Goal: Task Accomplishment & Management: Manage account settings

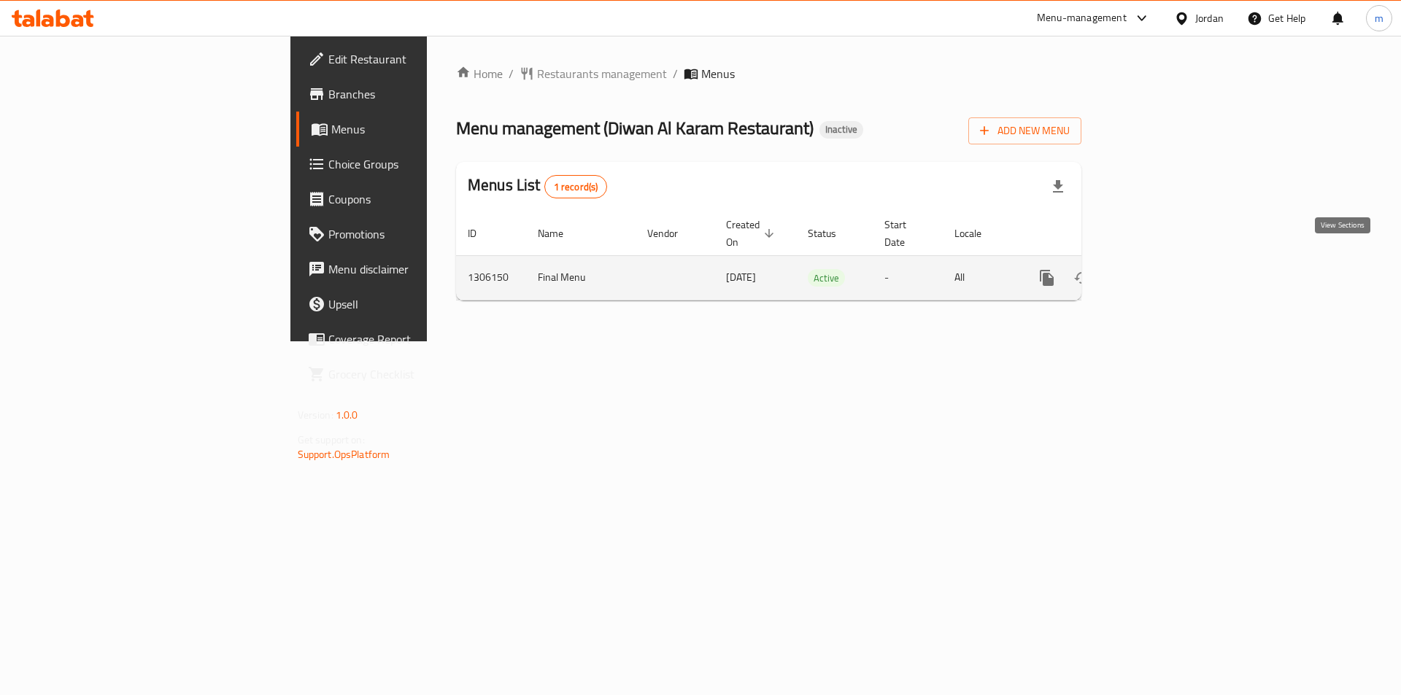
click at [1161, 269] on icon "enhanced table" at bounding box center [1152, 278] width 18 height 18
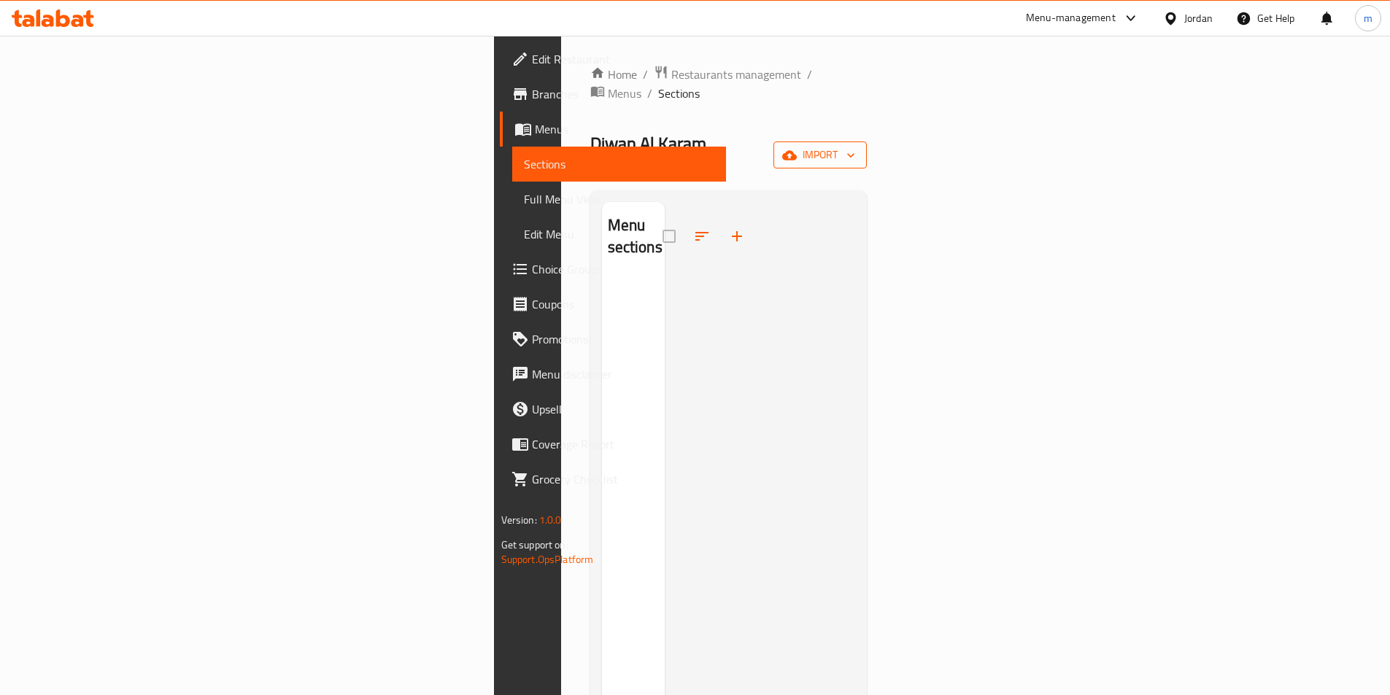
click at [797, 150] on icon "button" at bounding box center [789, 154] width 15 height 9
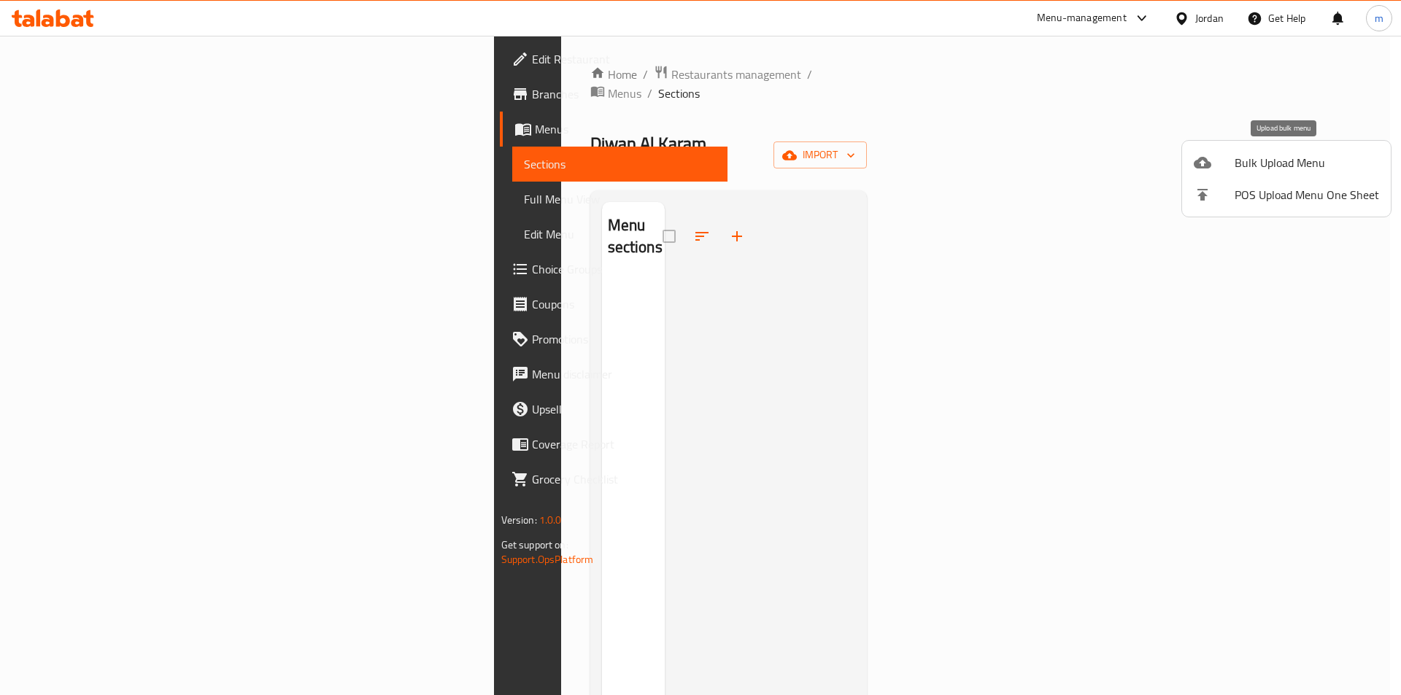
click at [1211, 162] on div at bounding box center [1213, 163] width 41 height 18
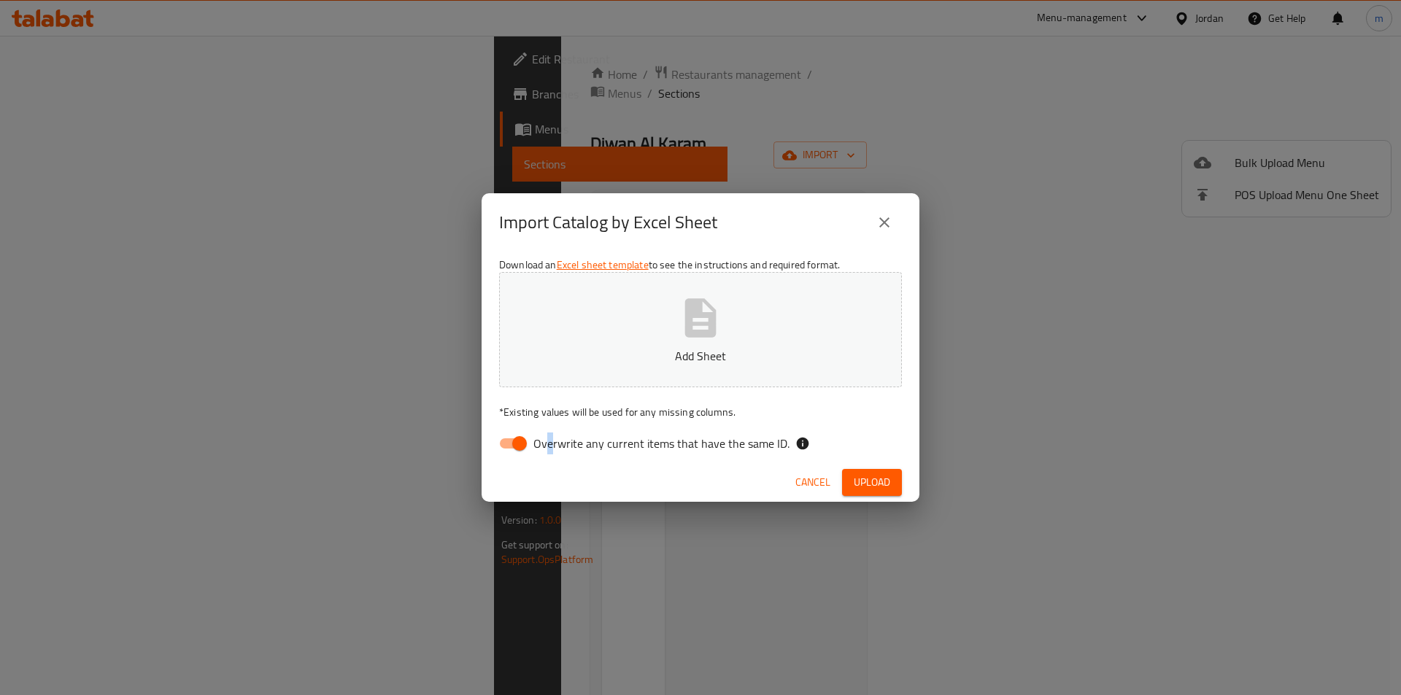
click at [549, 435] on span "Overwrite any current items that have the same ID." at bounding box center [661, 444] width 256 height 18
click at [528, 444] on input "Overwrite any current items that have the same ID." at bounding box center [519, 444] width 83 height 28
checkbox input "false"
click at [587, 374] on button "Add Sheet" at bounding box center [700, 329] width 403 height 115
click at [870, 489] on span "Upload" at bounding box center [872, 482] width 36 height 18
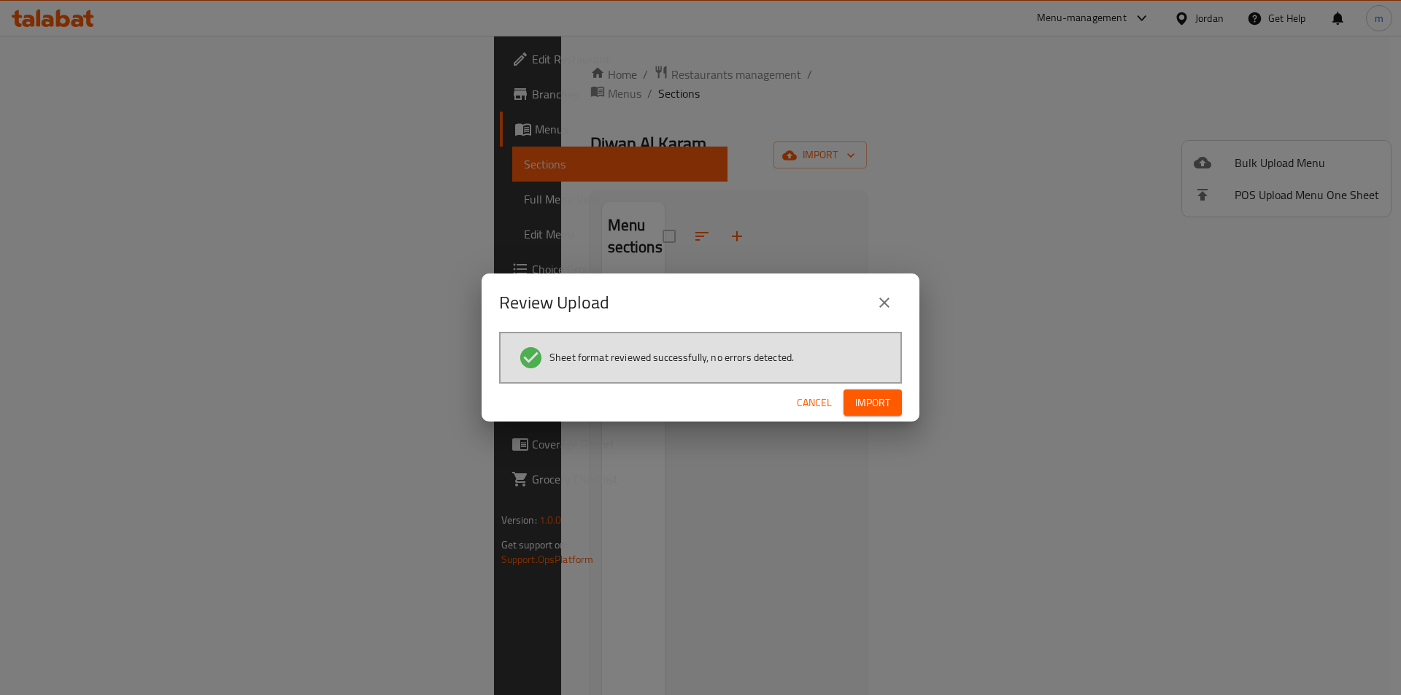
click at [901, 392] on button "Import" at bounding box center [872, 403] width 58 height 27
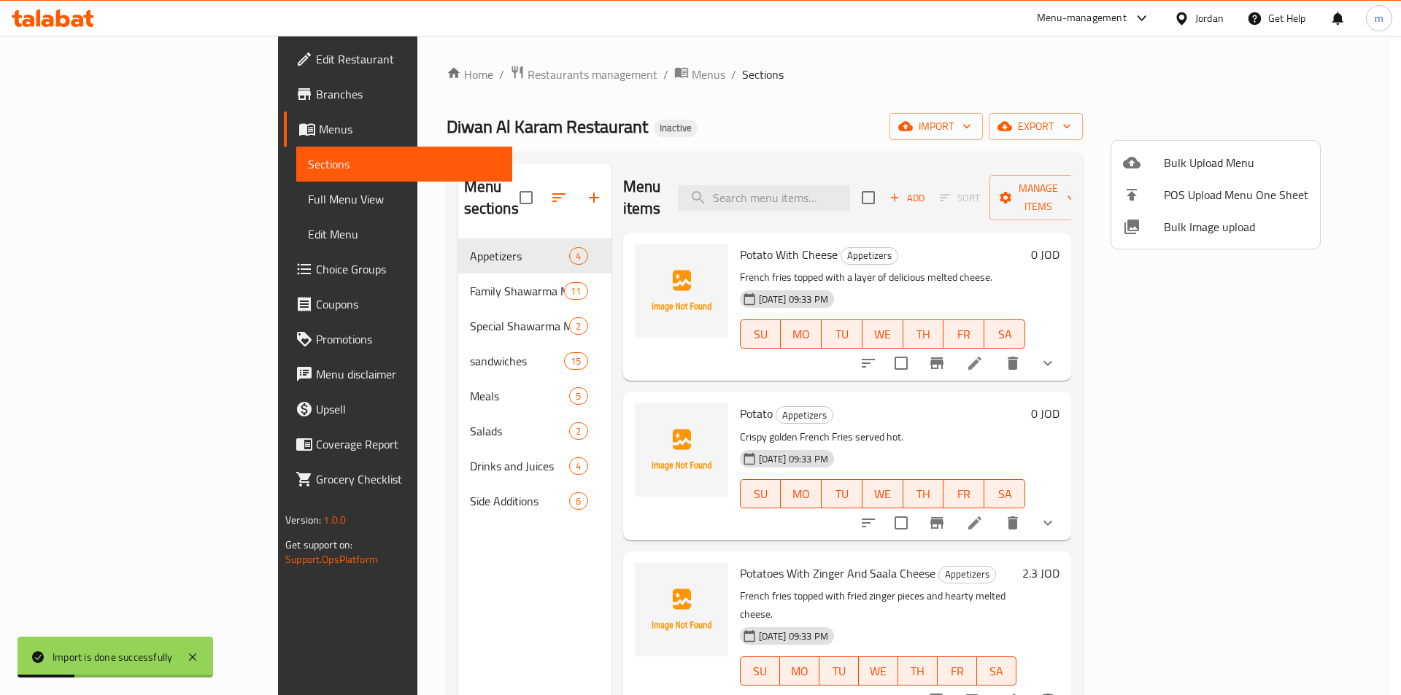
click at [101, 159] on div at bounding box center [700, 347] width 1401 height 695
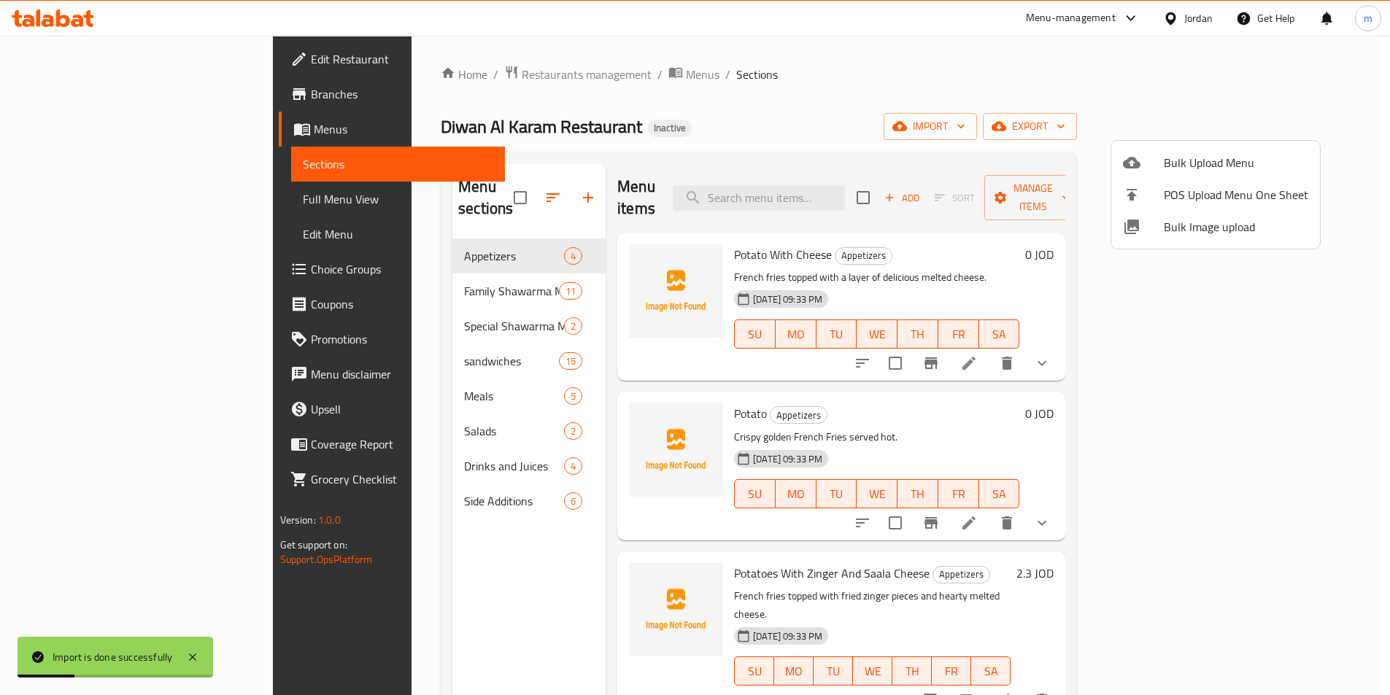
click at [303, 159] on span "Sections" at bounding box center [398, 164] width 190 height 18
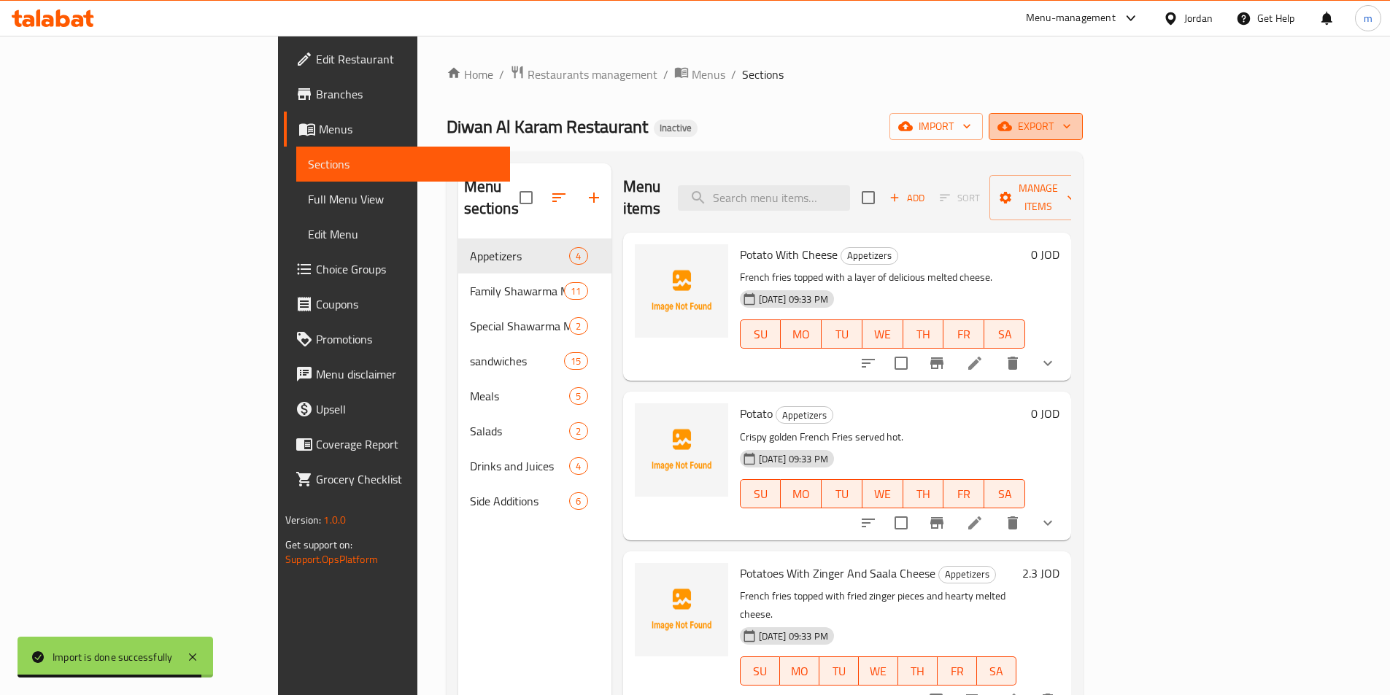
click at [1071, 131] on span "export" at bounding box center [1035, 126] width 71 height 18
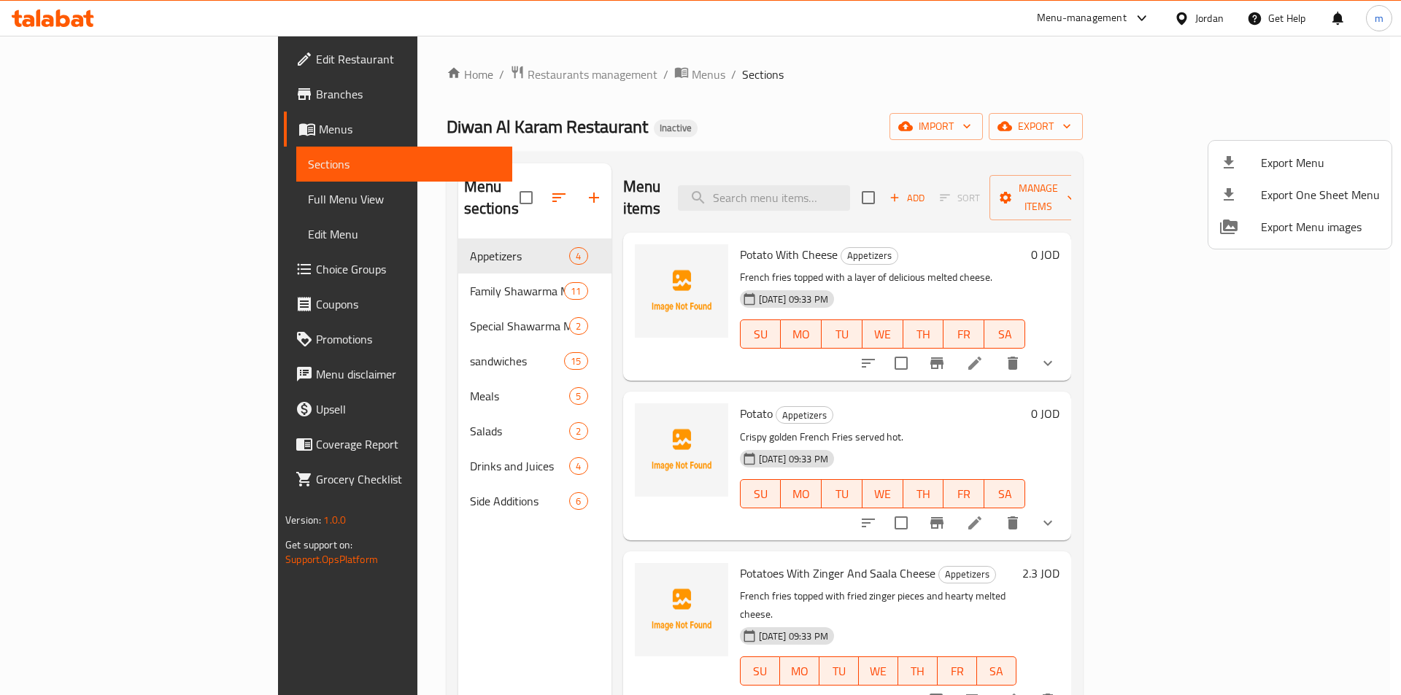
click at [1223, 156] on icon at bounding box center [1229, 163] width 18 height 18
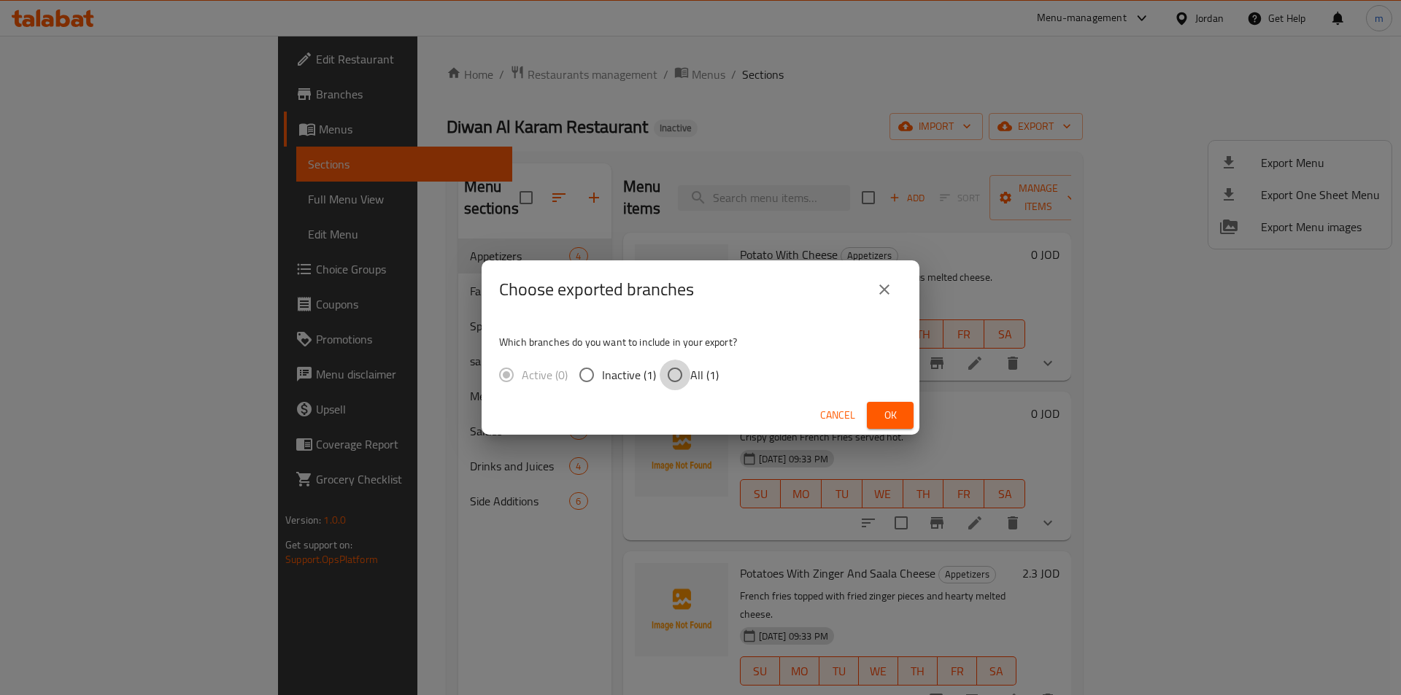
click at [669, 372] on input "All (1)" at bounding box center [674, 375] width 31 height 31
radio input "true"
click at [902, 416] on button "Ok" at bounding box center [890, 415] width 47 height 27
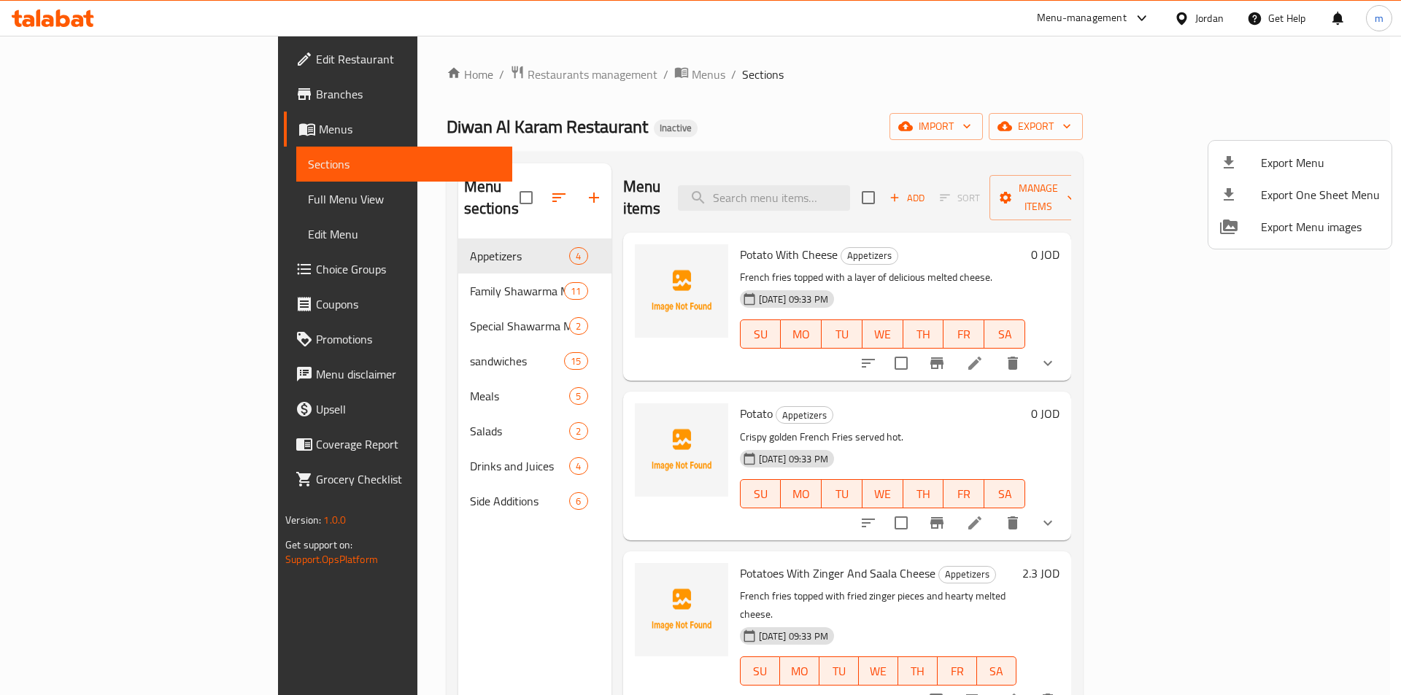
click at [101, 212] on div at bounding box center [700, 347] width 1401 height 695
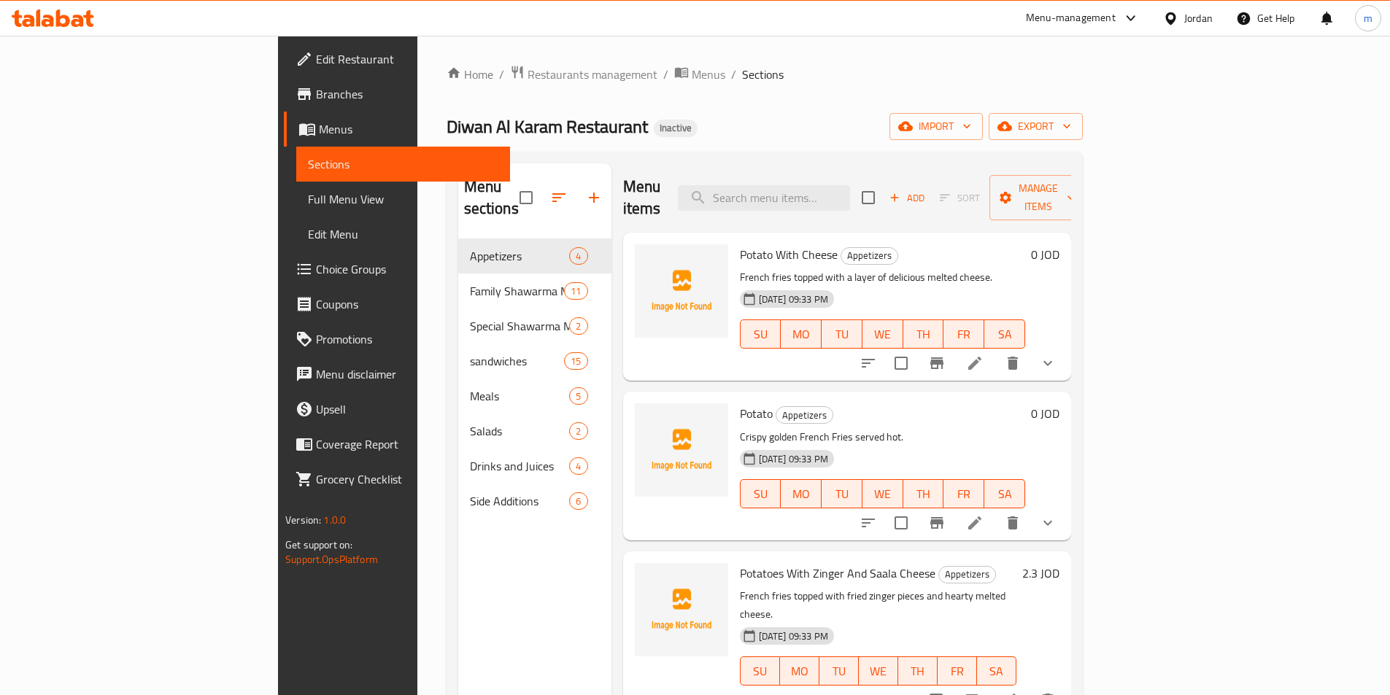
click at [308, 206] on span "Full Menu View" at bounding box center [403, 199] width 190 height 18
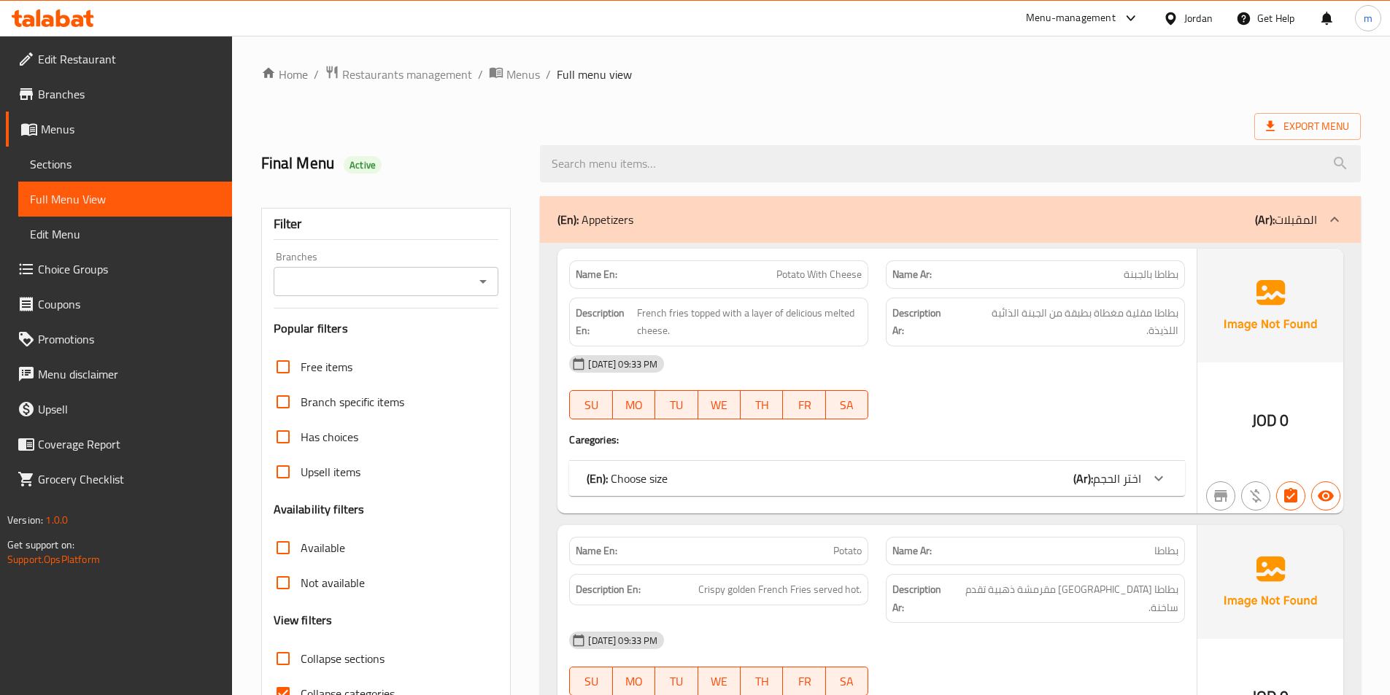
scroll to position [511, 0]
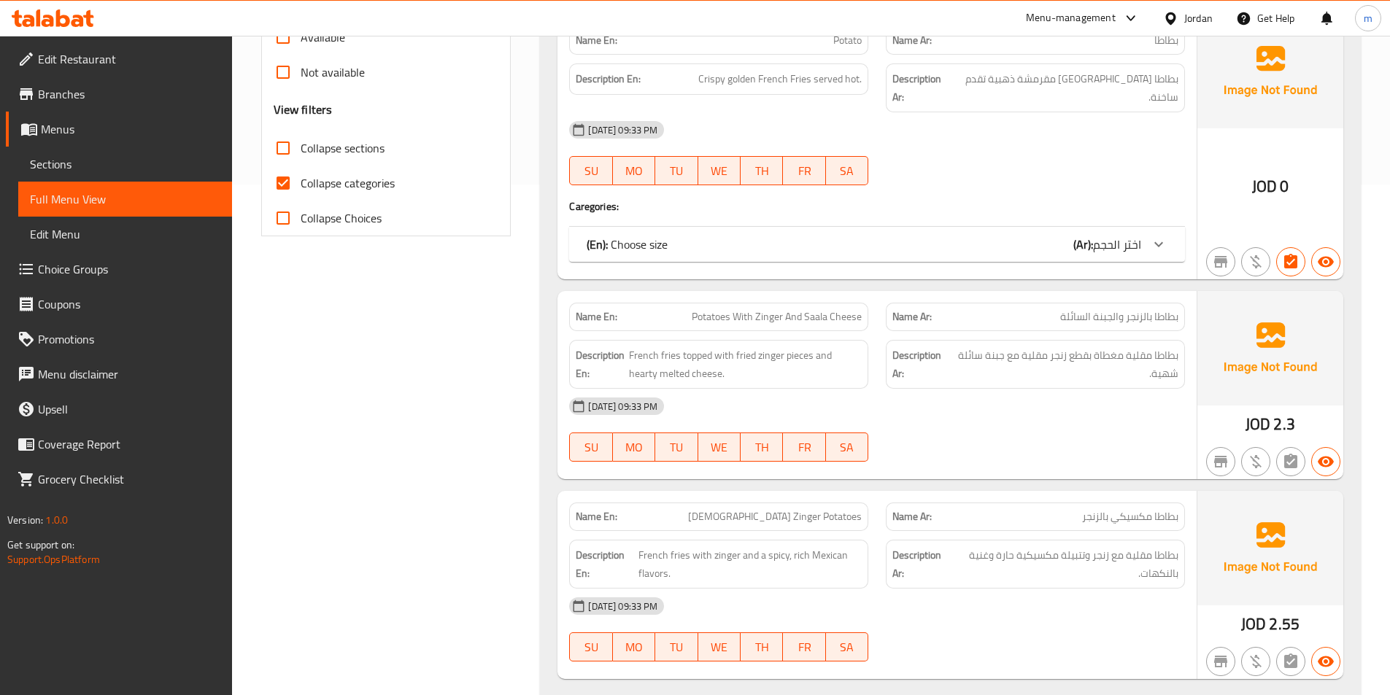
click at [291, 187] on input "Collapse categories" at bounding box center [283, 183] width 35 height 35
checkbox input "false"
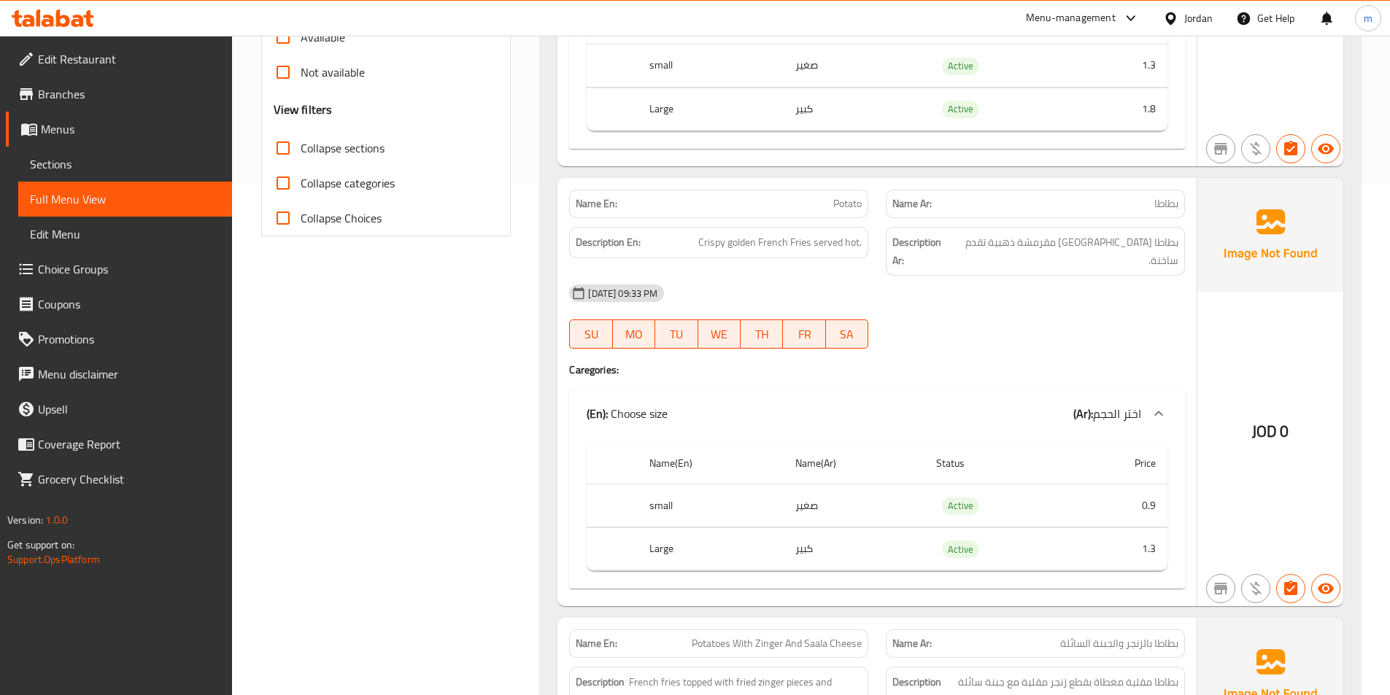
click at [700, 131] on table "Name(En) Name(Ar) Status Price small صغير Active 1.3 Large كبير Active 1.8" at bounding box center [877, 67] width 581 height 128
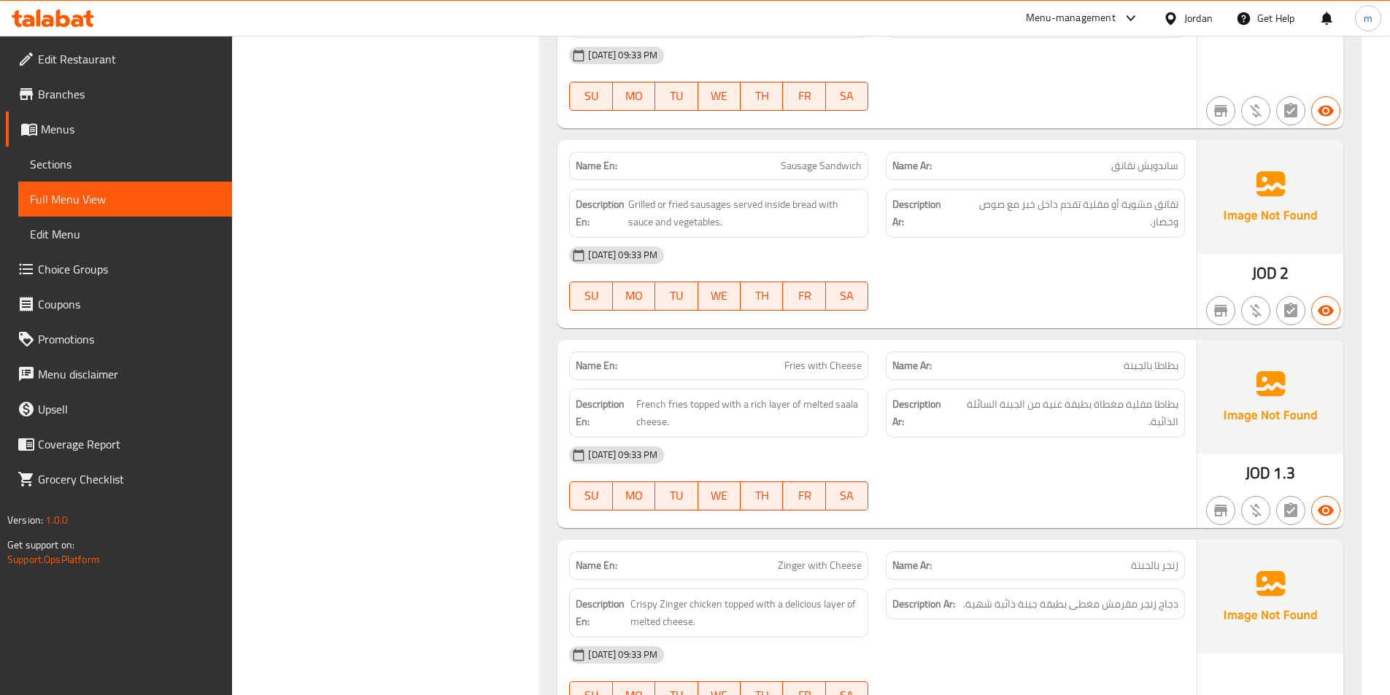
scroll to position [0, 0]
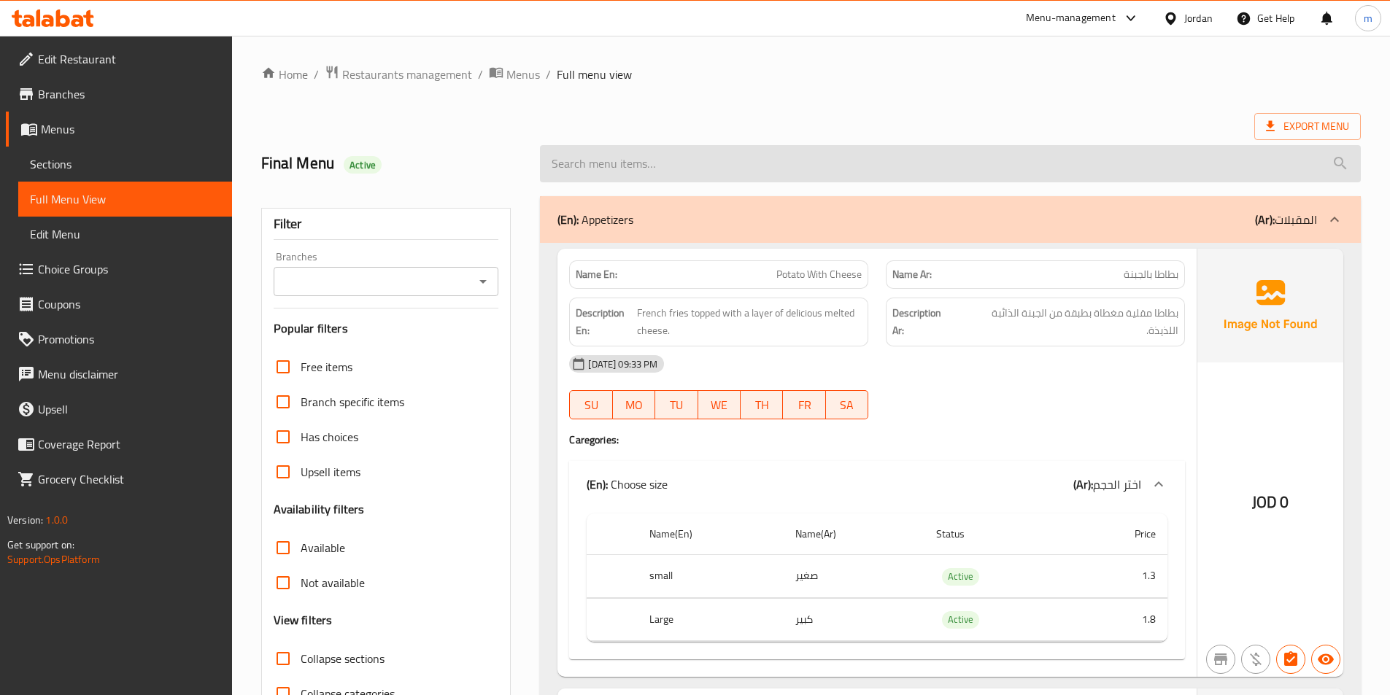
click at [674, 150] on input "search" at bounding box center [950, 163] width 821 height 37
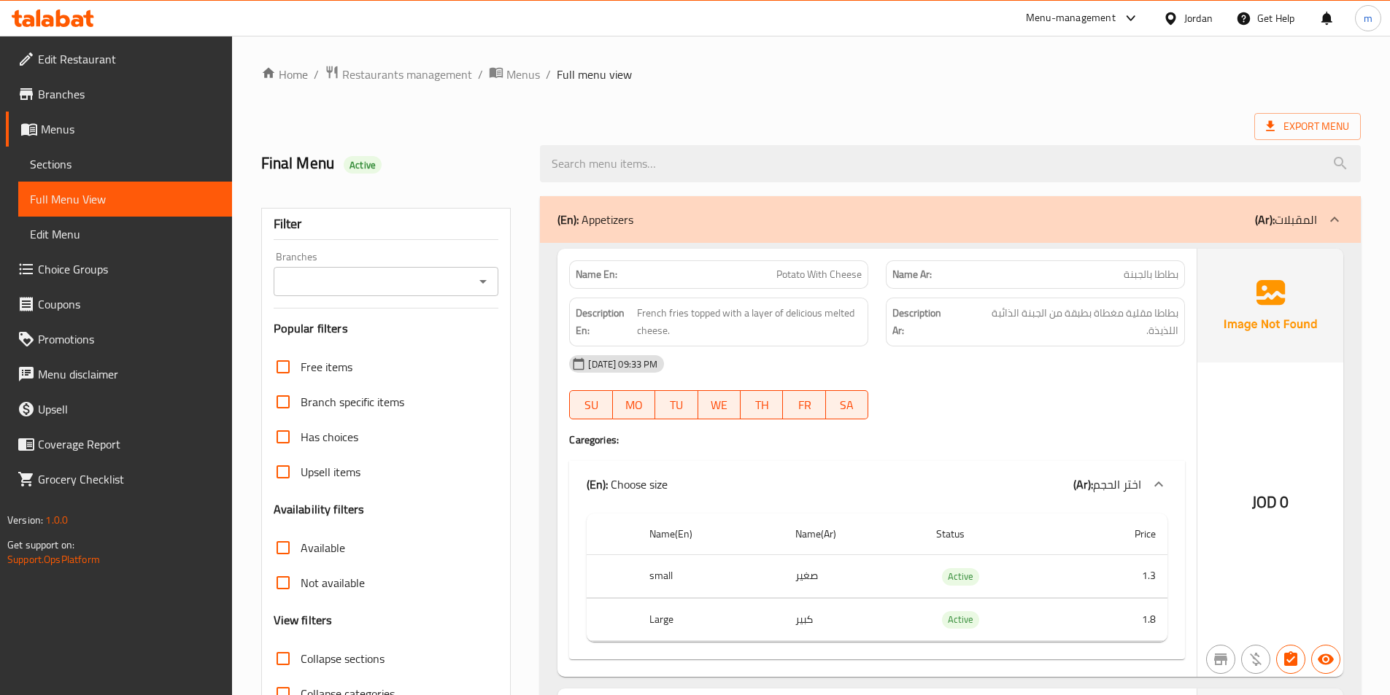
click at [669, 129] on div "Export Menu" at bounding box center [810, 126] width 1099 height 27
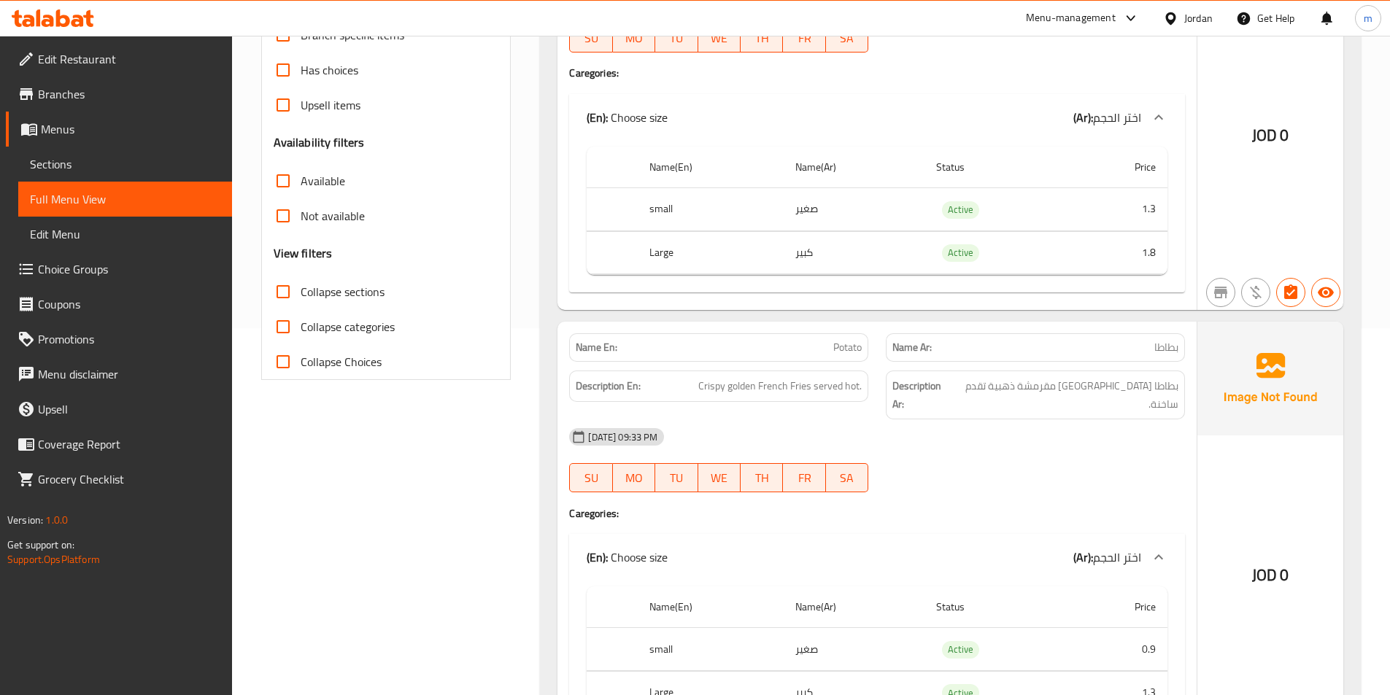
click at [906, 106] on div "(En): Choose size (Ar): اختر الحجم" at bounding box center [877, 117] width 616 height 47
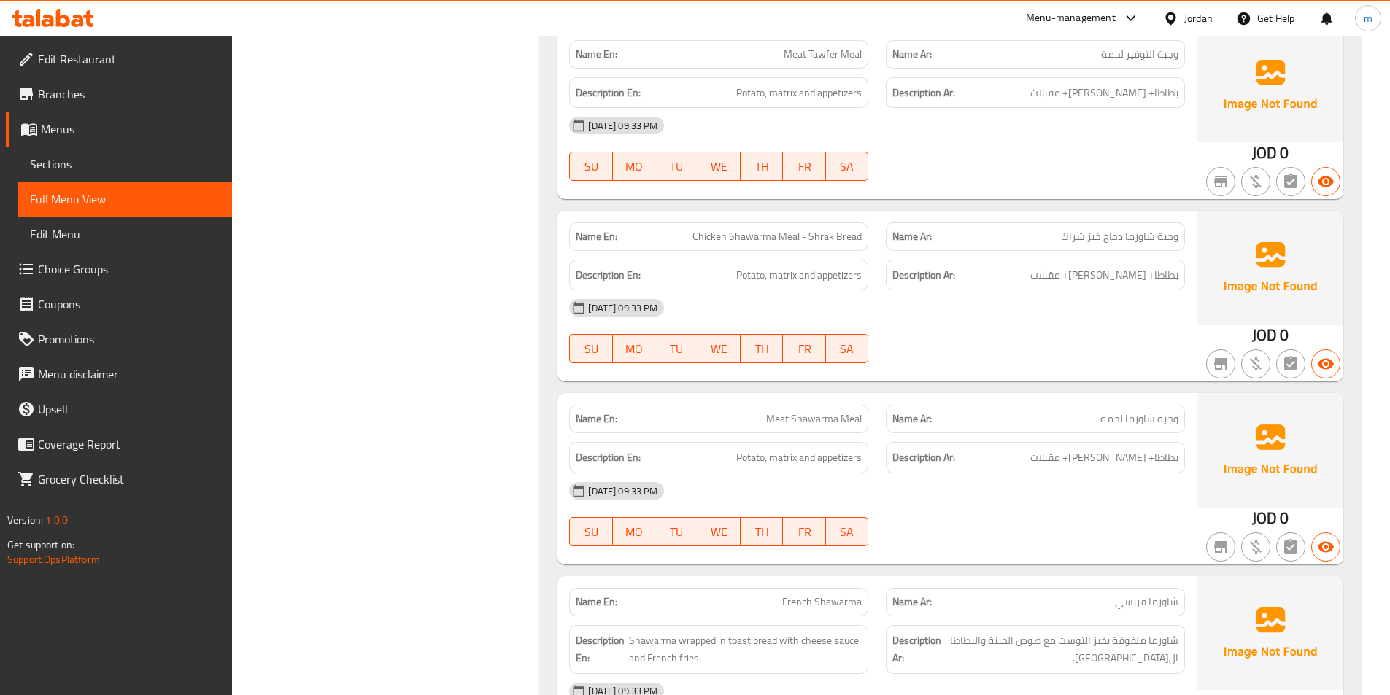
scroll to position [2969, 0]
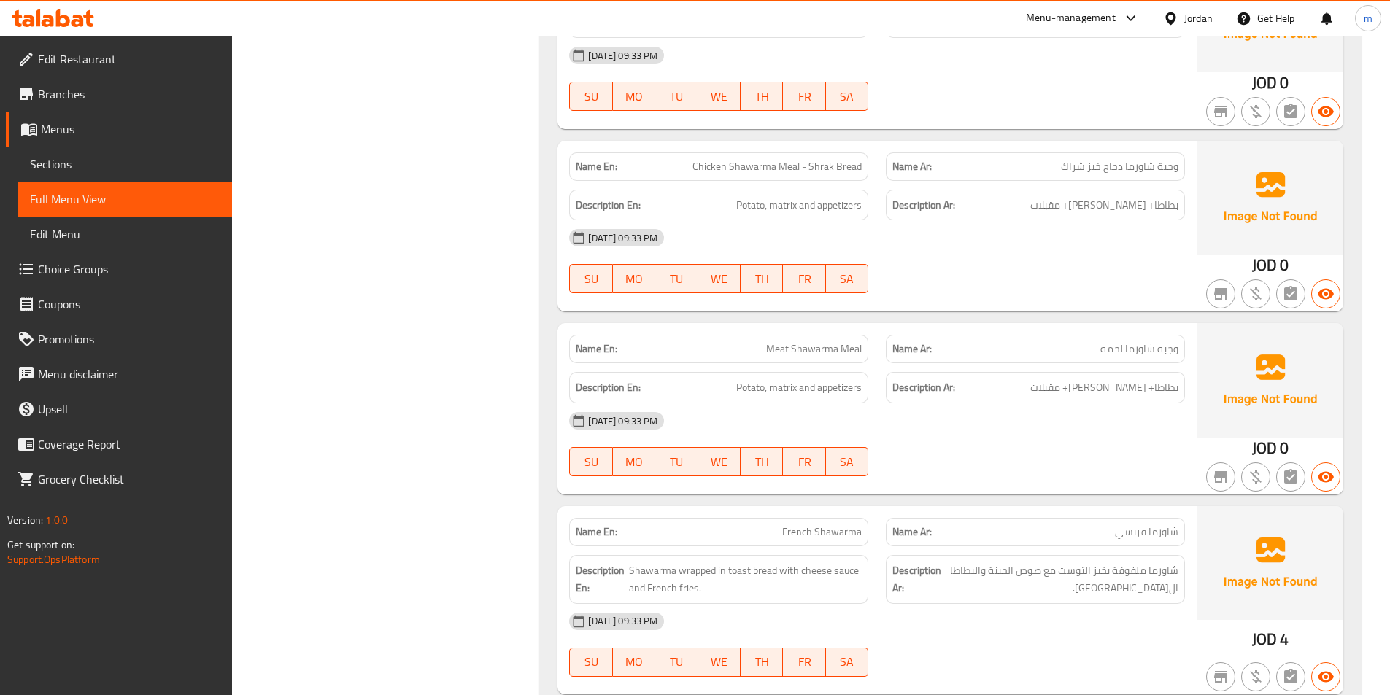
scroll to position [2896, 0]
click at [100, 157] on span "Sections" at bounding box center [125, 164] width 190 height 18
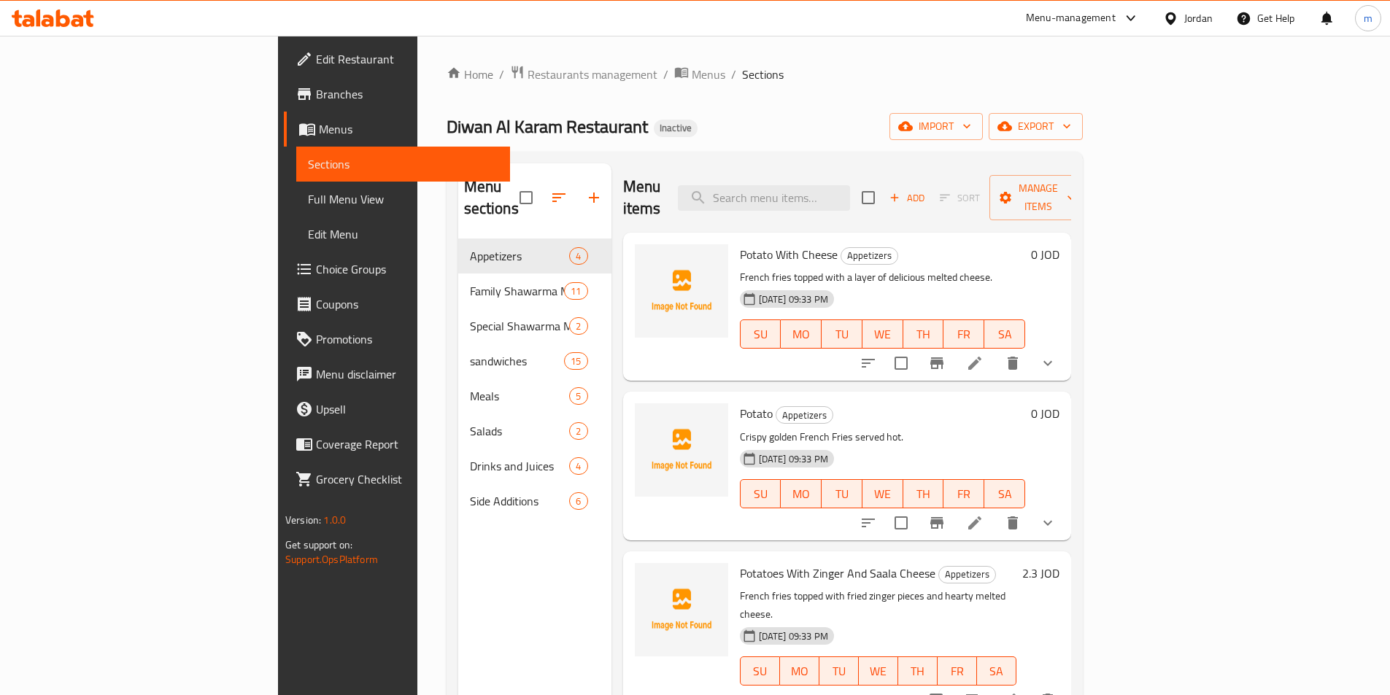
click at [880, 202] on div "Menu items Add Sort Manage items" at bounding box center [847, 197] width 448 height 69
click at [850, 190] on input "search" at bounding box center [764, 198] width 172 height 26
paste input "وجبة شاورما دجاج خبز شراك"
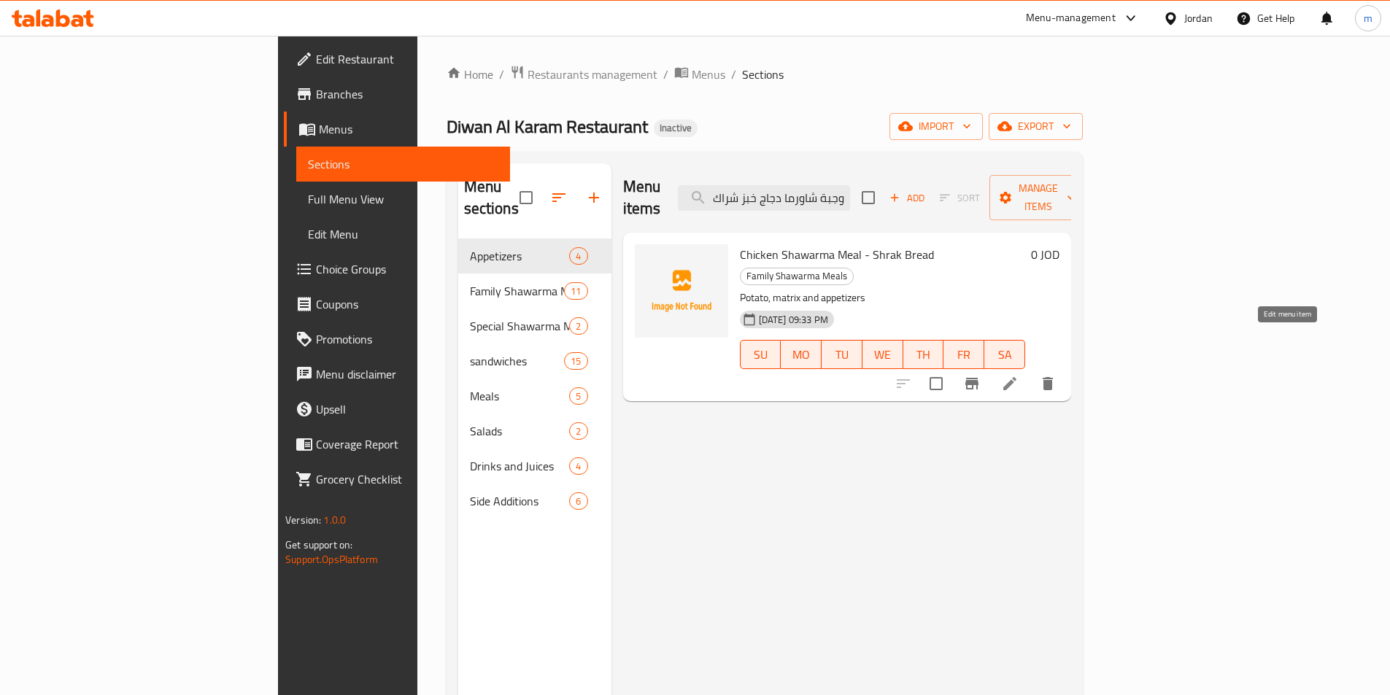
type input "وجبة شاورما دجاج خبز شراك"
click at [1018, 375] on icon at bounding box center [1010, 384] width 18 height 18
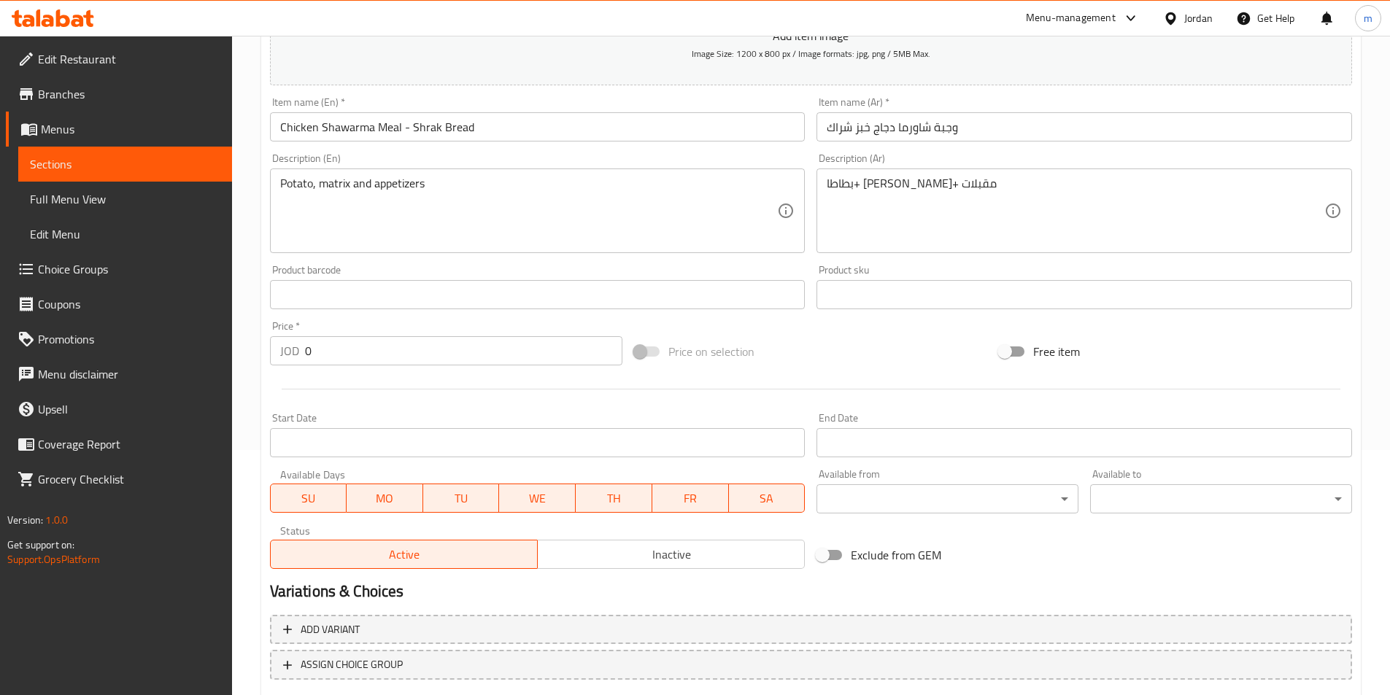
scroll to position [336, 0]
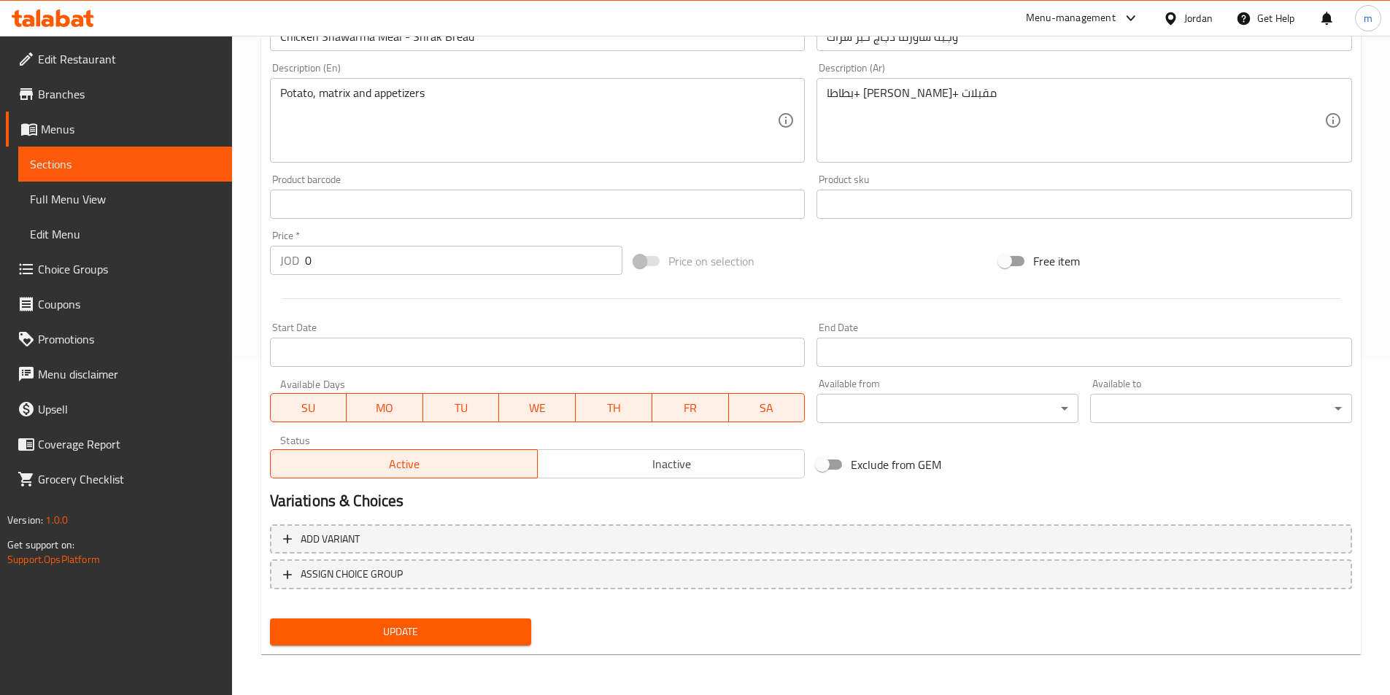
click at [438, 555] on div "Add variant ASSIGN CHOICE GROUP" at bounding box center [811, 566] width 1094 height 95
click at [415, 544] on span "Add variant" at bounding box center [811, 539] width 1056 height 18
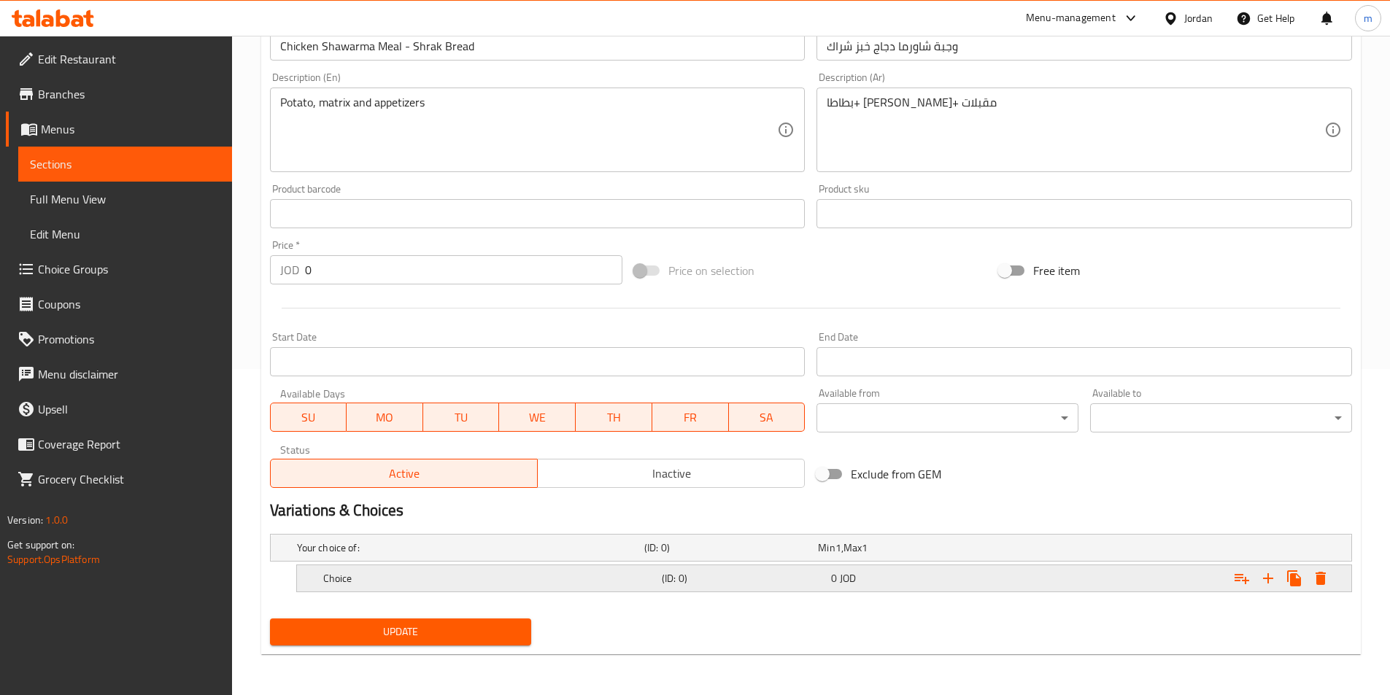
click at [442, 555] on h5 "Choice" at bounding box center [467, 548] width 341 height 15
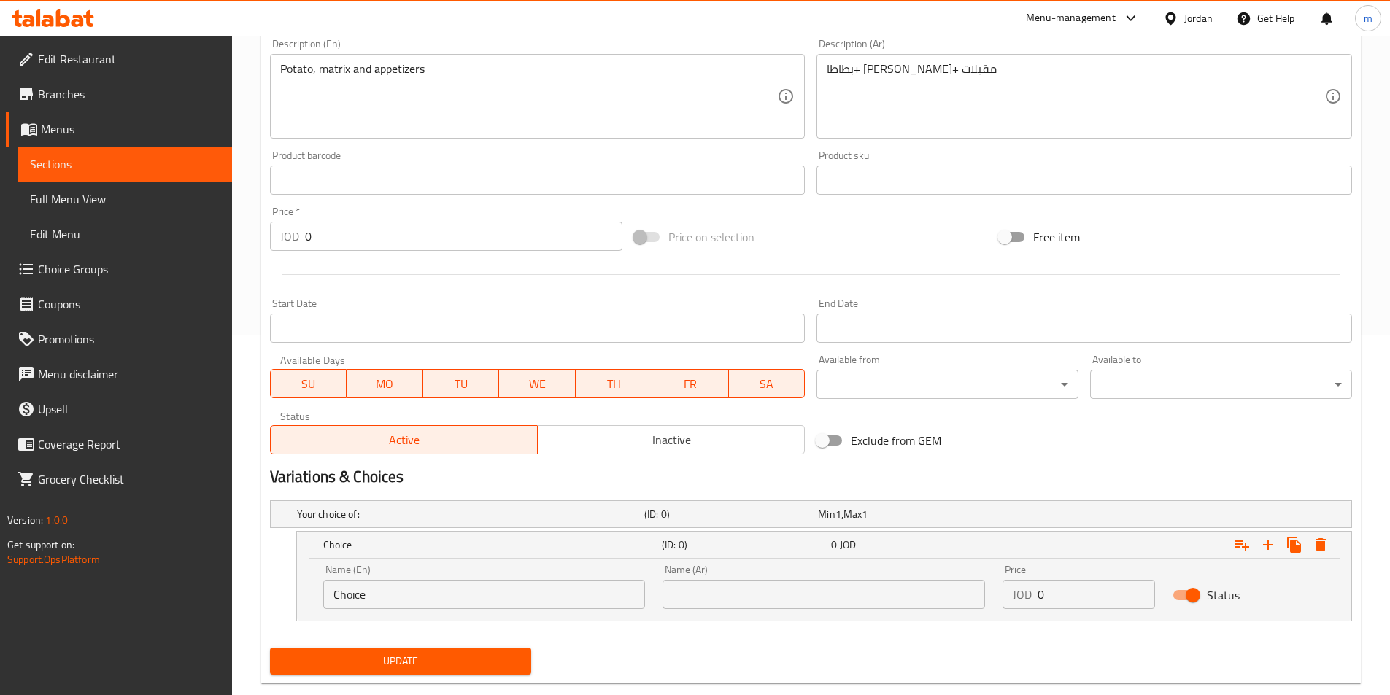
scroll to position [389, 0]
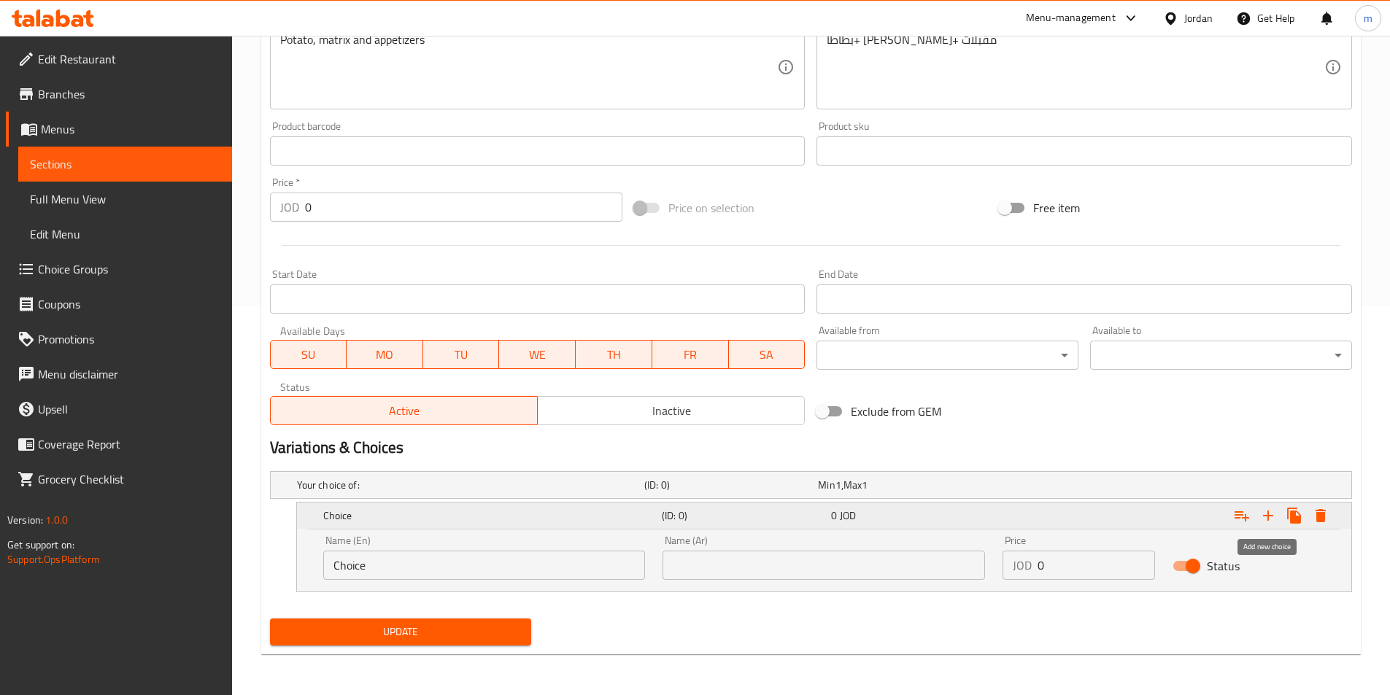
click at [1272, 513] on icon "Expand" at bounding box center [1268, 516] width 18 height 18
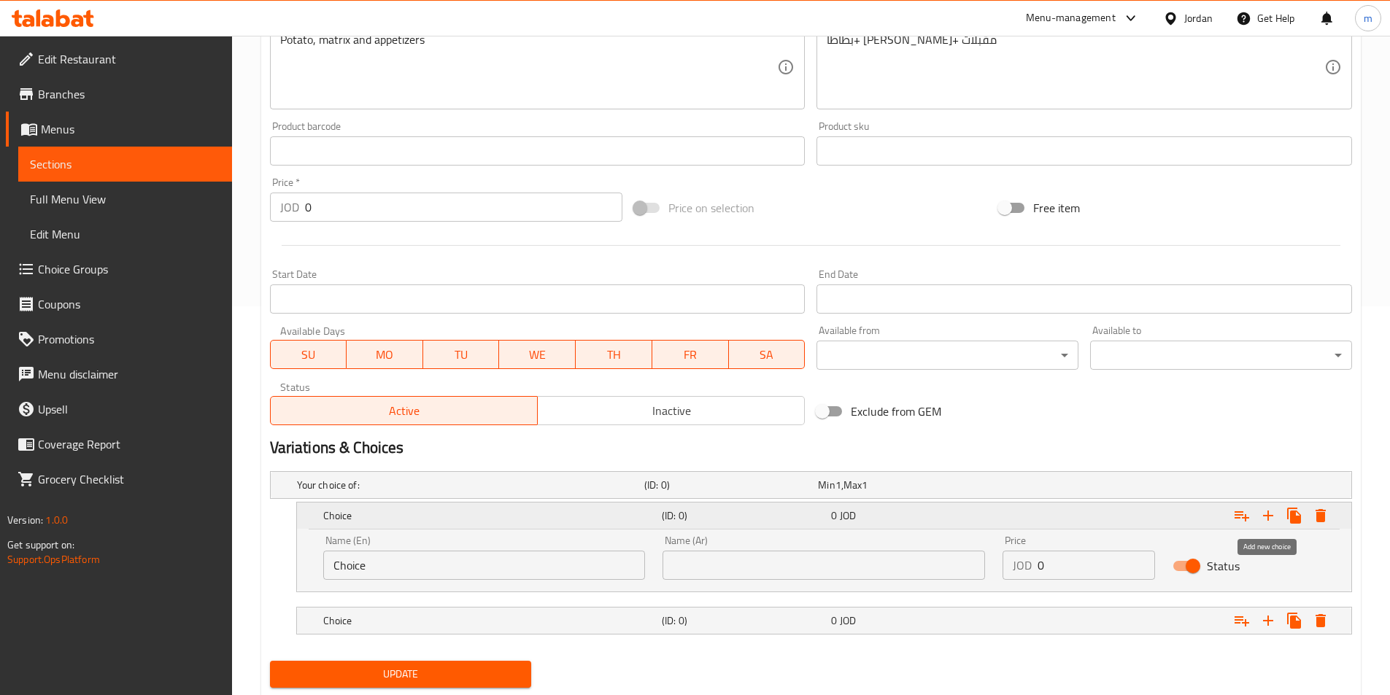
click at [1272, 513] on icon "Expand" at bounding box center [1268, 516] width 18 height 18
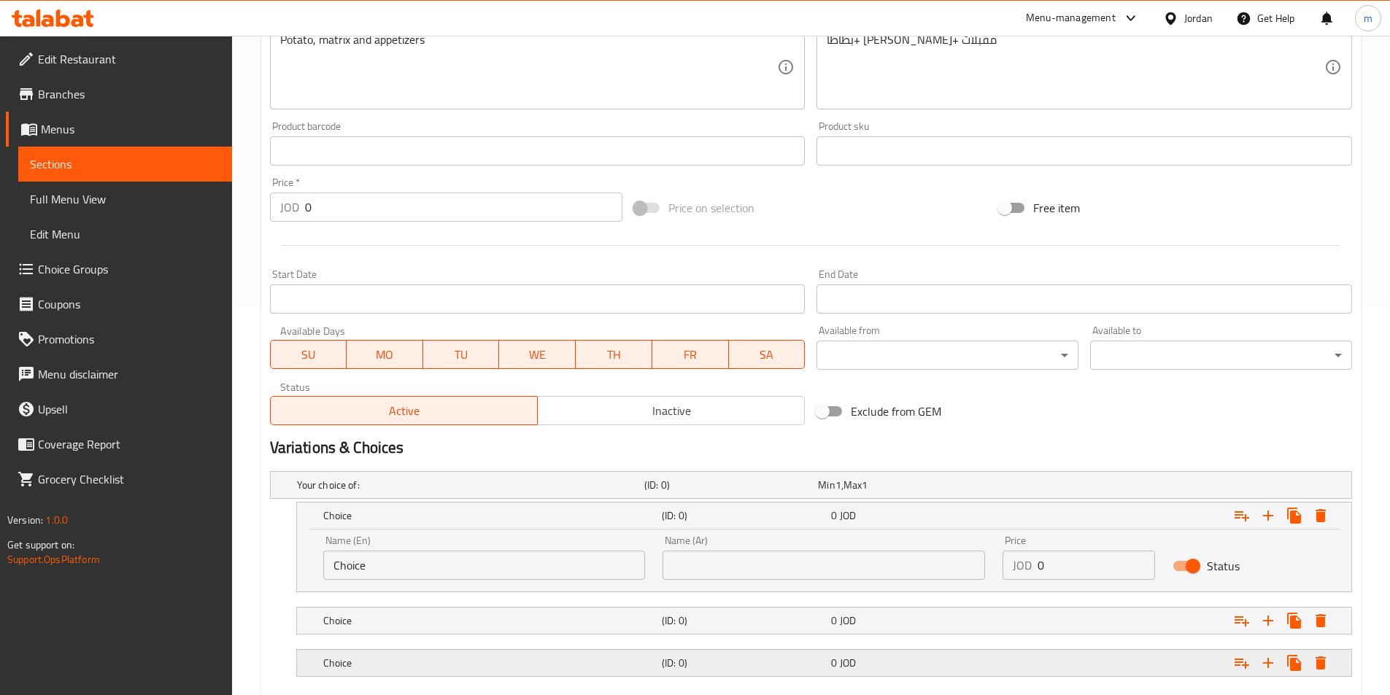
scroll to position [473, 0]
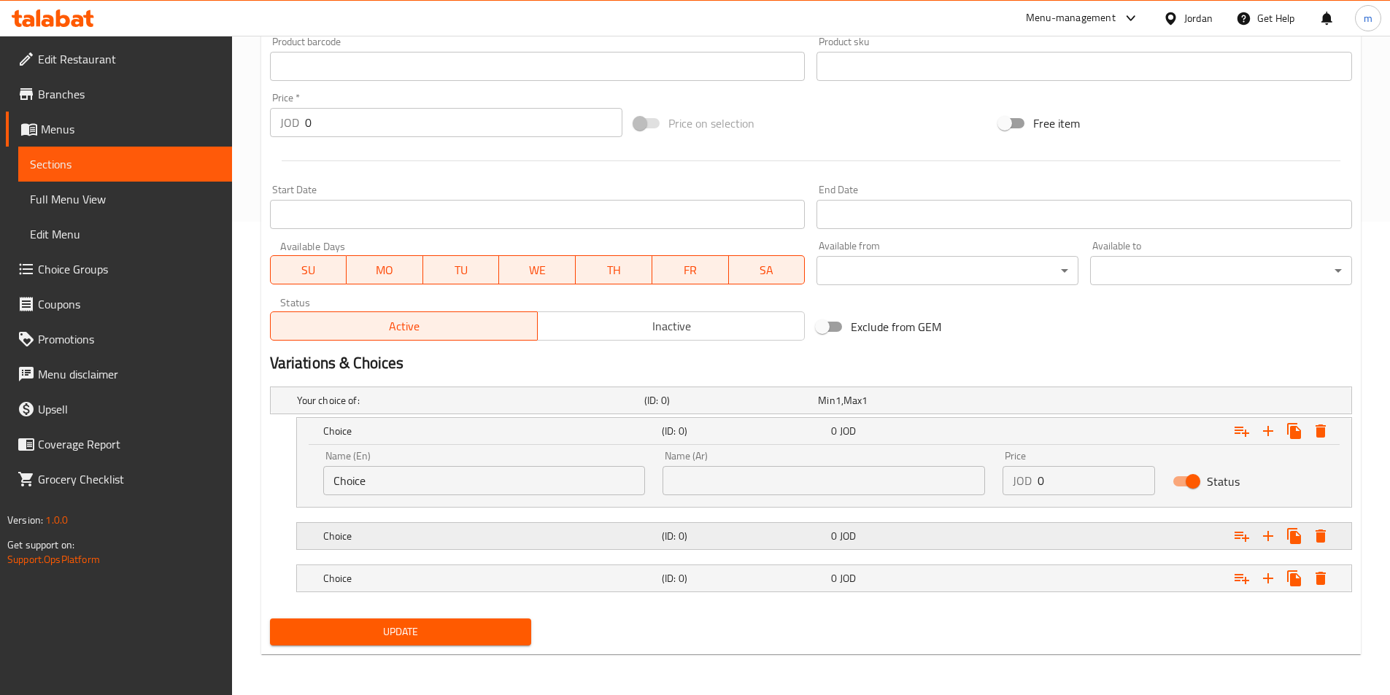
click at [442, 417] on div "Choice (ID: 0) 0 JOD" at bounding box center [815, 400] width 1042 height 32
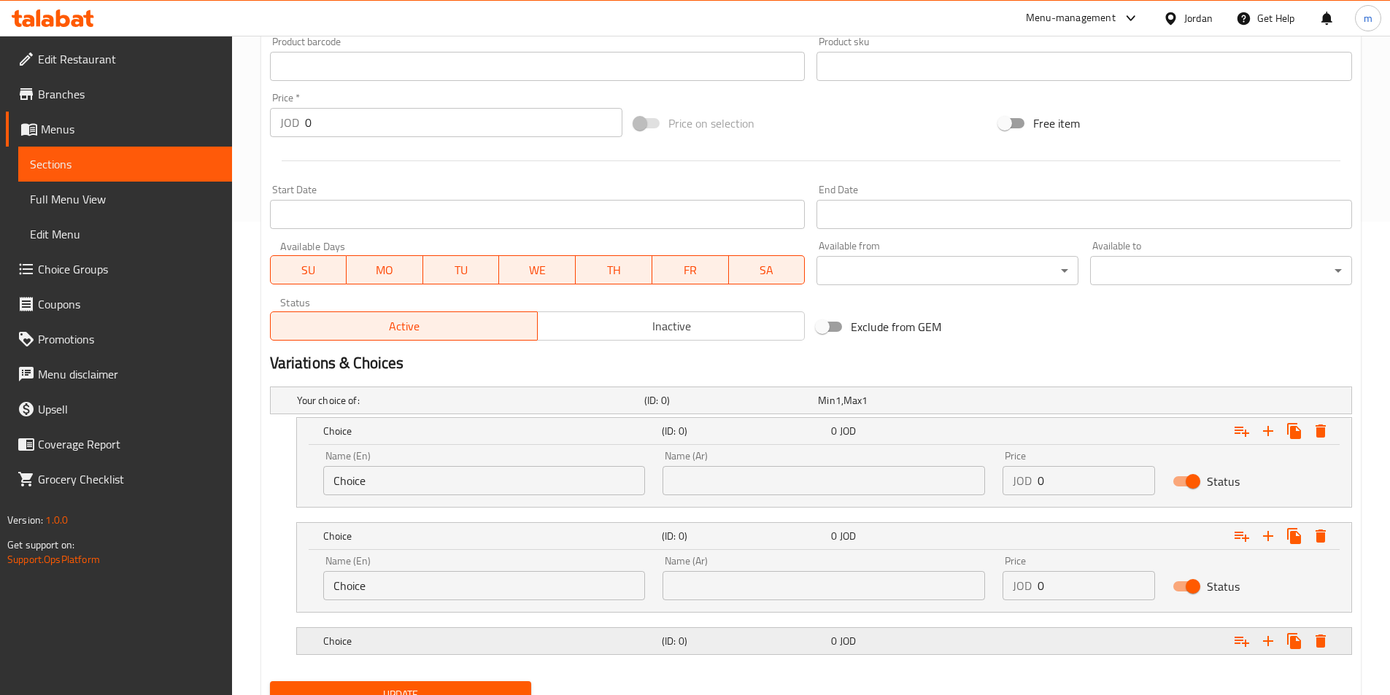
click at [409, 417] on div "Choice (ID: 0) 0 JOD" at bounding box center [815, 400] width 1042 height 32
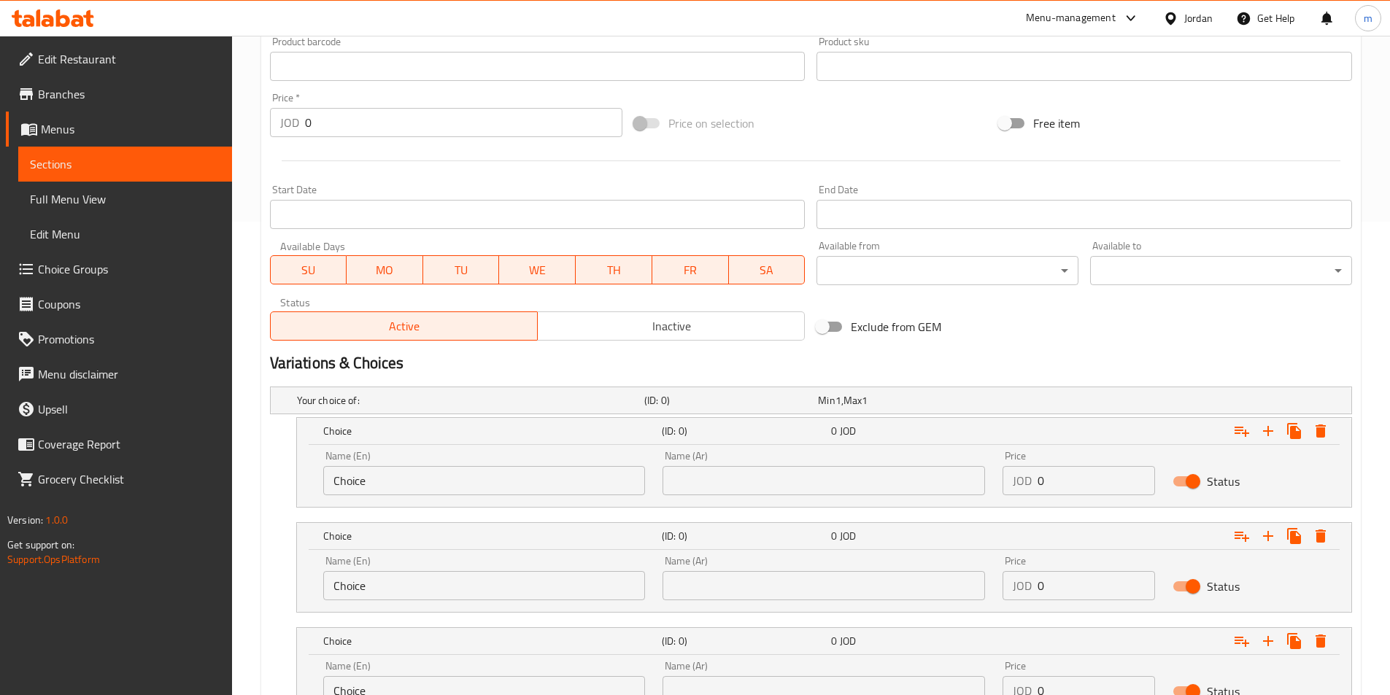
click at [1067, 479] on input "0" at bounding box center [1095, 480] width 117 height 29
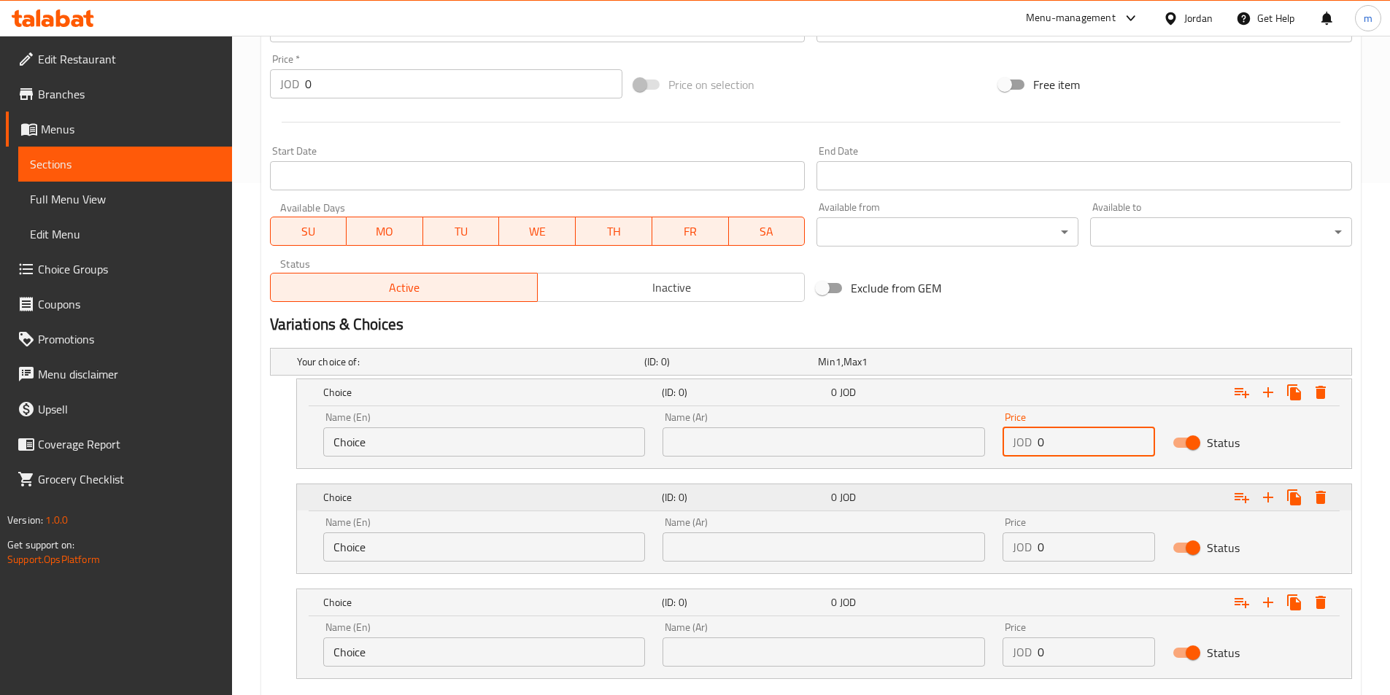
scroll to position [599, 0]
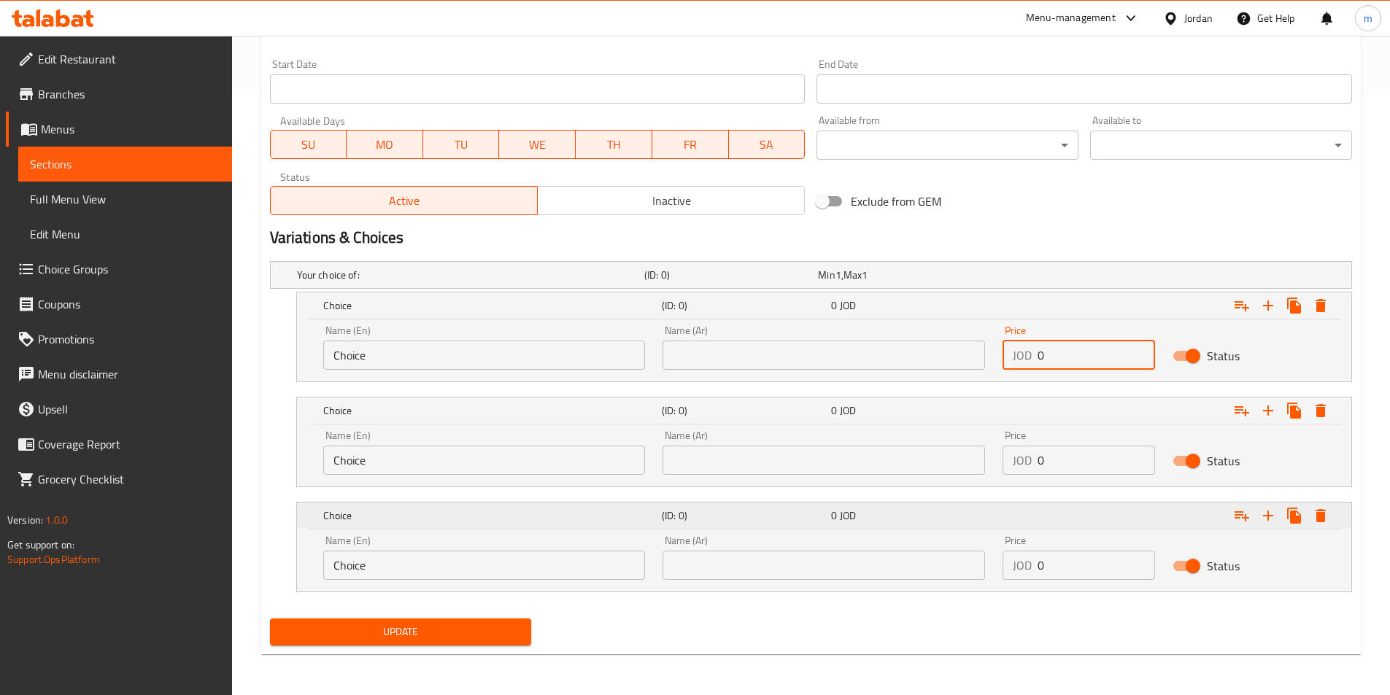
click at [1264, 314] on icon "Expand" at bounding box center [1268, 306] width 18 height 18
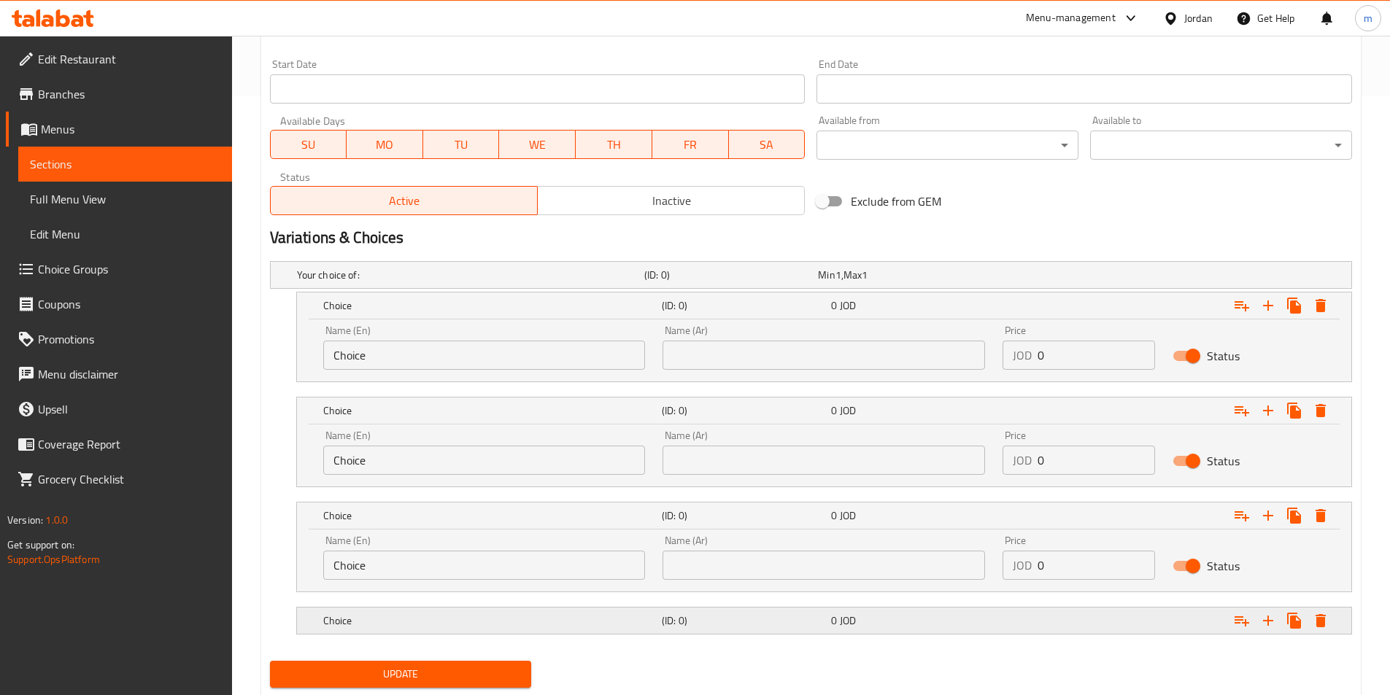
drag, startPoint x: 1042, startPoint y: 623, endPoint x: 1038, endPoint y: 608, distance: 15.9
click at [1042, 278] on div "Expand" at bounding box center [1161, 275] width 347 height 6
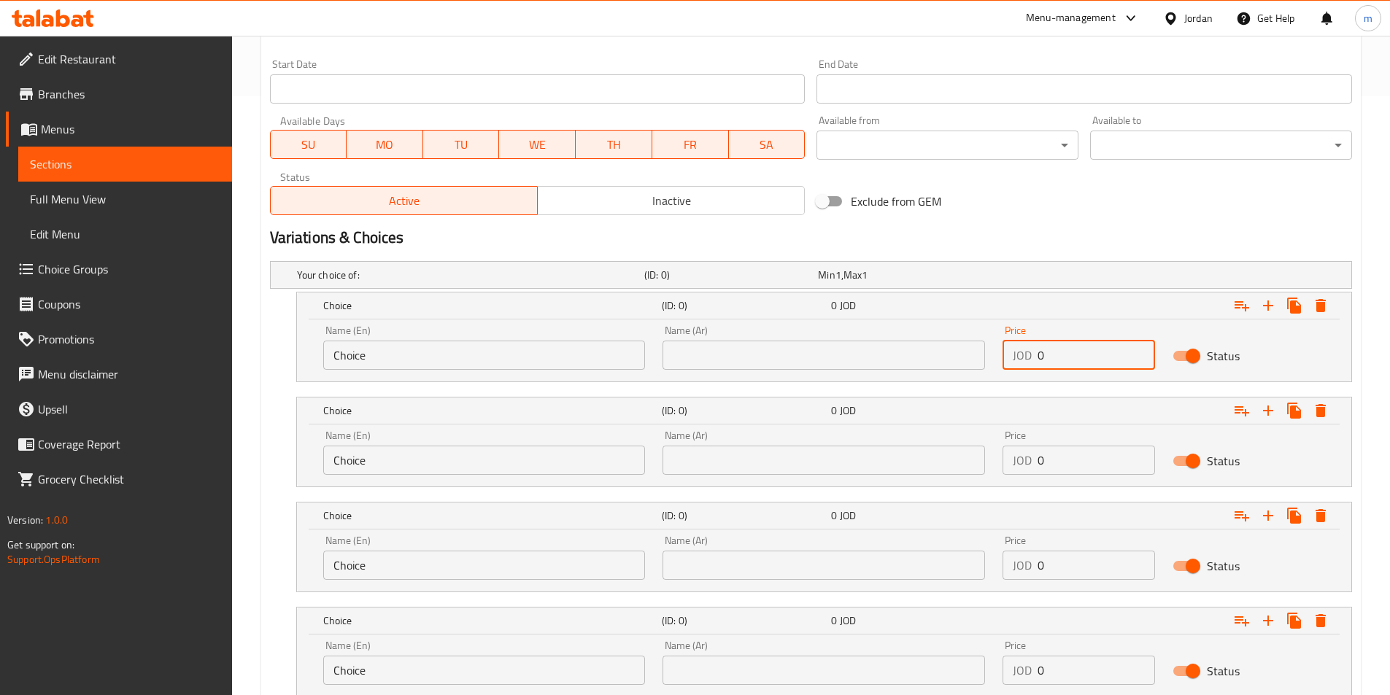
click at [1053, 361] on input "0" at bounding box center [1095, 355] width 117 height 29
type input "2.5"
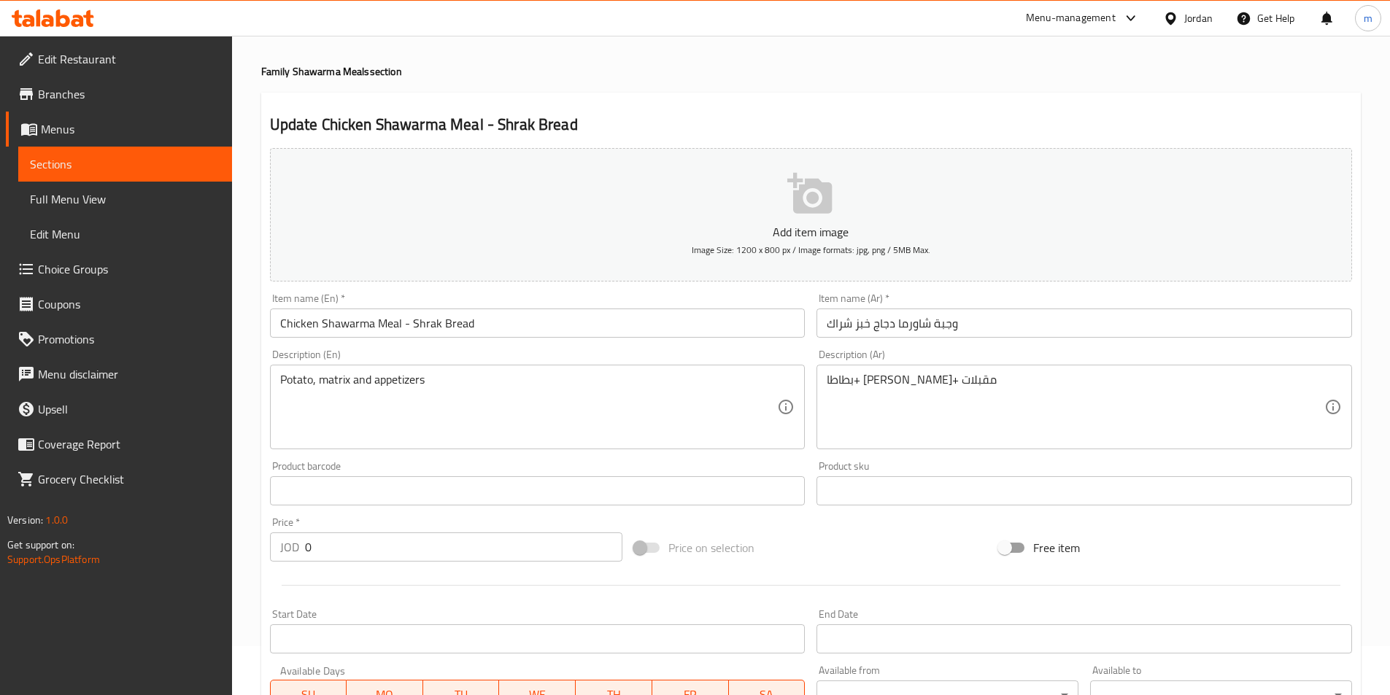
scroll to position [0, 0]
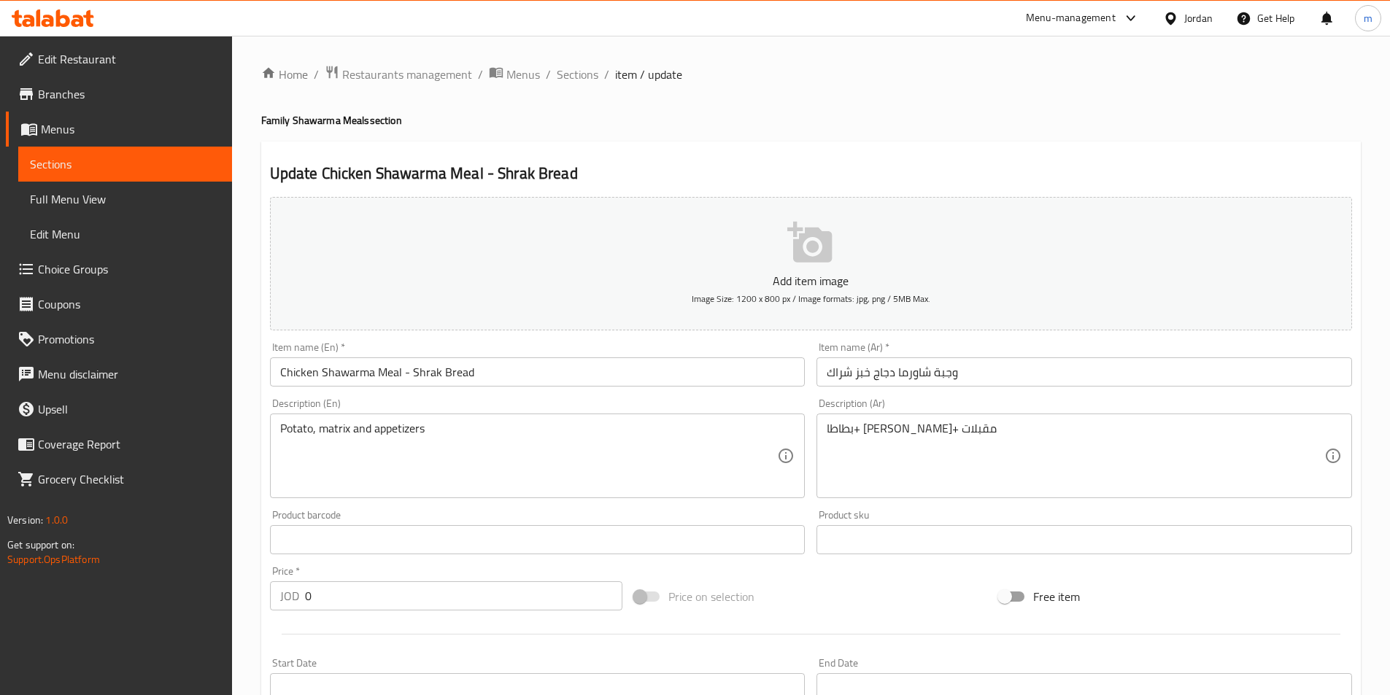
click at [376, 372] on input "Chicken Shawarma Meal - Shrak Bread" at bounding box center [537, 371] width 535 height 29
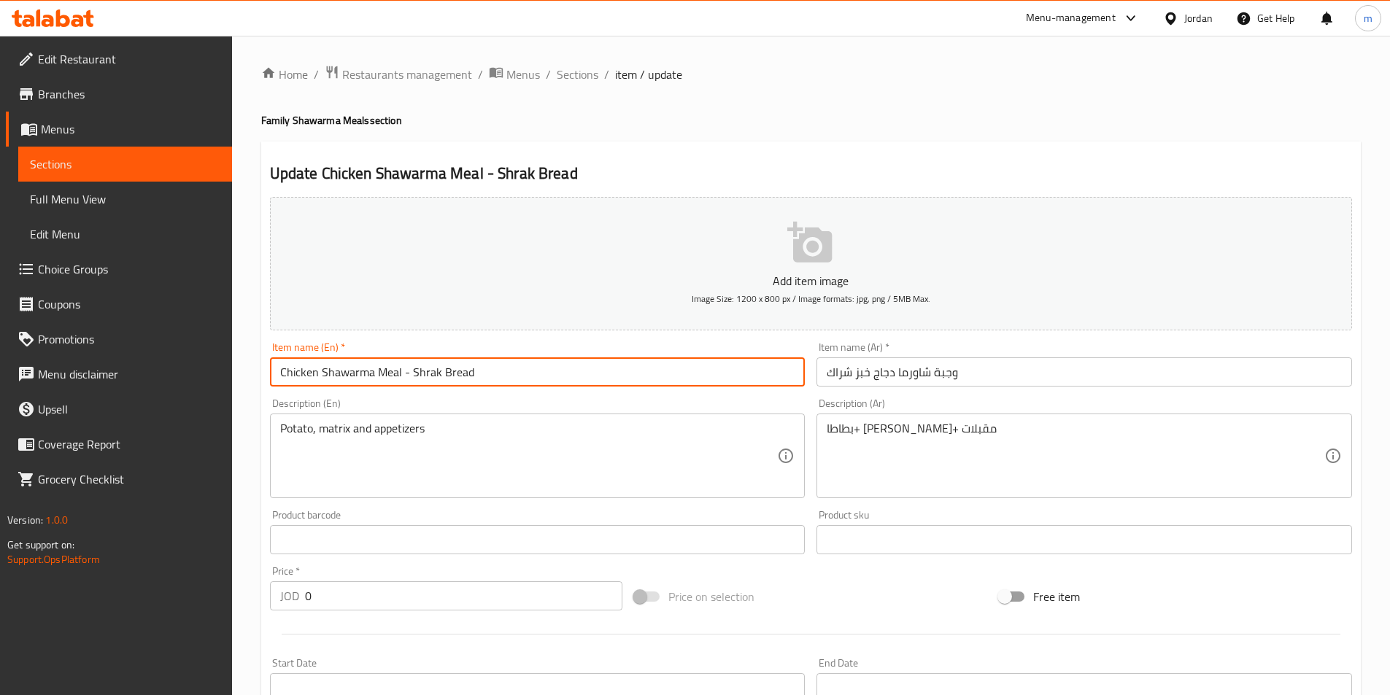
click at [376, 372] on input "Chicken Shawarma Meal - Shrak Bread" at bounding box center [537, 371] width 535 height 29
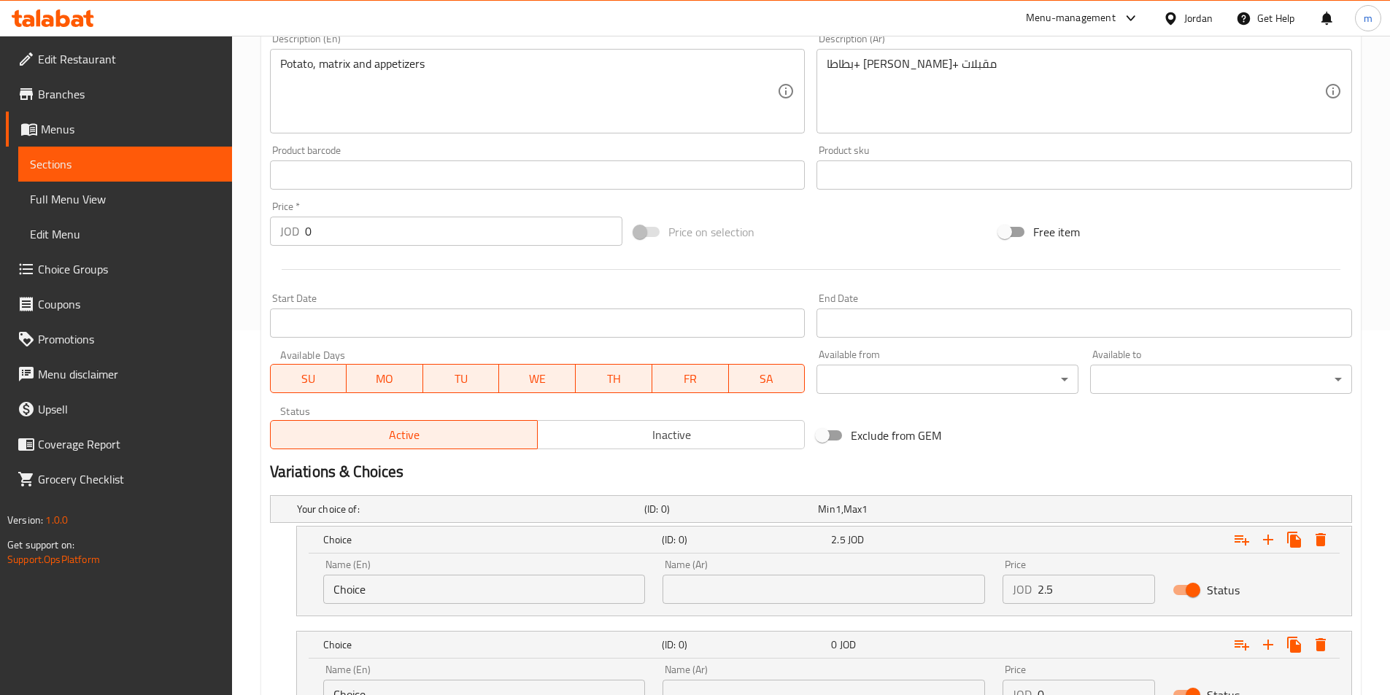
click at [152, 165] on span "Sections" at bounding box center [125, 164] width 190 height 18
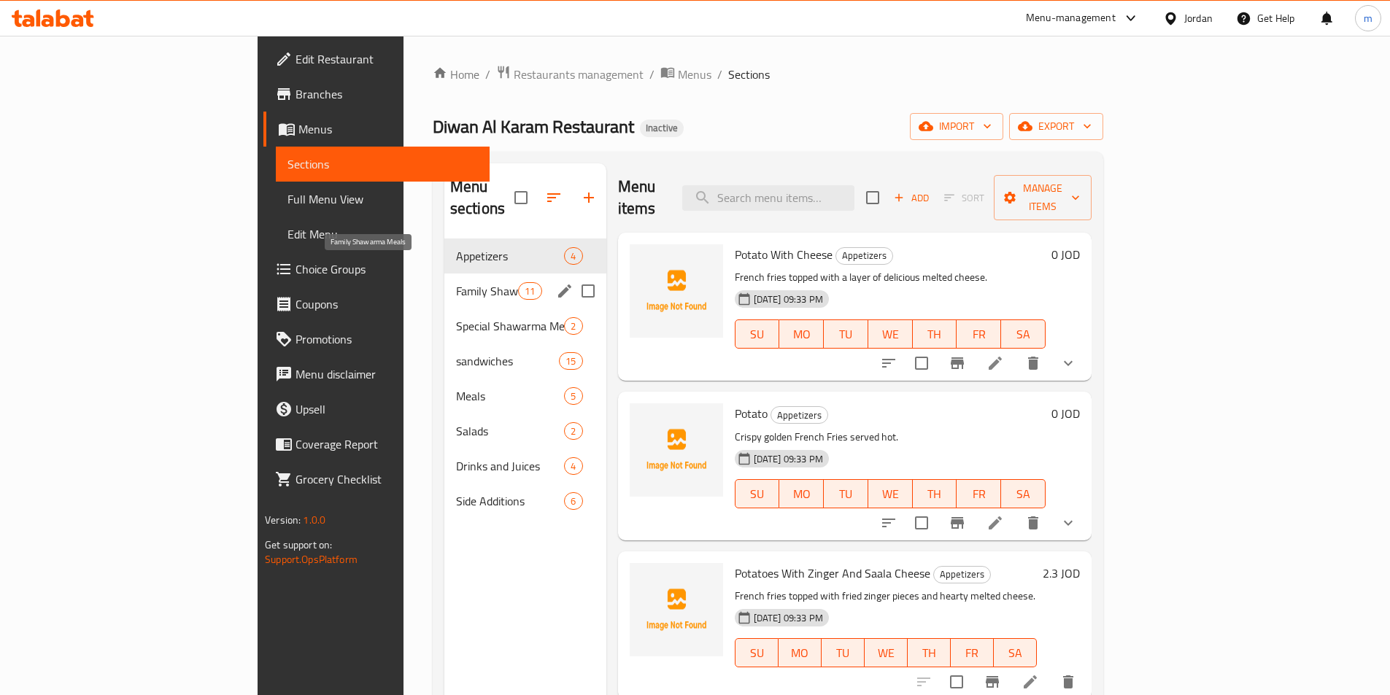
click at [456, 282] on span "Family Shawarma Meals" at bounding box center [487, 291] width 62 height 18
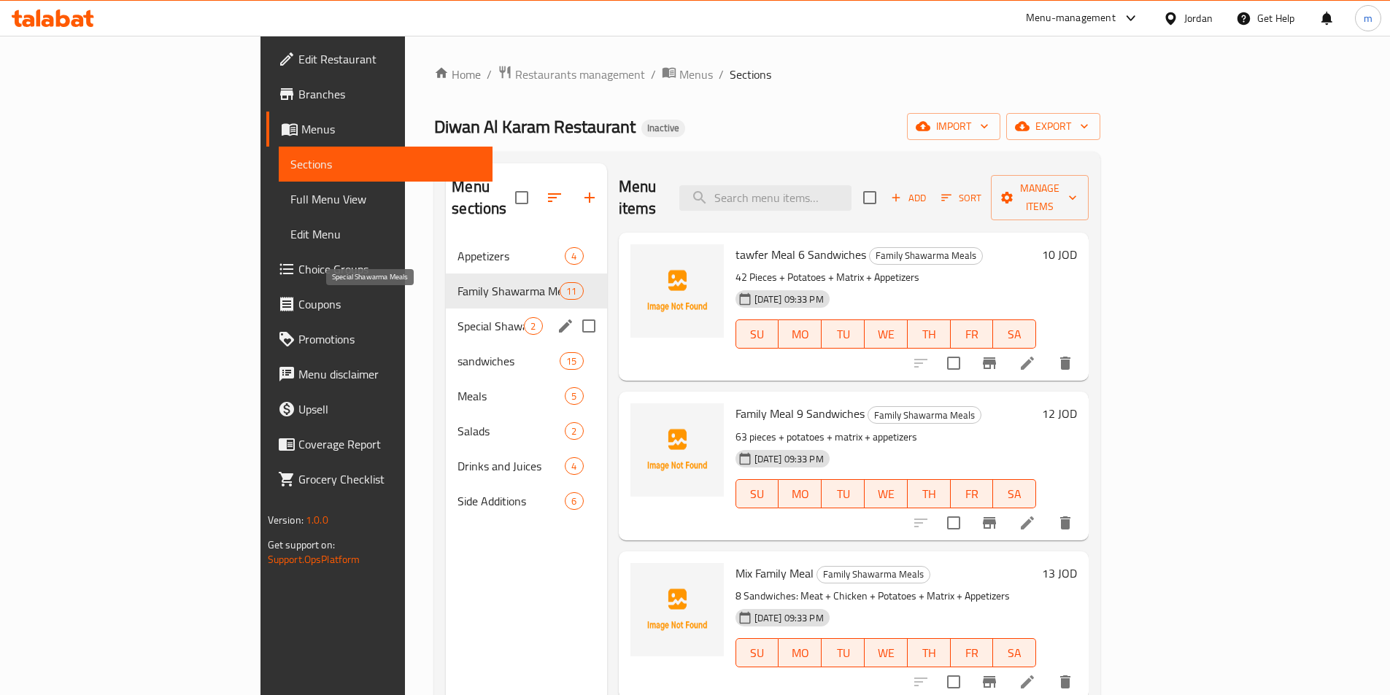
click at [457, 317] on span "Special Shawarma Meals" at bounding box center [490, 326] width 66 height 18
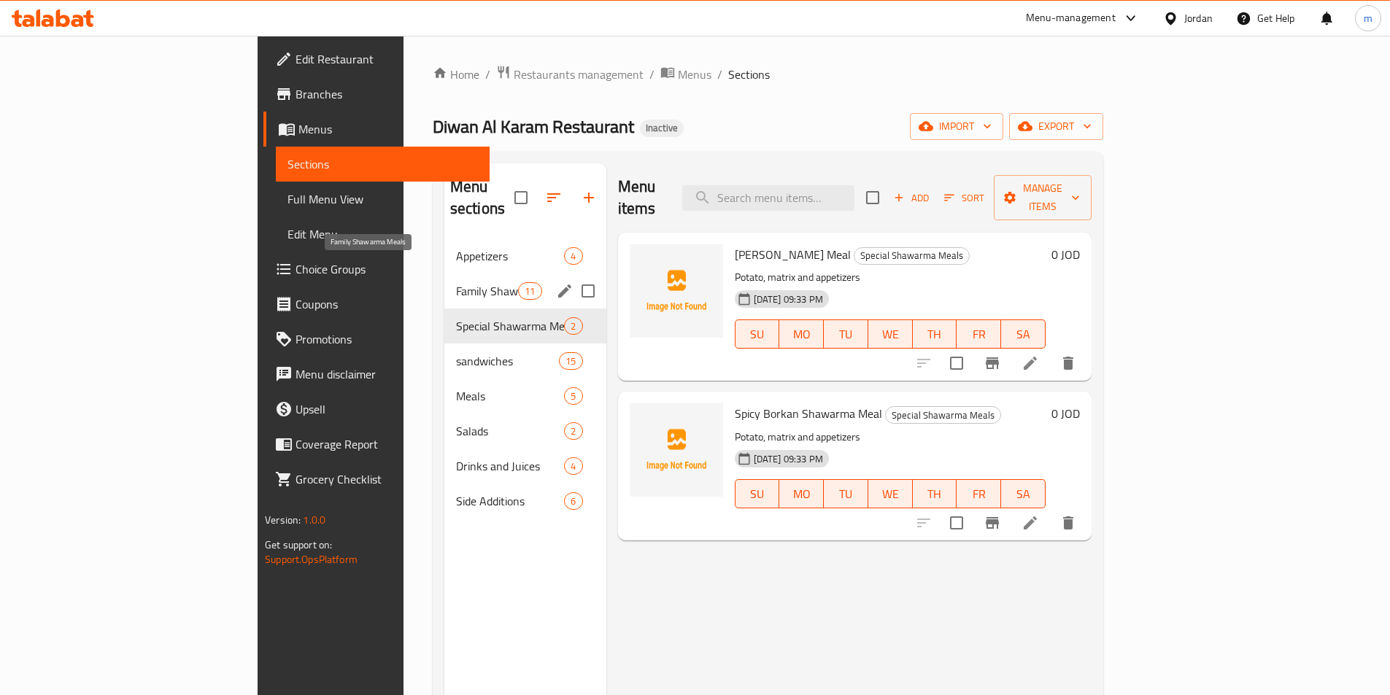
click at [456, 282] on span "Family Shawarma Meals" at bounding box center [487, 291] width 62 height 18
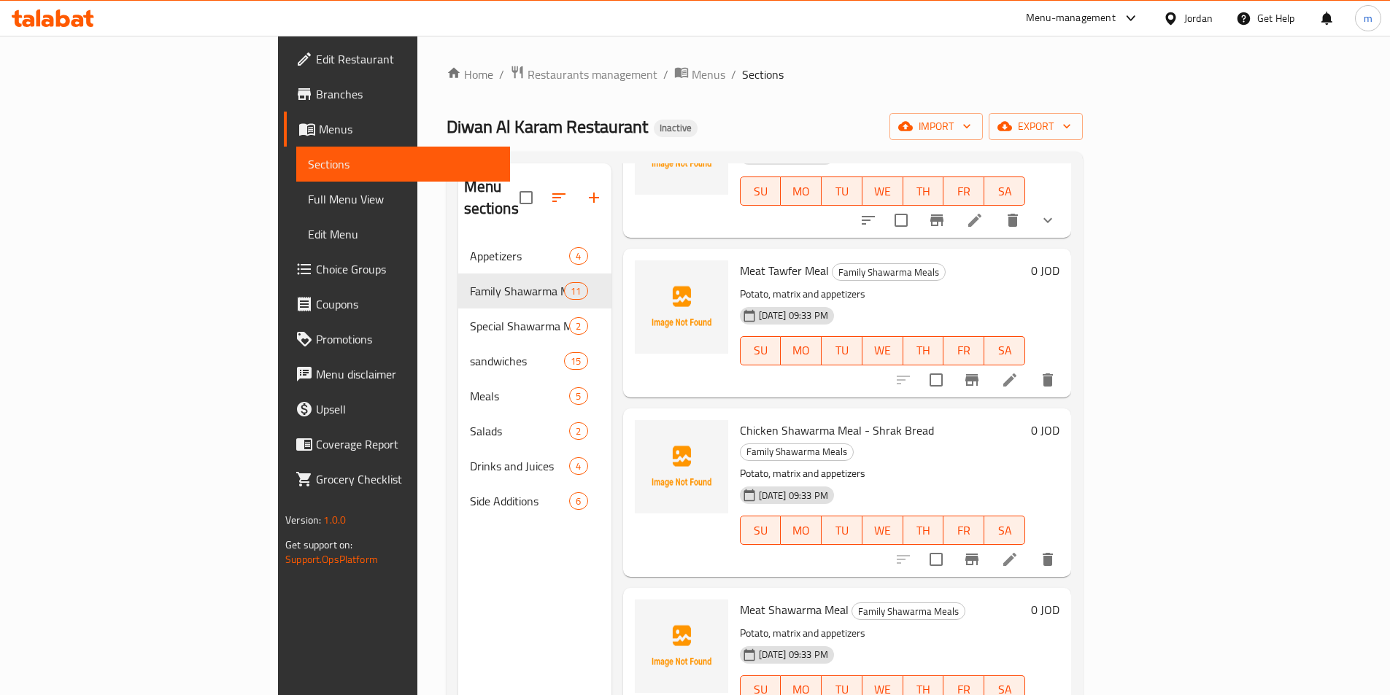
scroll to position [875, 0]
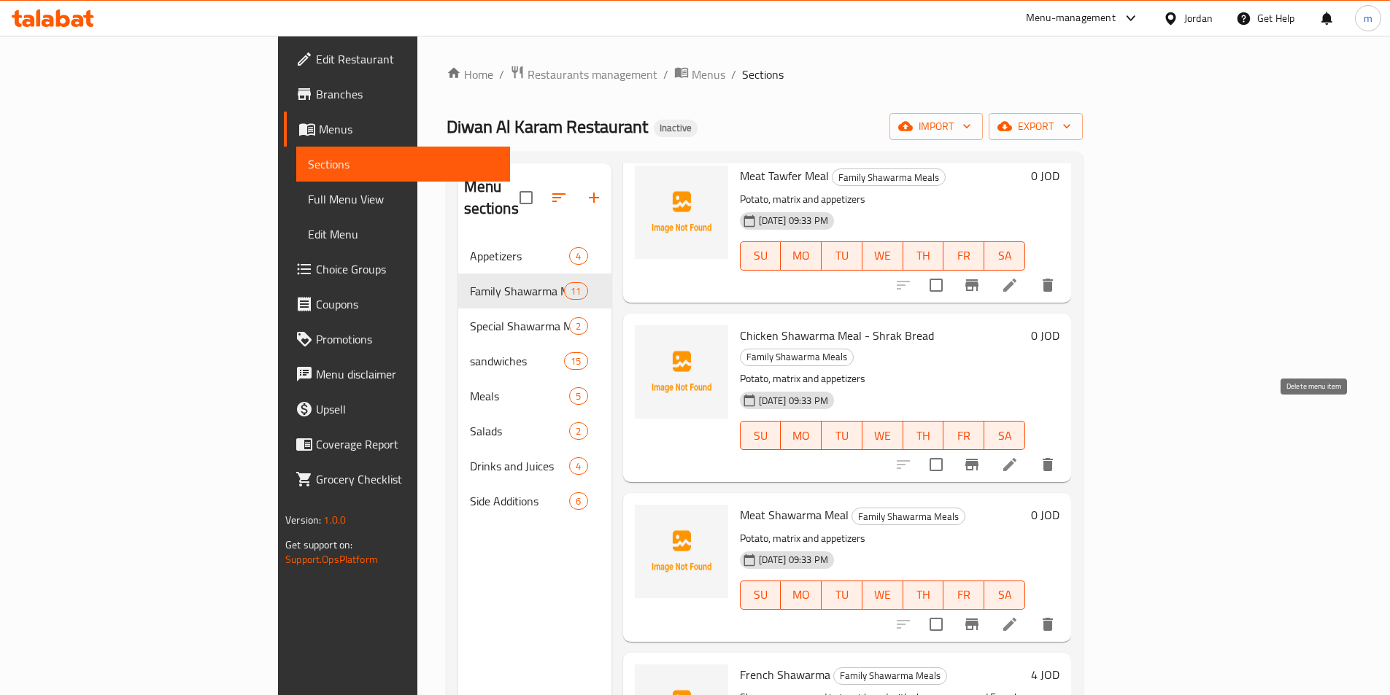
click at [1053, 458] on icon "delete" at bounding box center [1047, 464] width 10 height 13
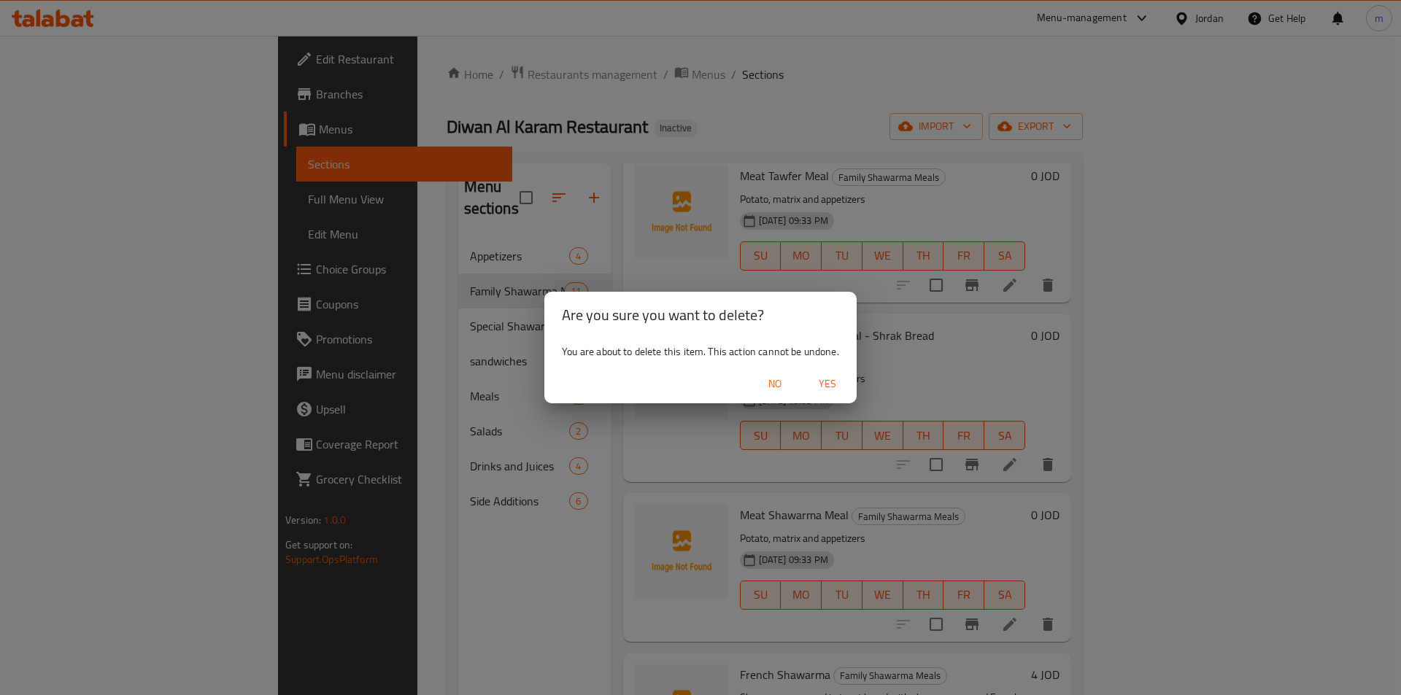
click at [822, 380] on span "Yes" at bounding box center [827, 384] width 35 height 18
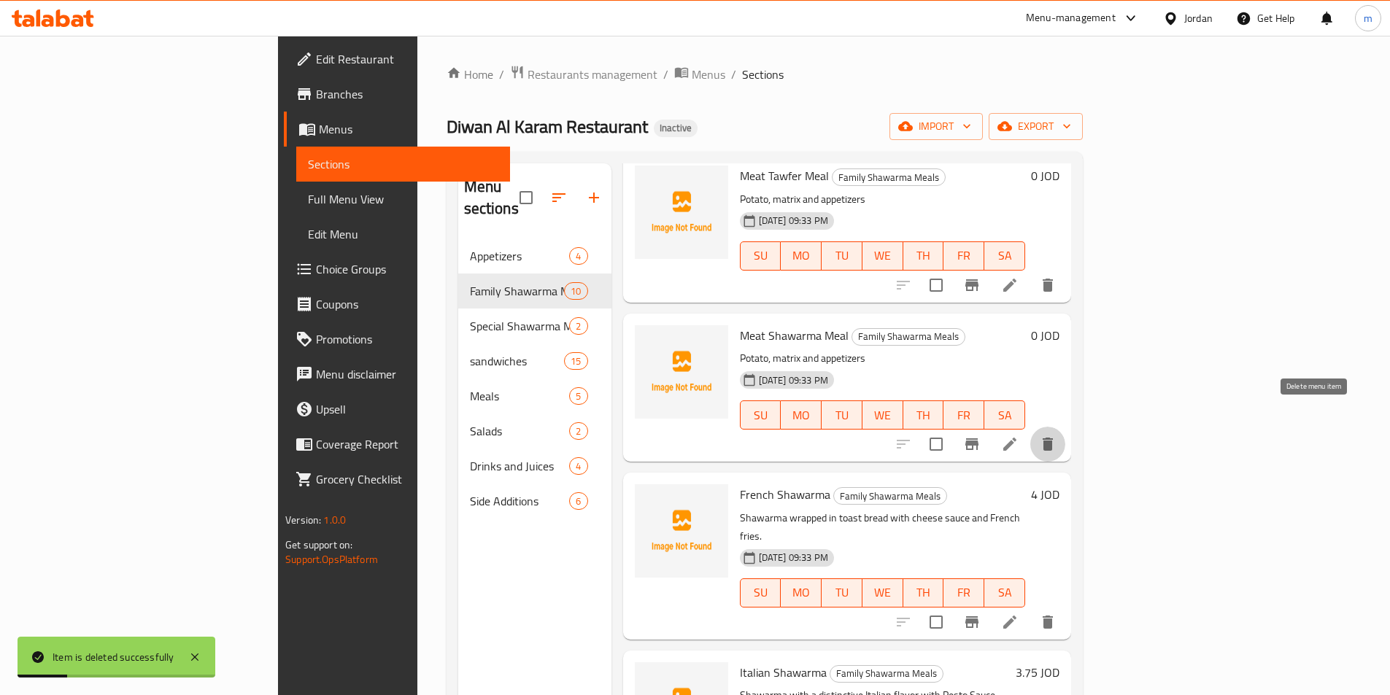
click at [1065, 433] on button "delete" at bounding box center [1047, 444] width 35 height 35
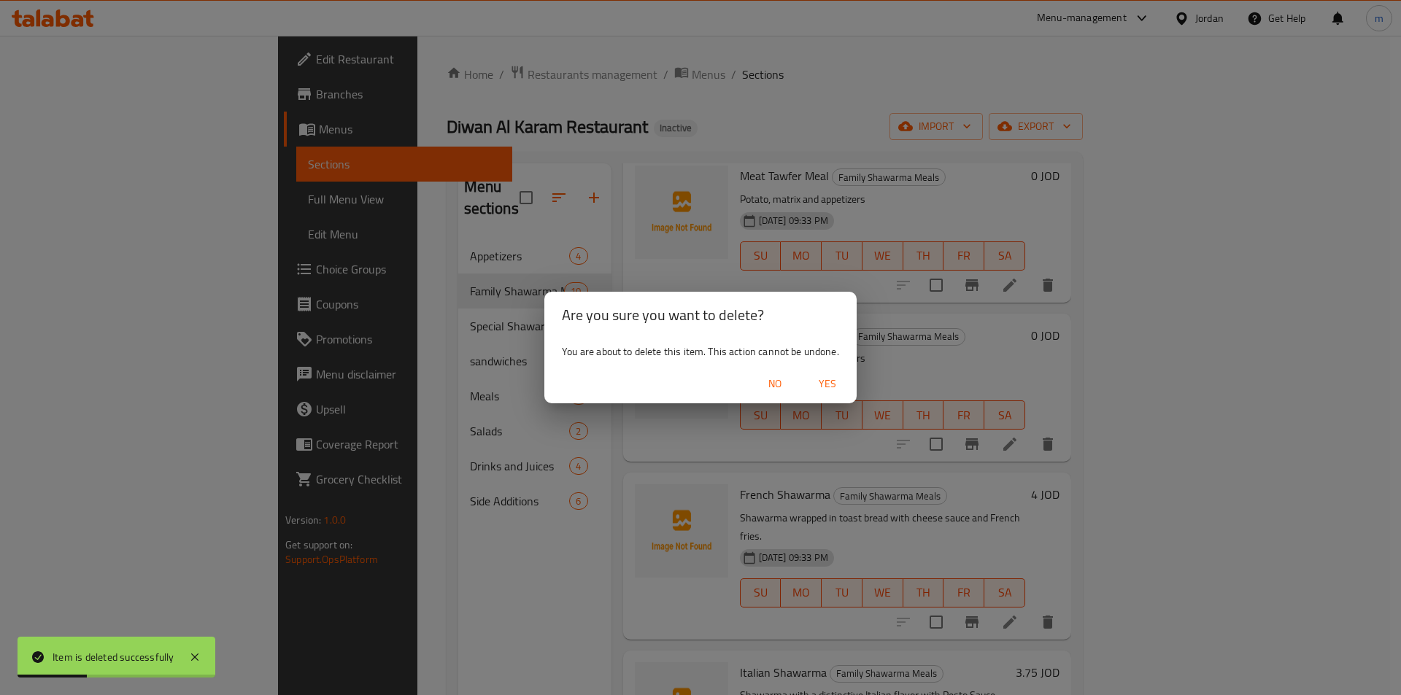
click at [992, 359] on div "Are you sure you want to delete? You are about to delete this item. This action…" at bounding box center [700, 347] width 1401 height 695
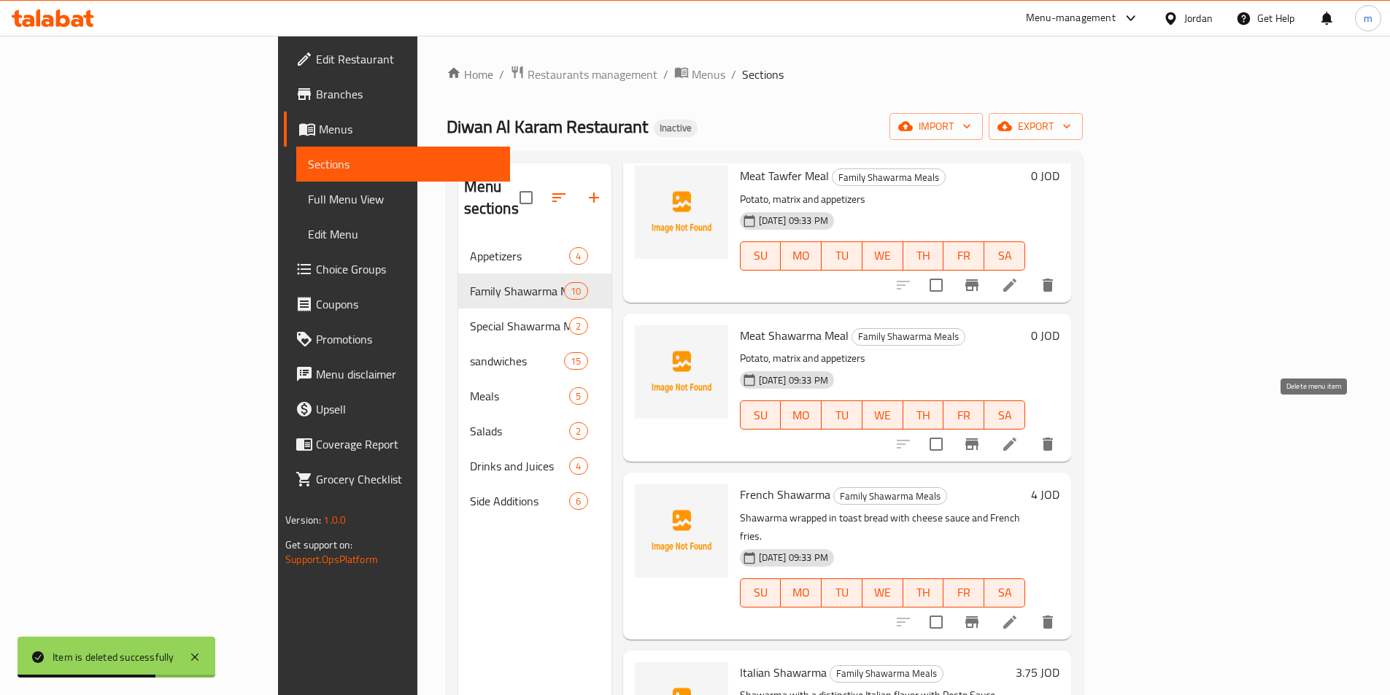
click at [1053, 438] on icon "delete" at bounding box center [1047, 444] width 10 height 13
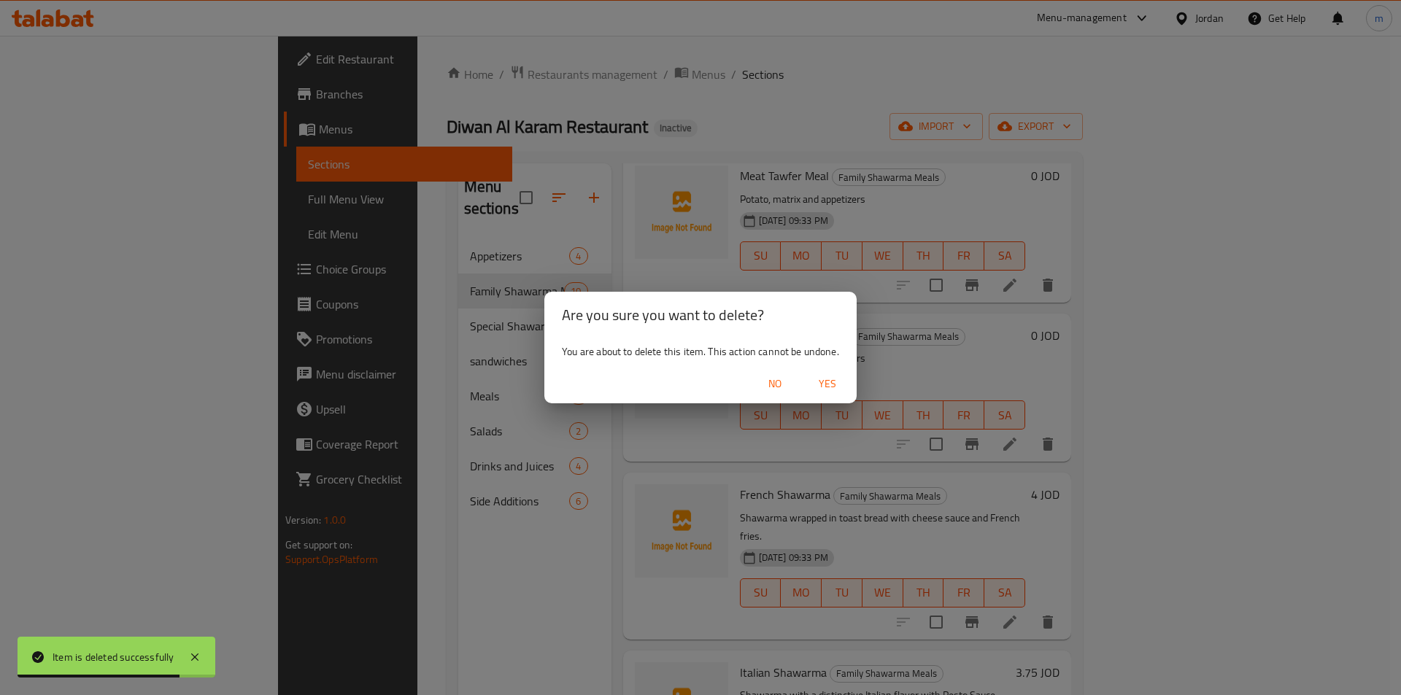
click at [840, 382] on span "Yes" at bounding box center [827, 384] width 35 height 18
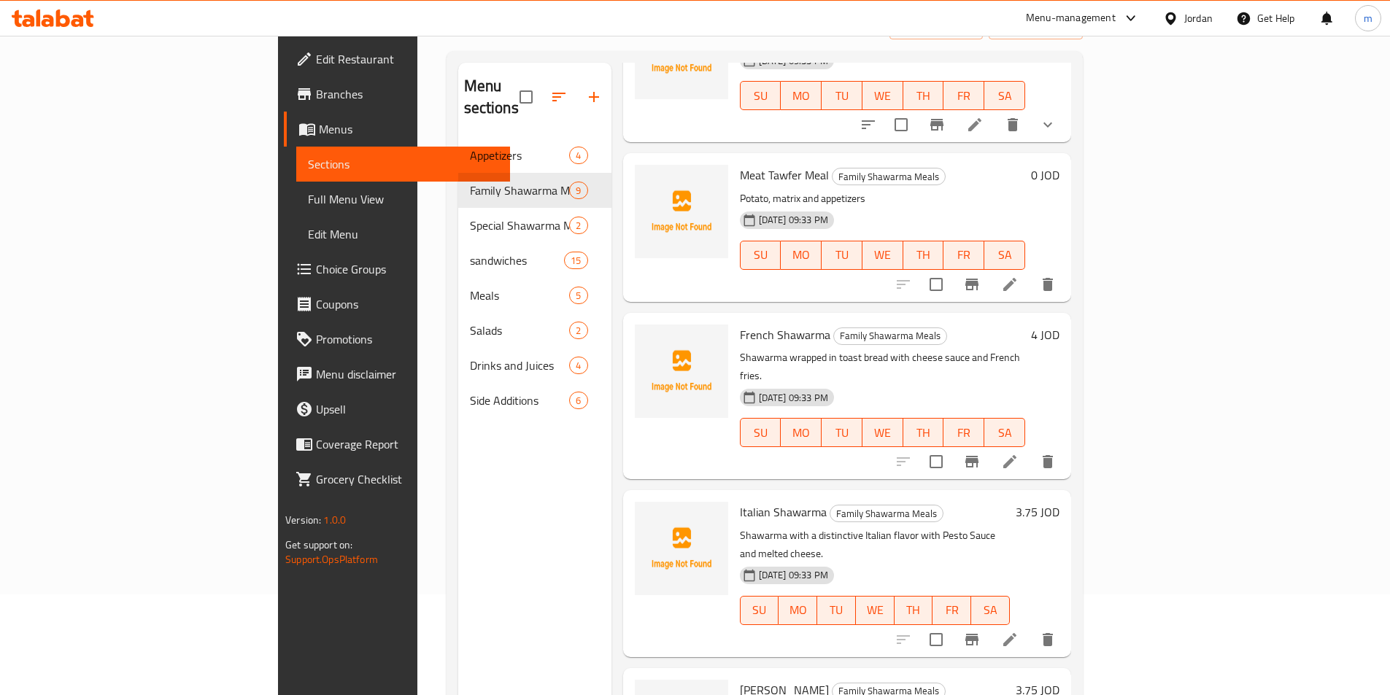
scroll to position [146, 0]
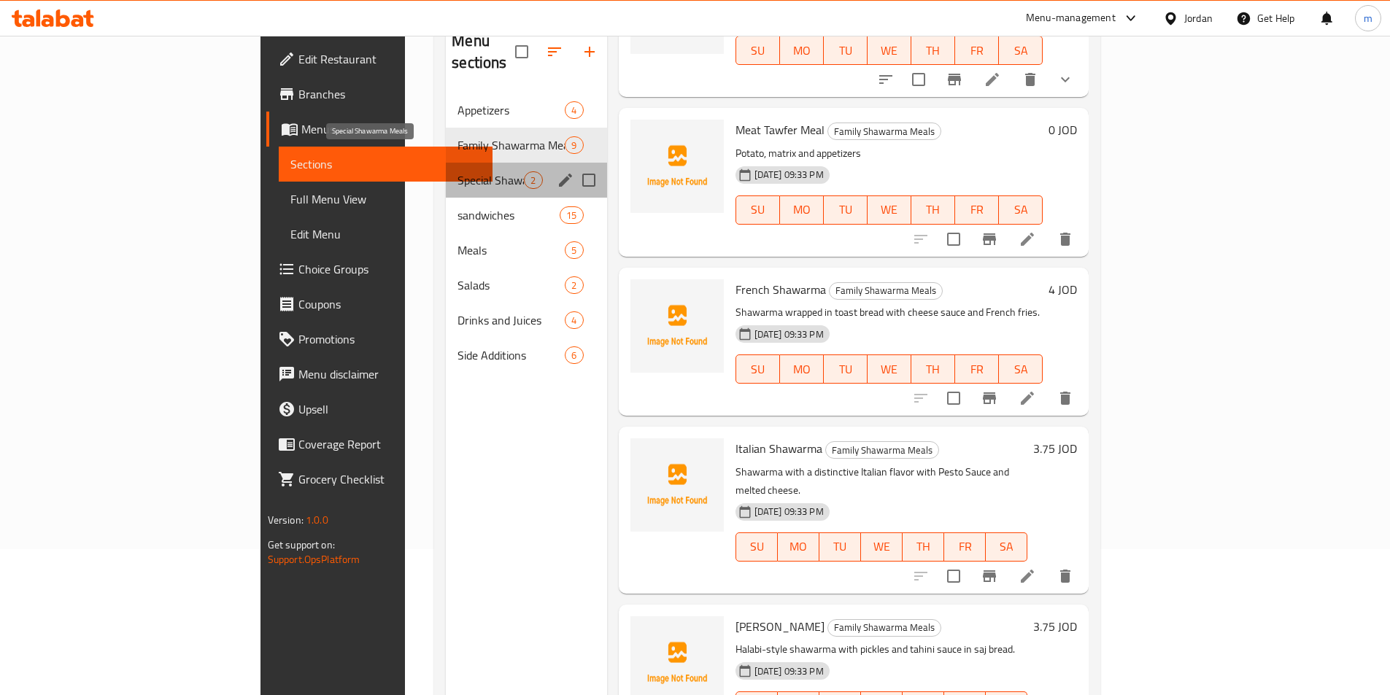
click at [457, 171] on span "Special Shawarma Meals" at bounding box center [490, 180] width 66 height 18
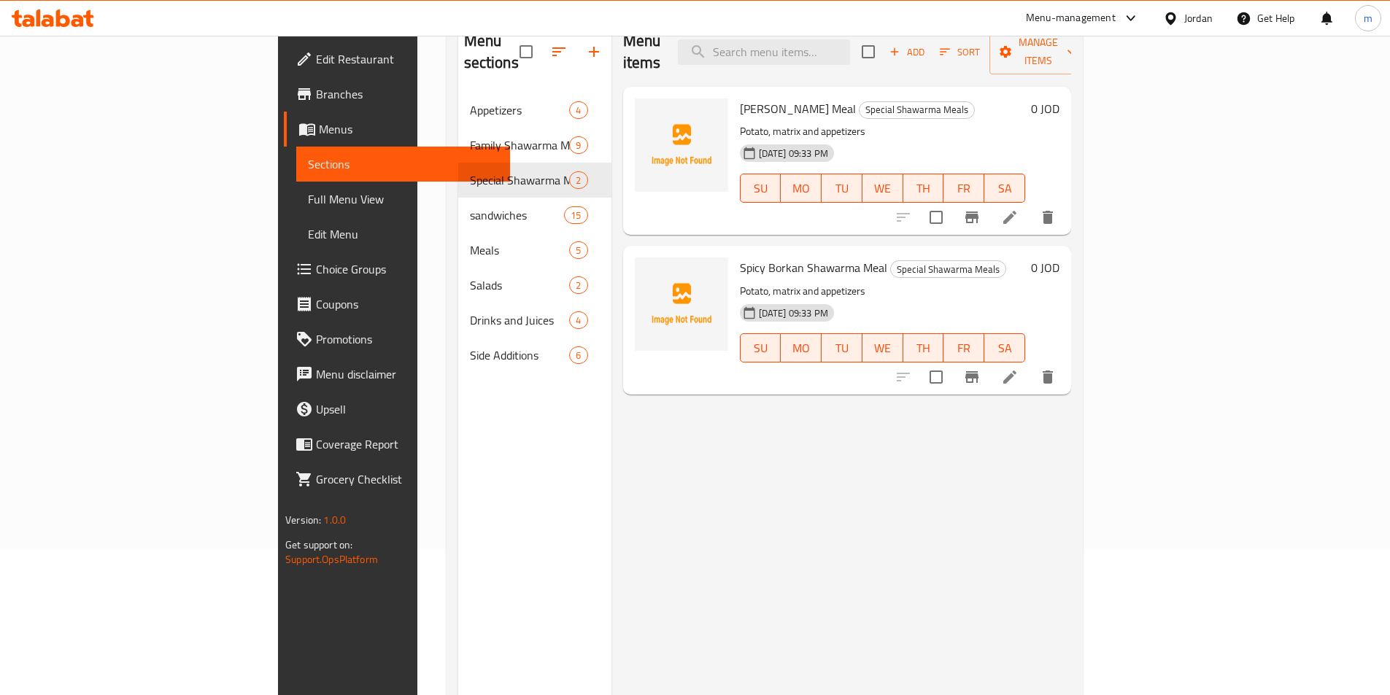
click at [1018, 209] on icon at bounding box center [1010, 218] width 18 height 18
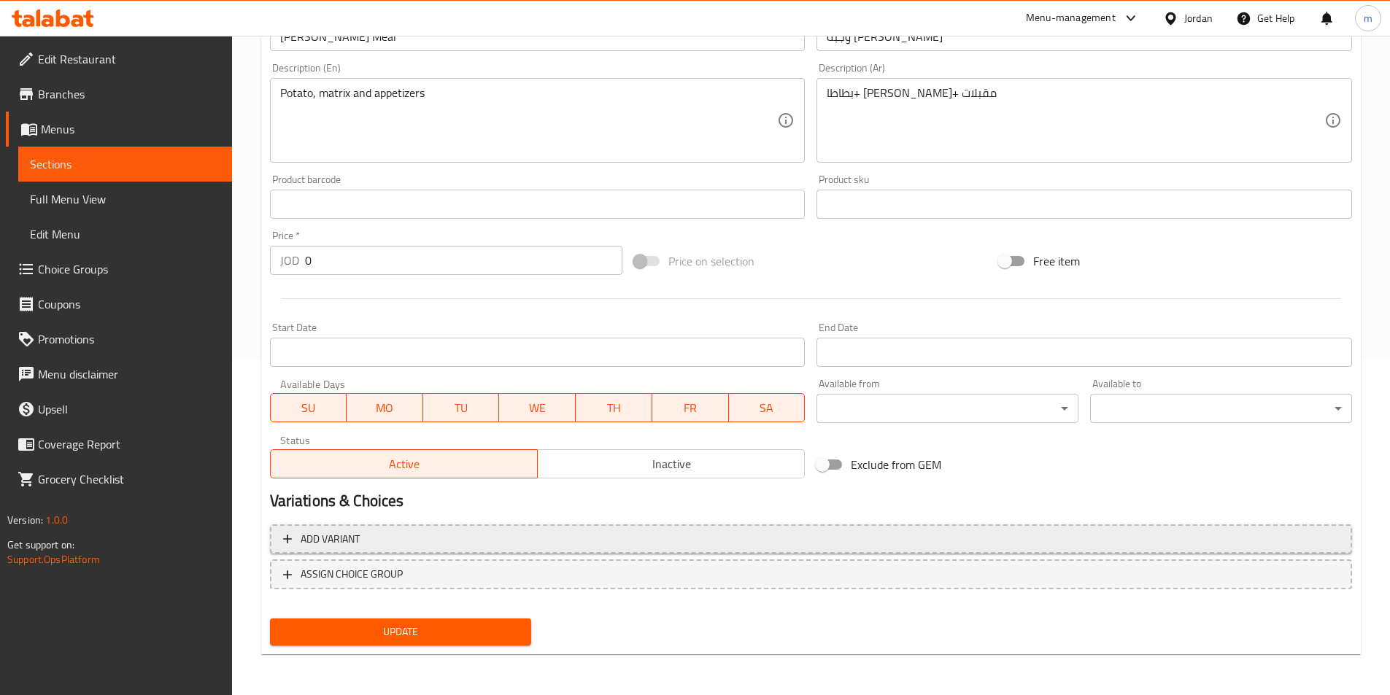
click at [331, 542] on span "Add variant" at bounding box center [330, 539] width 59 height 18
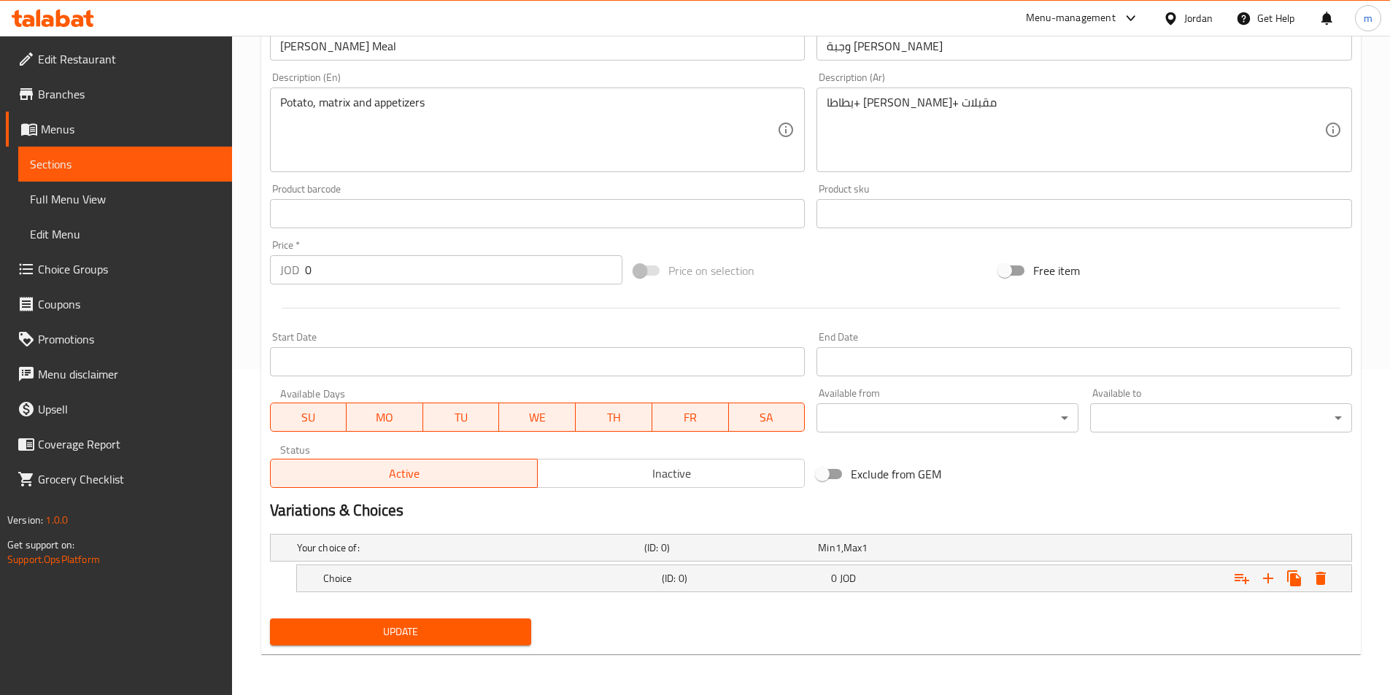
scroll to position [326, 0]
click at [513, 555] on h5 "Choice" at bounding box center [467, 548] width 341 height 15
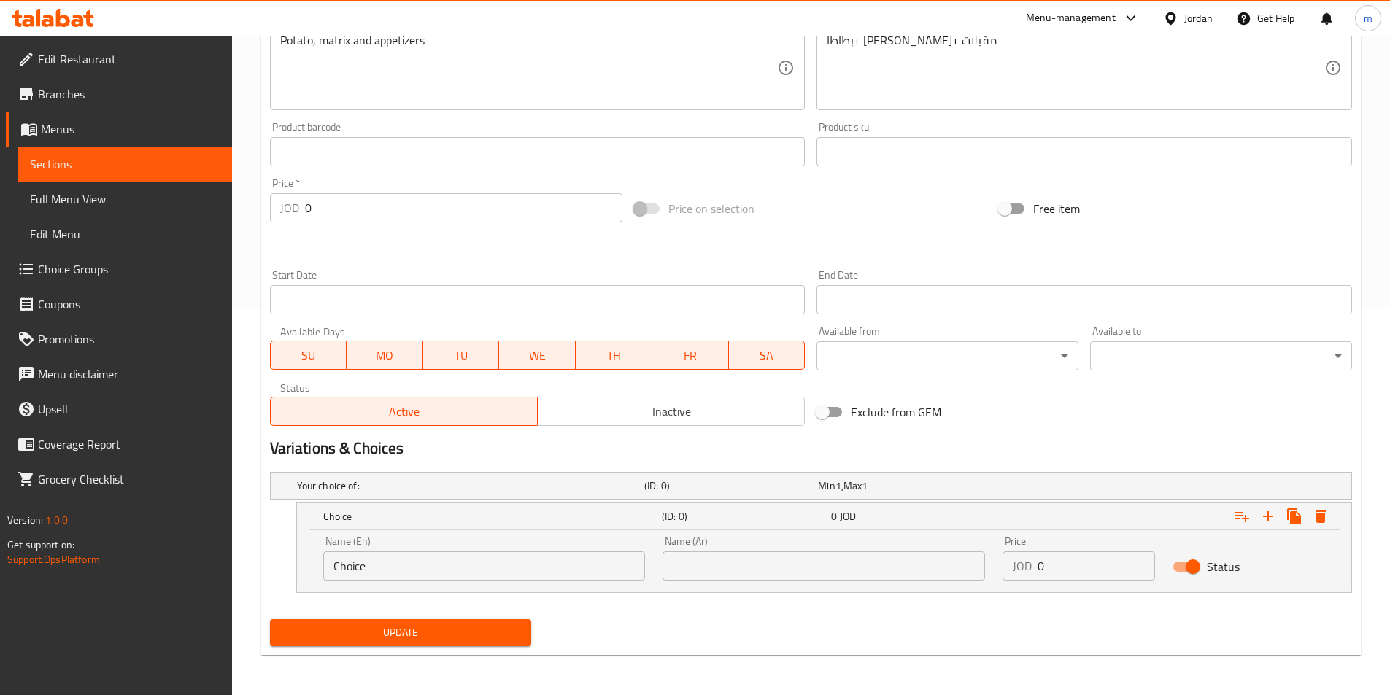
scroll to position [389, 0]
click at [1264, 523] on icon "Expand" at bounding box center [1268, 516] width 18 height 18
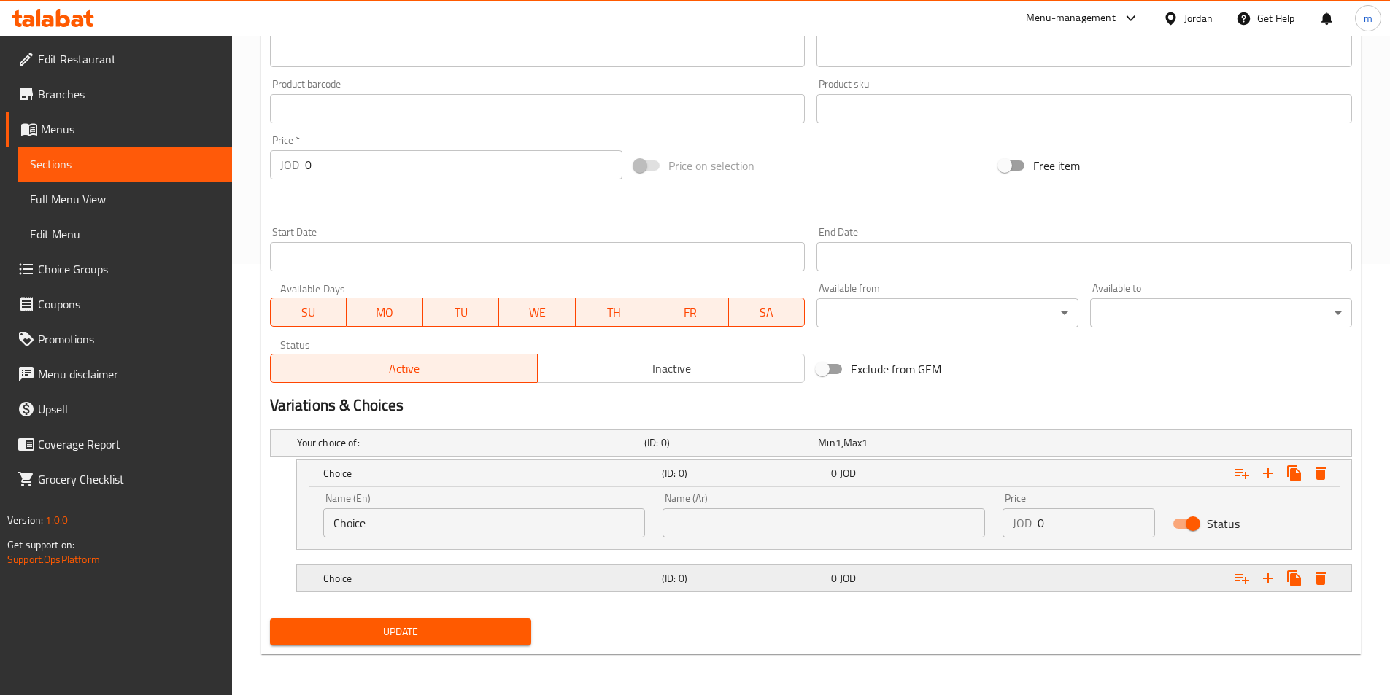
click at [1077, 446] on div "Expand" at bounding box center [1161, 443] width 347 height 6
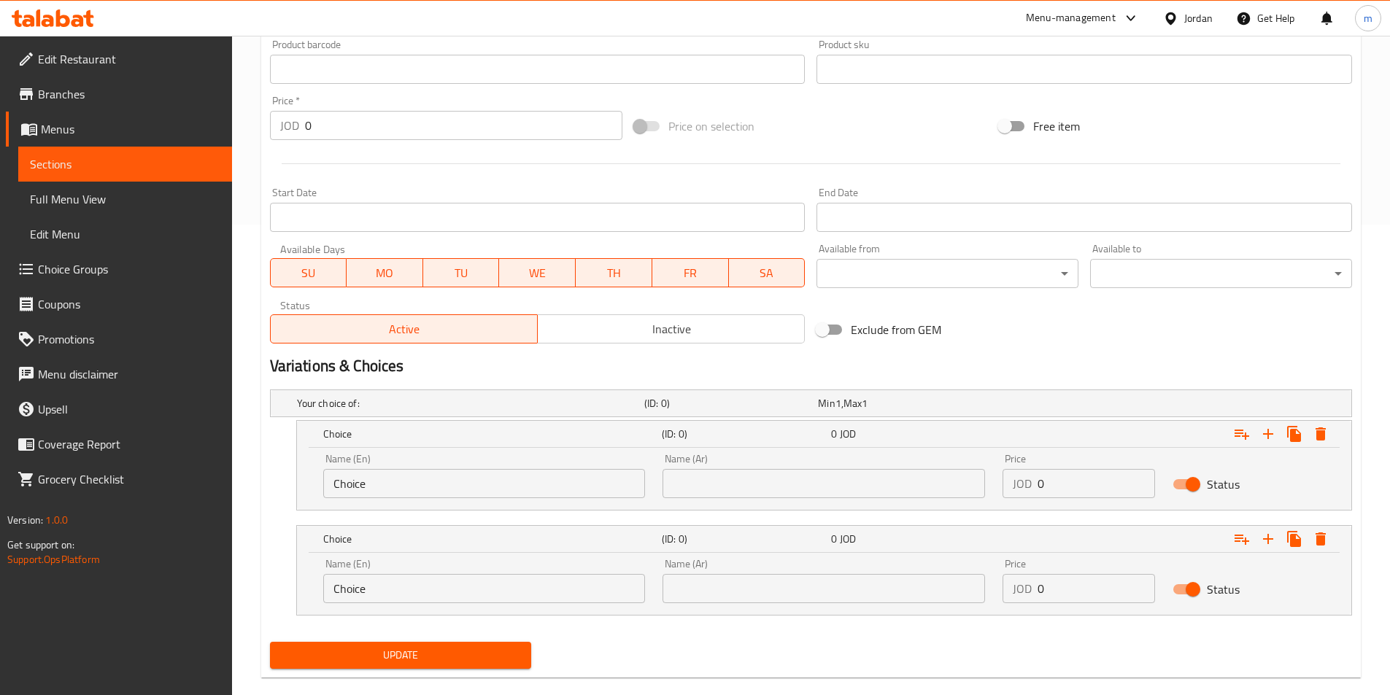
scroll to position [494, 0]
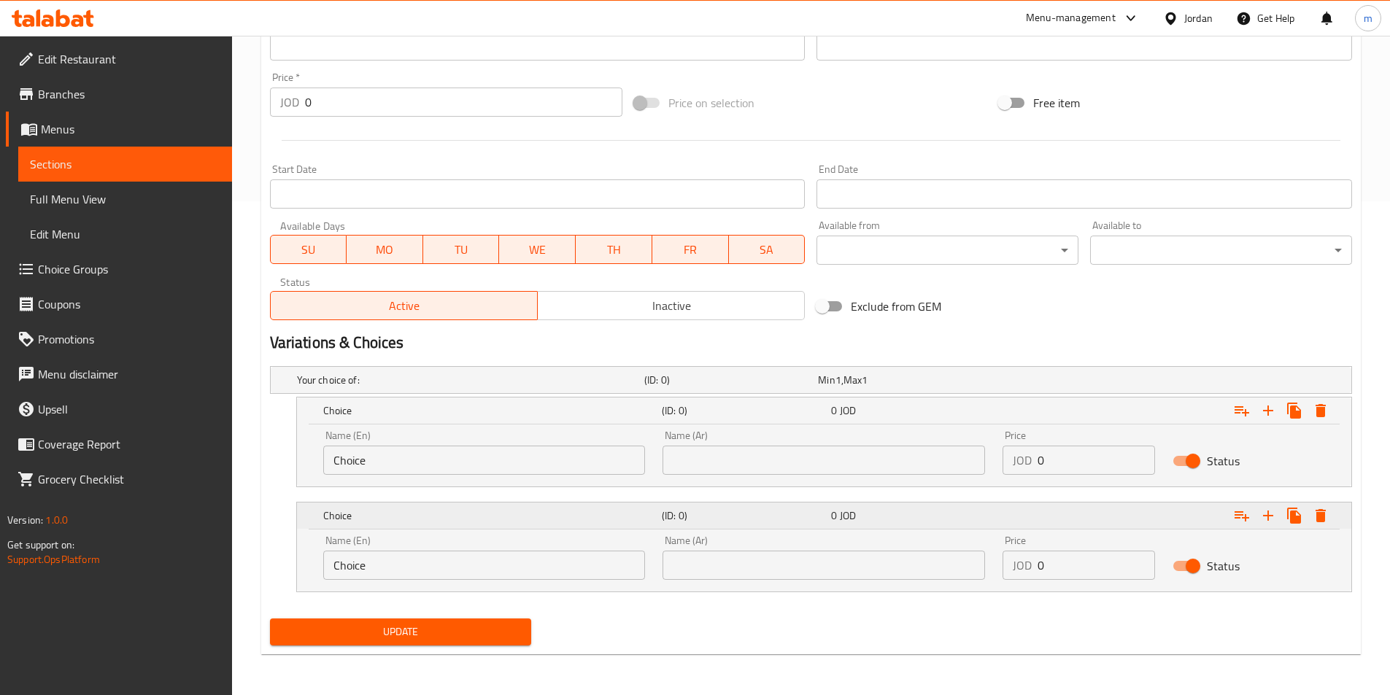
click at [1264, 424] on button "Expand" at bounding box center [1268, 411] width 26 height 26
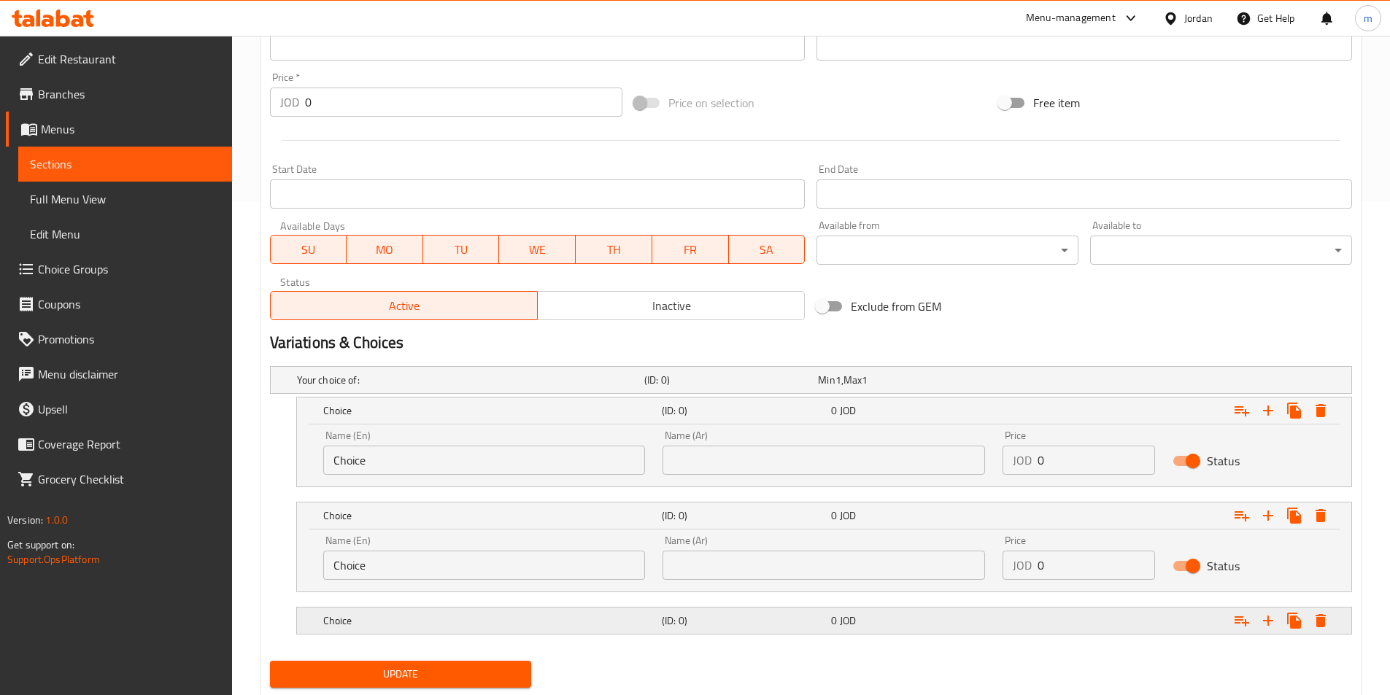
click at [1049, 383] on div "Expand" at bounding box center [1161, 380] width 347 height 6
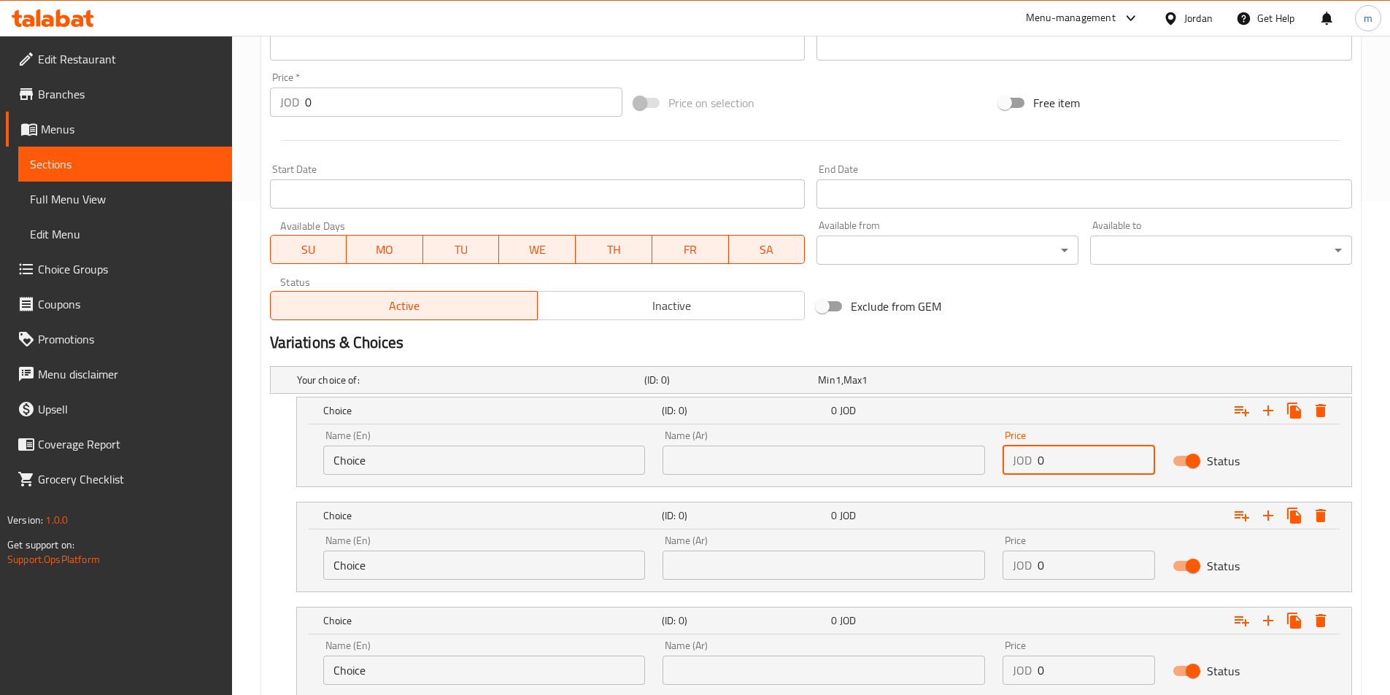
click at [1048, 471] on input "0" at bounding box center [1095, 460] width 117 height 29
click at [55, 258] on link "Choice Groups" at bounding box center [119, 269] width 226 height 35
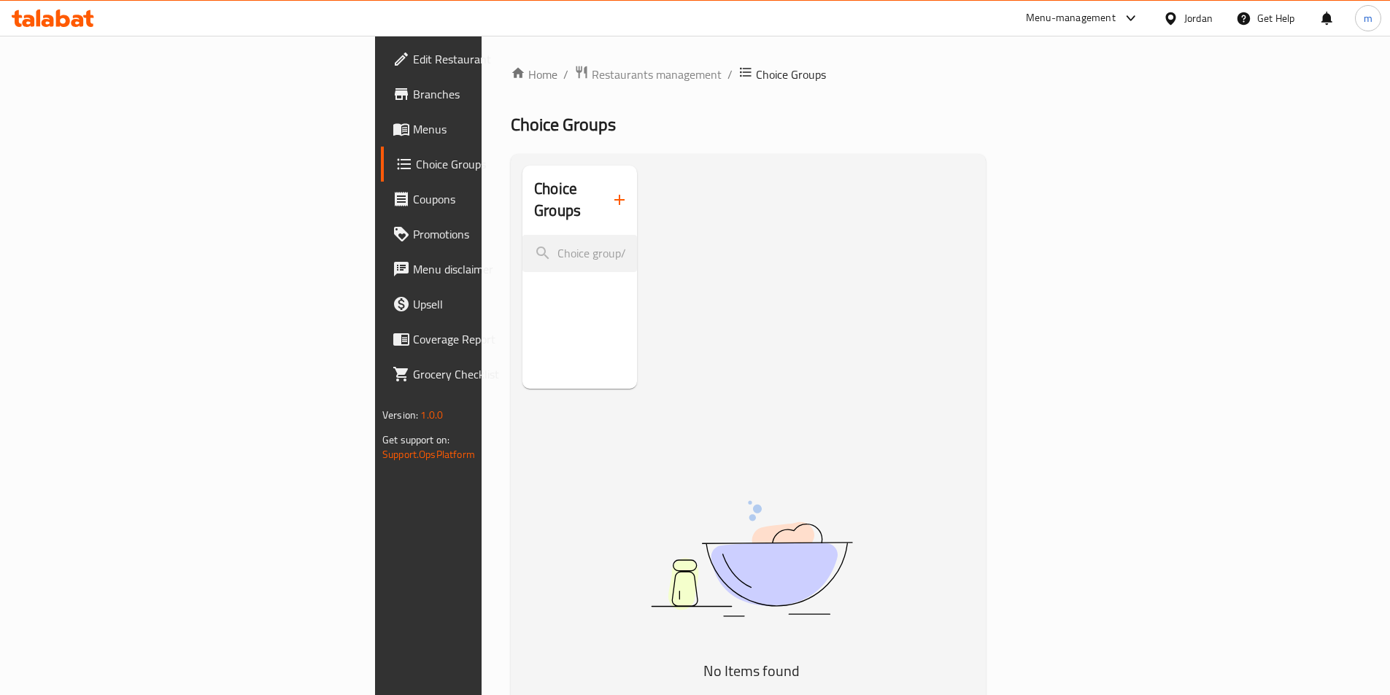
click at [602, 198] on button "button" at bounding box center [619, 199] width 35 height 35
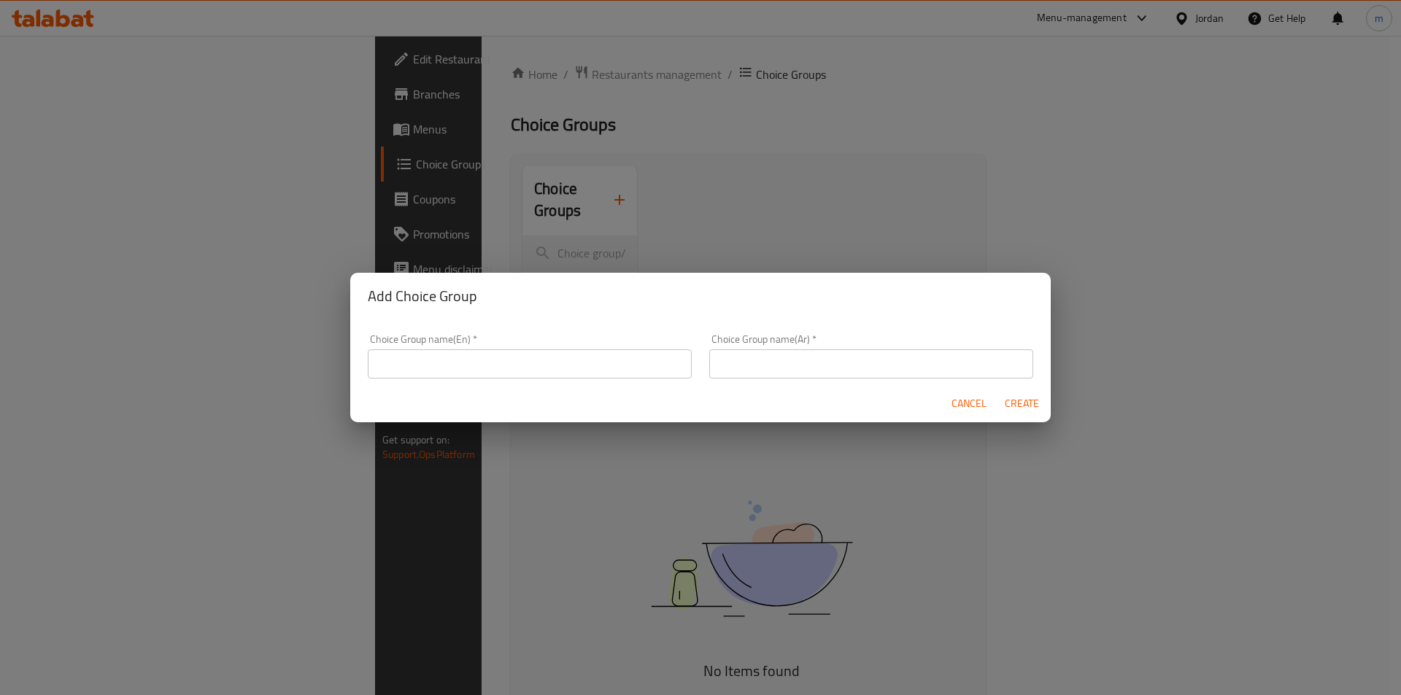
click at [468, 345] on div "Choice Group name(En)   * Choice Group name(En) *" at bounding box center [530, 356] width 324 height 44
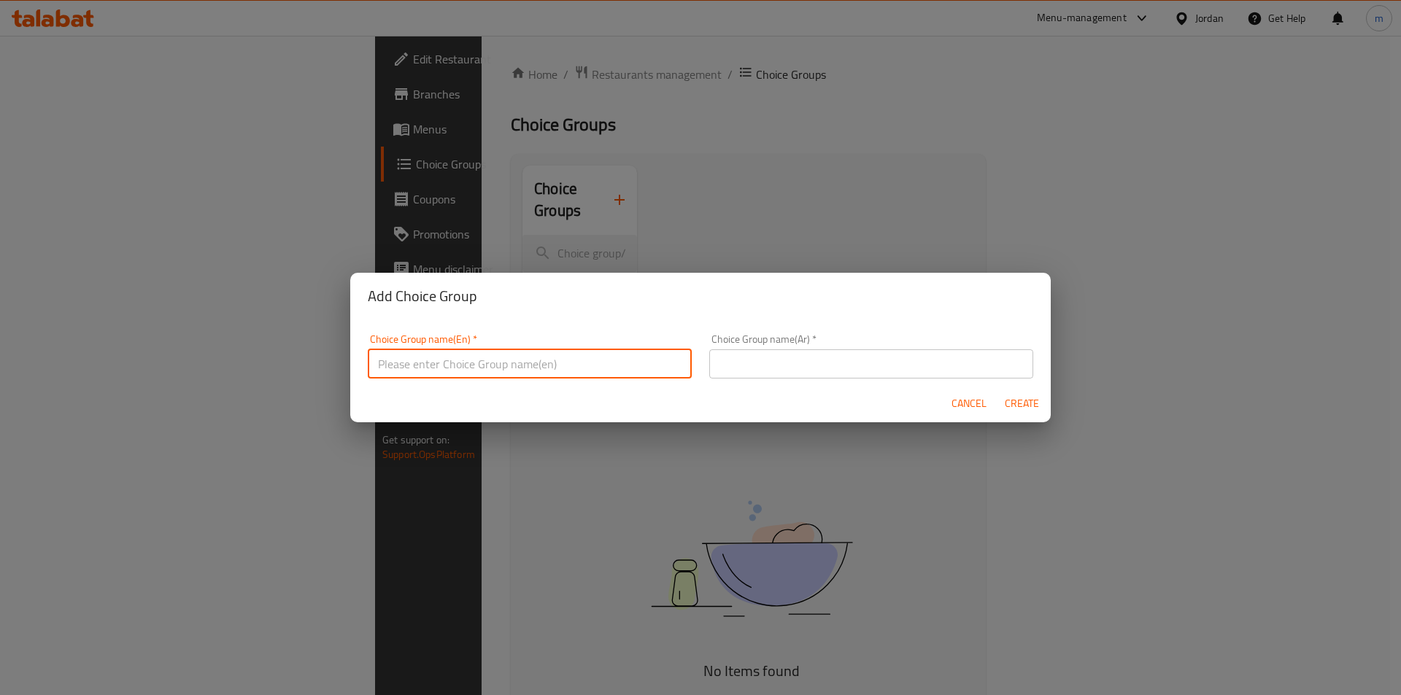
click at [467, 351] on input "text" at bounding box center [530, 363] width 324 height 29
type input "Your Choice Of"
click at [751, 362] on input "text" at bounding box center [871, 363] width 324 height 29
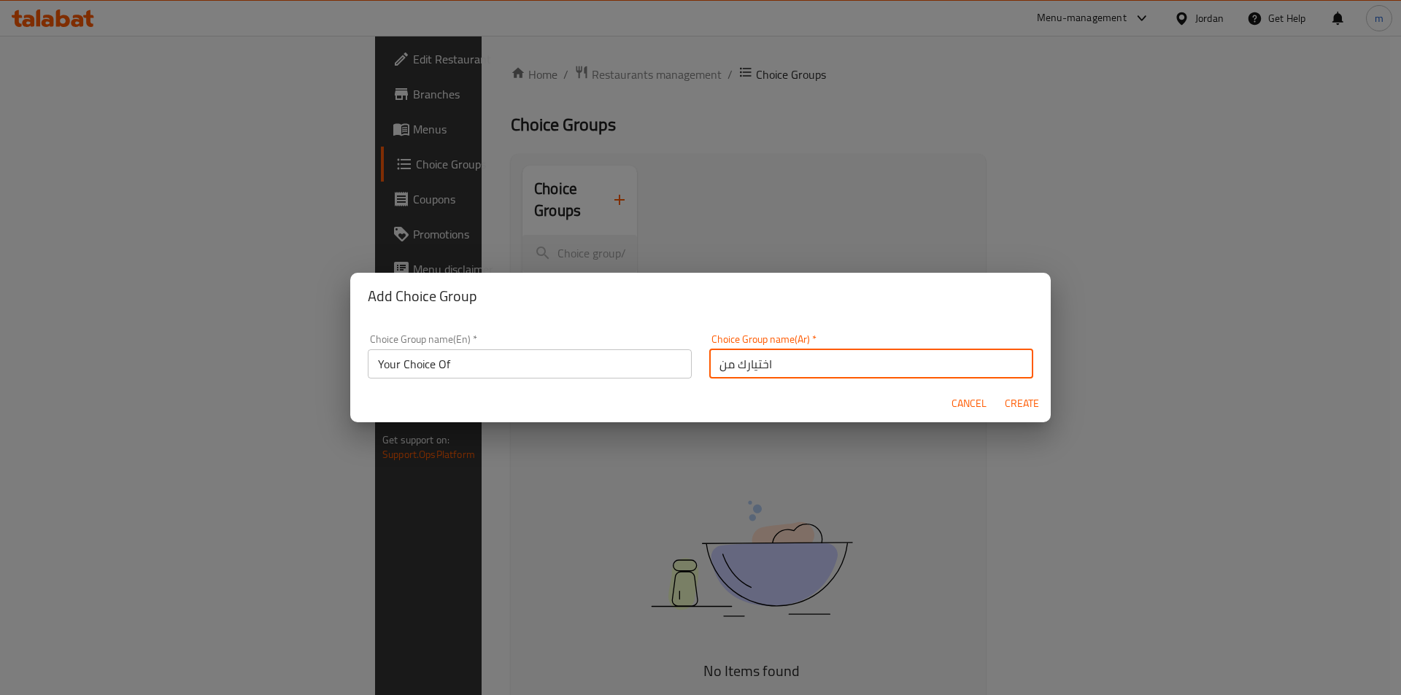
type input "اختيارك من"
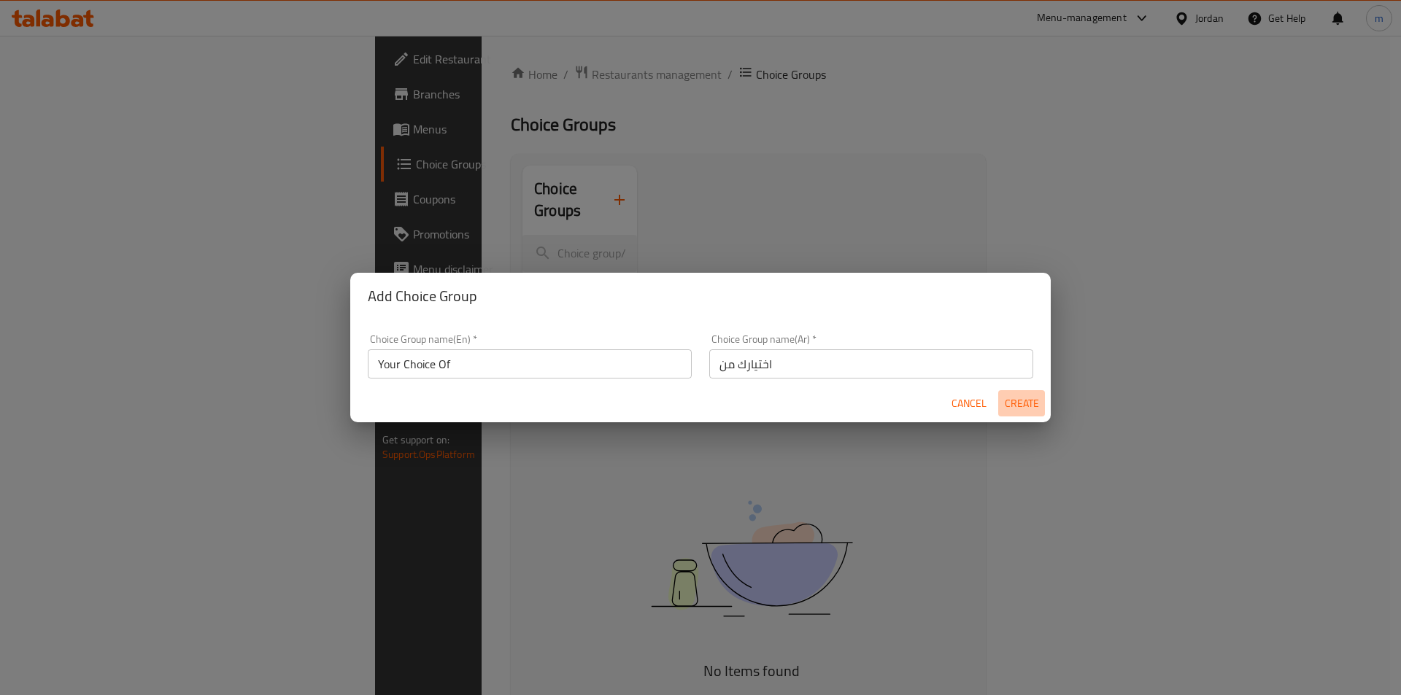
click at [1018, 413] on button "Create" at bounding box center [1021, 403] width 47 height 27
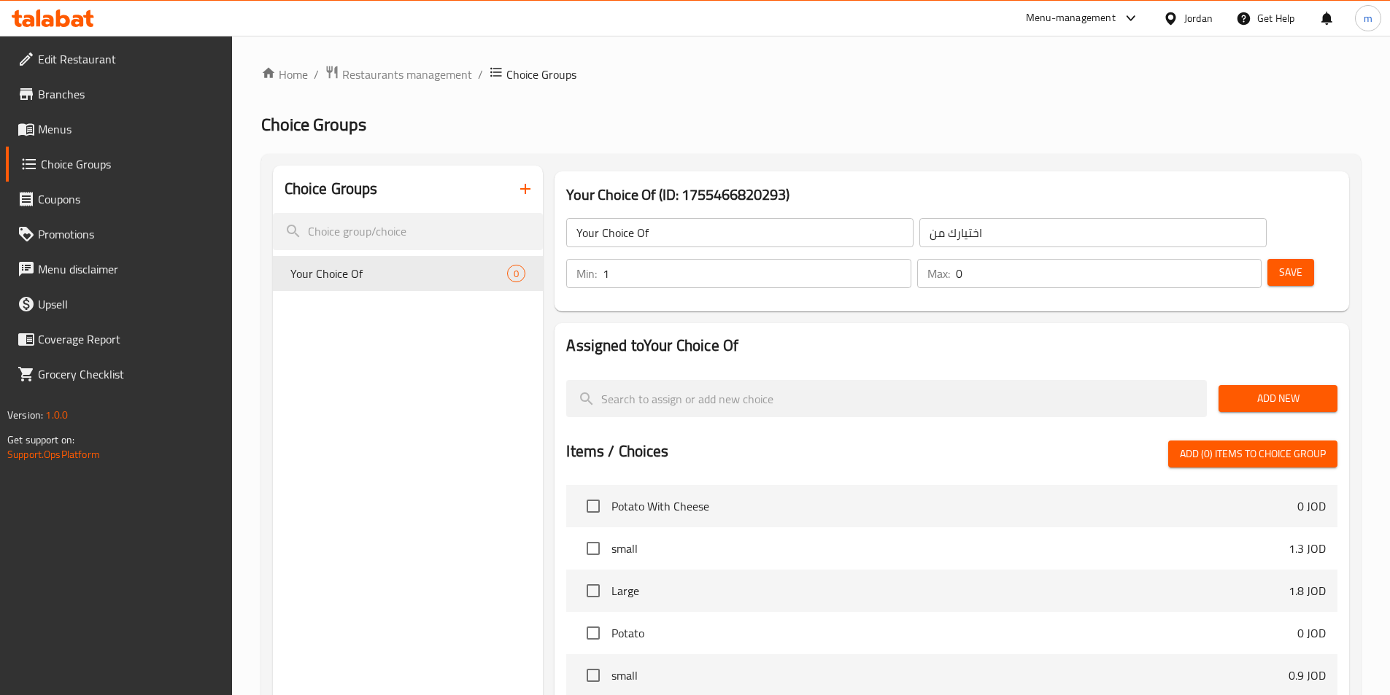
type input "1"
click at [910, 259] on input "1" at bounding box center [757, 273] width 308 height 29
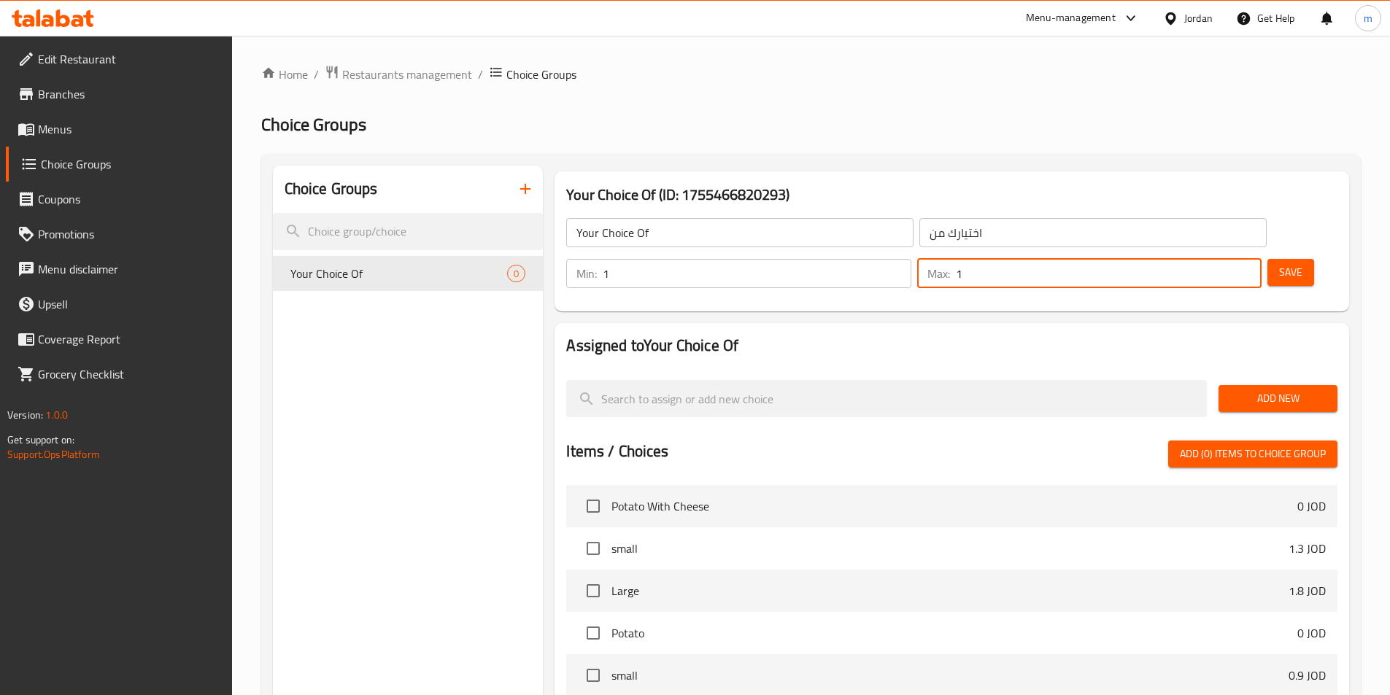
type input "1"
click at [1221, 259] on input "1" at bounding box center [1109, 273] width 306 height 29
click at [1246, 390] on span "Add New" at bounding box center [1278, 399] width 96 height 18
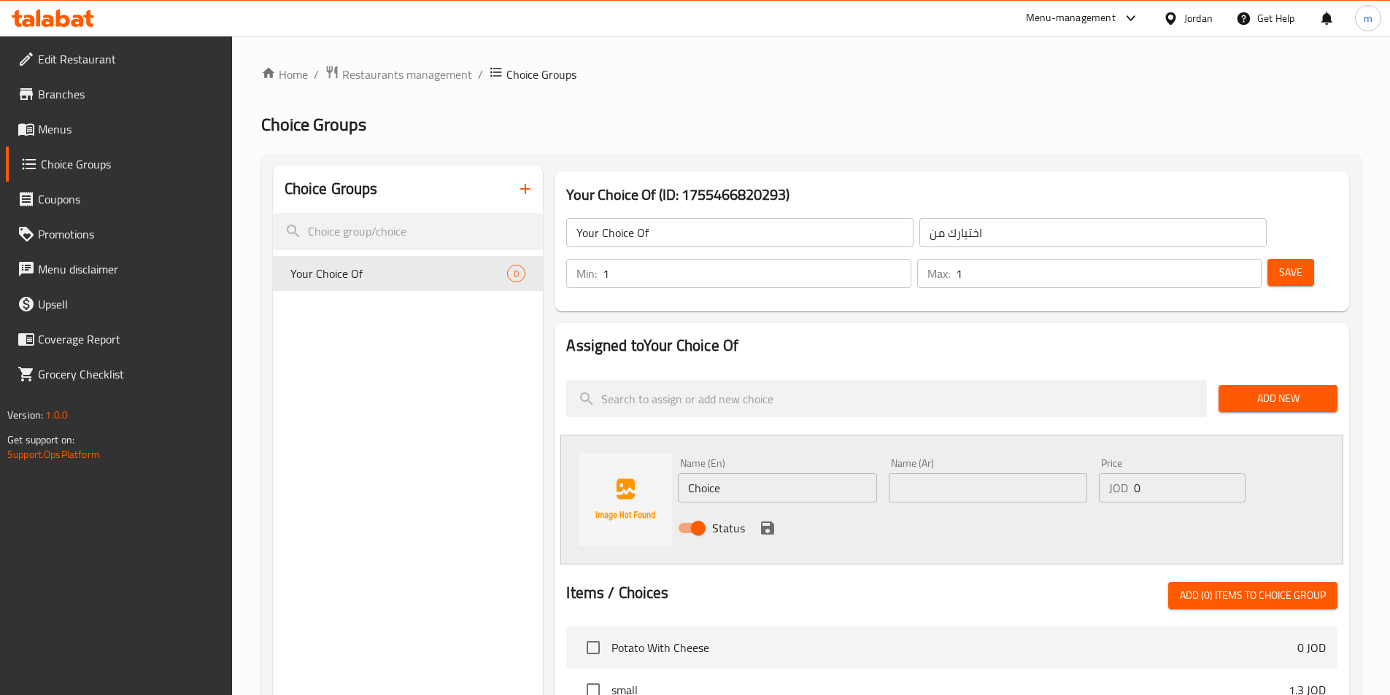
click at [737, 473] on input "Choice" at bounding box center [777, 487] width 198 height 29
paste input "2.75"
click at [737, 473] on input "Choice2.75" at bounding box center [777, 487] width 198 height 29
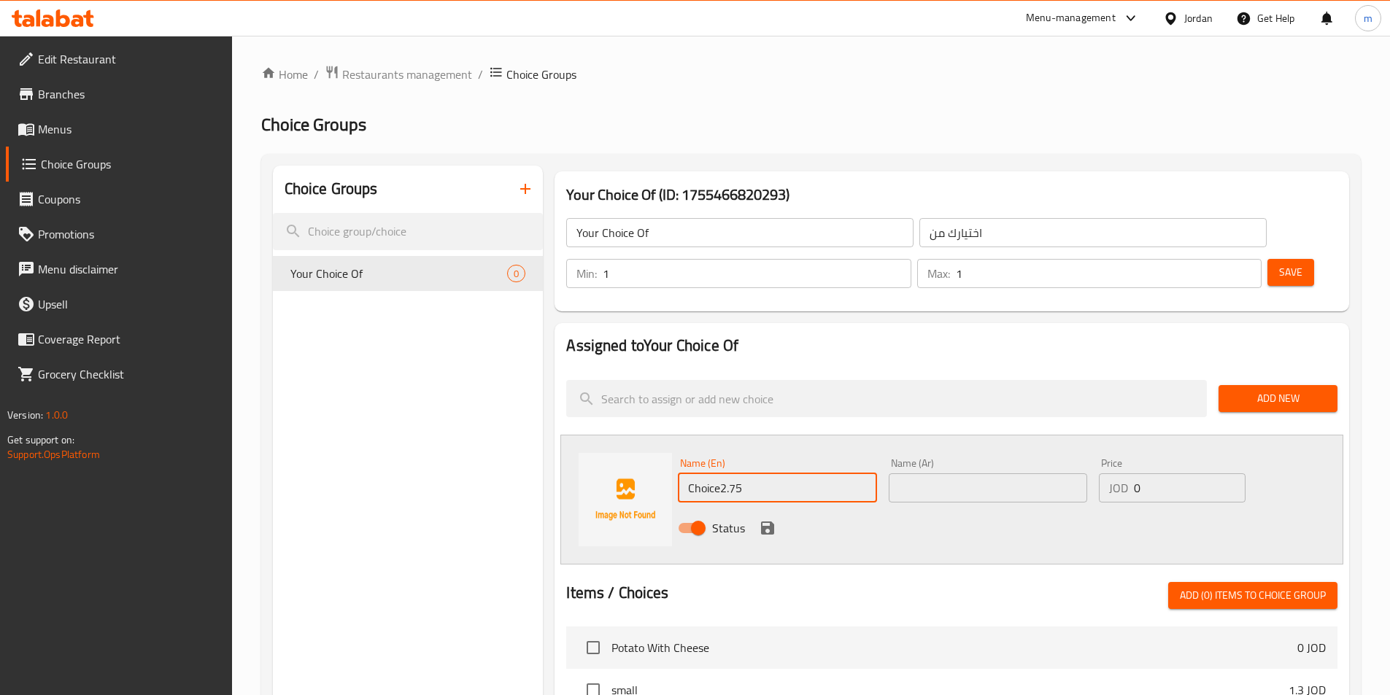
type input "Choice2.75"
click at [1153, 473] on input "0" at bounding box center [1189, 487] width 111 height 29
paste input "2.75"
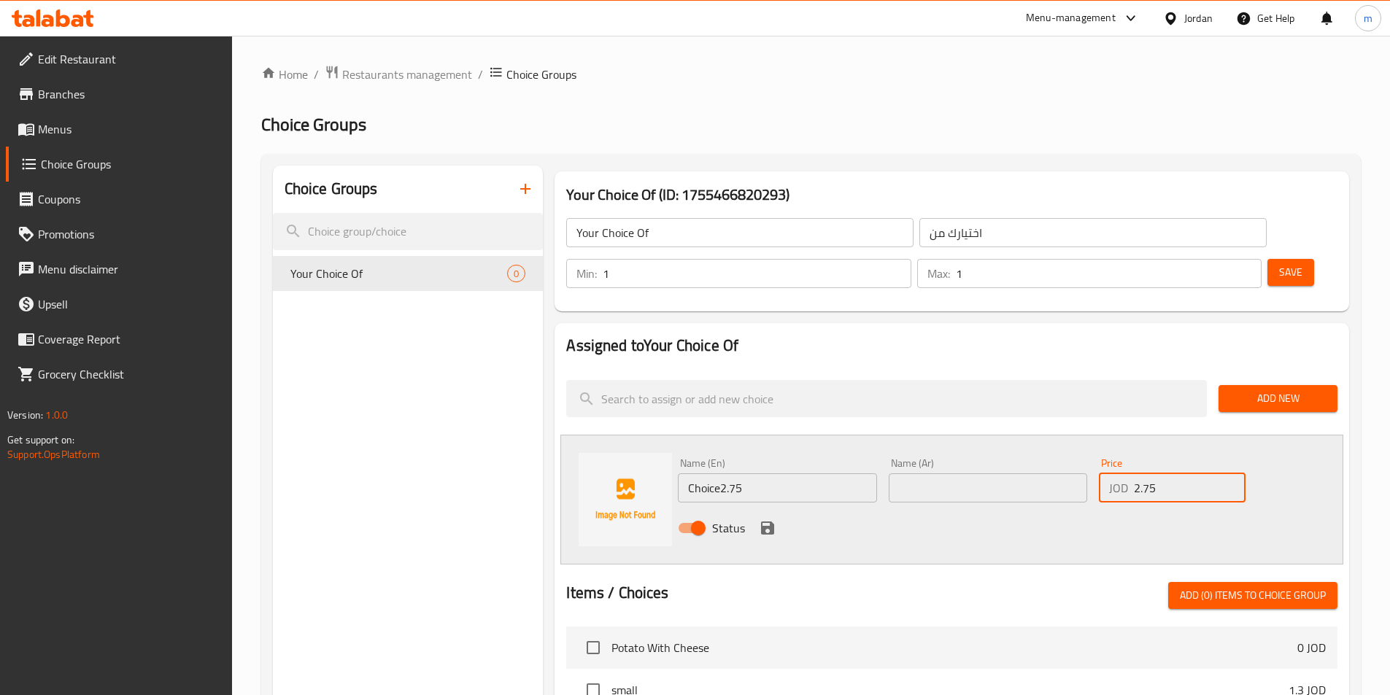
type input "2.75"
click at [841, 473] on input "Choice2.75" at bounding box center [777, 487] width 198 height 29
type input "F"
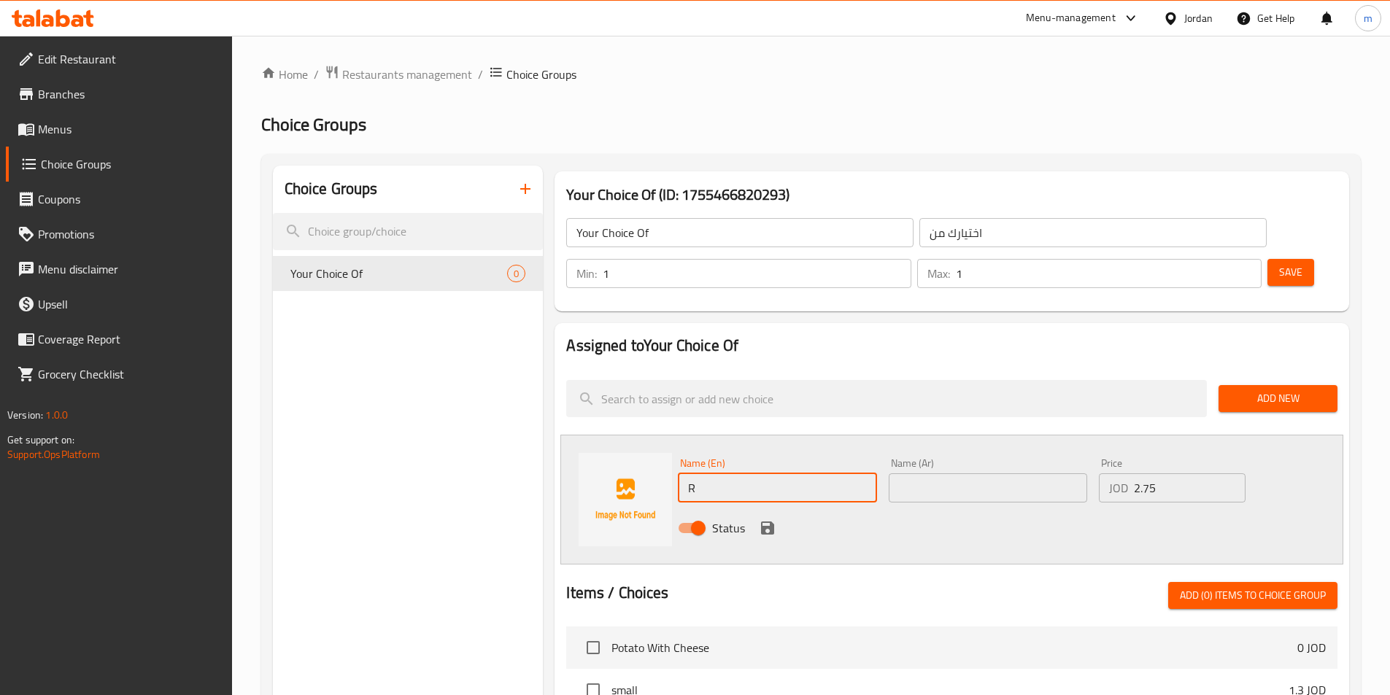
type input "Regular"
click at [922, 465] on div "Name (Ar) Name (Ar)" at bounding box center [988, 480] width 210 height 56
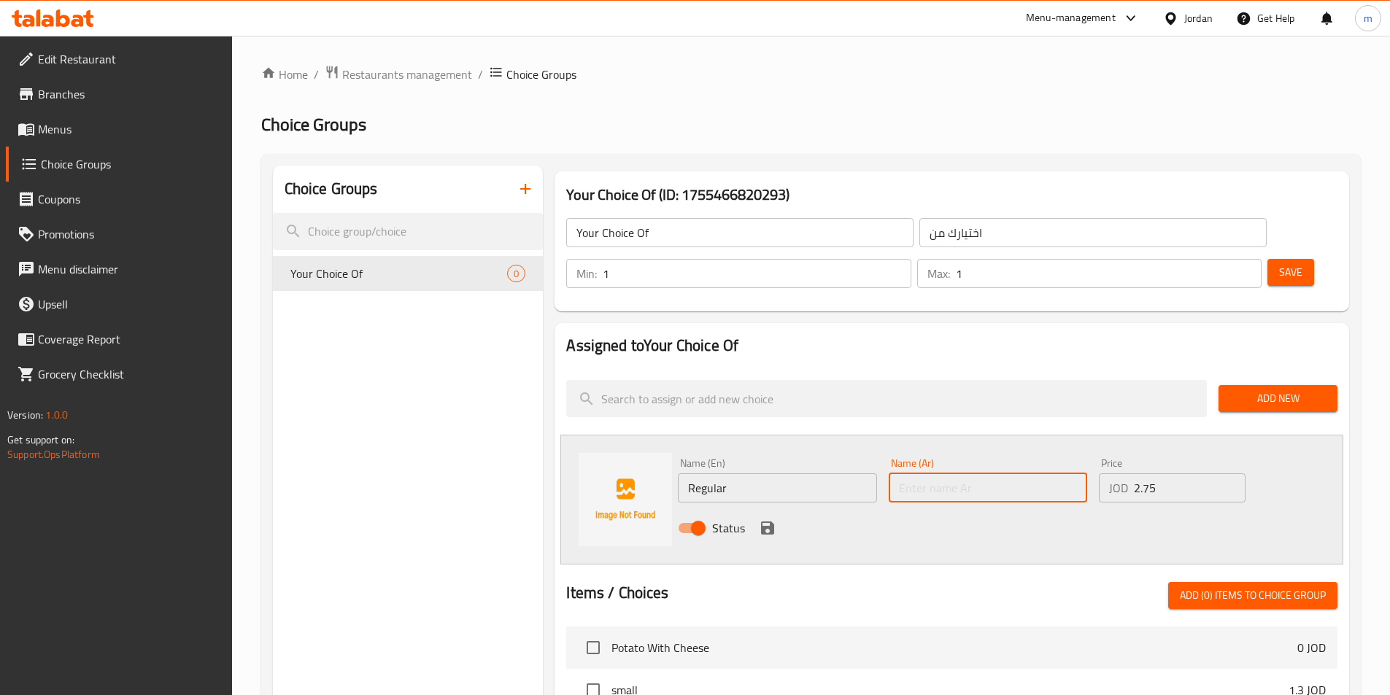
click at [910, 473] on input "text" at bounding box center [988, 487] width 198 height 29
type input "u"
type input "عادي"
click at [767, 519] on icon "save" at bounding box center [768, 528] width 18 height 18
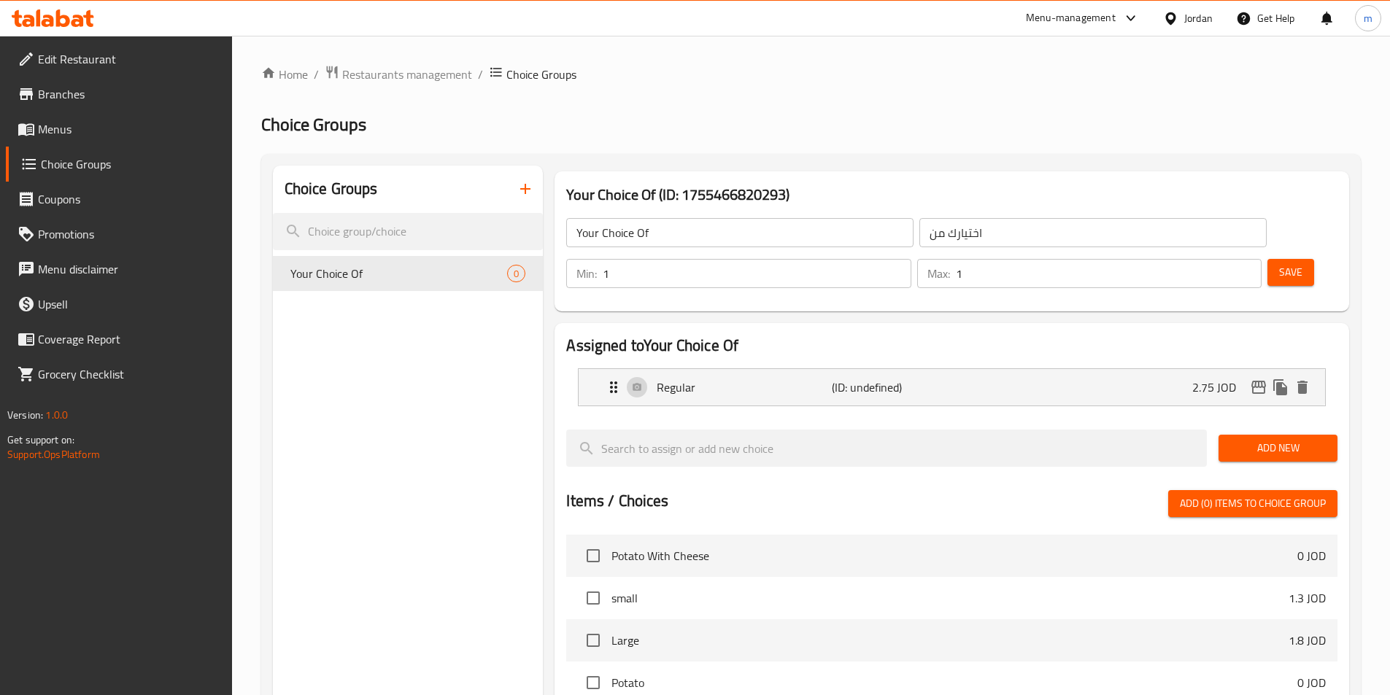
click at [1250, 424] on div "Add New" at bounding box center [1277, 448] width 131 height 49
click at [1257, 439] on span "Add New" at bounding box center [1278, 448] width 96 height 18
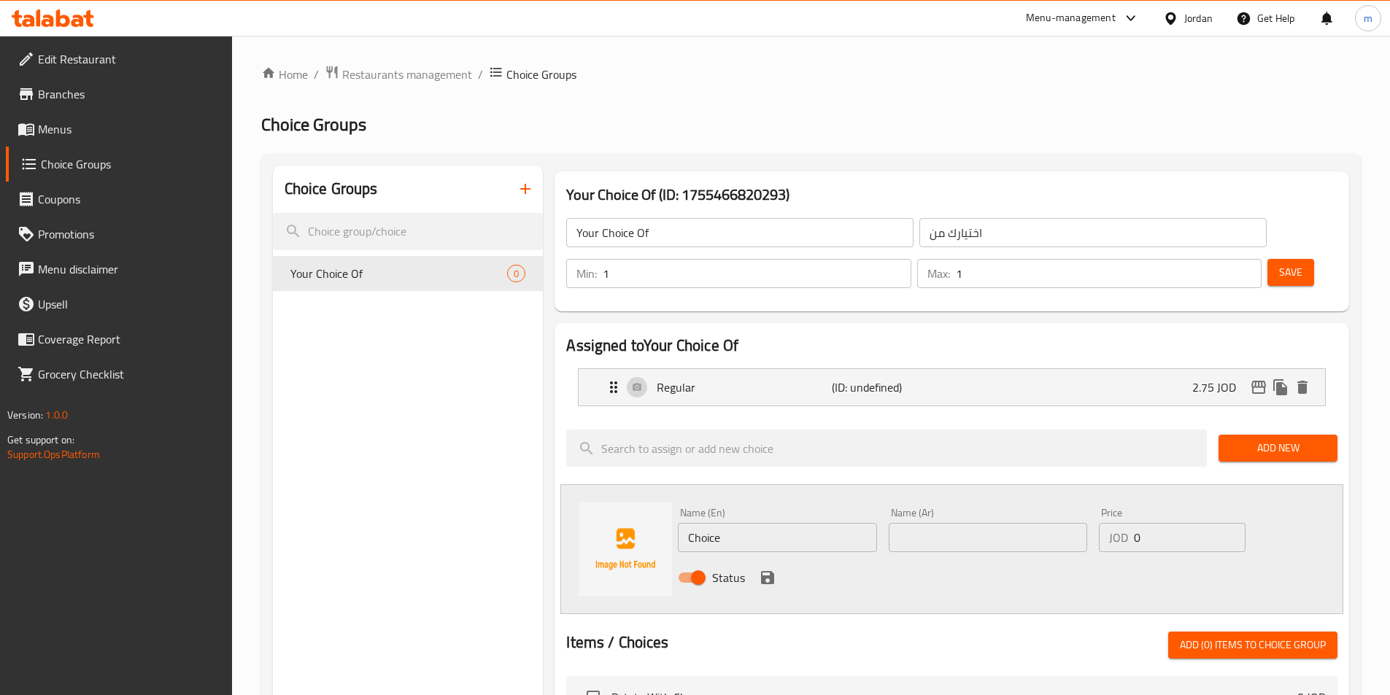
click at [934, 523] on input "text" at bounding box center [988, 537] width 198 height 29
paste input "سوبر"
type input "سوبر"
click at [1146, 523] on input "0" at bounding box center [1189, 537] width 111 height 29
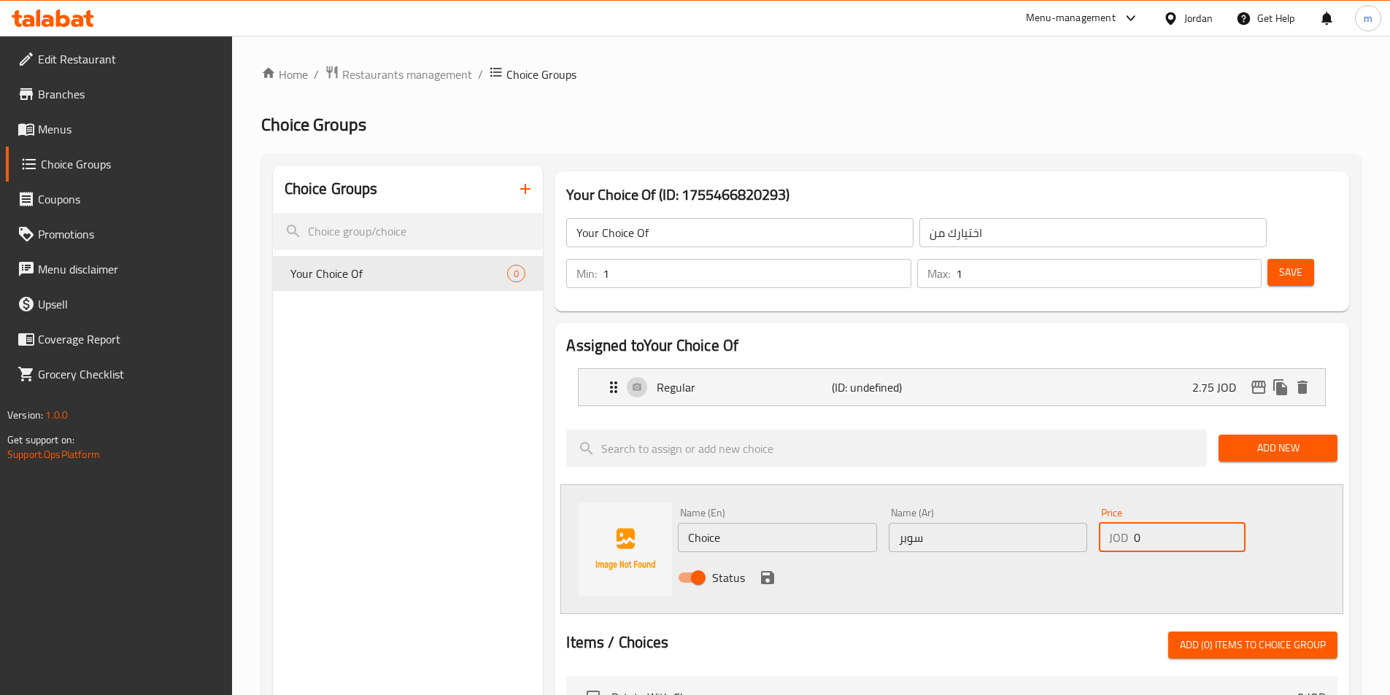
click at [1146, 523] on input "0" at bounding box center [1189, 537] width 111 height 29
paste input "3.5"
type input "3.5"
click at [770, 508] on div "Name (En) Choice Name (En)" at bounding box center [777, 530] width 198 height 44
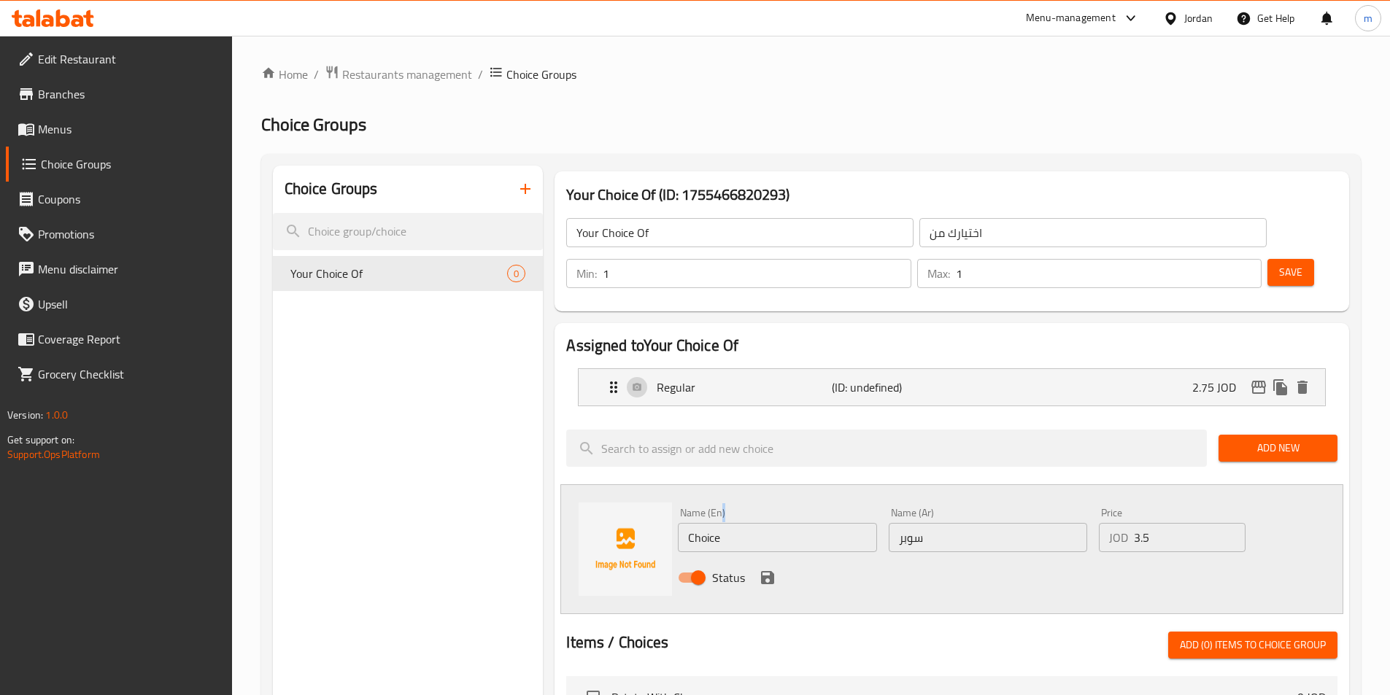
click at [770, 508] on div "Name (En) Choice Name (En)" at bounding box center [777, 530] width 198 height 44
click at [759, 523] on input "Choice" at bounding box center [777, 537] width 198 height 29
click at [759, 523] on input "Super" at bounding box center [777, 537] width 198 height 29
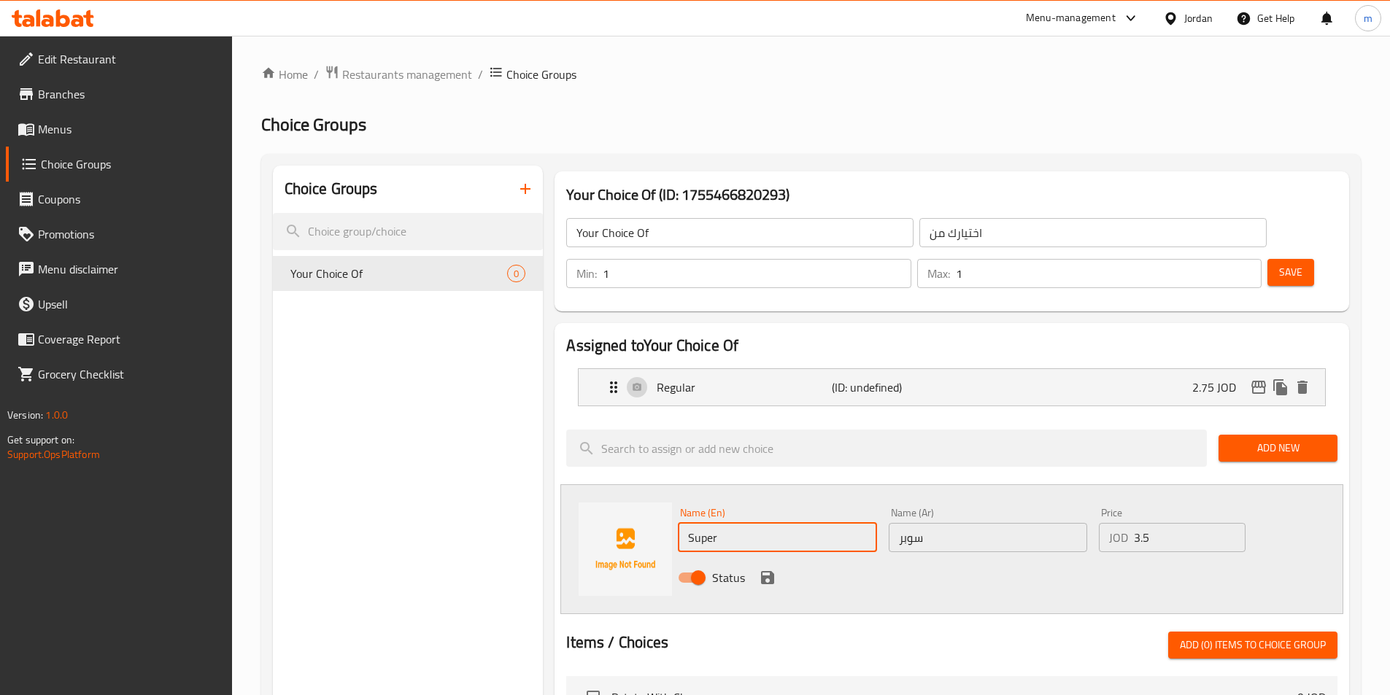
click at [784, 523] on input "Super" at bounding box center [777, 537] width 198 height 29
type input "Super"
click at [761, 571] on icon "save" at bounding box center [767, 577] width 13 height 13
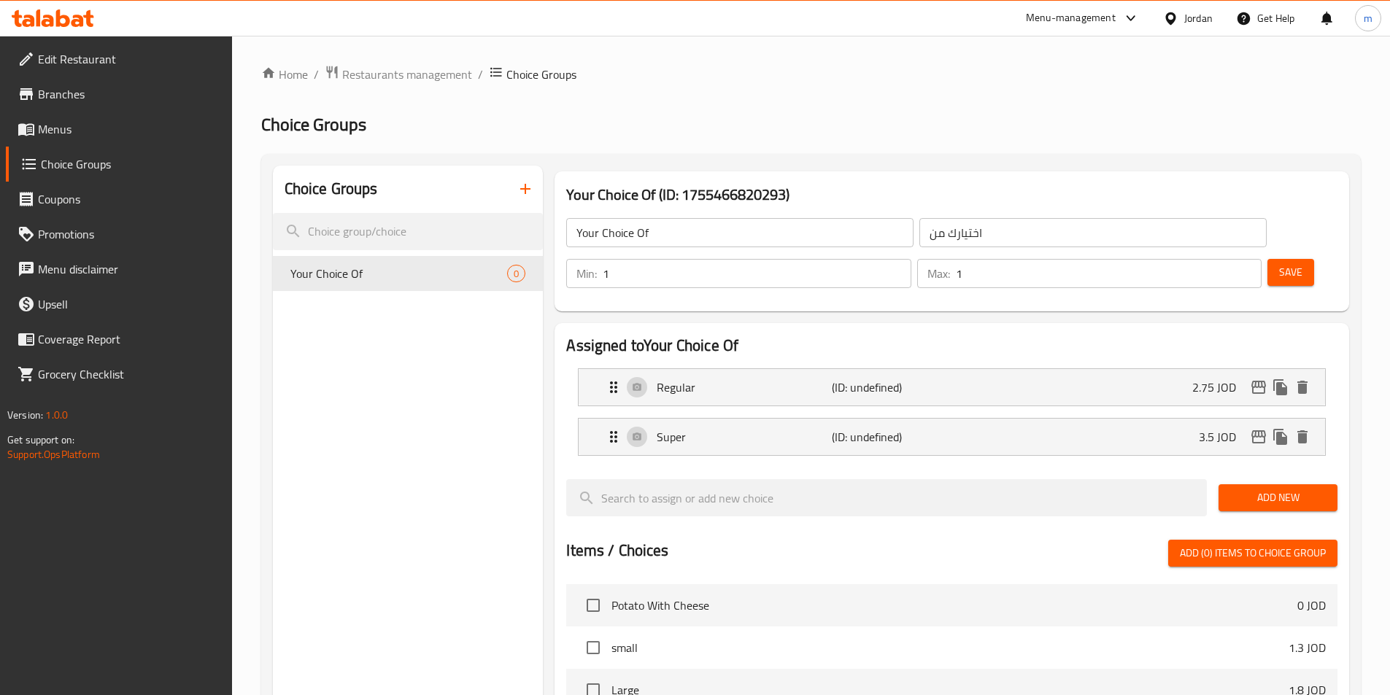
click at [1242, 489] on span "Add New" at bounding box center [1278, 498] width 96 height 18
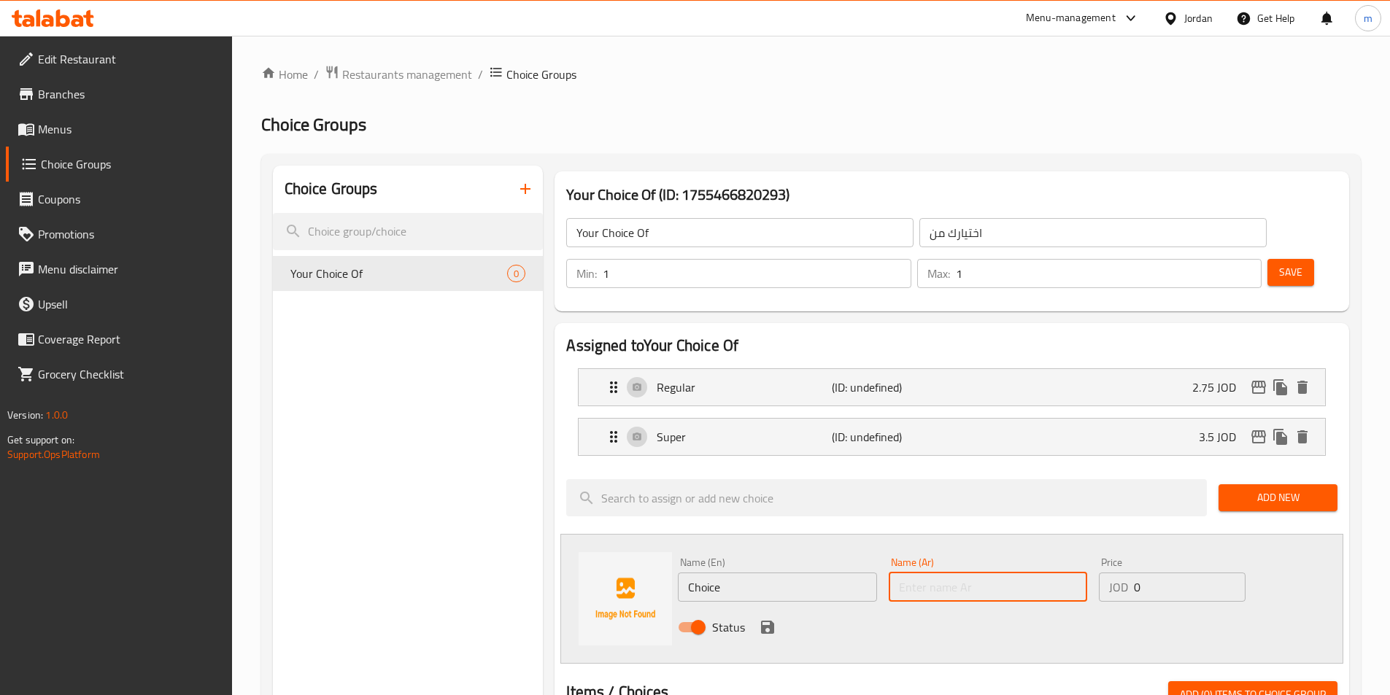
click at [969, 573] on input "text" at bounding box center [988, 587] width 198 height 29
paste input "دبل"
type input "دبل"
click at [1152, 573] on input "0" at bounding box center [1189, 587] width 111 height 29
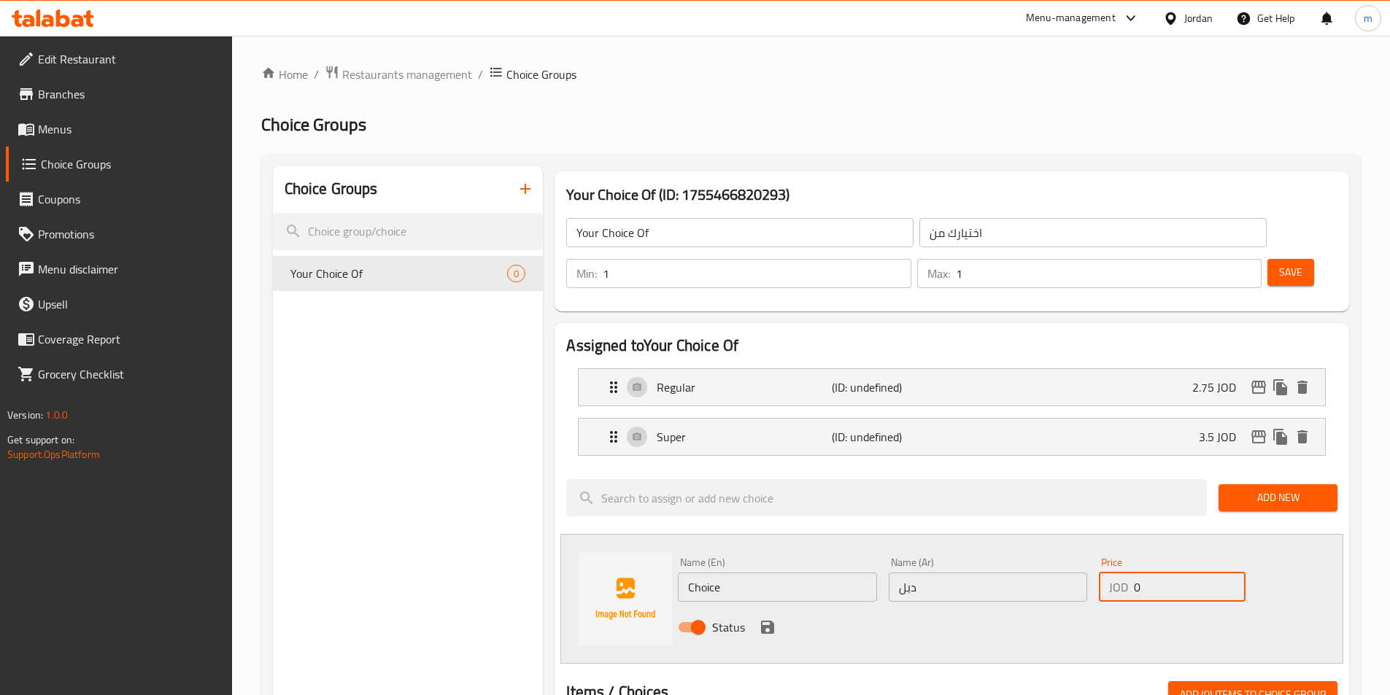
click at [1152, 573] on input "0" at bounding box center [1189, 587] width 111 height 29
type input "4"
click at [791, 573] on input "Choice" at bounding box center [777, 587] width 198 height 29
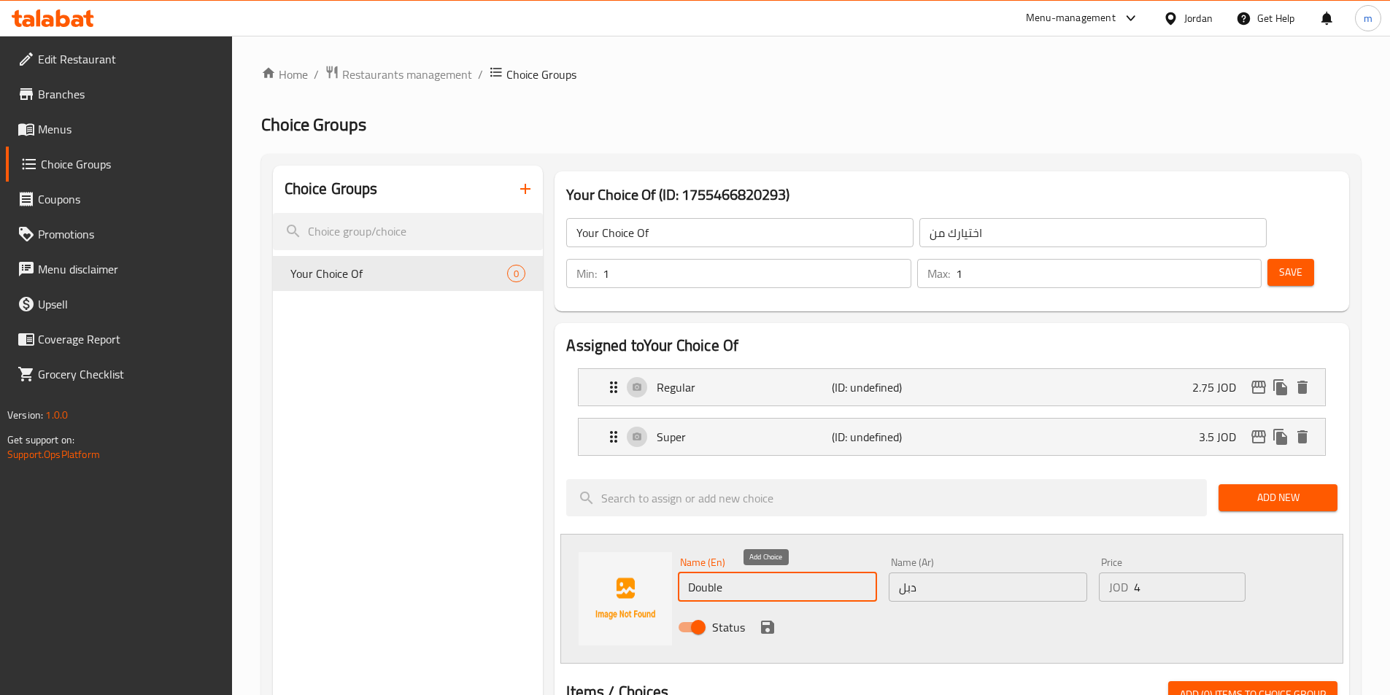
type input "Double"
click at [767, 621] on icon "save" at bounding box center [767, 627] width 13 height 13
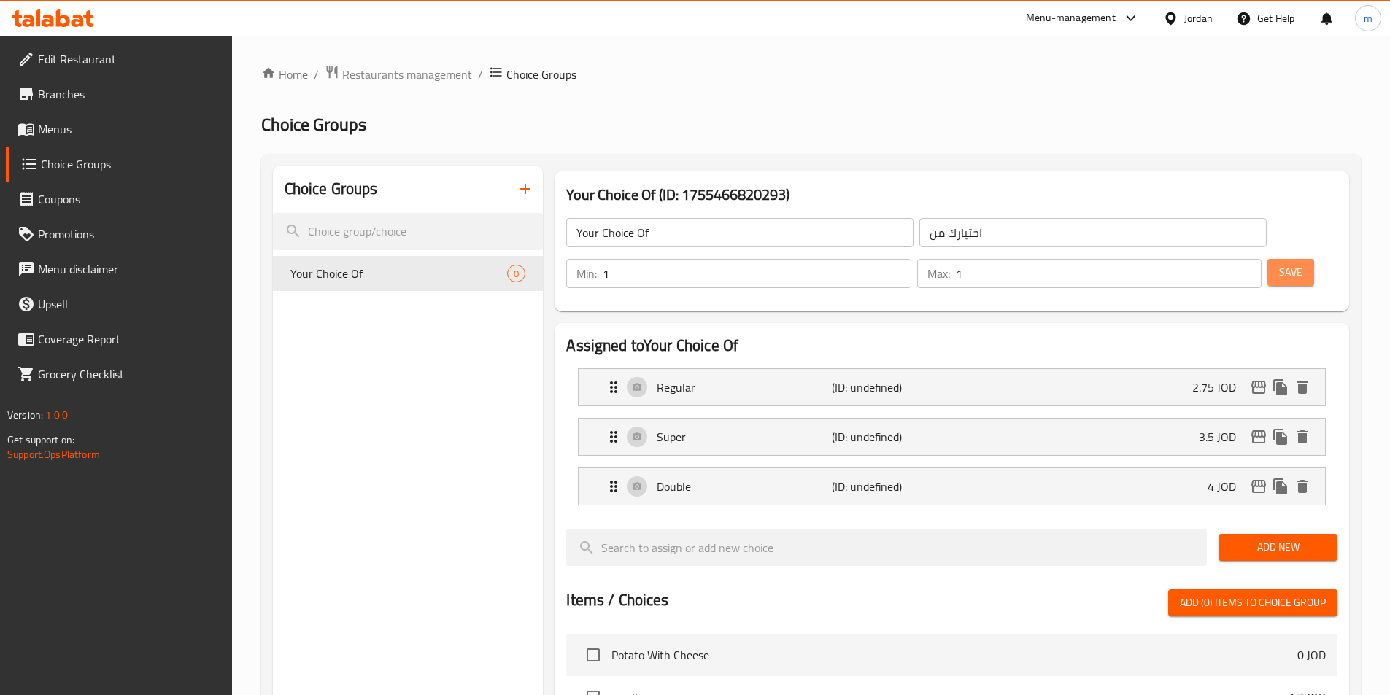
click at [1279, 263] on span "Save" at bounding box center [1290, 272] width 23 height 18
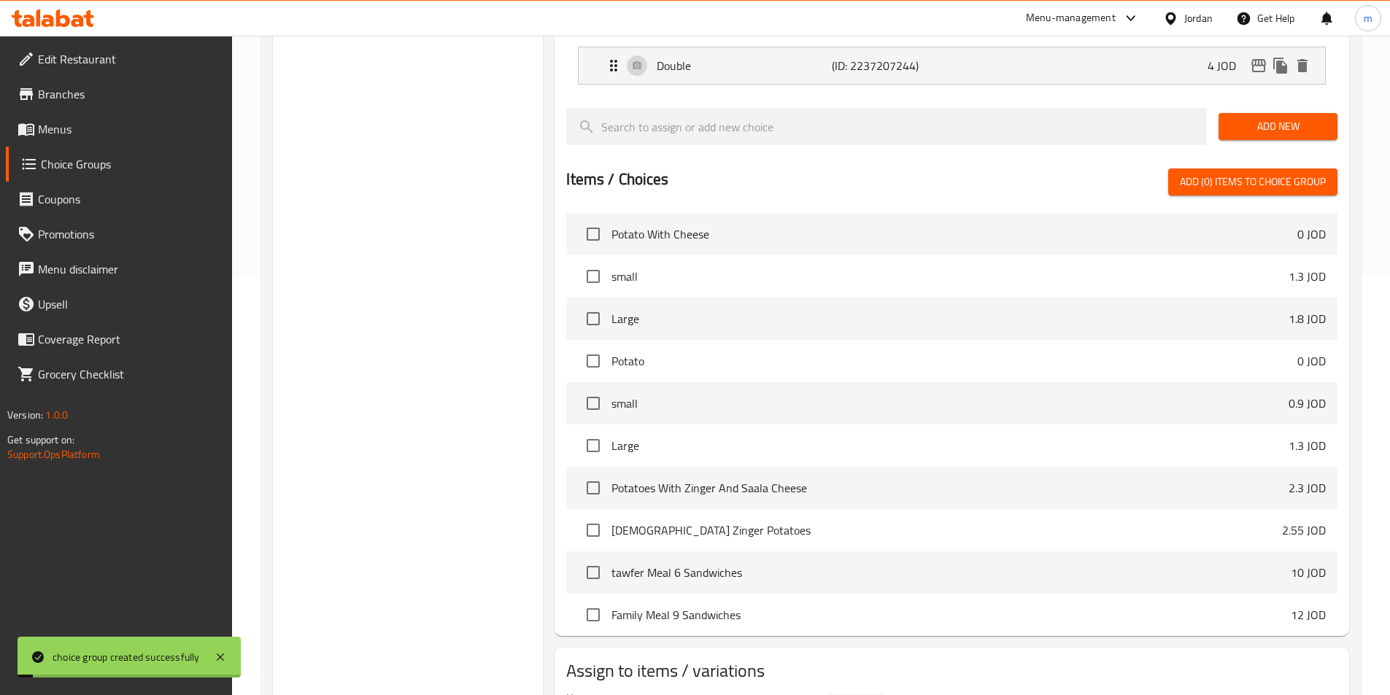
scroll to position [470, 0]
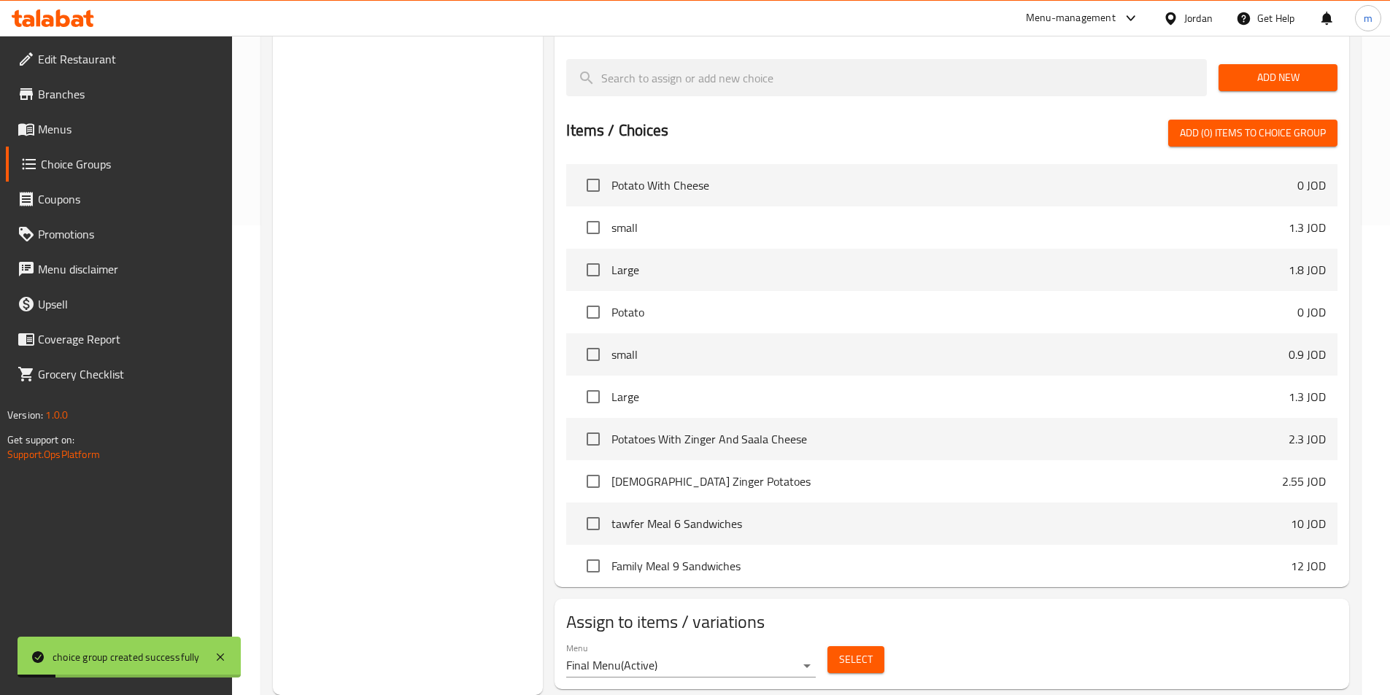
click at [832, 646] on button "Select" at bounding box center [855, 659] width 57 height 27
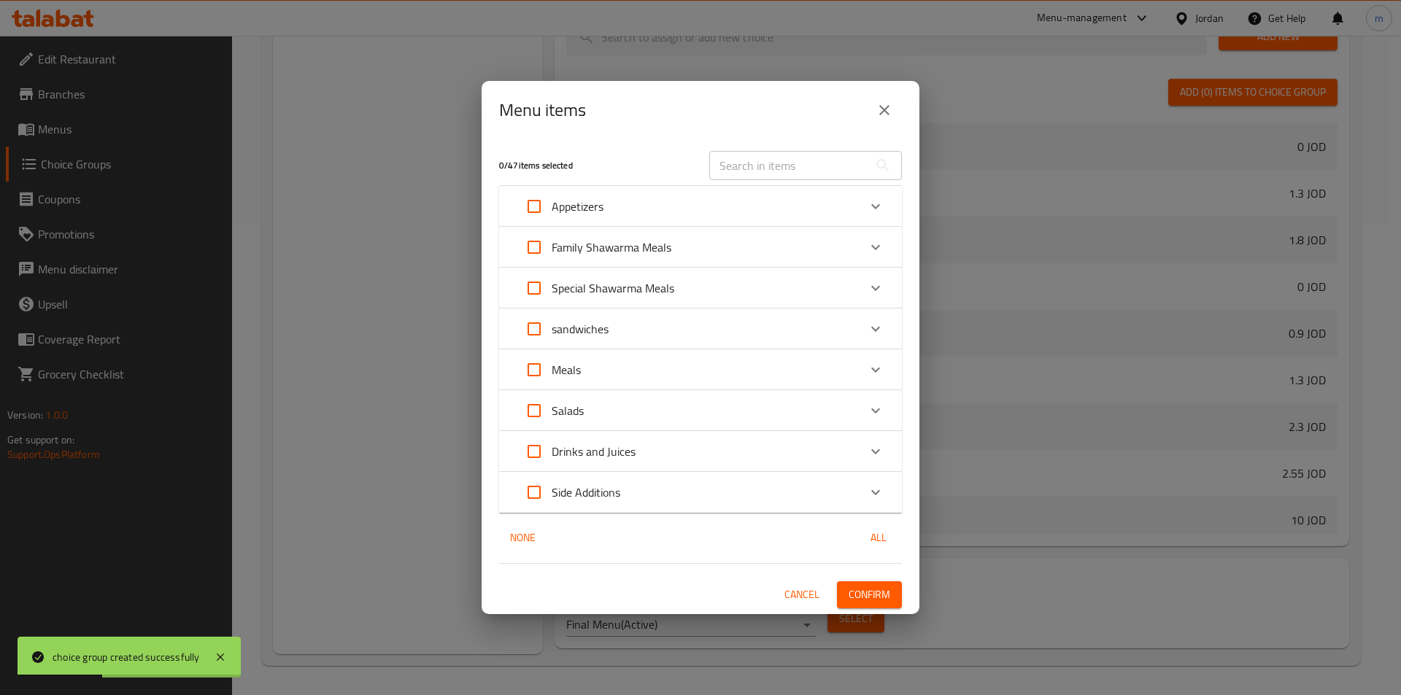
click at [538, 282] on input "Expand" at bounding box center [533, 288] width 35 height 35
checkbox input "true"
click at [859, 604] on button "Confirm" at bounding box center [869, 594] width 65 height 27
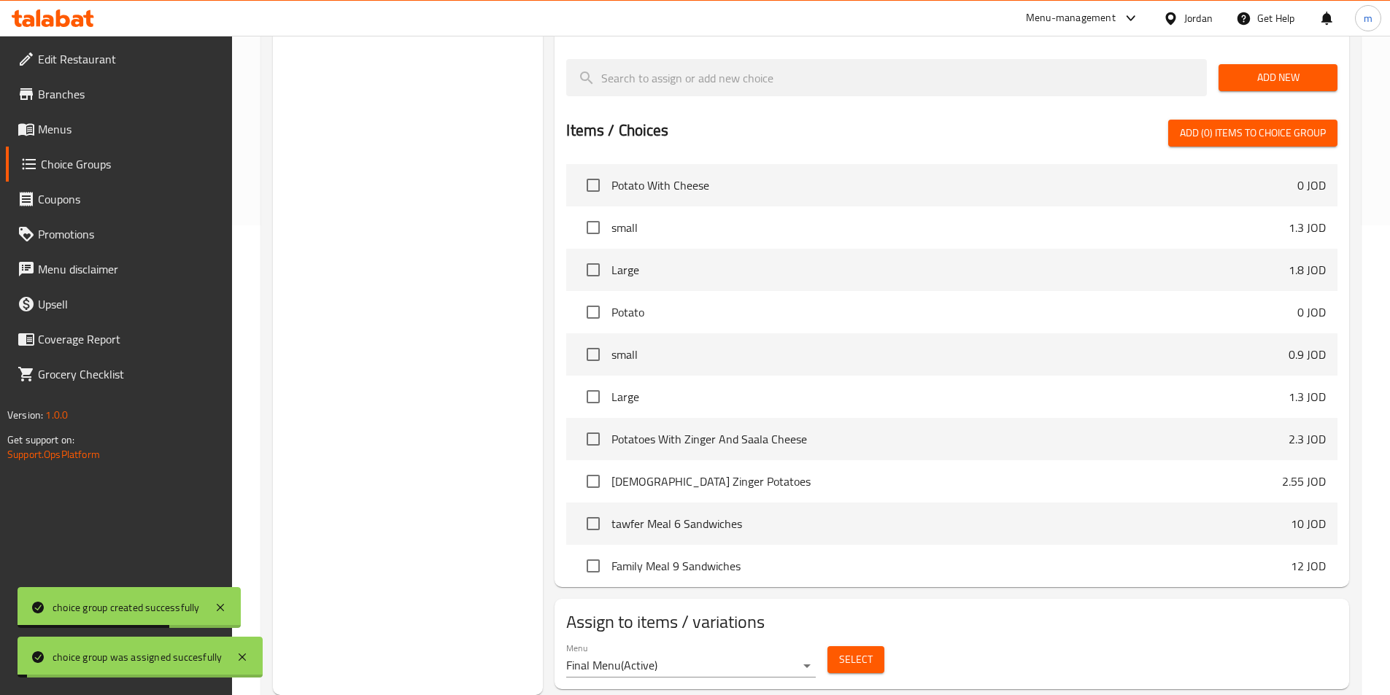
click at [399, 315] on div "Choice Groups Your Choice Of 3" at bounding box center [408, 195] width 271 height 999
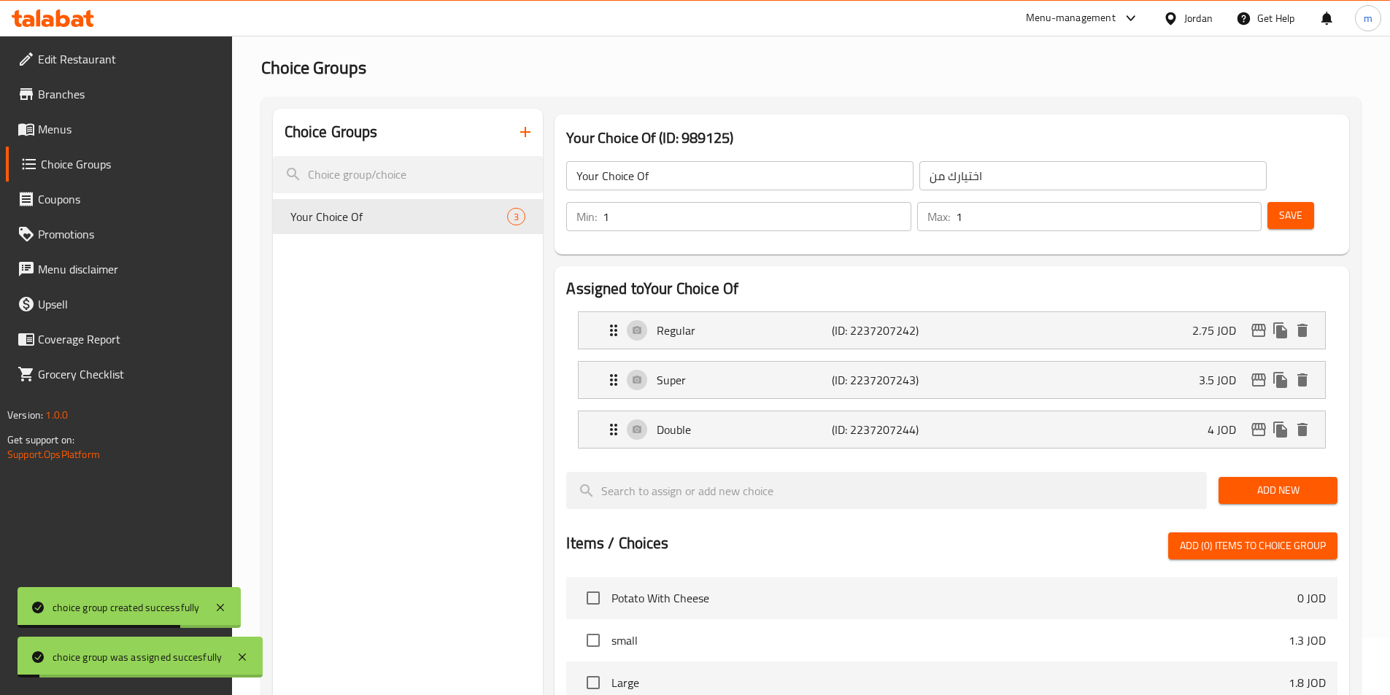
scroll to position [0, 0]
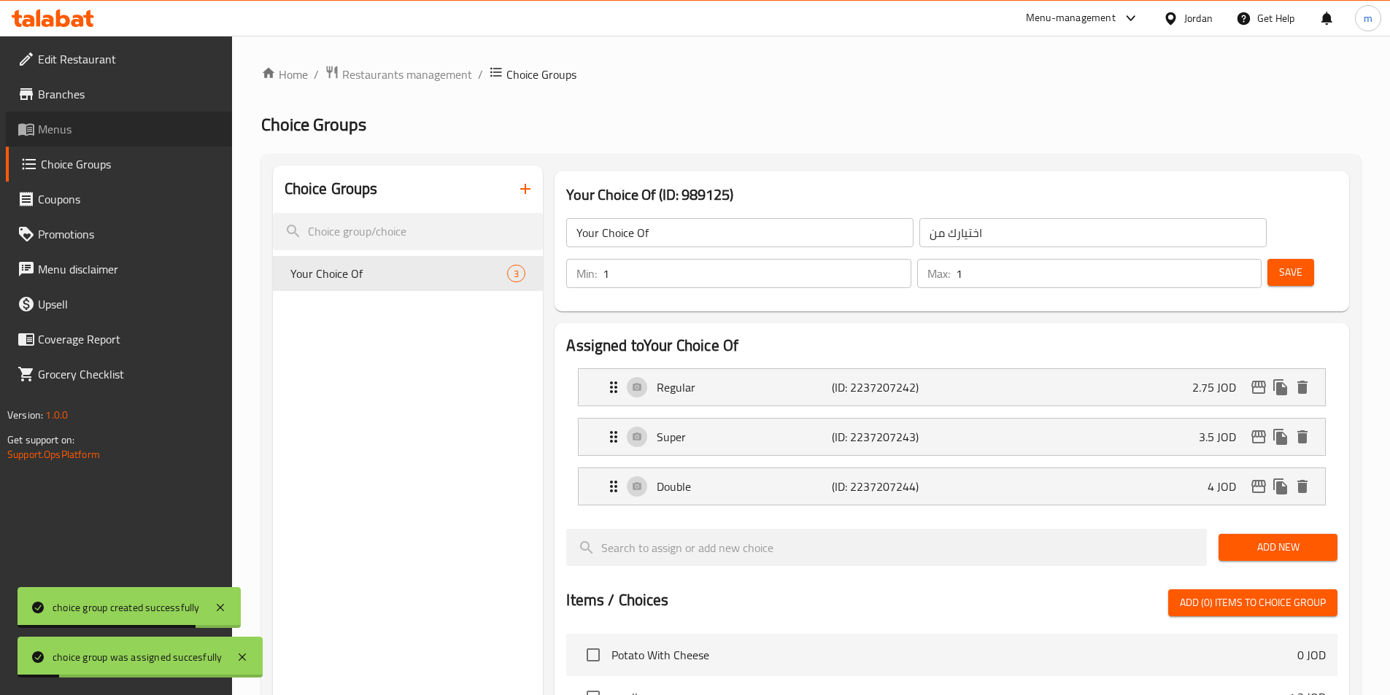
click at [84, 120] on span "Menus" at bounding box center [129, 129] width 182 height 18
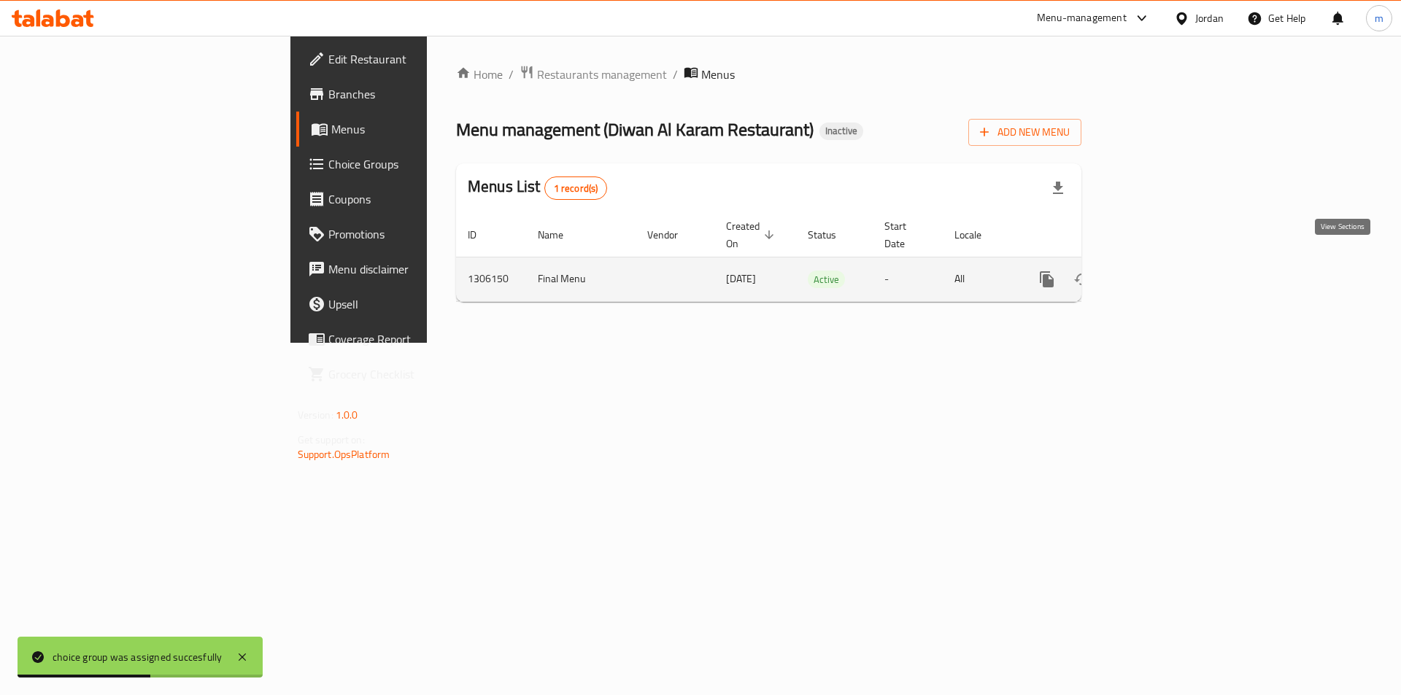
click at [1161, 271] on icon "enhanced table" at bounding box center [1152, 280] width 18 height 18
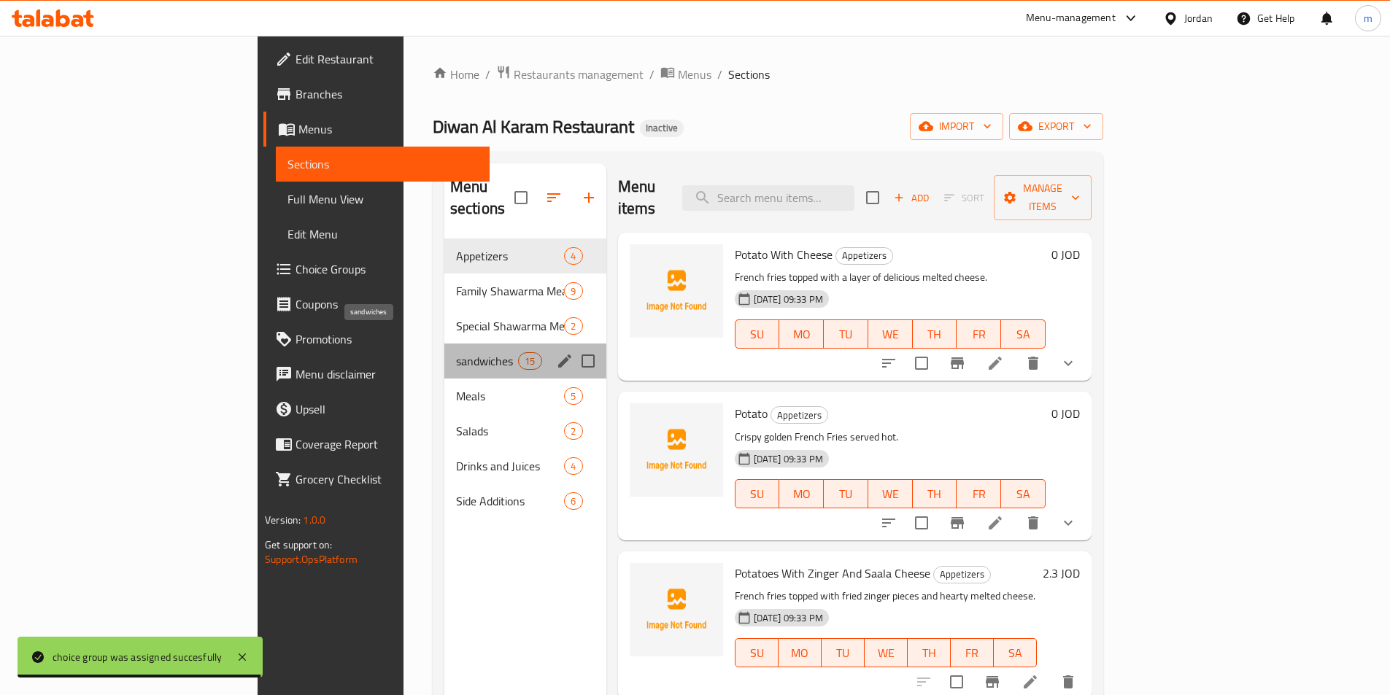
click at [456, 352] on span "sandwiches" at bounding box center [487, 361] width 62 height 18
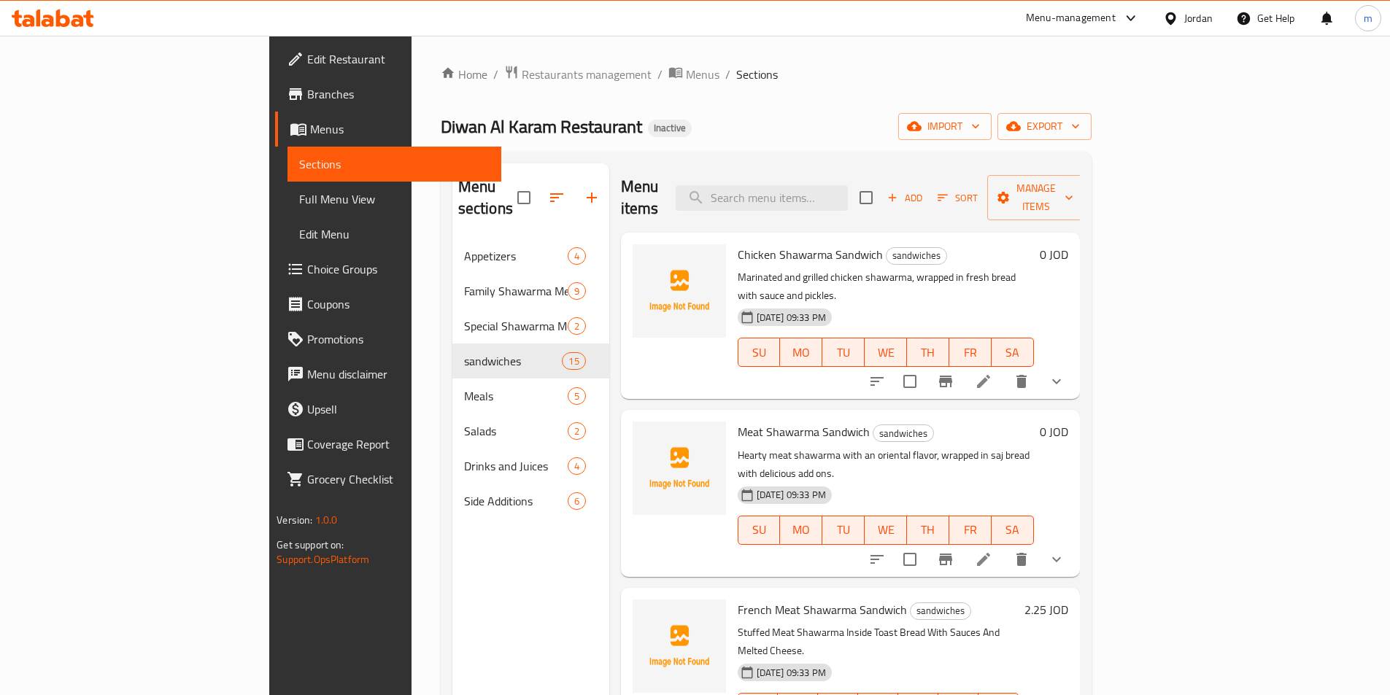
click at [299, 198] on span "Full Menu View" at bounding box center [394, 199] width 190 height 18
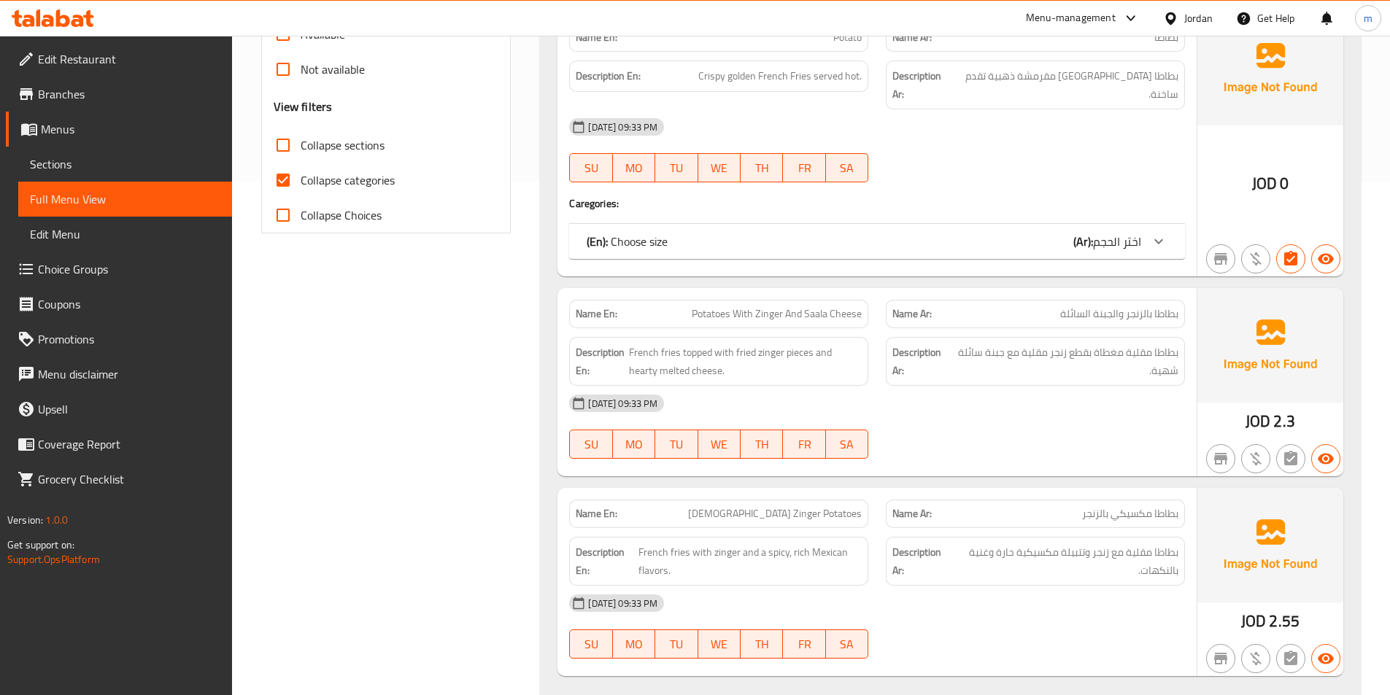
scroll to position [365, 0]
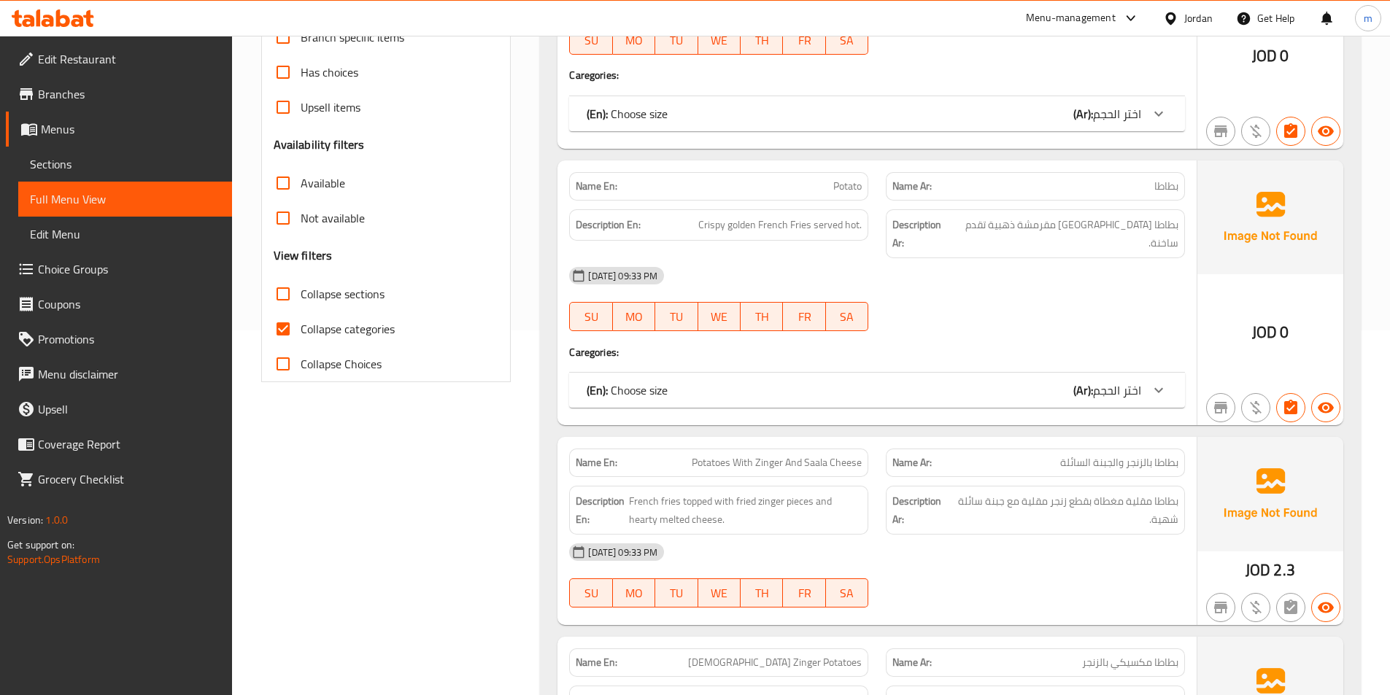
click at [275, 320] on input "Collapse categories" at bounding box center [283, 328] width 35 height 35
checkbox input "false"
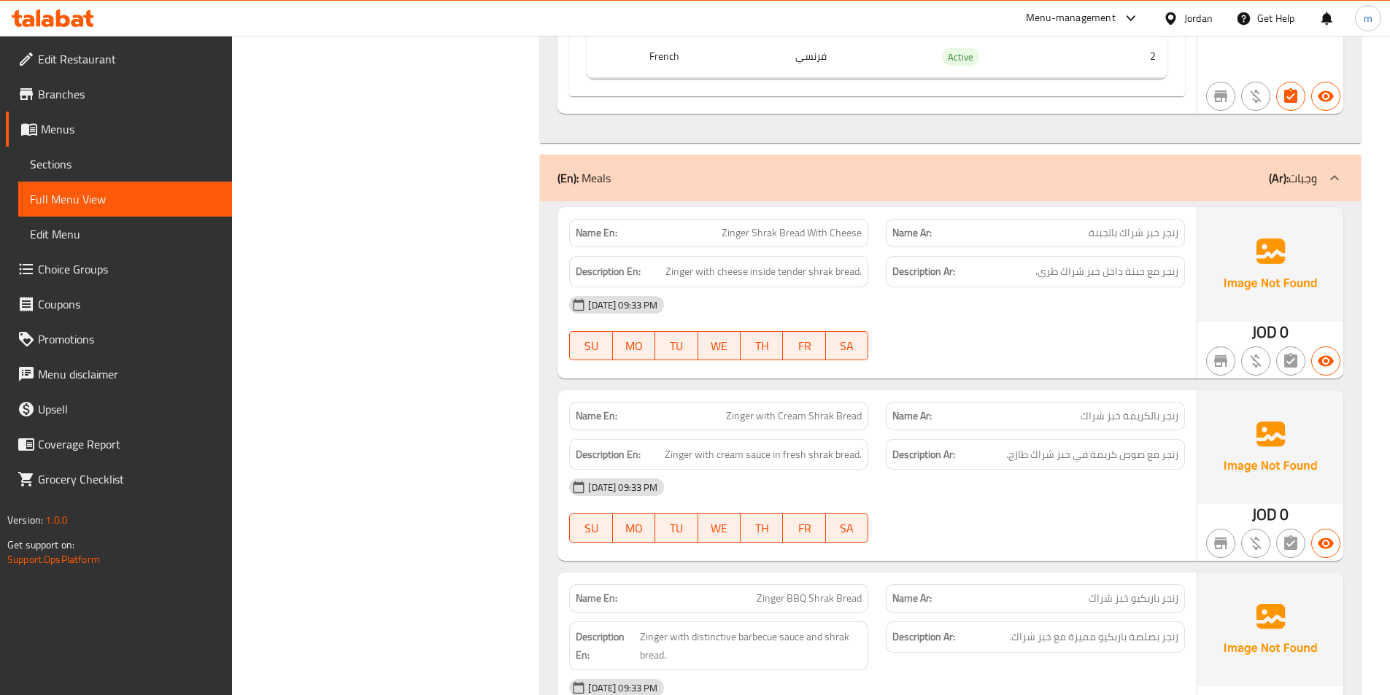
scroll to position [9775, 0]
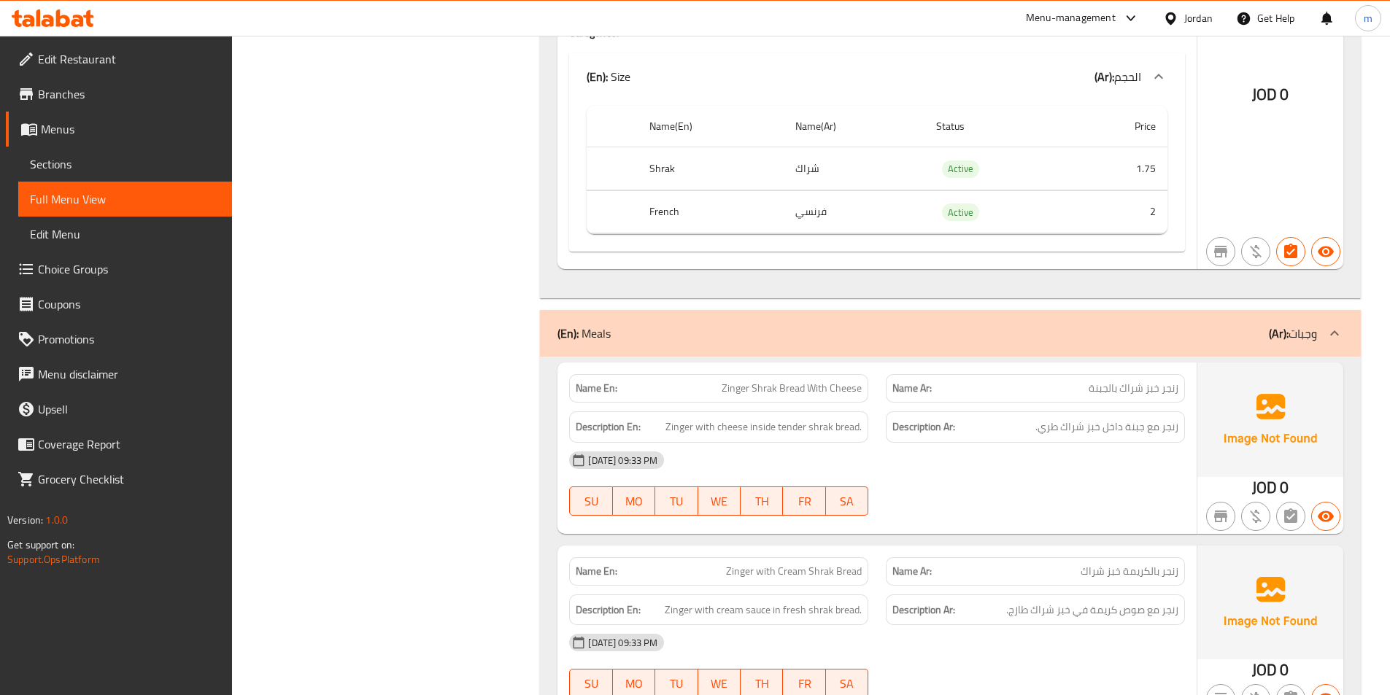
click at [108, 167] on span "Sections" at bounding box center [125, 164] width 190 height 18
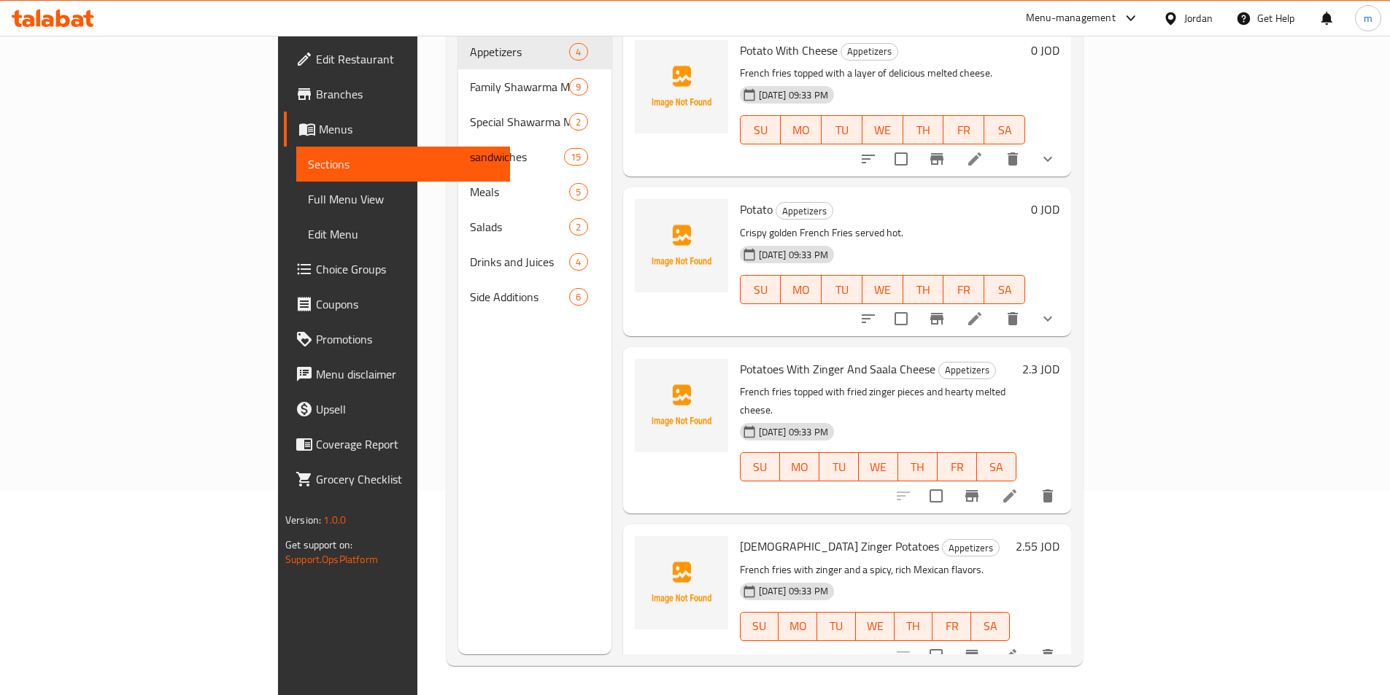
scroll to position [204, 0]
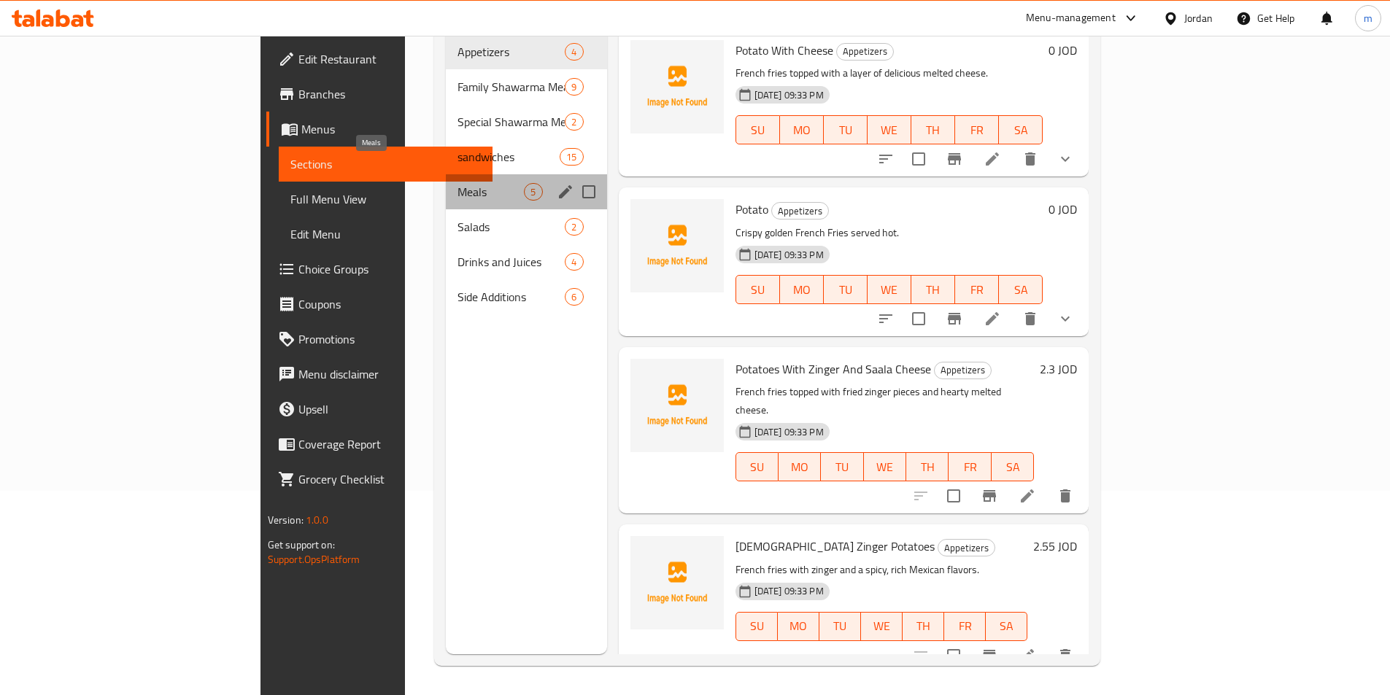
click at [457, 183] on span "Meals" at bounding box center [490, 192] width 66 height 18
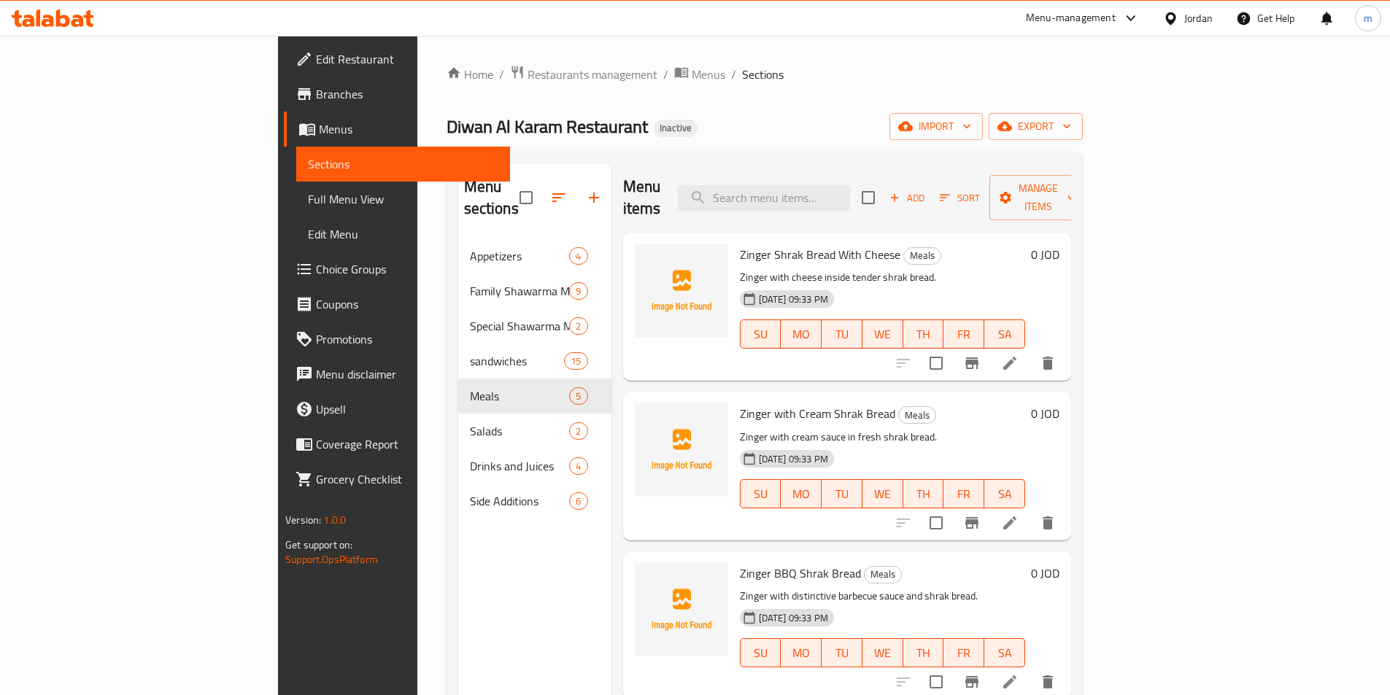
click at [1018, 355] on icon at bounding box center [1010, 364] width 18 height 18
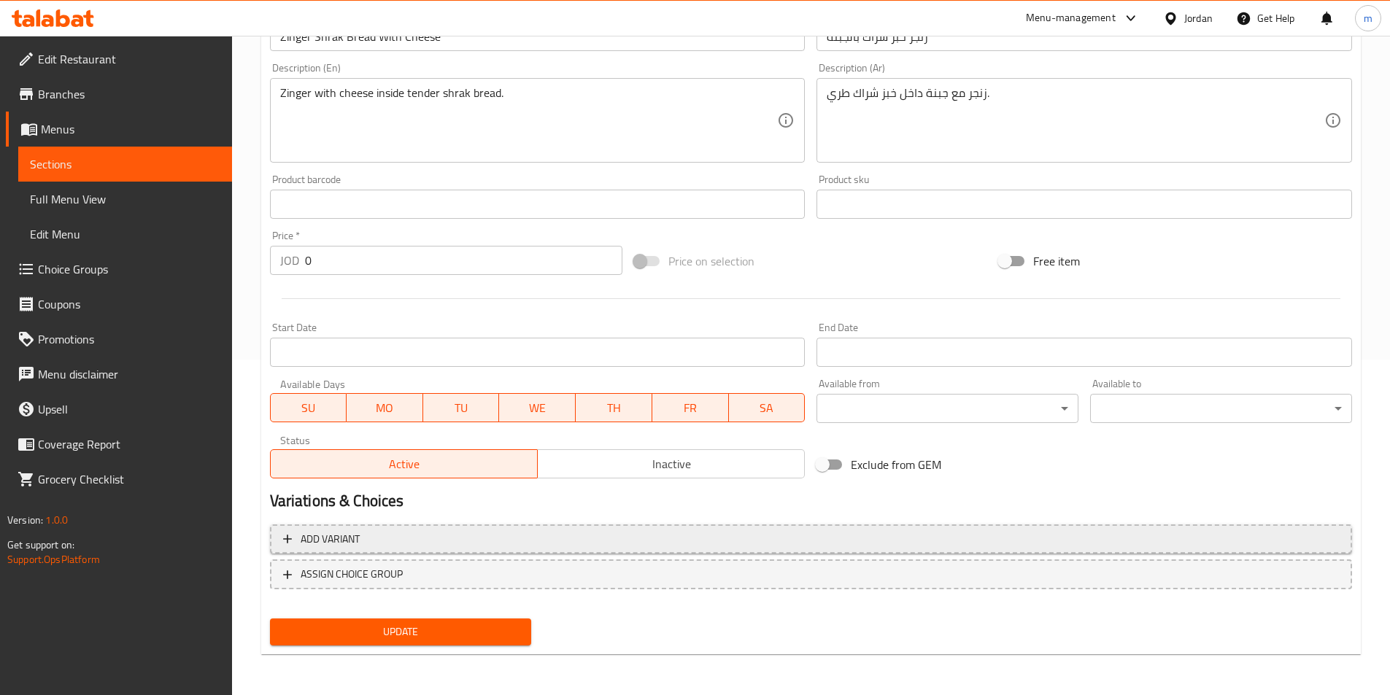
click at [367, 539] on span "Add variant" at bounding box center [811, 539] width 1056 height 18
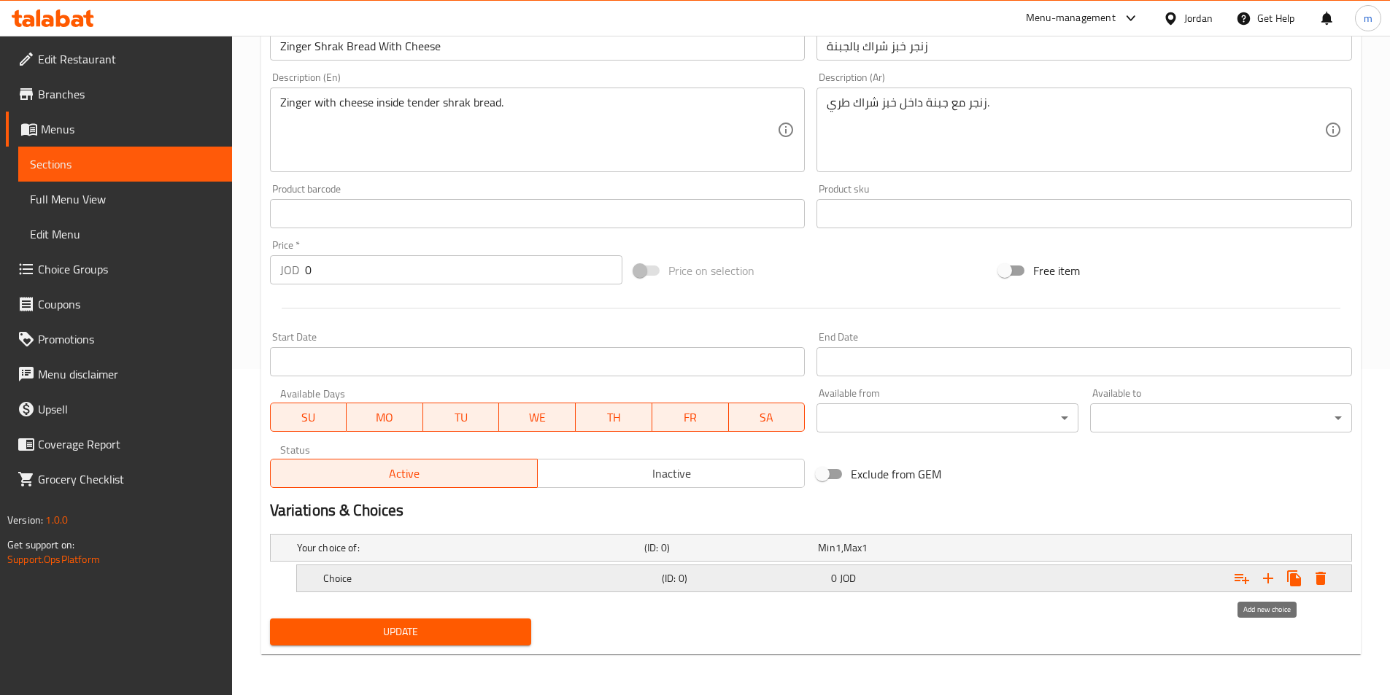
click at [1266, 576] on icon "Expand" at bounding box center [1268, 579] width 18 height 18
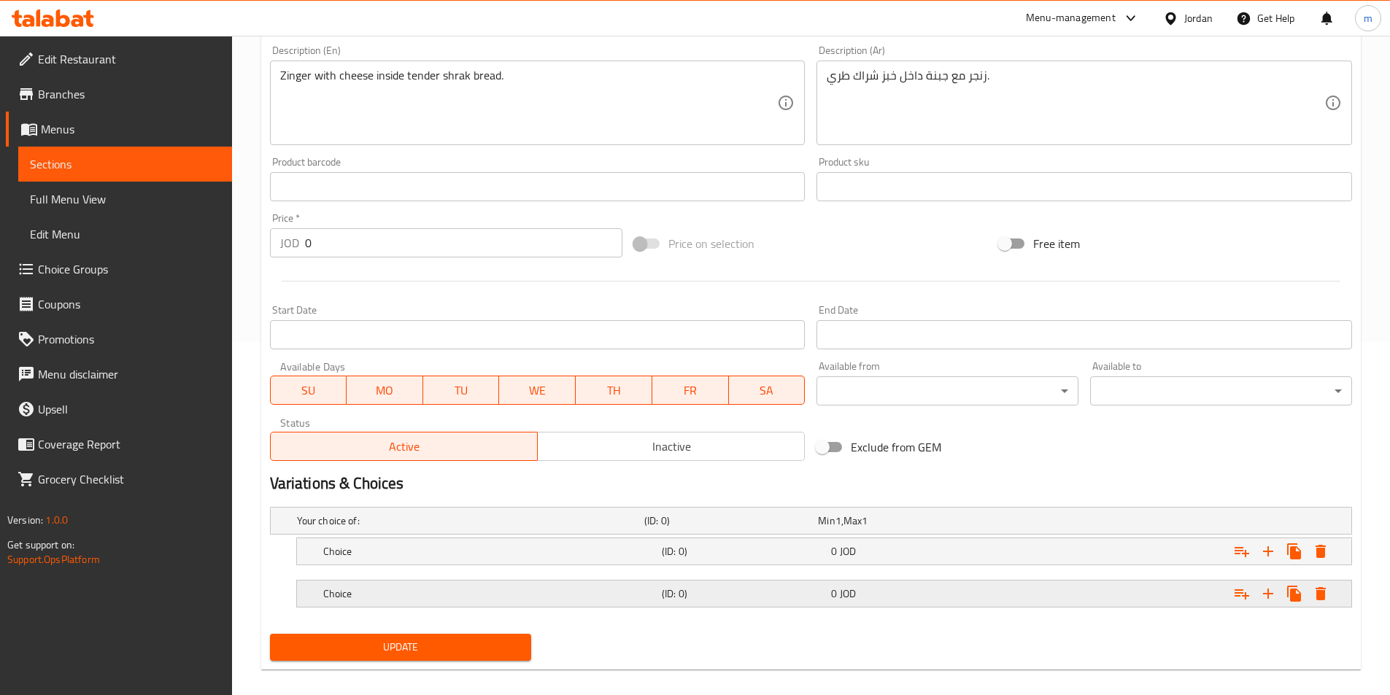
scroll to position [368, 0]
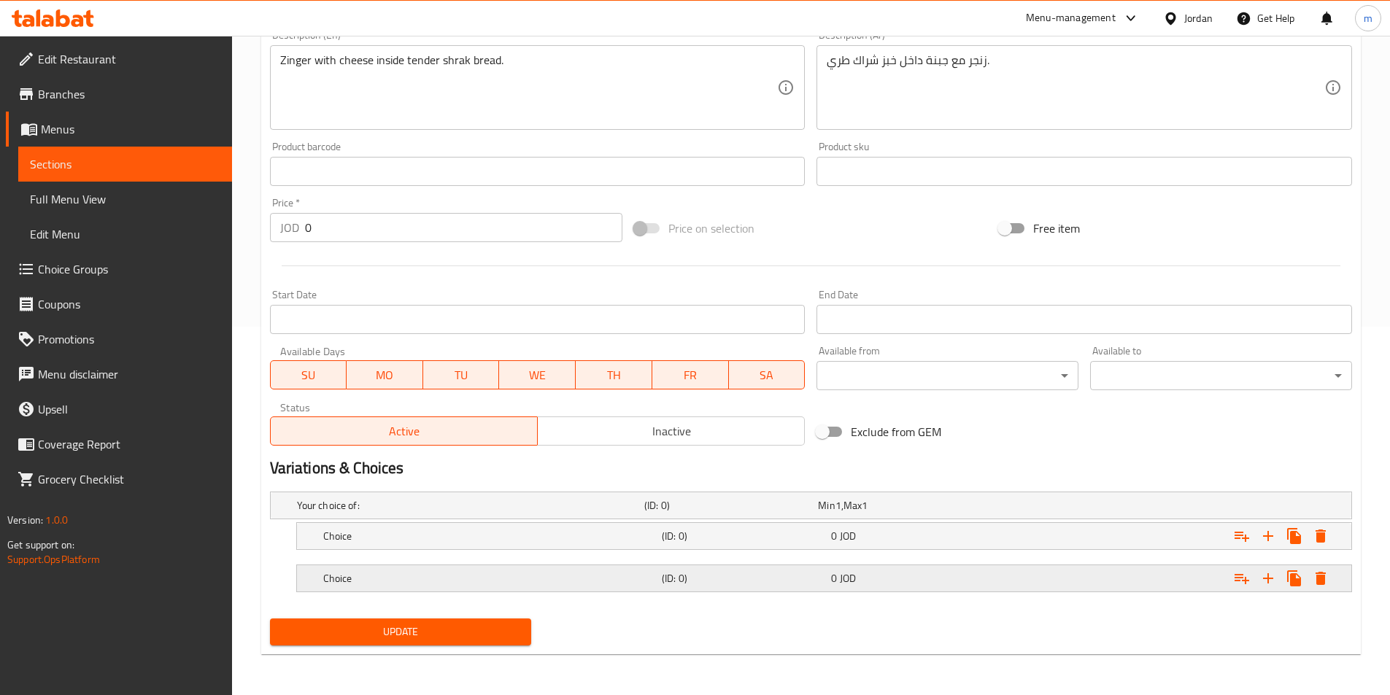
click at [738, 522] on div "Choice (ID: 0) 0 JOD" at bounding box center [815, 505] width 1042 height 32
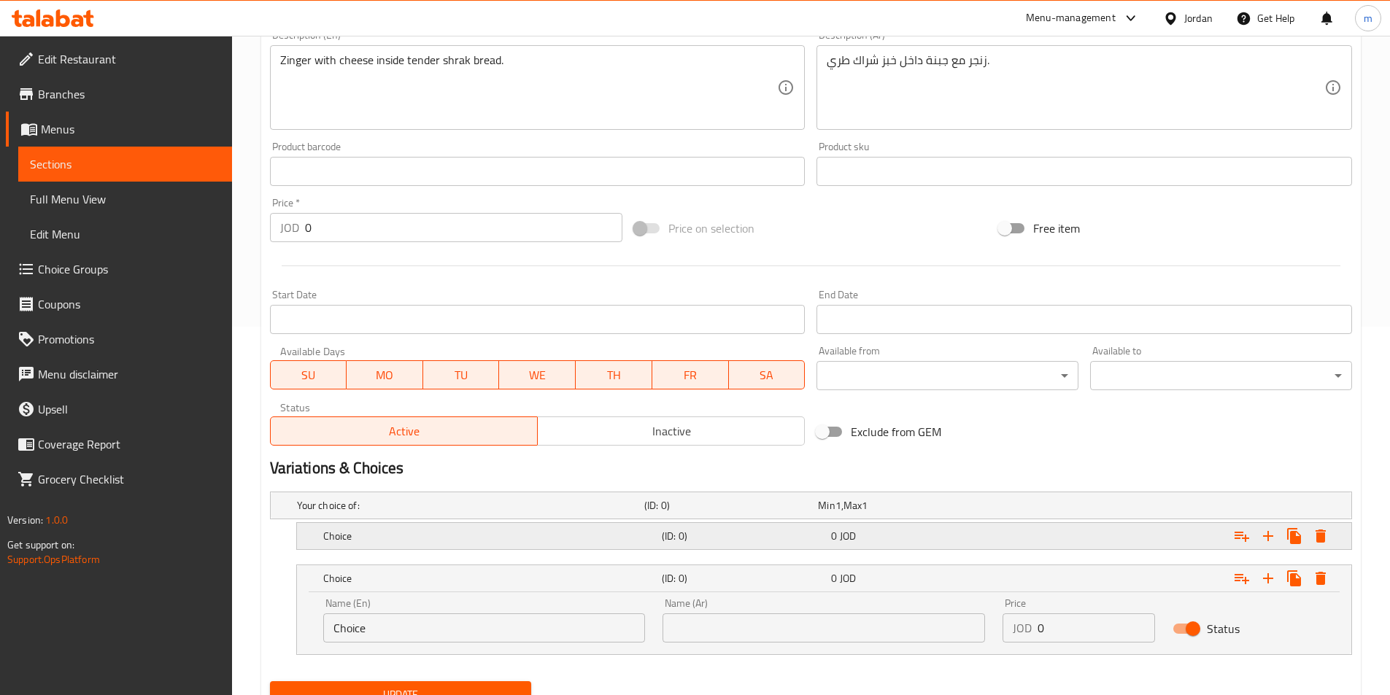
click at [679, 522] on div "Choice (ID: 0) 0 JOD" at bounding box center [815, 505] width 1042 height 32
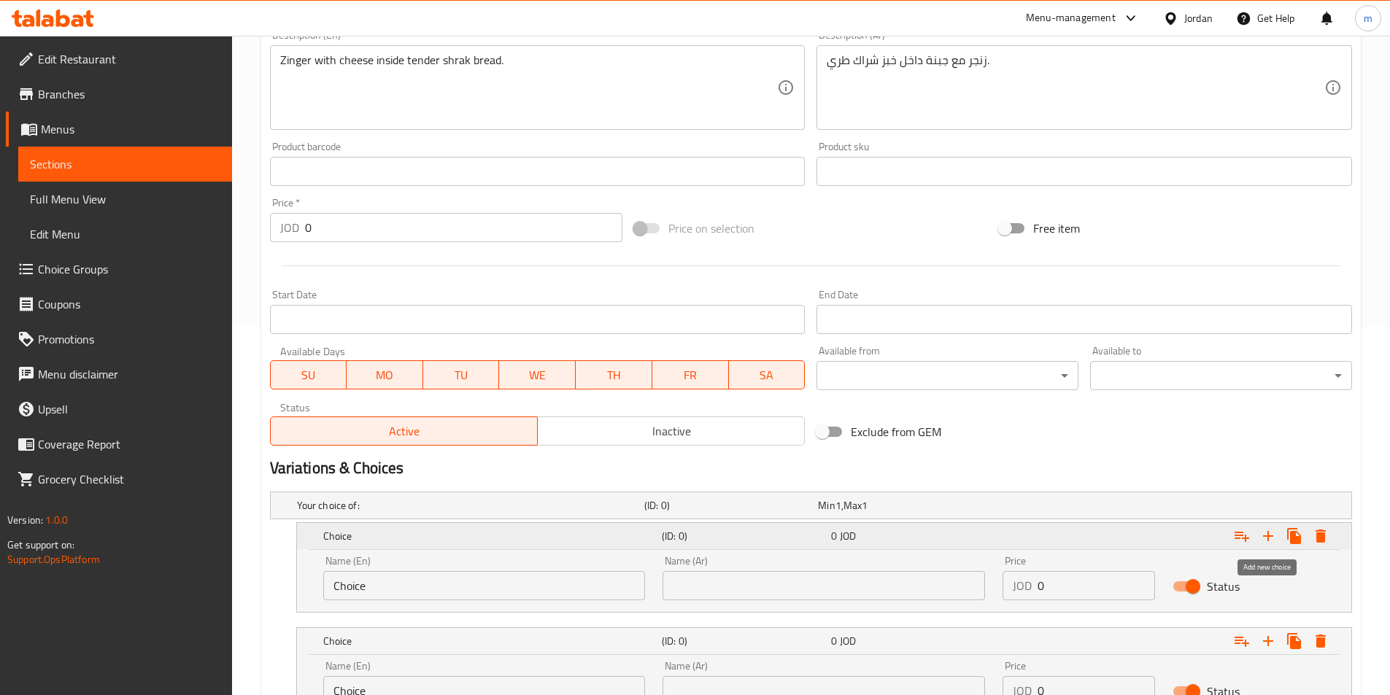
click at [1265, 537] on icon "Expand" at bounding box center [1268, 536] width 18 height 18
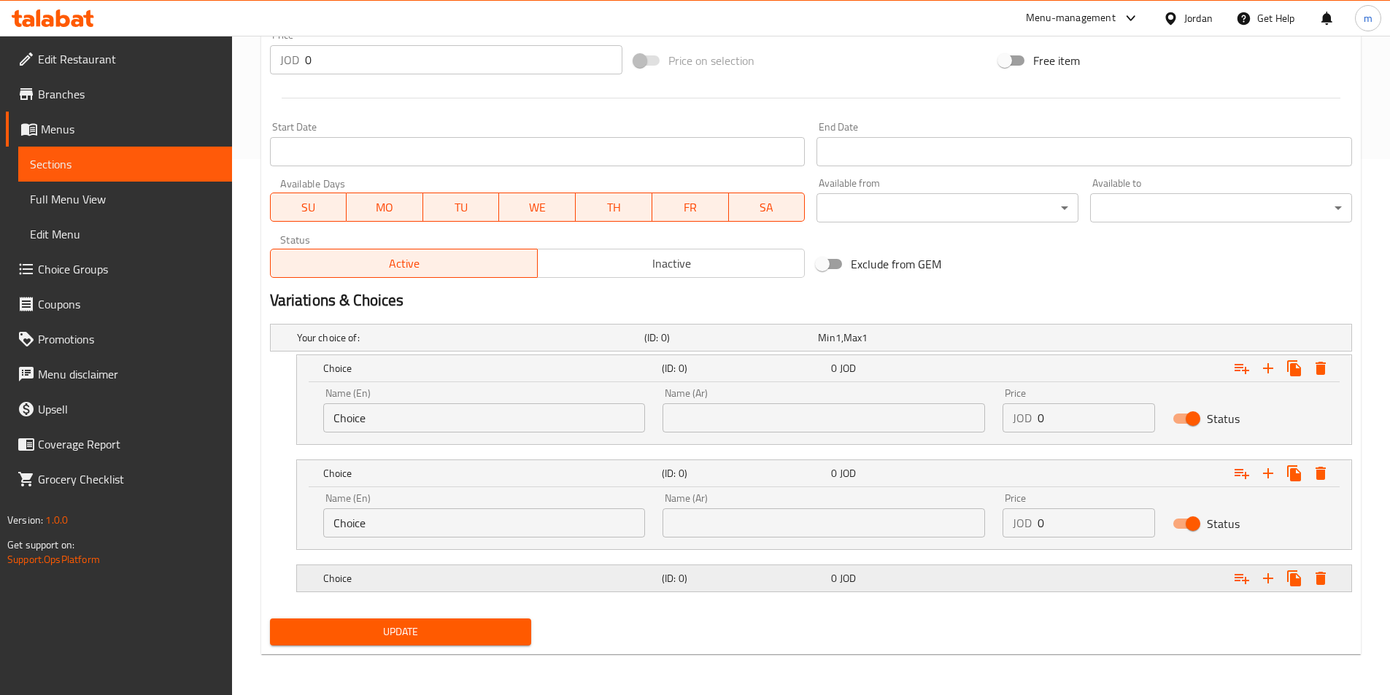
click at [751, 345] on h5 "(ID: 0)" at bounding box center [728, 337] width 168 height 15
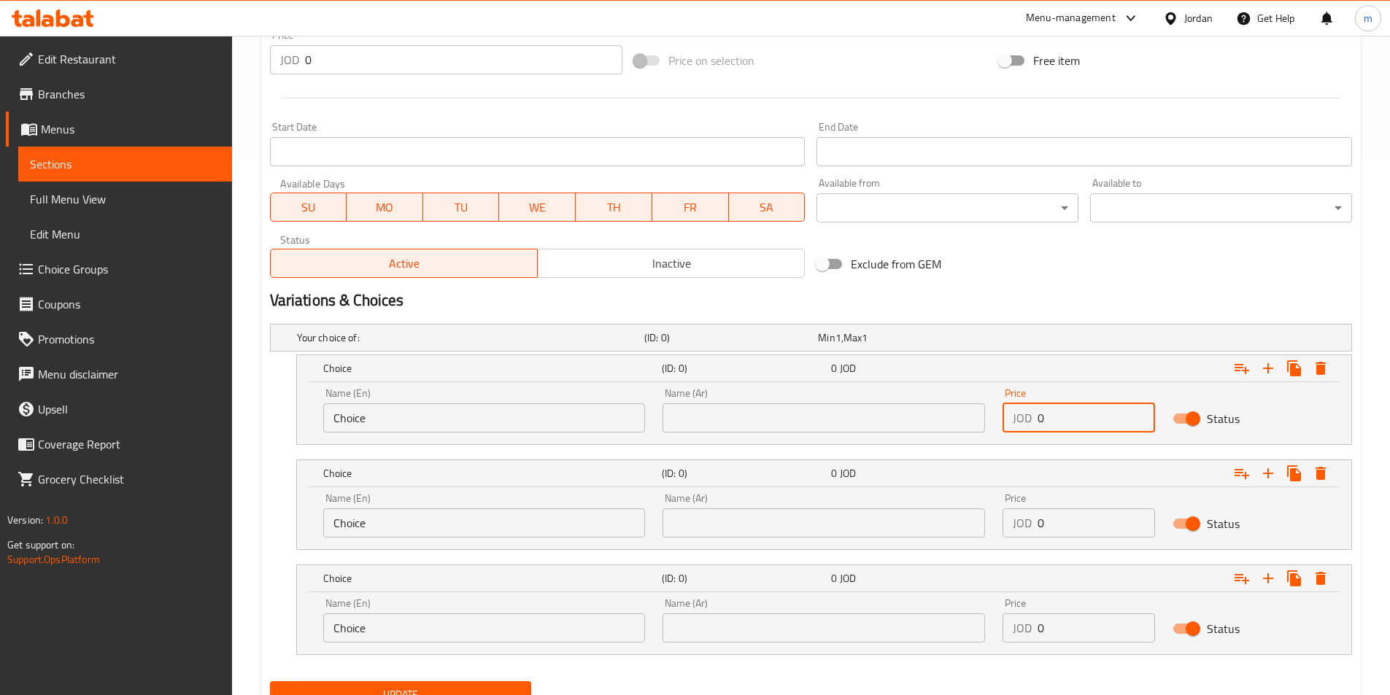
click at [1045, 407] on input "0" at bounding box center [1095, 417] width 117 height 29
type input "2.5"
click at [1079, 523] on input "0" at bounding box center [1095, 522] width 117 height 29
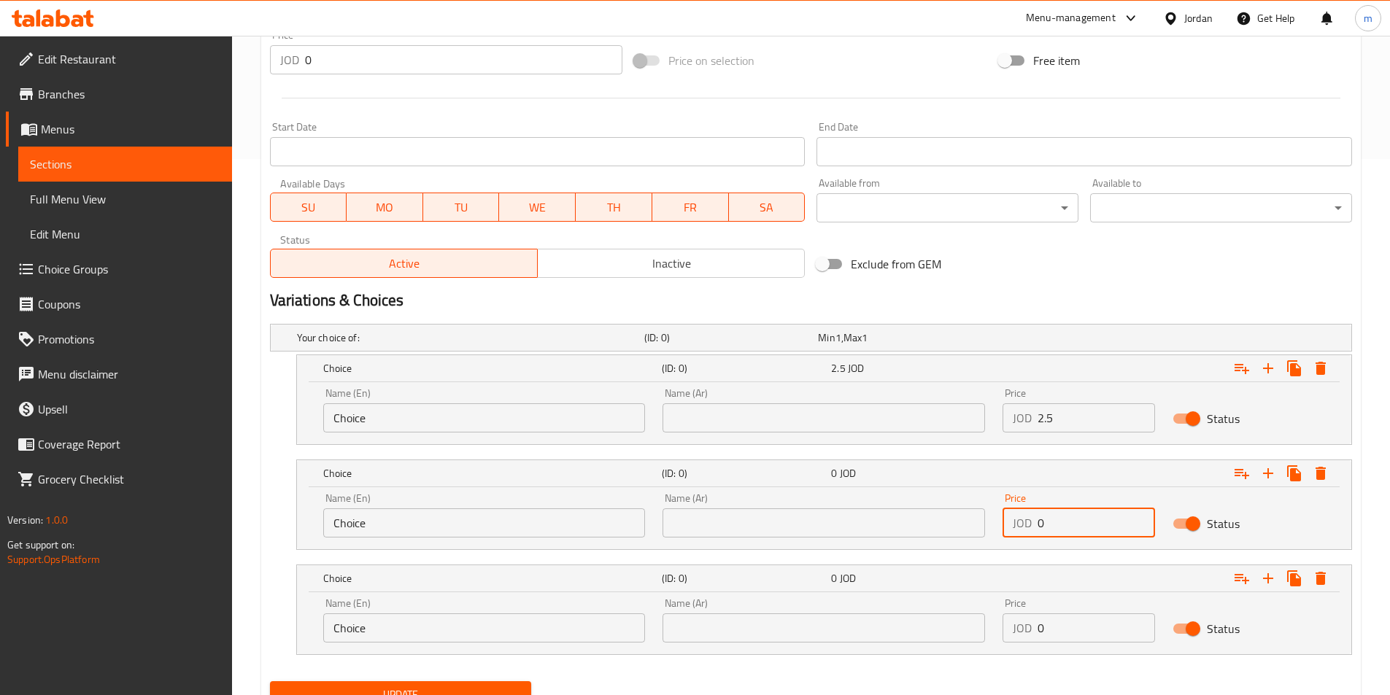
click at [1079, 523] on input "0" at bounding box center [1095, 522] width 117 height 29
type input "3.25"
click at [1056, 639] on input "0" at bounding box center [1095, 628] width 117 height 29
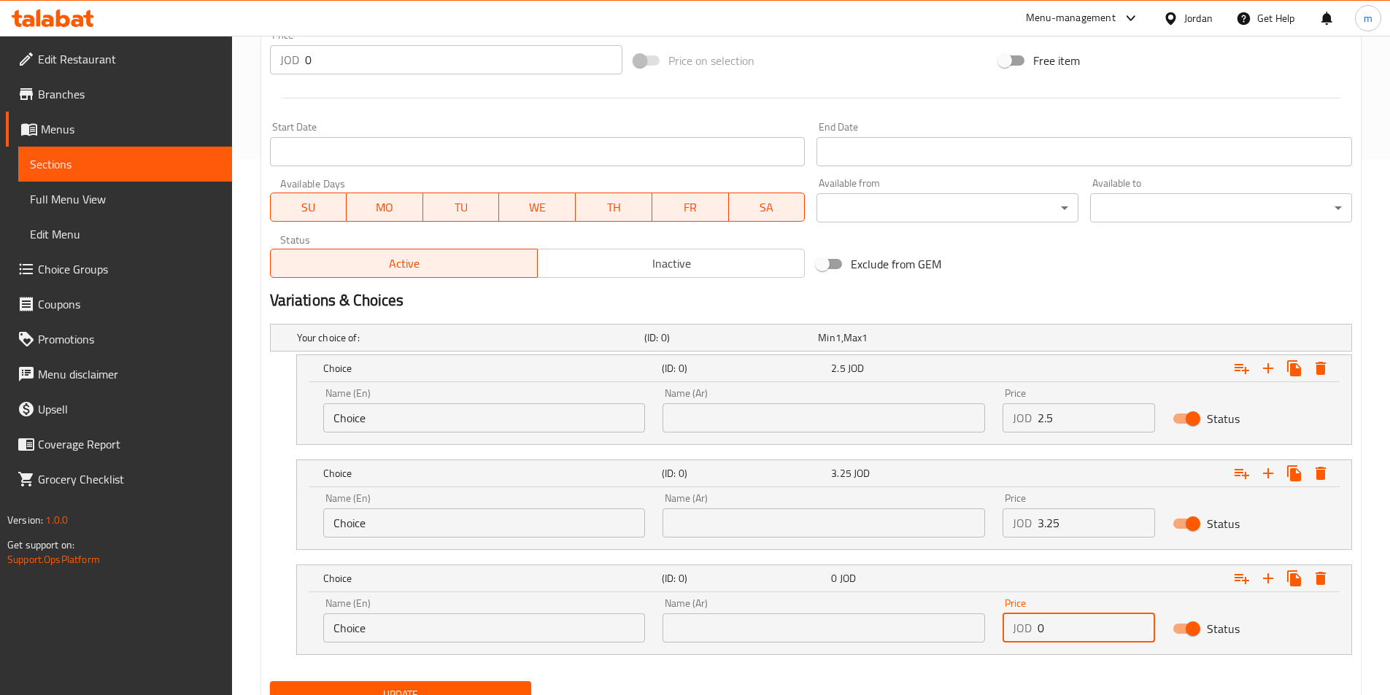
click at [1056, 639] on input "0" at bounding box center [1095, 628] width 117 height 29
type input "4"
click at [732, 419] on input "text" at bounding box center [823, 417] width 322 height 29
paste input "عادي"
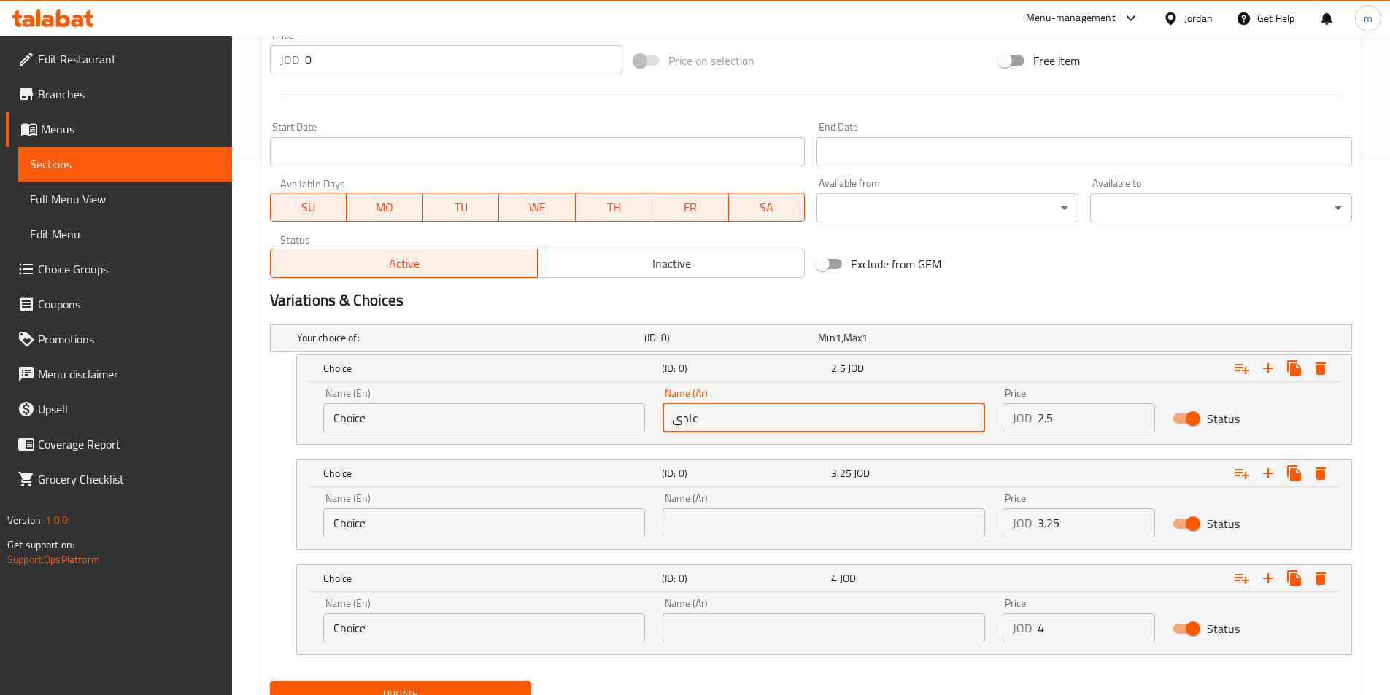
type input "عادي"
click at [732, 516] on input "text" at bounding box center [823, 522] width 322 height 29
paste input "سوبر"
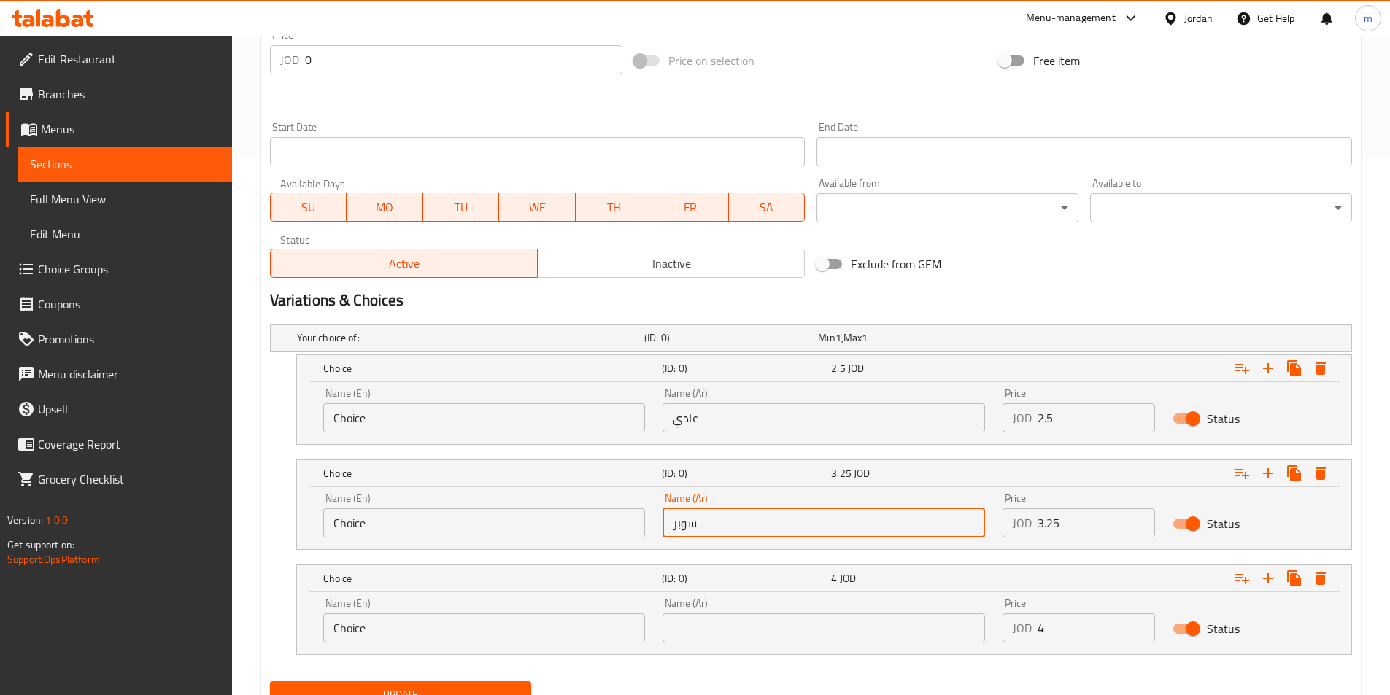
type input "سوبر"
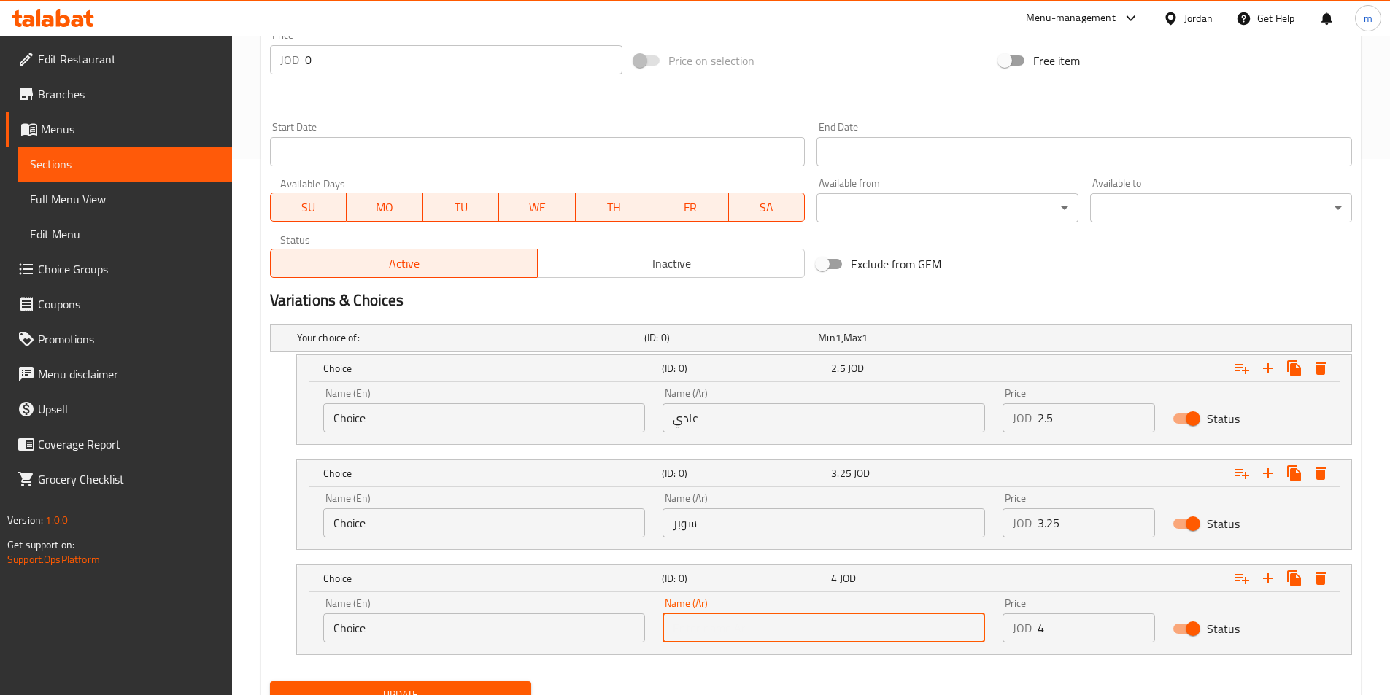
click at [719, 627] on input "text" at bounding box center [823, 628] width 322 height 29
paste input "دبل"
type input "دبل"
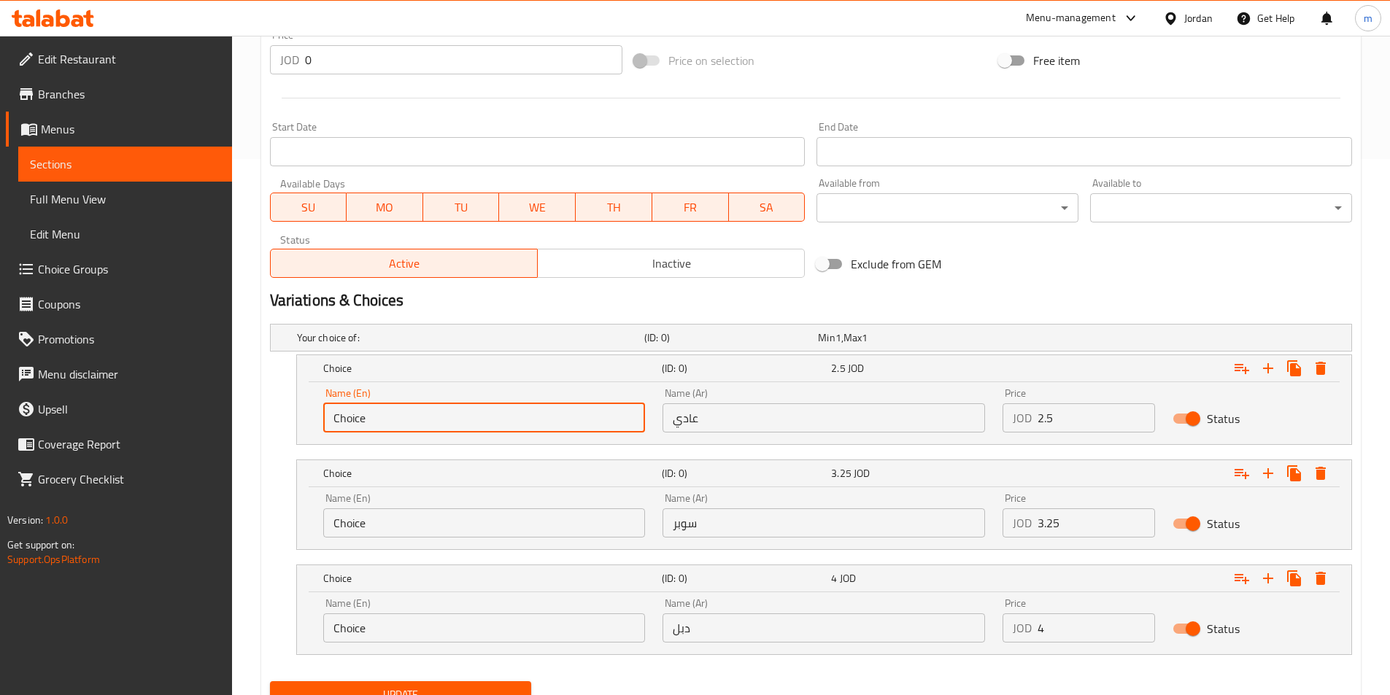
click at [382, 415] on input "Choice" at bounding box center [484, 417] width 322 height 29
type input "ق"
type input "Regular"
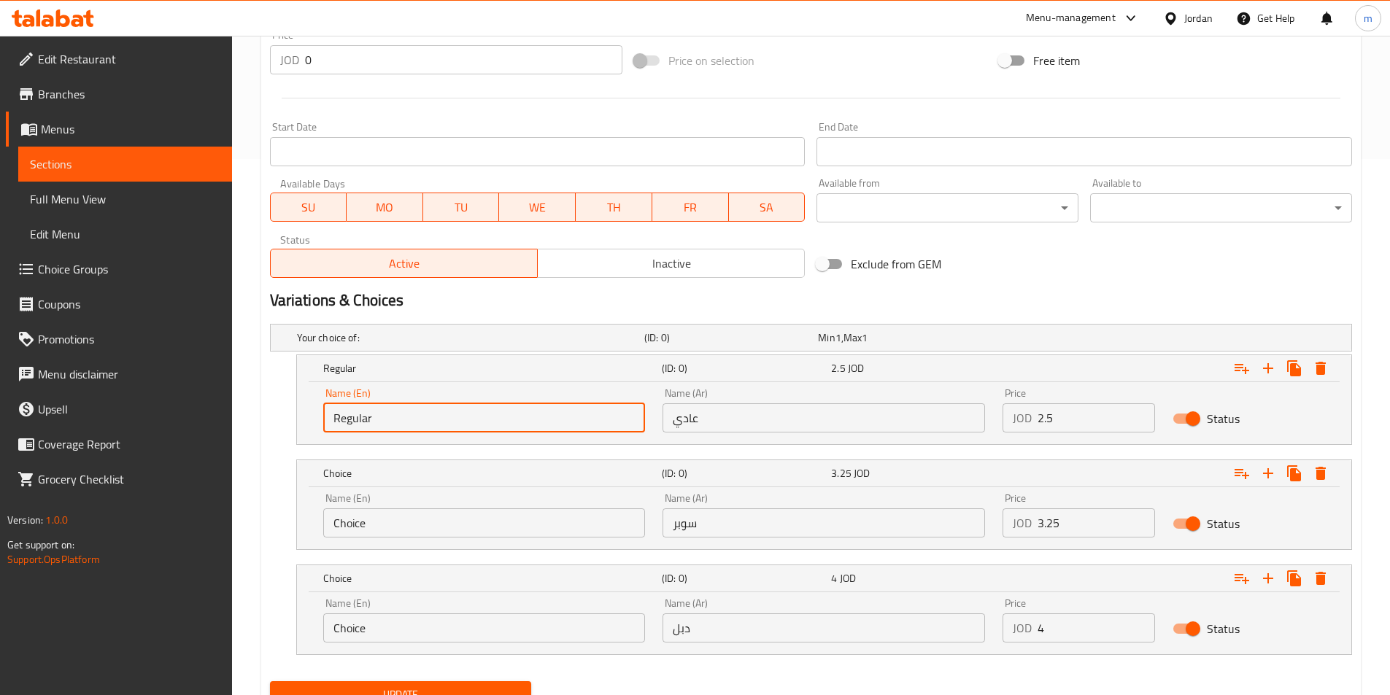
click at [388, 541] on div "Name (En) Choice Name (En)" at bounding box center [484, 515] width 340 height 62
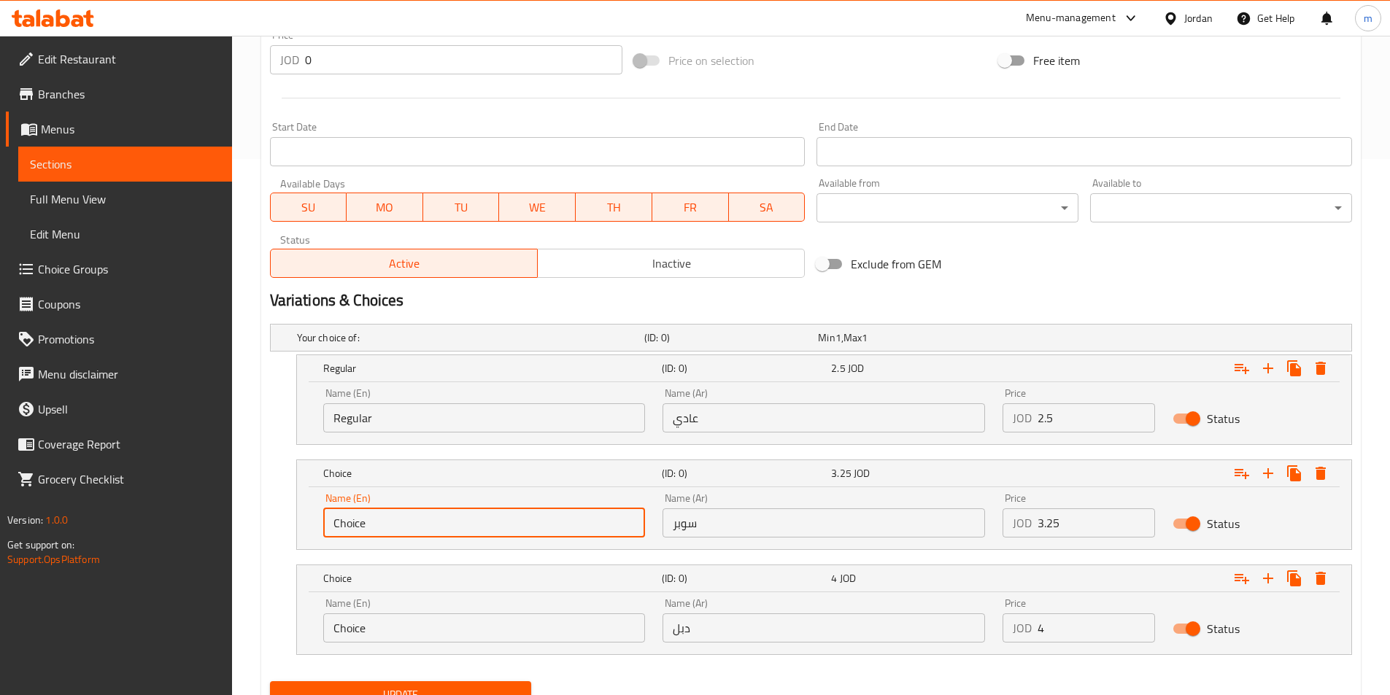
click at [375, 519] on input "Choice" at bounding box center [484, 522] width 322 height 29
click at [455, 519] on input "S" at bounding box center [484, 522] width 322 height 29
type input "Super"
click at [398, 621] on input "Choice" at bounding box center [484, 628] width 322 height 29
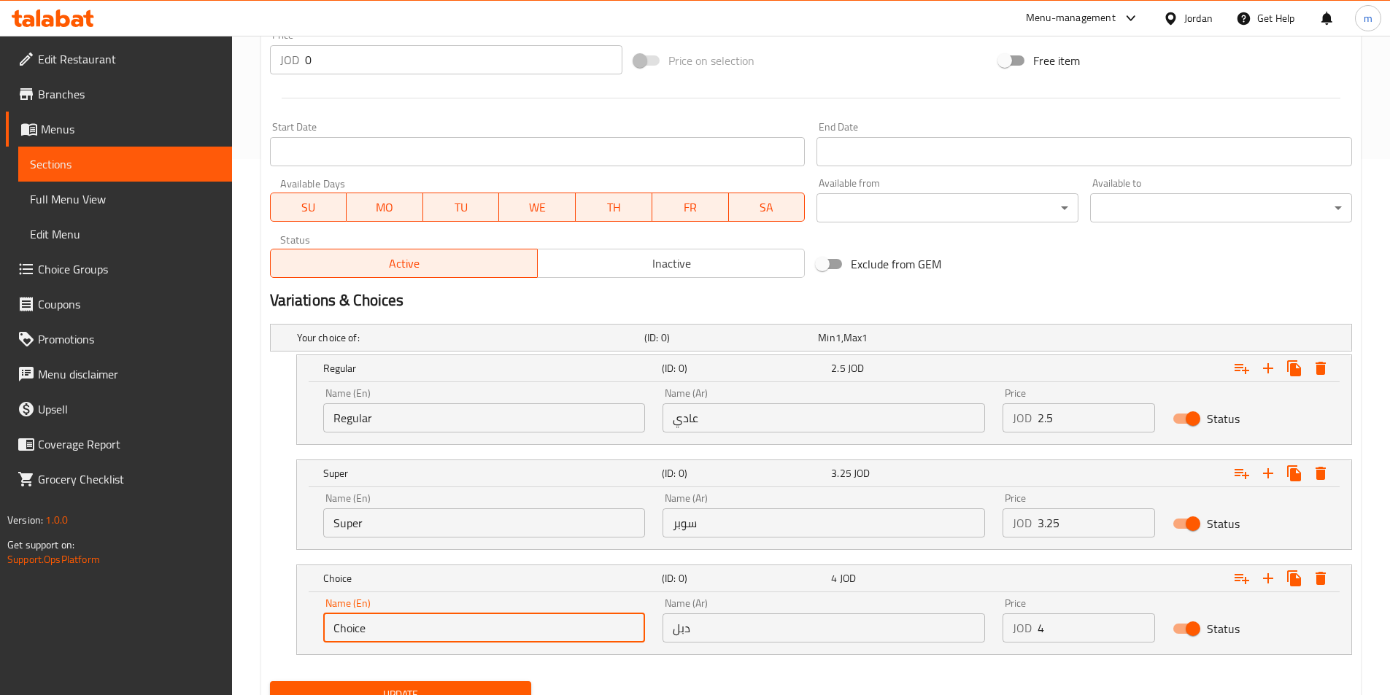
click at [398, 621] on input "Choice" at bounding box center [484, 628] width 322 height 29
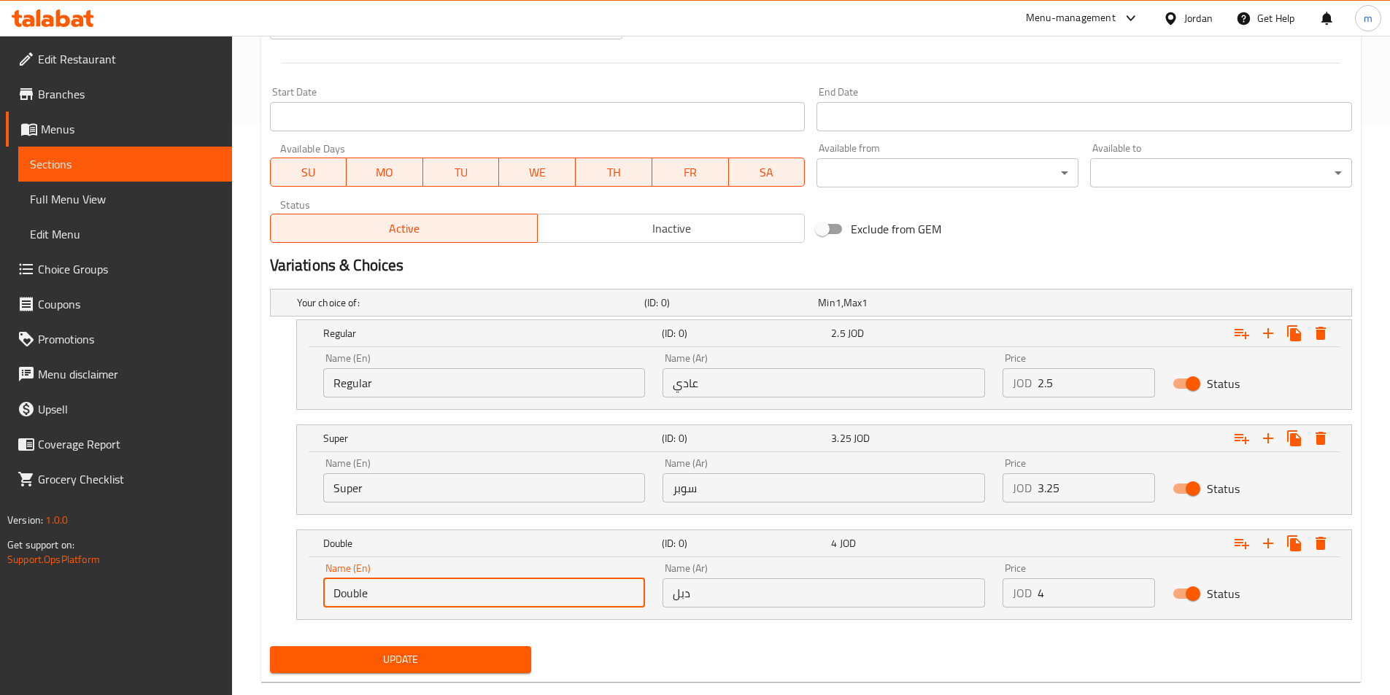
scroll to position [599, 0]
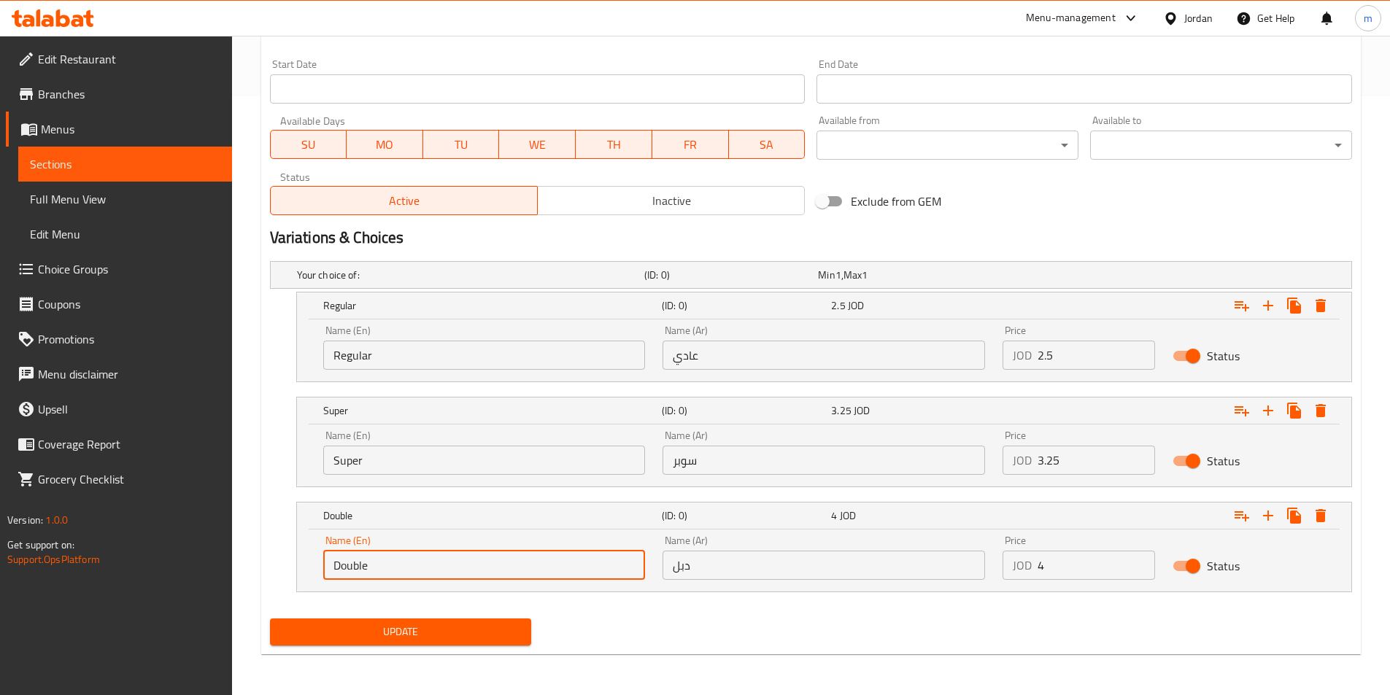
type input "Double"
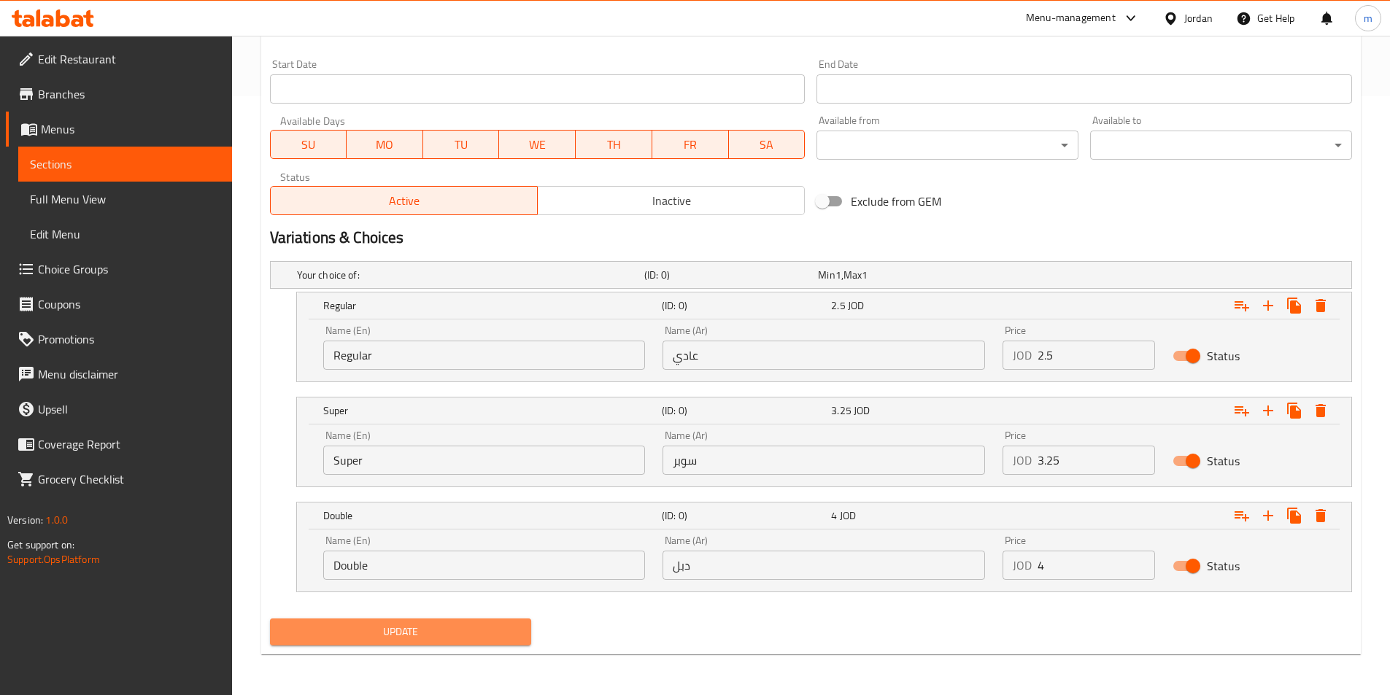
click at [357, 623] on span "Update" at bounding box center [401, 632] width 239 height 18
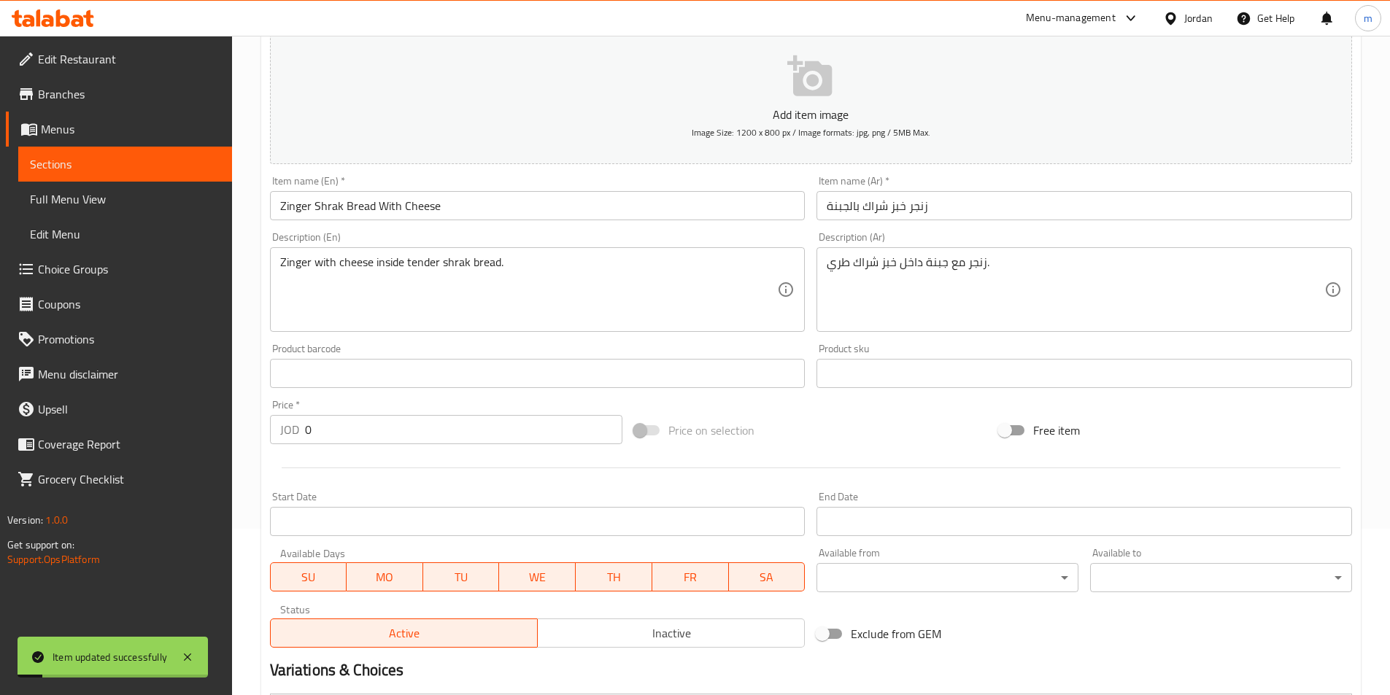
scroll to position [0, 0]
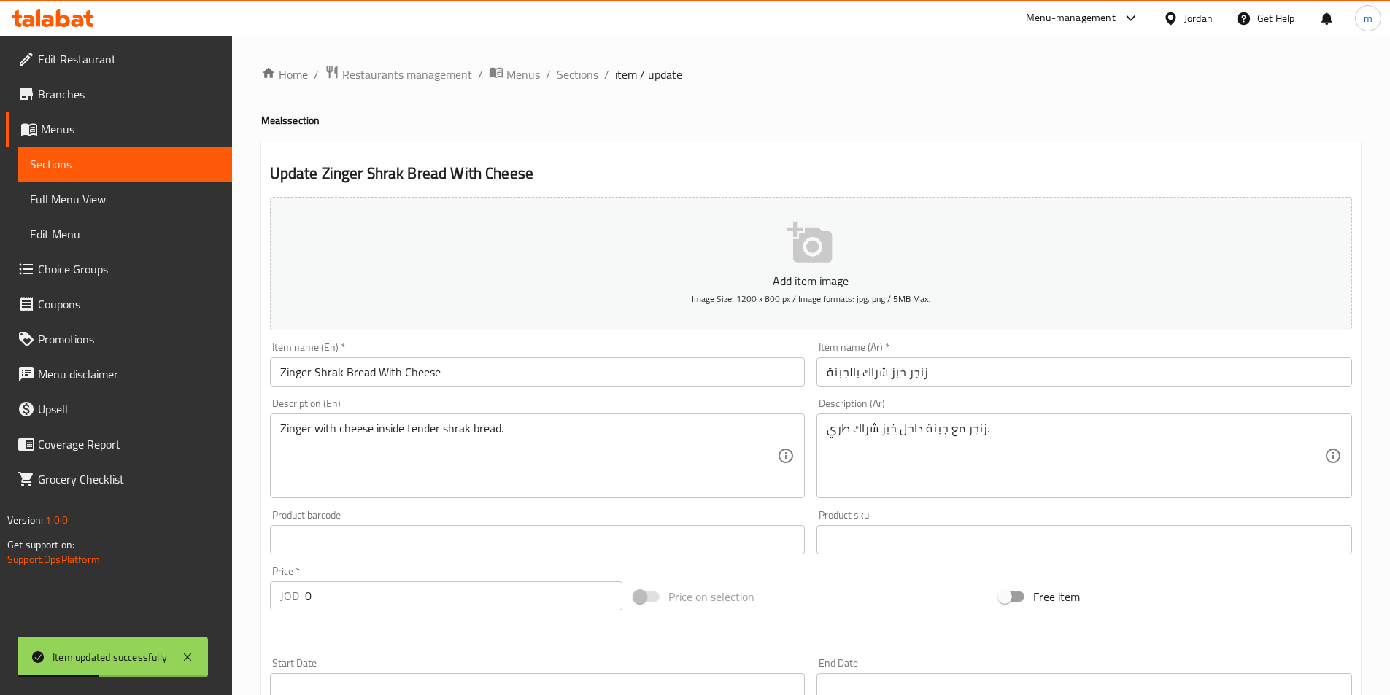
click at [58, 261] on span "Choice Groups" at bounding box center [129, 269] width 182 height 18
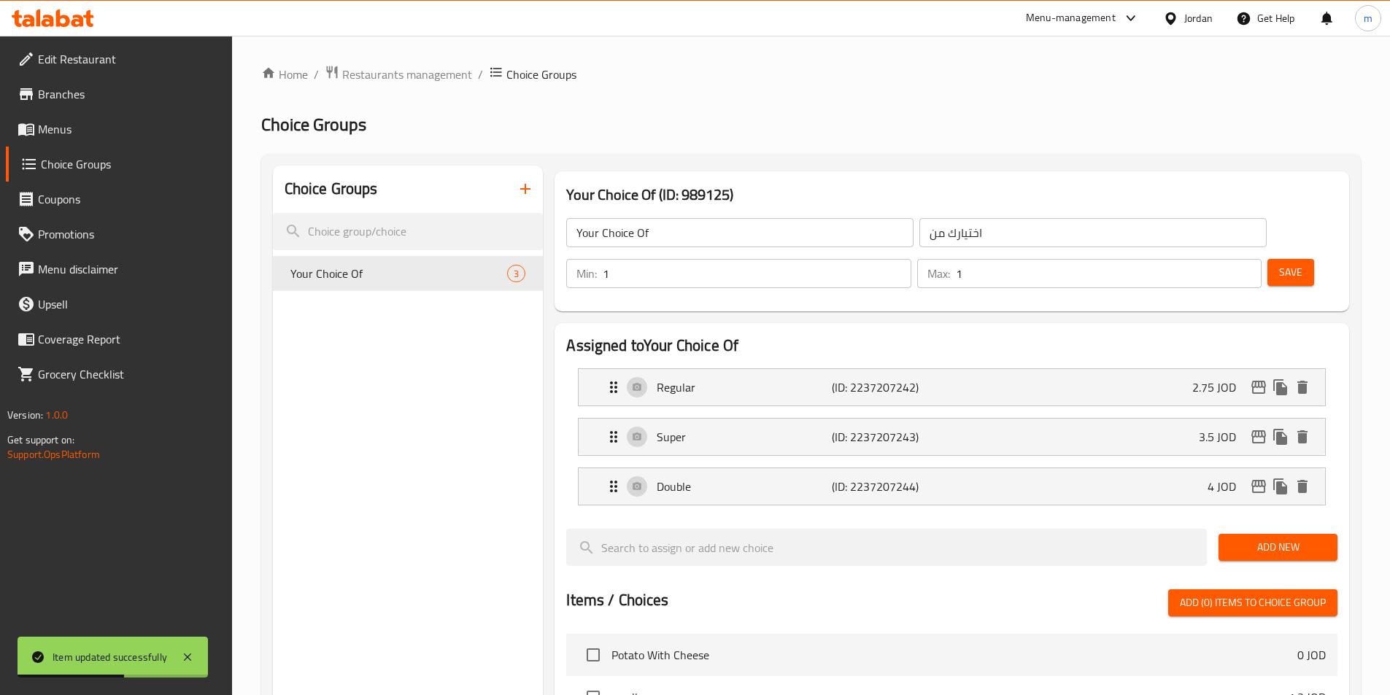
click at [534, 187] on icon "button" at bounding box center [525, 189] width 18 height 18
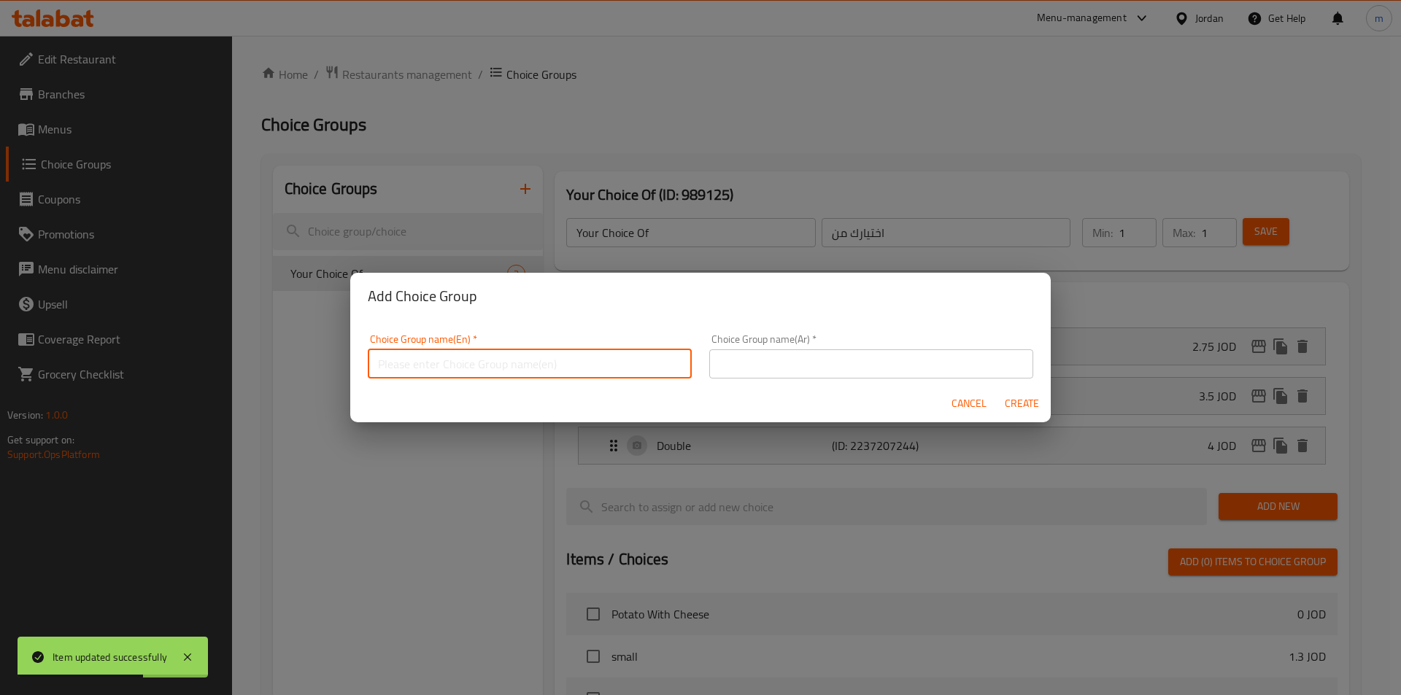
click at [504, 356] on input "text" at bounding box center [530, 363] width 324 height 29
type input "Your Choice Of"
drag, startPoint x: 734, startPoint y: 373, endPoint x: 742, endPoint y: 372, distance: 8.1
click at [734, 373] on input "text" at bounding box center [871, 363] width 324 height 29
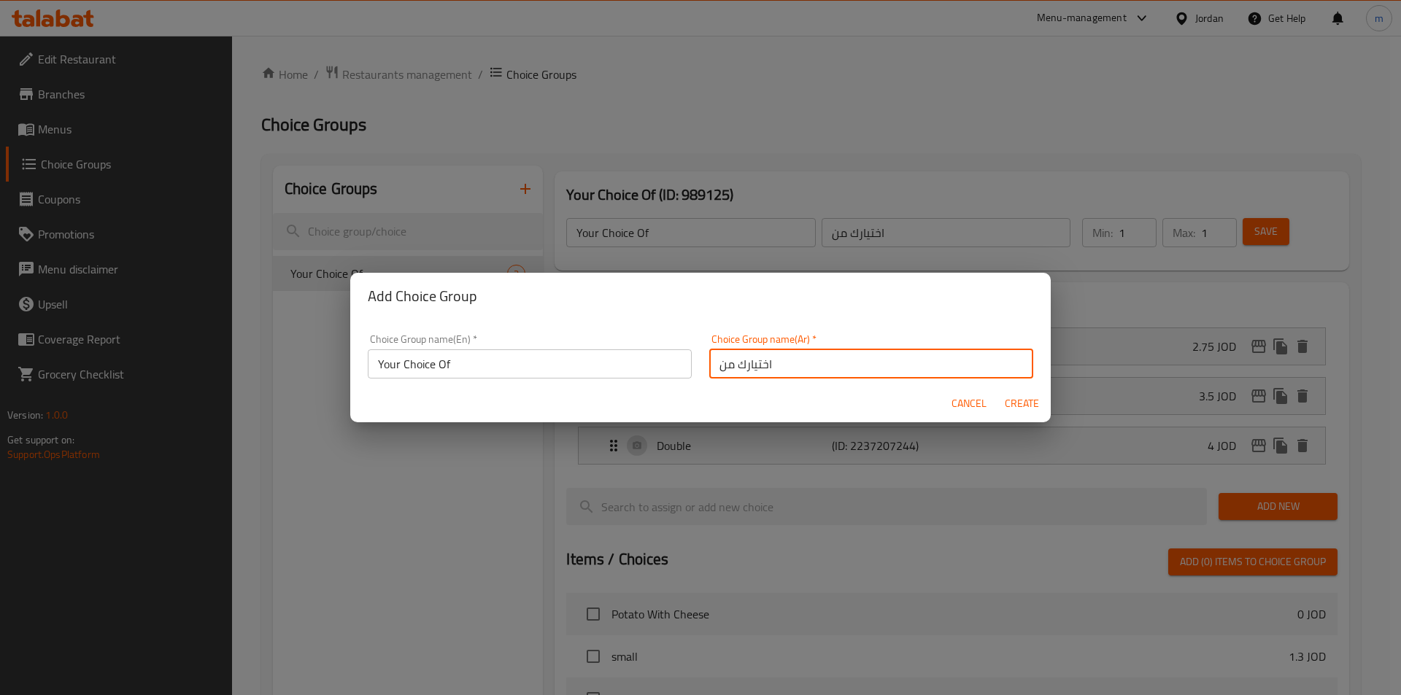
type input "اختيارك من"
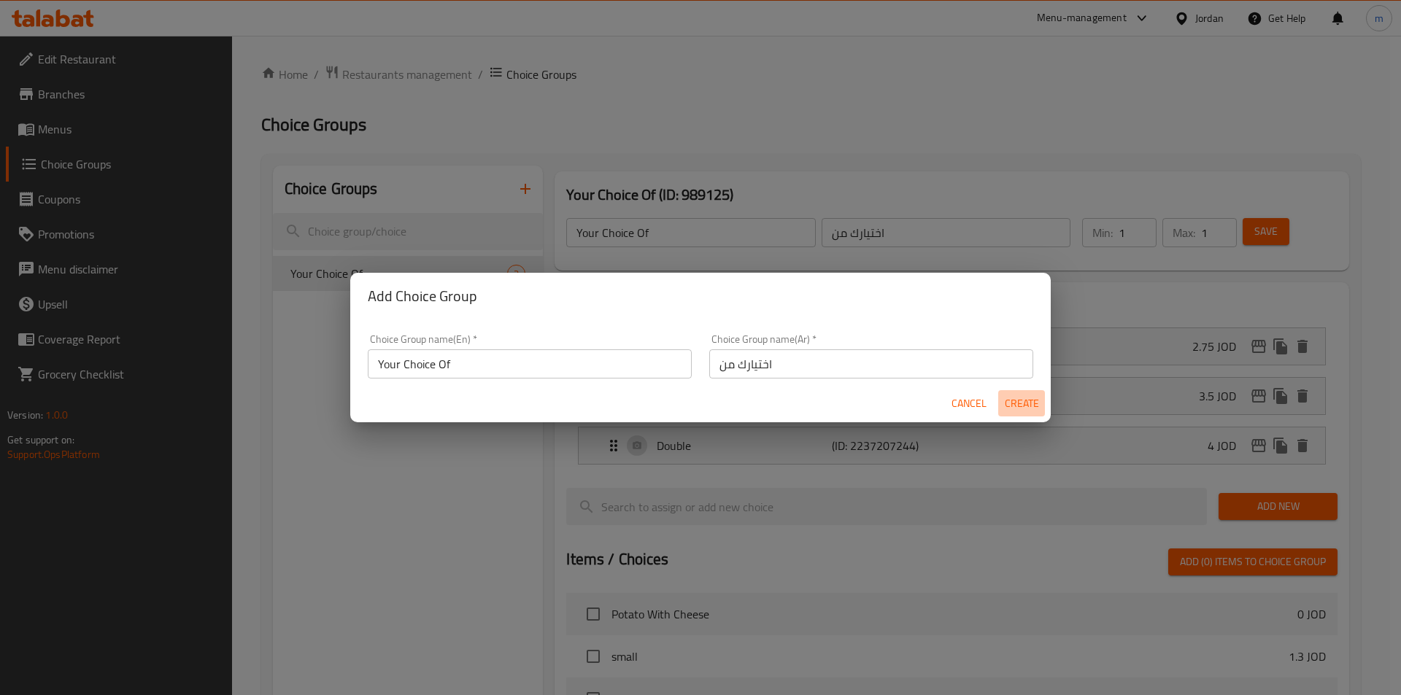
click at [1003, 395] on button "Create" at bounding box center [1021, 403] width 47 height 27
type input "Your Choice Of"
type input "اختيارك من"
type input "0"
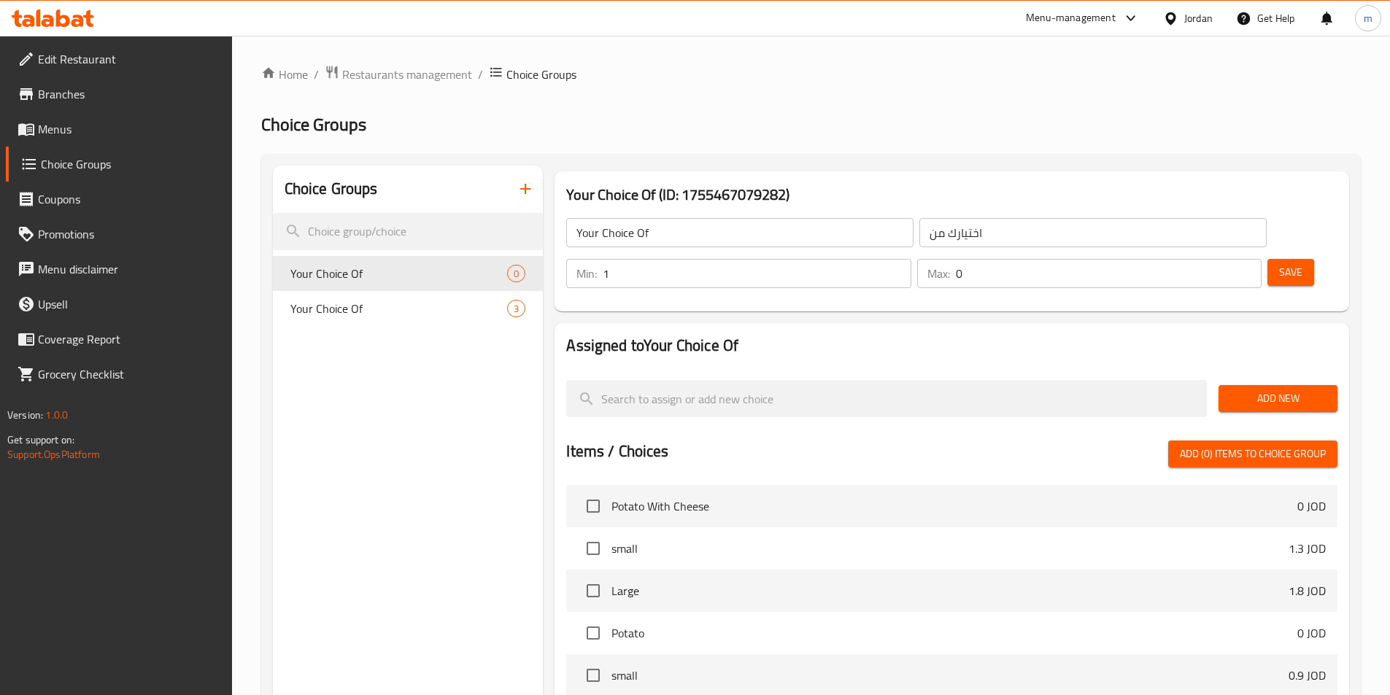
type input "1"
click at [910, 259] on input "1" at bounding box center [757, 273] width 308 height 29
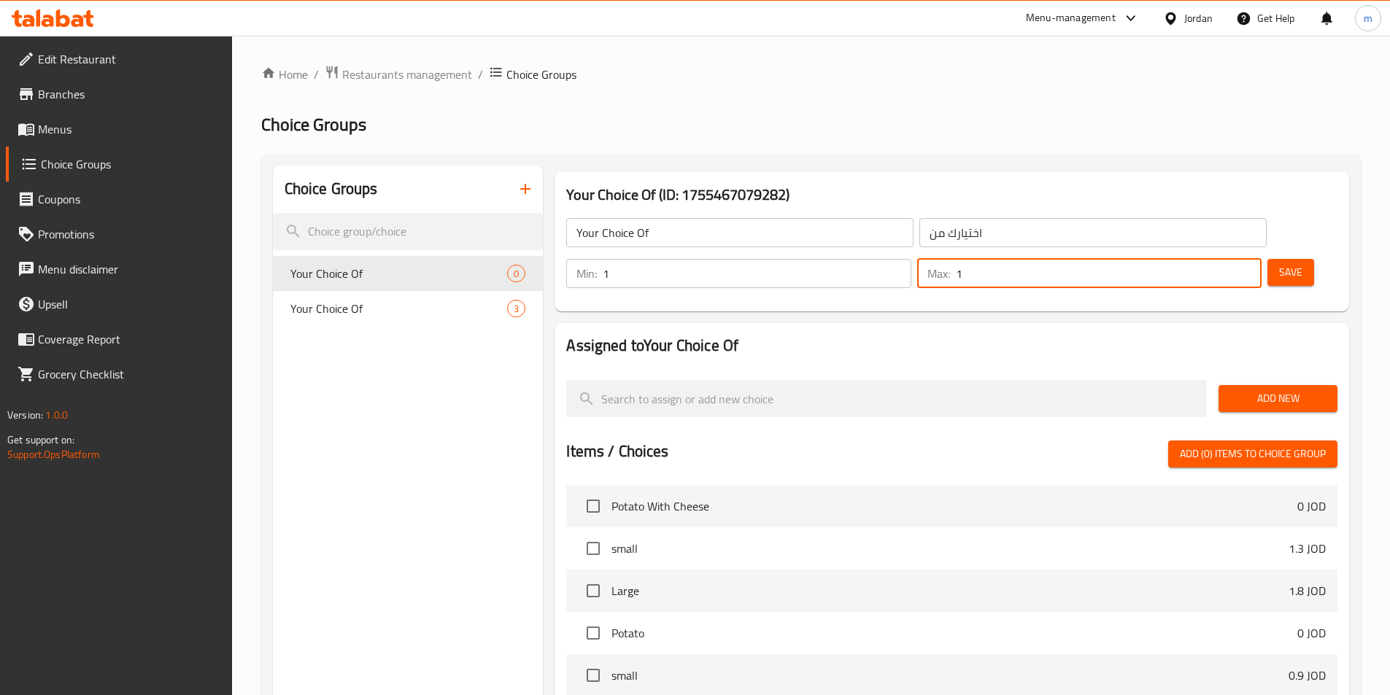
type input "1"
click at [1218, 259] on input "1" at bounding box center [1109, 273] width 306 height 29
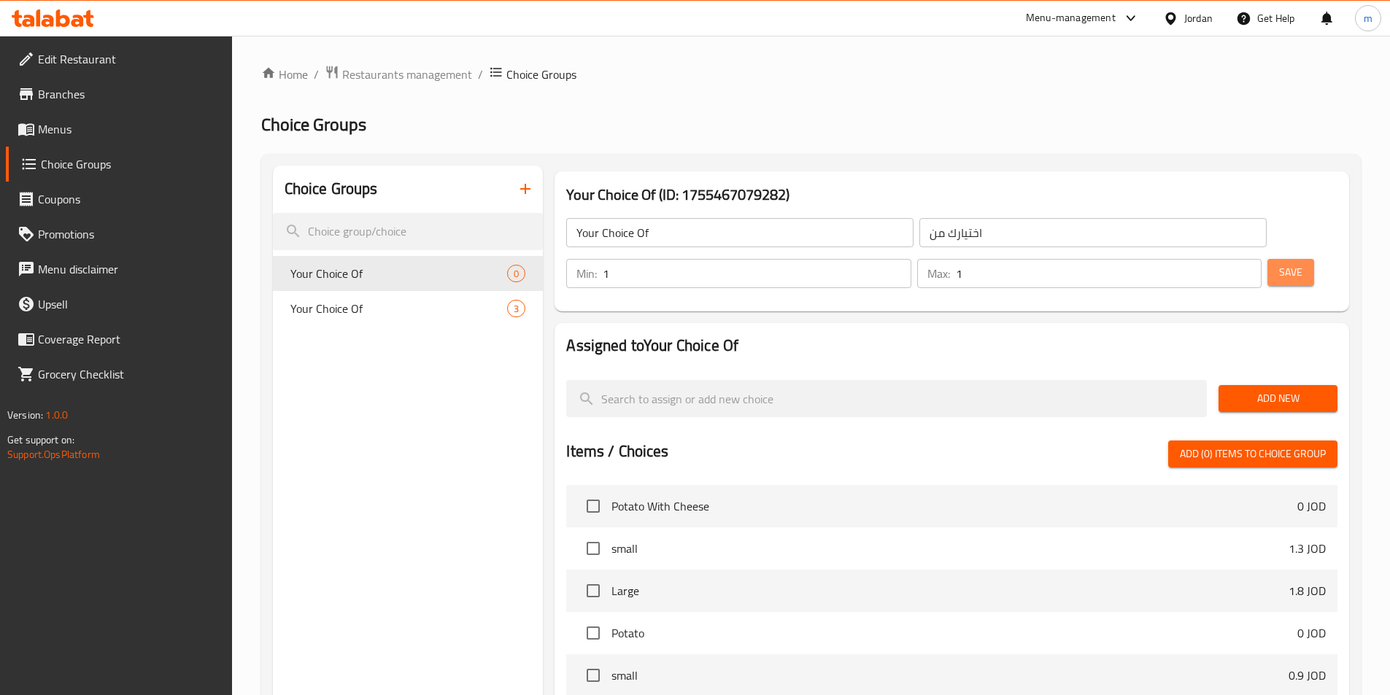
click at [1279, 263] on span "Save" at bounding box center [1290, 272] width 23 height 18
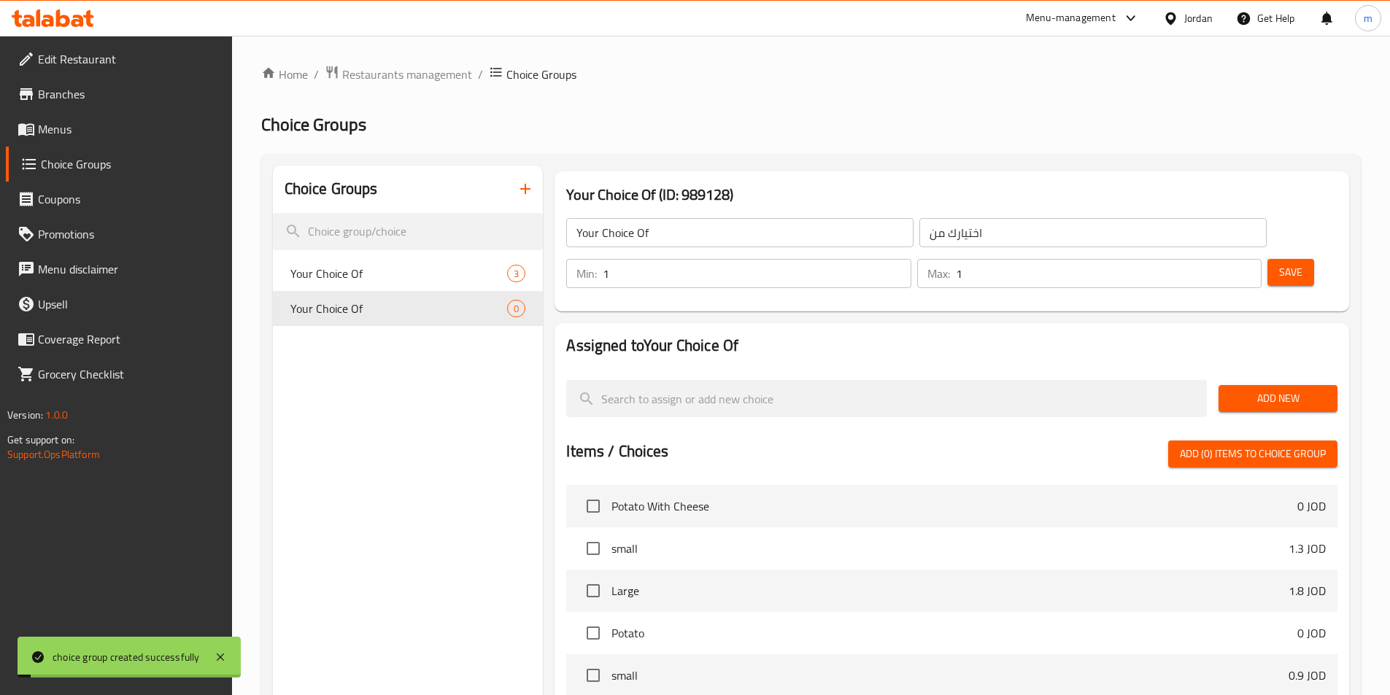
click at [1242, 390] on span "Add New" at bounding box center [1278, 399] width 96 height 18
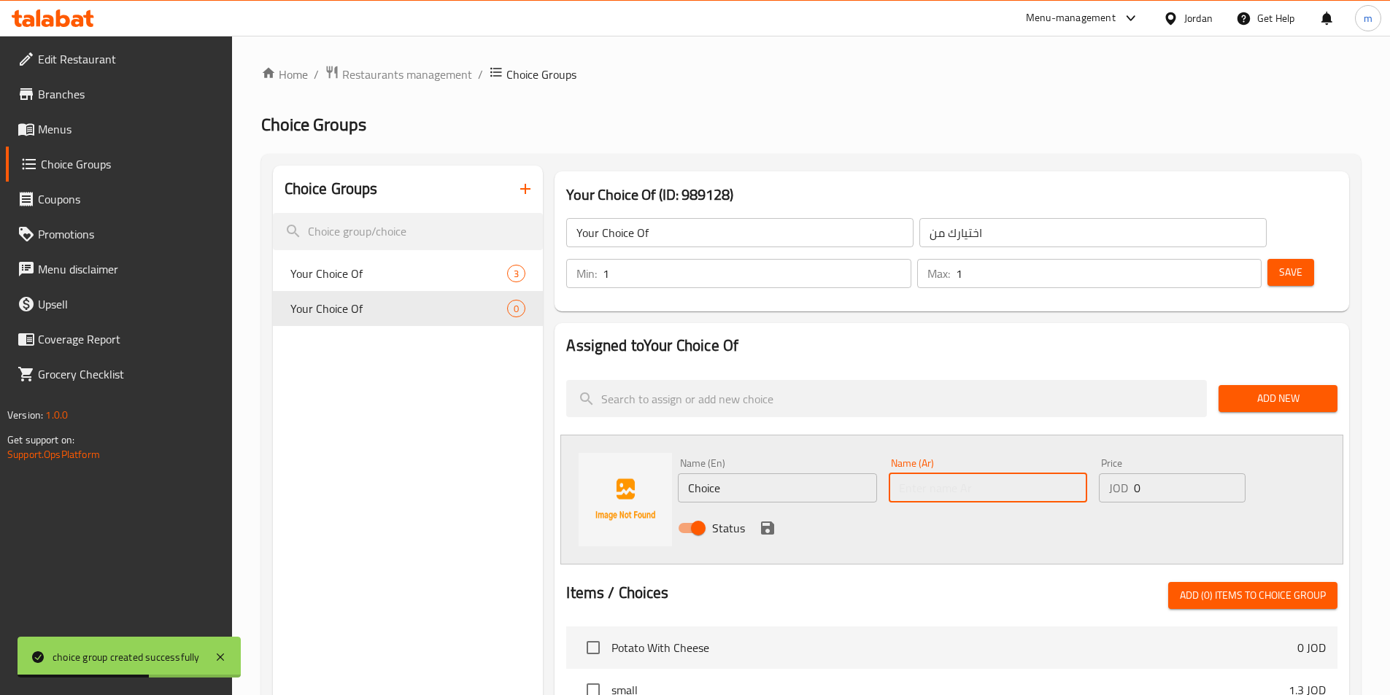
click at [963, 473] on input "text" at bounding box center [988, 487] width 198 height 29
paste input "عادي"
type input "عادي"
click at [803, 508] on div "Status" at bounding box center [988, 527] width 632 height 39
click at [788, 462] on div "Name (En) Choice Name (En)" at bounding box center [777, 480] width 210 height 56
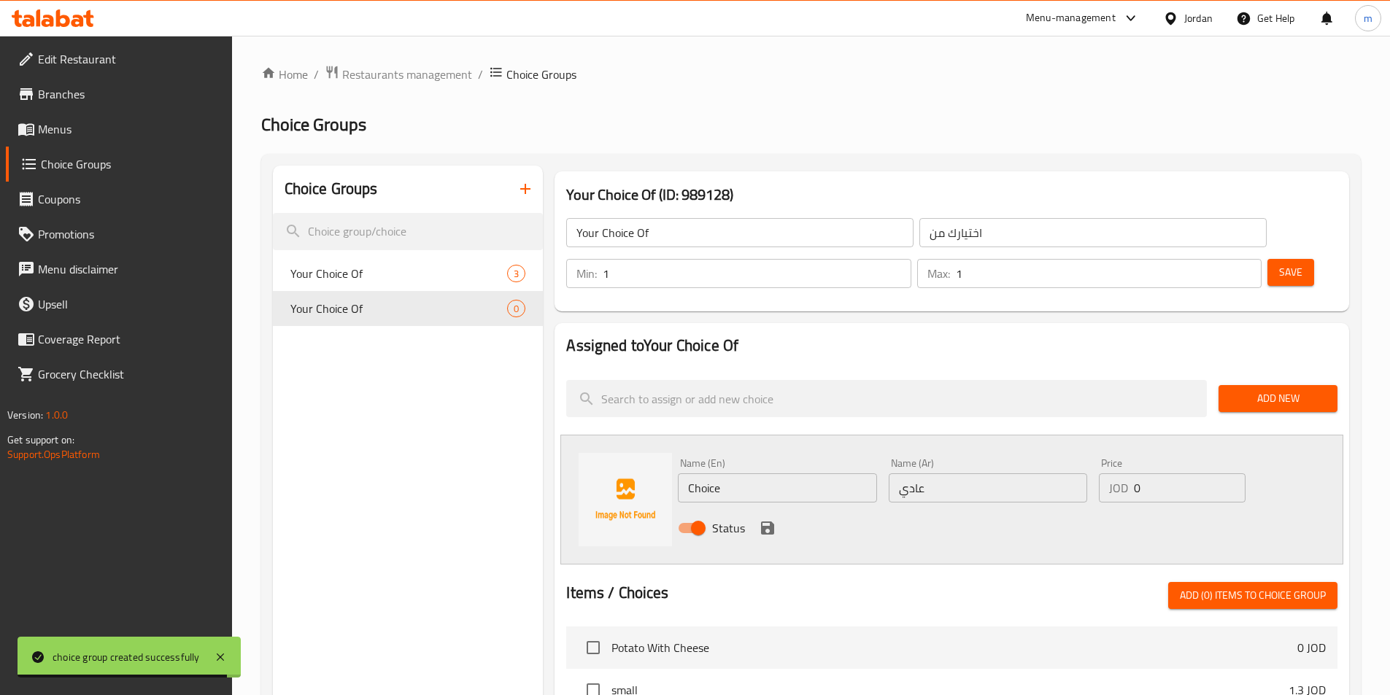
click at [788, 462] on div "Name (En) Choice Name (En)" at bounding box center [777, 480] width 210 height 56
click at [787, 462] on div "Name (En) Choice Name (En)" at bounding box center [777, 480] width 210 height 56
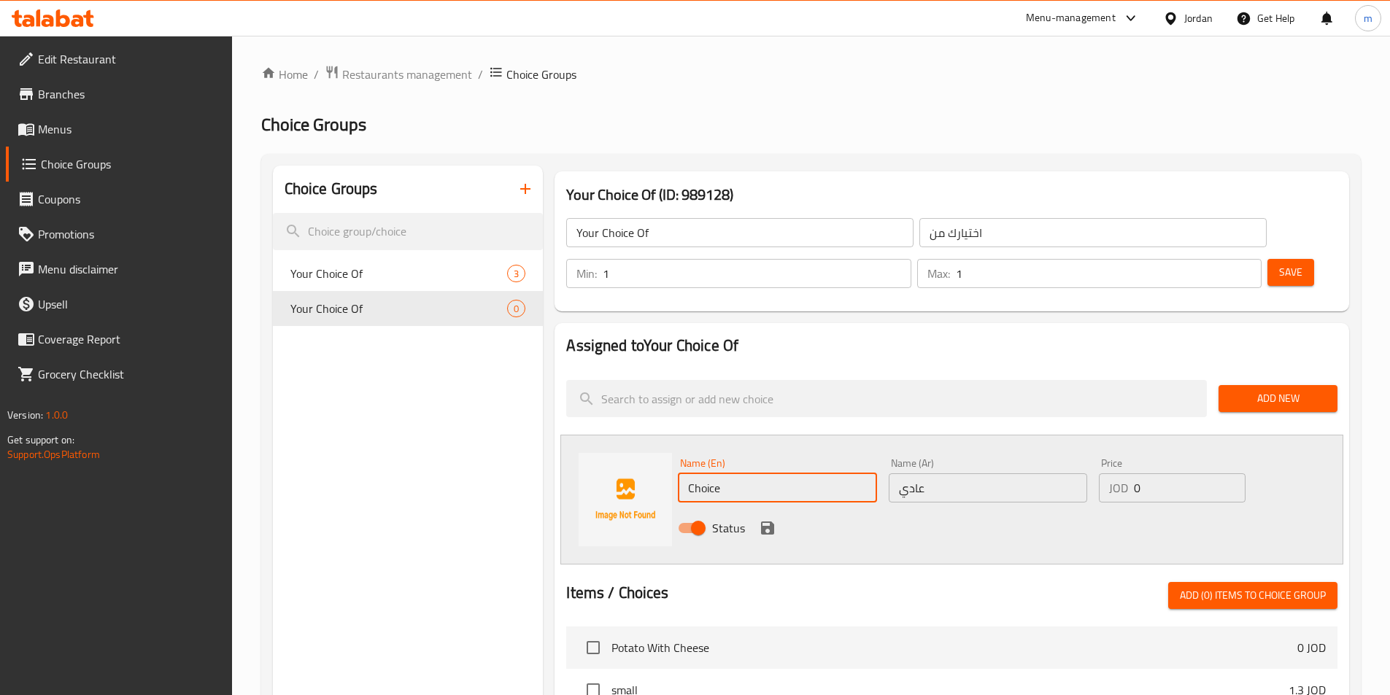
click at [783, 473] on input "Choice" at bounding box center [777, 487] width 198 height 29
type input "Regular"
click at [1165, 473] on input "0" at bounding box center [1189, 487] width 111 height 29
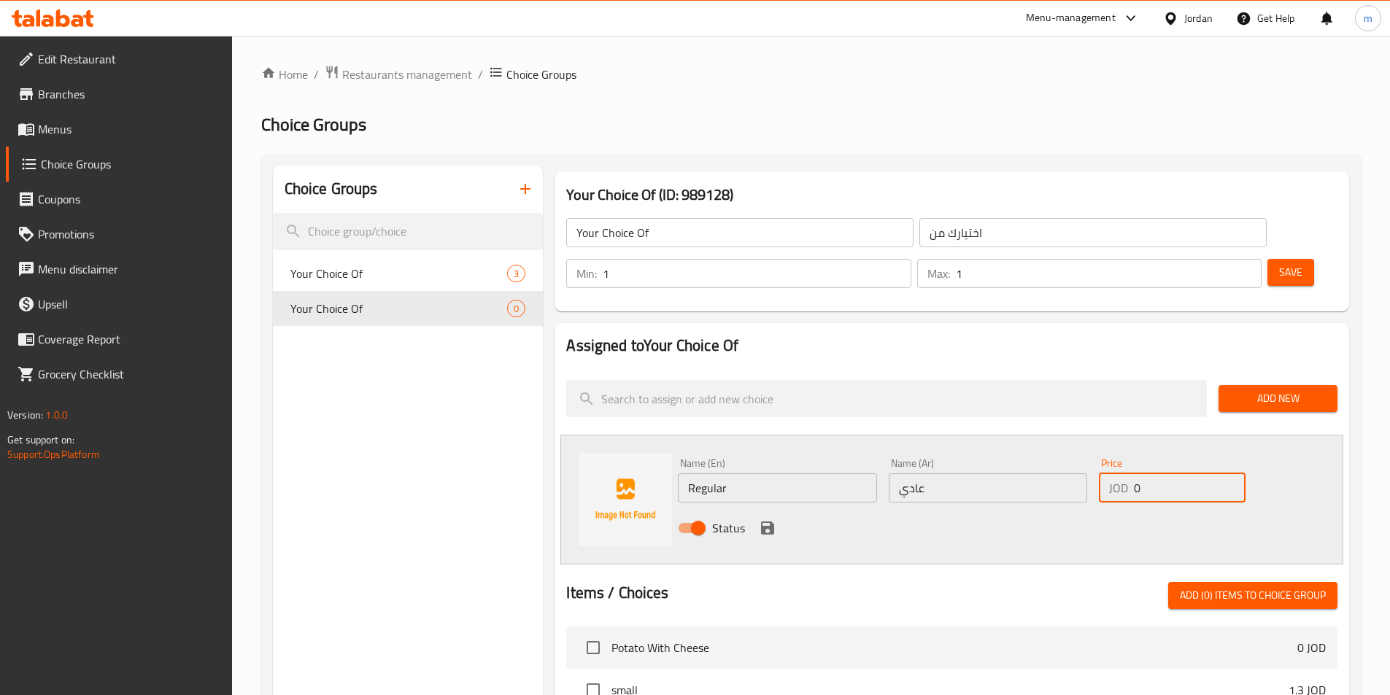
click at [1165, 473] on input "0" at bounding box center [1189, 487] width 111 height 29
type input "2.75"
click at [759, 519] on icon "save" at bounding box center [768, 528] width 18 height 18
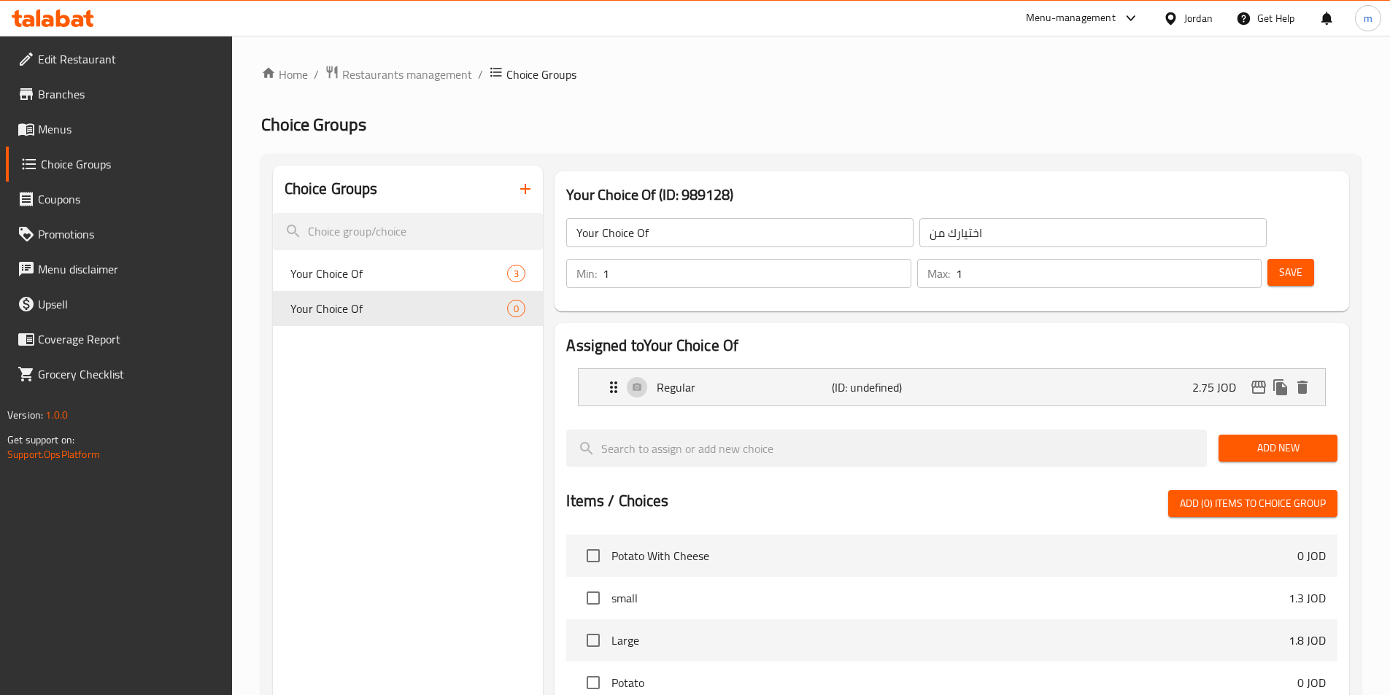
click at [1269, 439] on span "Add New" at bounding box center [1278, 448] width 96 height 18
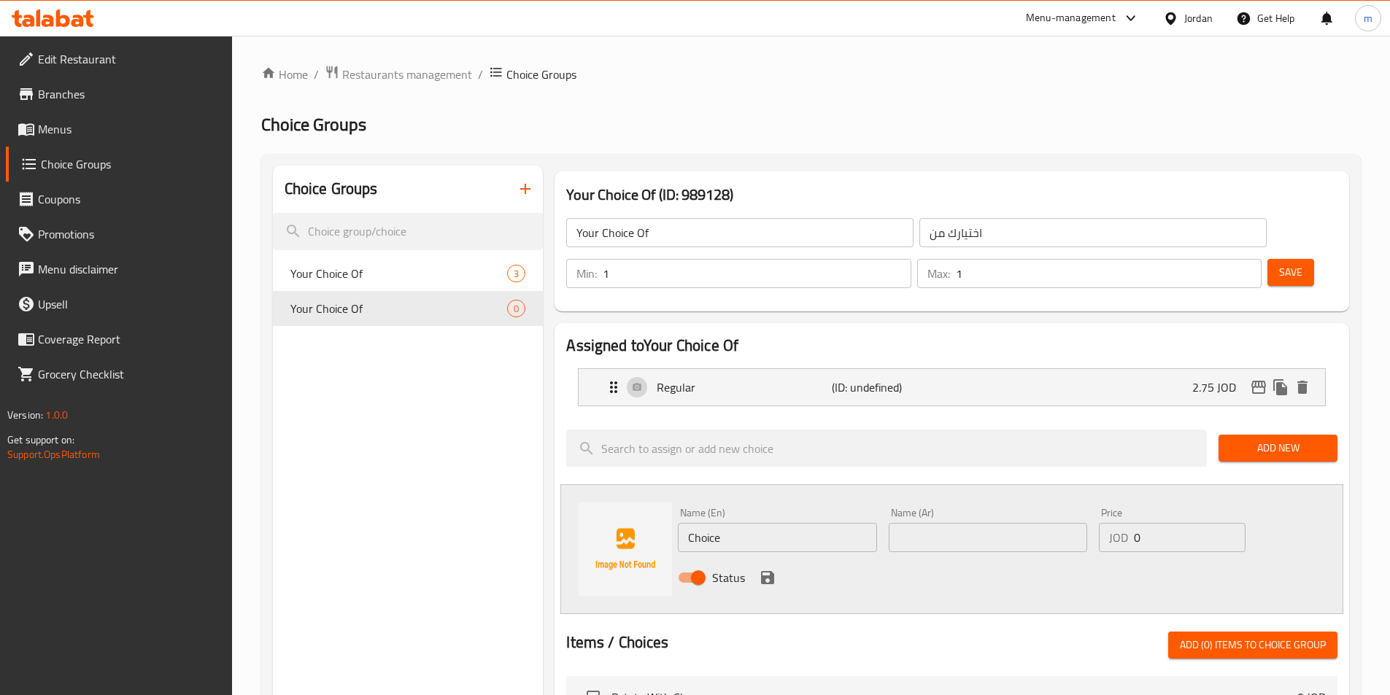
click at [1157, 523] on input "0" at bounding box center [1189, 537] width 111 height 29
type input "3.5"
click at [913, 523] on input "text" at bounding box center [988, 537] width 198 height 29
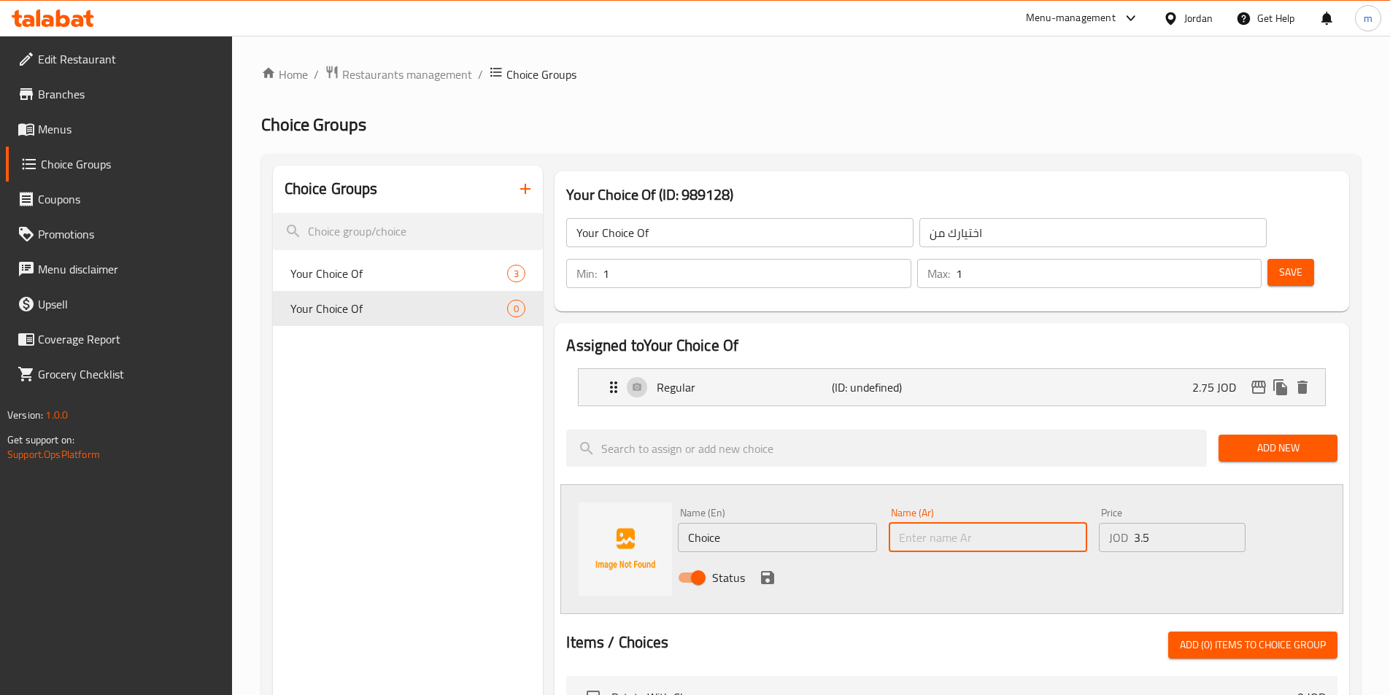
click at [913, 523] on input "text" at bounding box center [988, 537] width 198 height 29
click at [984, 523] on input "text" at bounding box center [988, 537] width 198 height 29
paste input "سوبر"
type input "سوبر"
click at [753, 523] on input "Choice" at bounding box center [777, 537] width 198 height 29
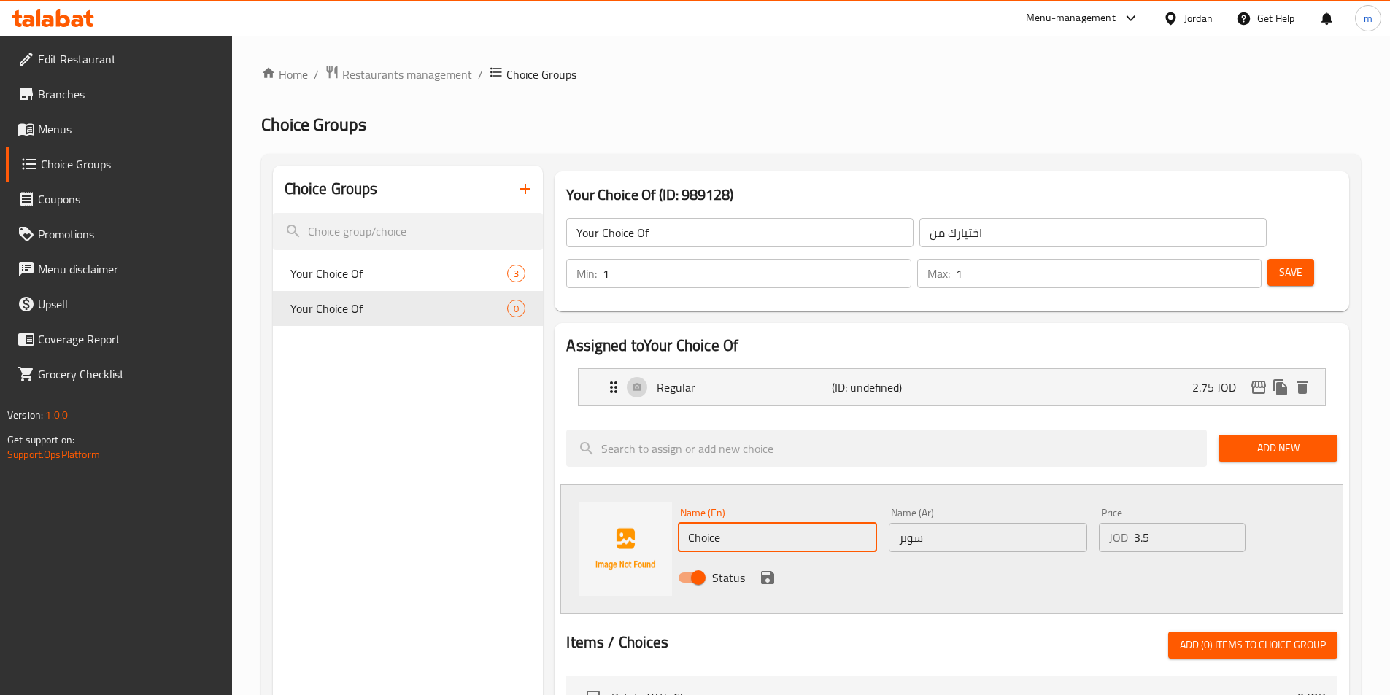
click at [753, 523] on input "Choice" at bounding box center [777, 537] width 198 height 29
type input "super"
drag, startPoint x: 959, startPoint y: 575, endPoint x: 851, endPoint y: 557, distance: 109.5
click at [957, 608] on div at bounding box center [951, 614] width 771 height 12
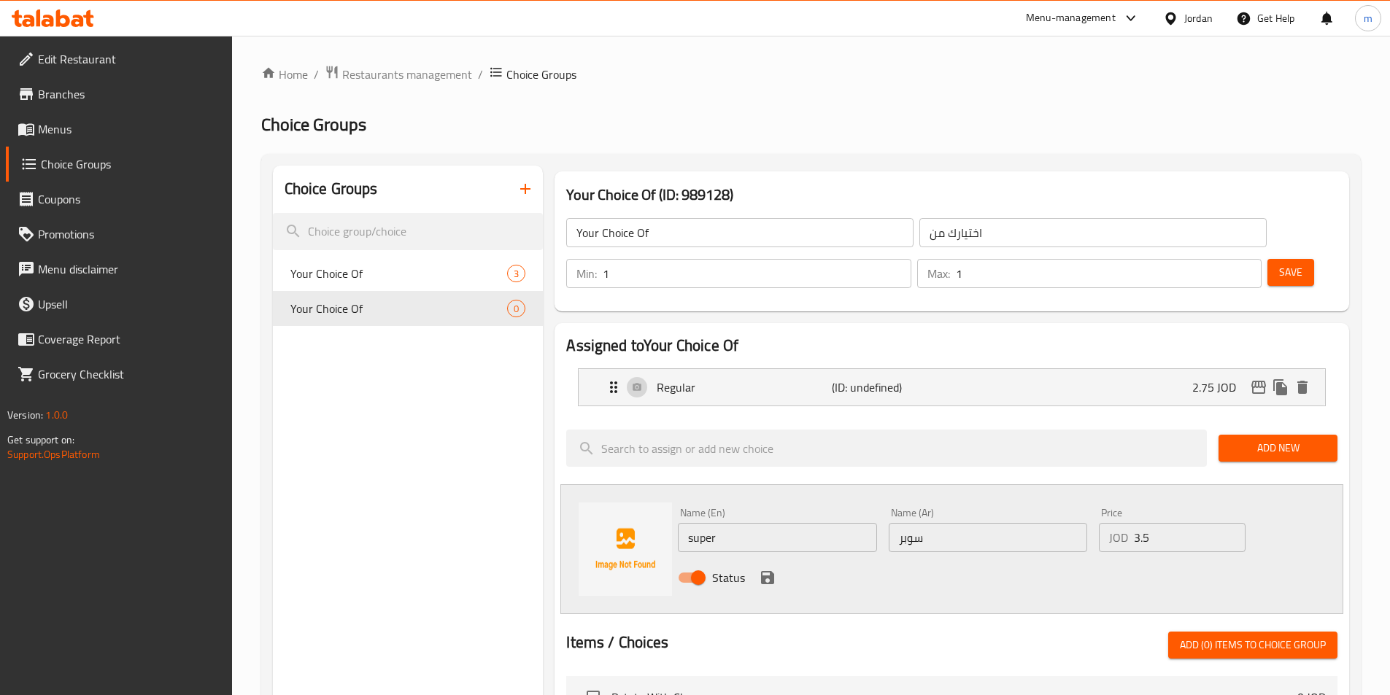
click at [759, 569] on icon "save" at bounding box center [768, 578] width 18 height 18
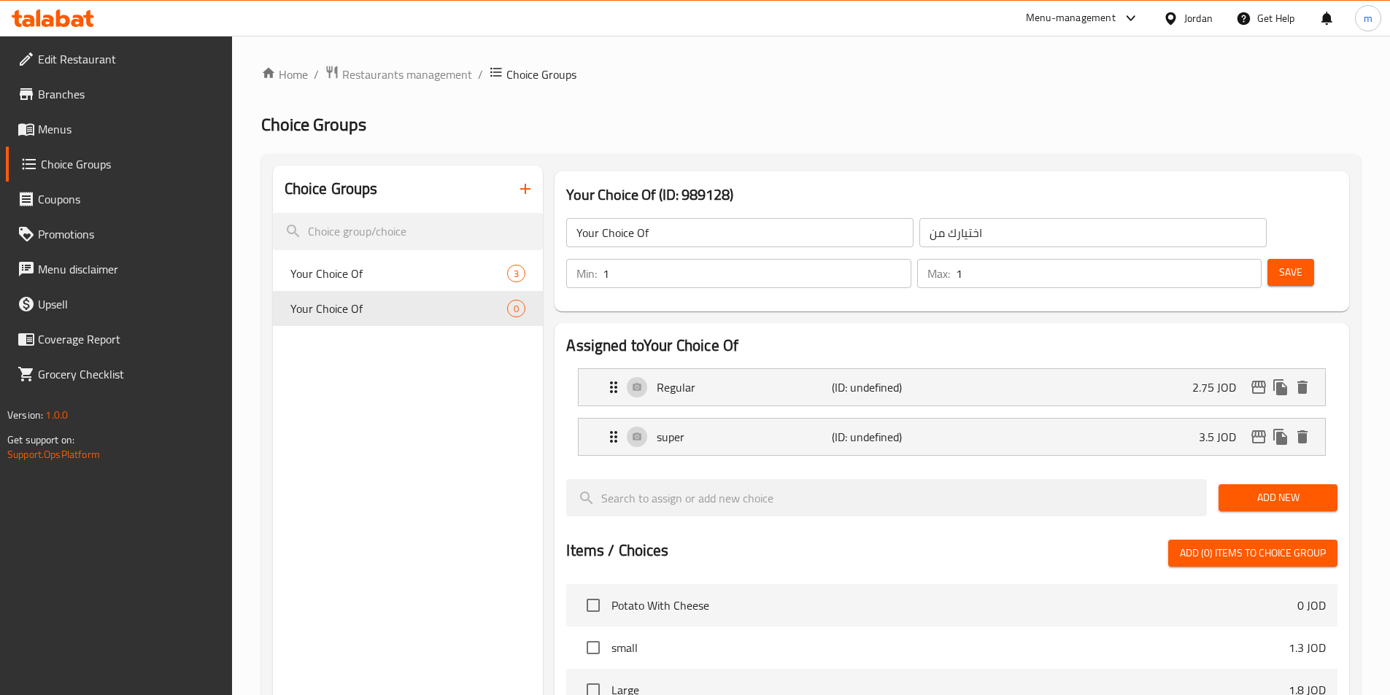
click at [1247, 489] on span "Add New" at bounding box center [1278, 498] width 96 height 18
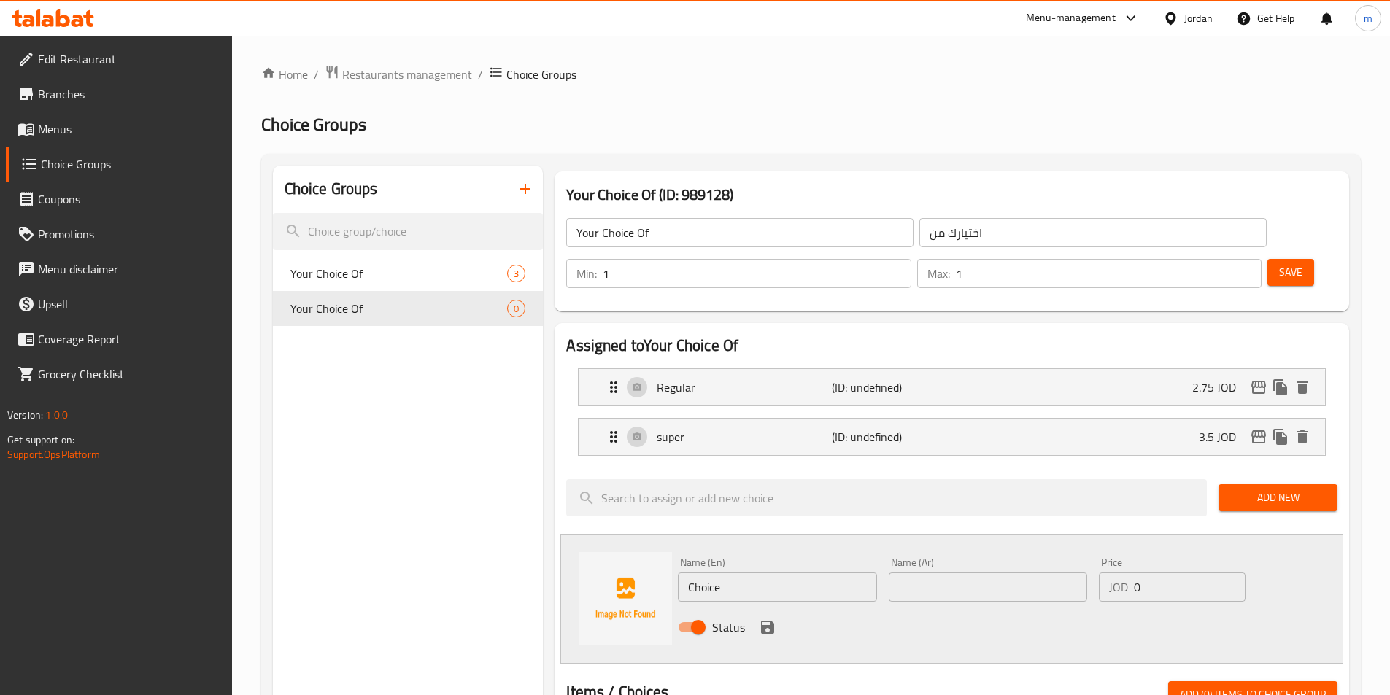
click at [924, 573] on input "text" at bounding box center [988, 587] width 198 height 29
paste input "دبل"
type input "دبل"
click at [1184, 573] on input "0" at bounding box center [1189, 587] width 111 height 29
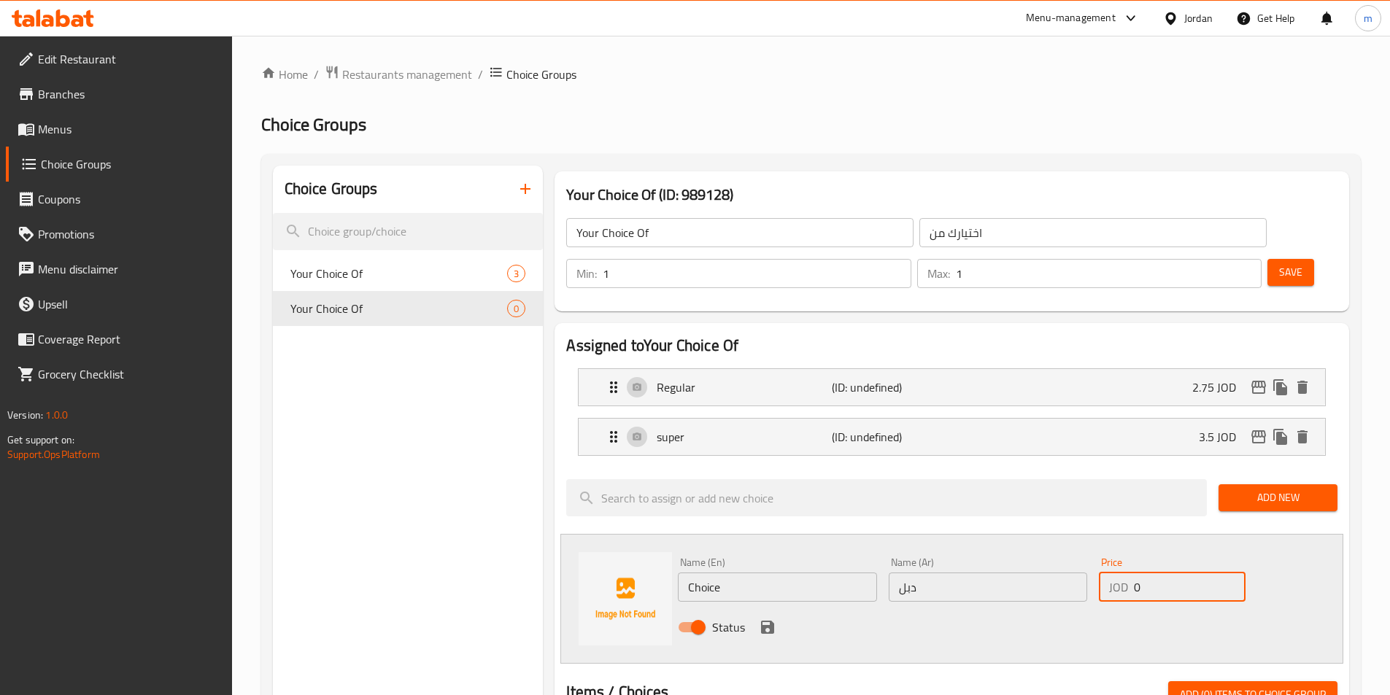
click at [1184, 573] on input "0" at bounding box center [1189, 587] width 111 height 29
type input "4"
click at [810, 573] on input "Choice" at bounding box center [777, 587] width 198 height 29
click at [797, 573] on input "Choice" at bounding box center [777, 587] width 198 height 29
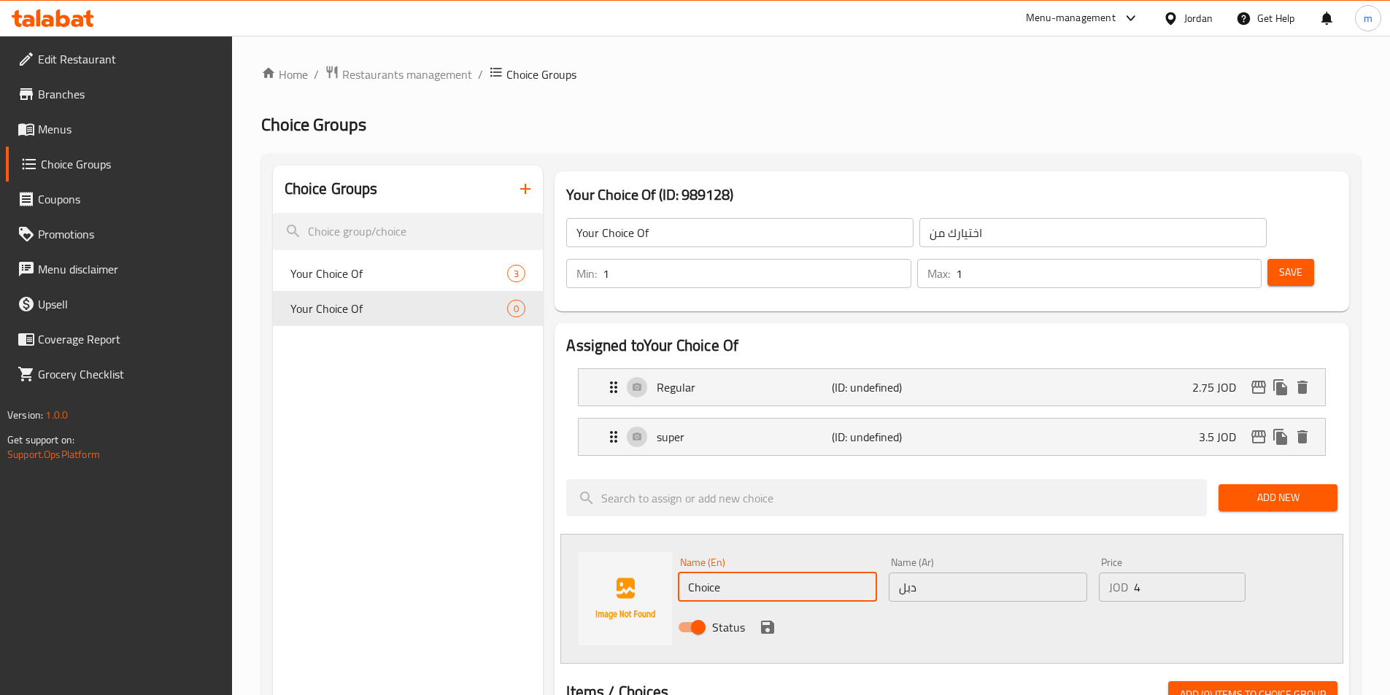
click at [797, 573] on input "Choice" at bounding box center [777, 587] width 198 height 29
type input "Double"
click at [765, 619] on icon "save" at bounding box center [768, 628] width 18 height 18
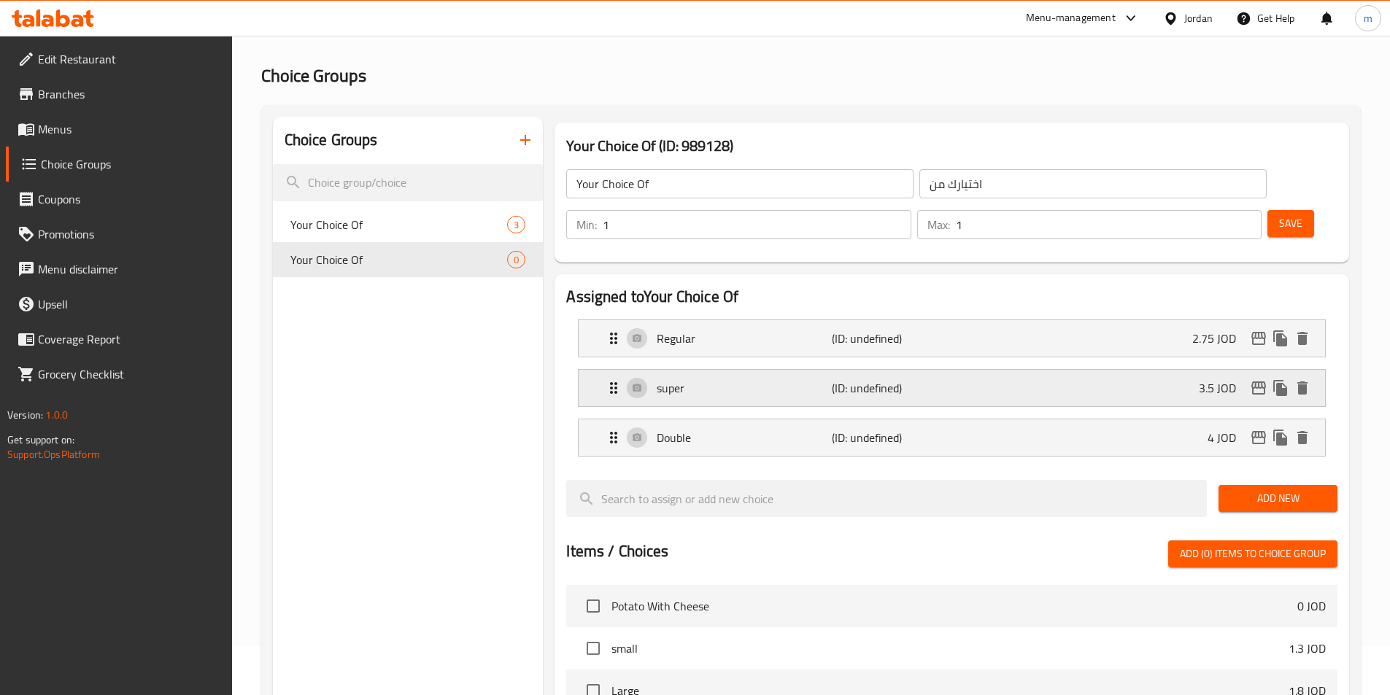
scroll to position [73, 0]
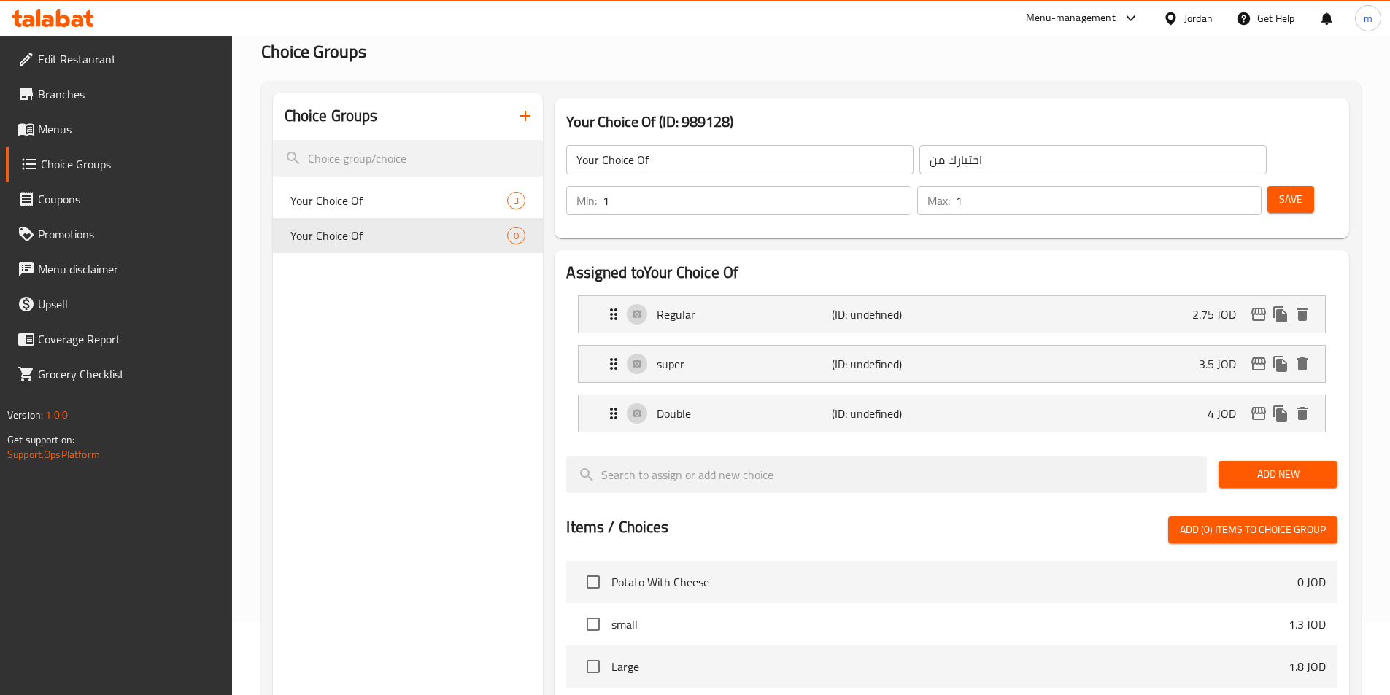
click at [1267, 186] on button "Save" at bounding box center [1290, 199] width 47 height 27
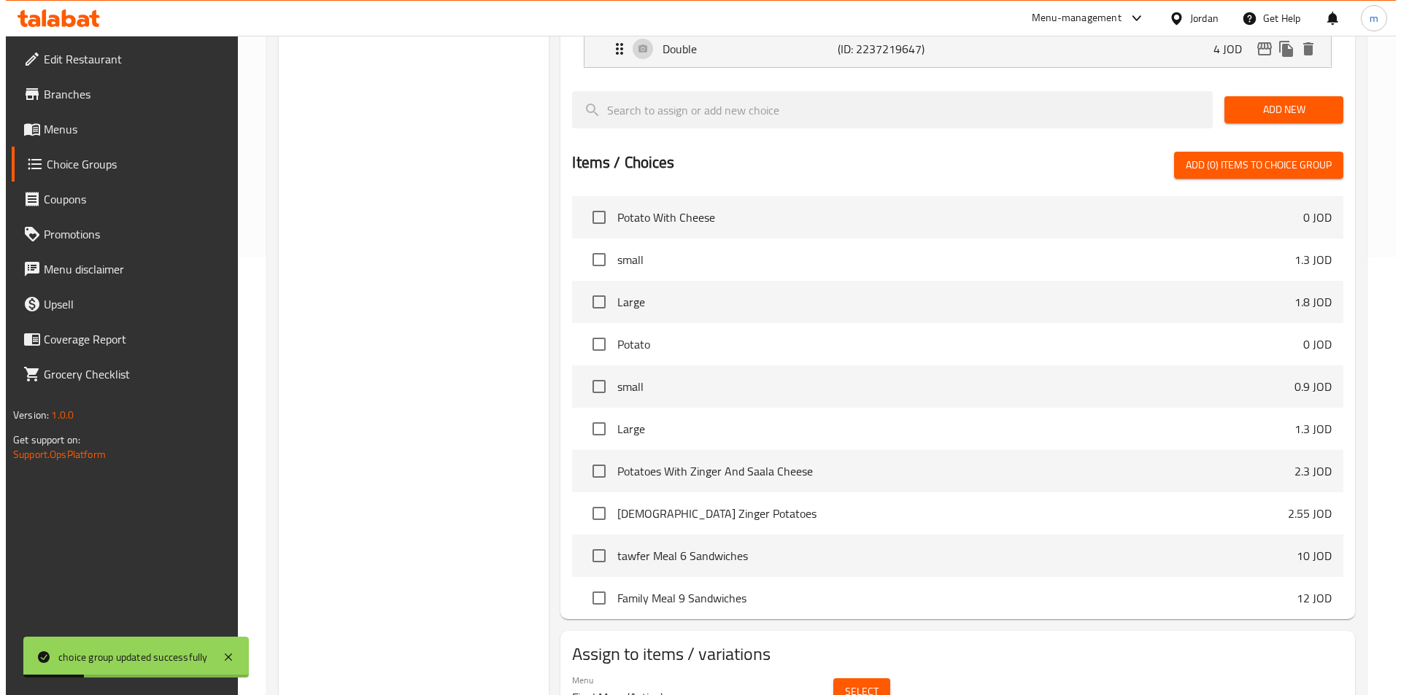
scroll to position [438, 0]
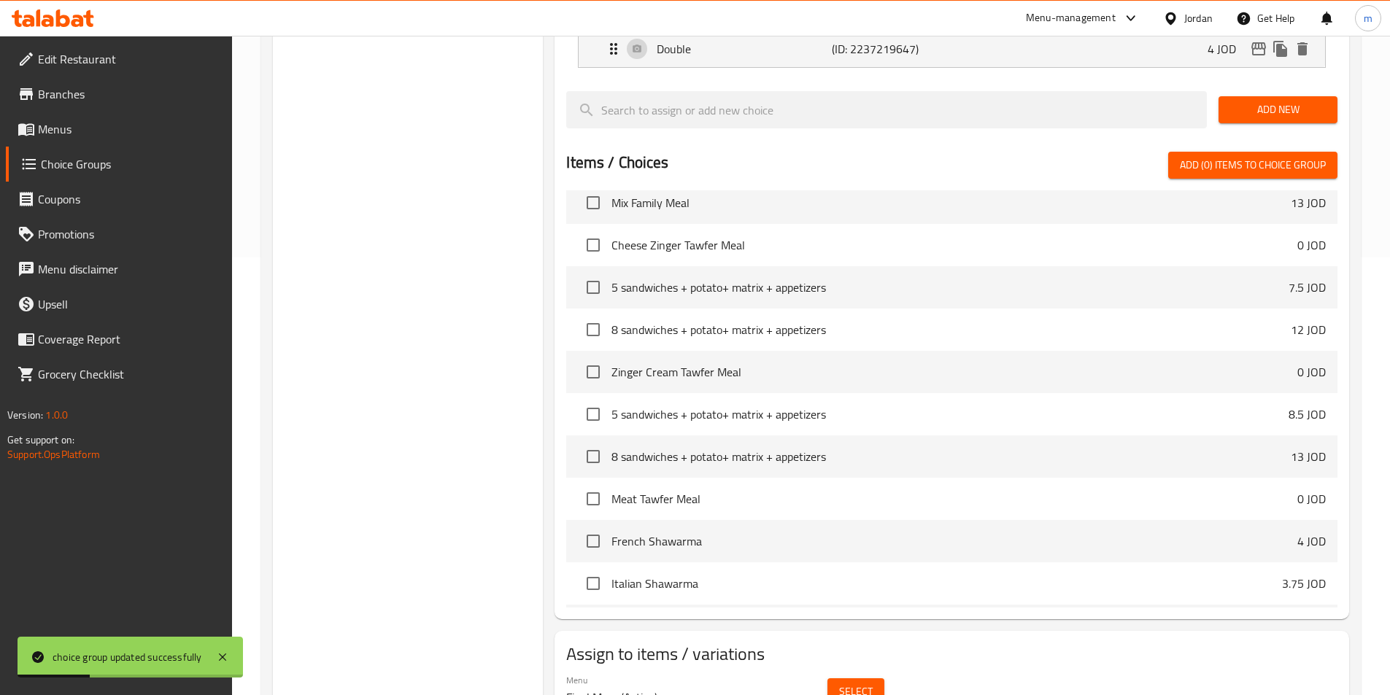
click at [860, 678] on button "Select" at bounding box center [855, 691] width 57 height 27
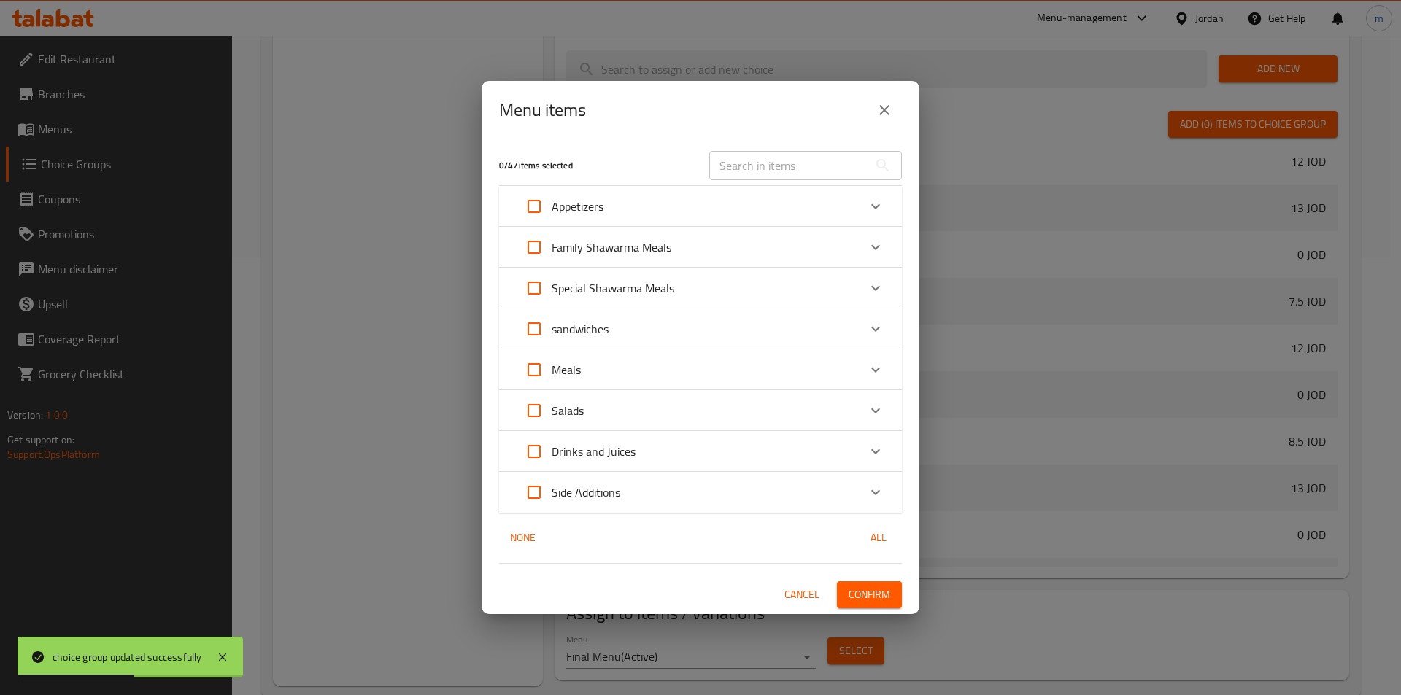
click at [589, 371] on div "Meals" at bounding box center [686, 369] width 341 height 35
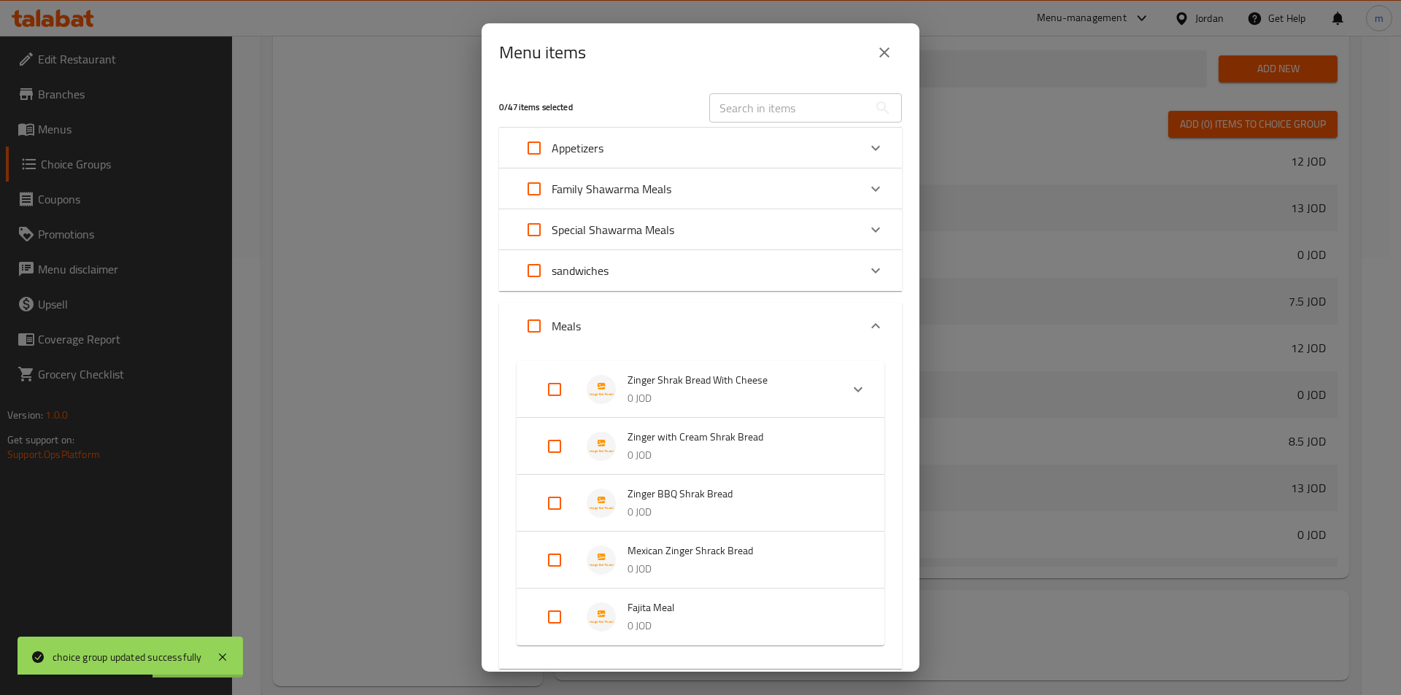
scroll to position [146, 0]
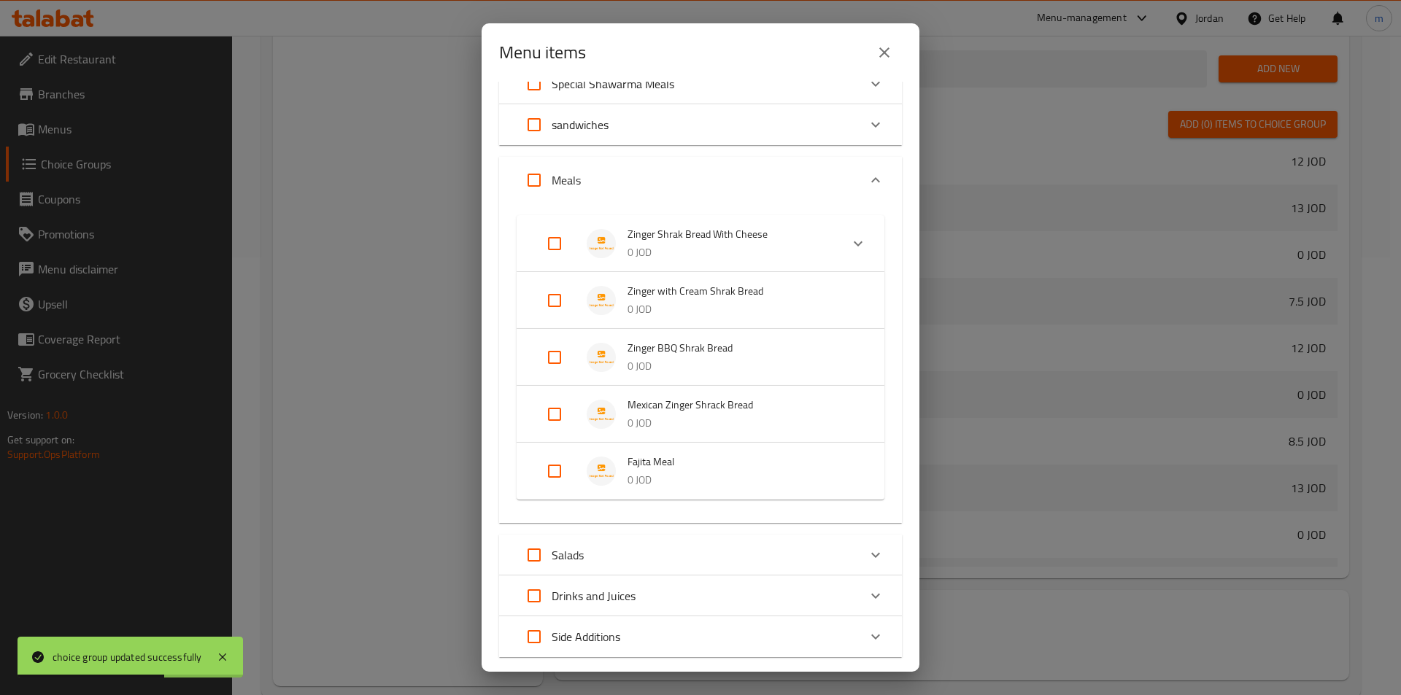
click at [549, 299] on input "Expand" at bounding box center [554, 300] width 35 height 35
checkbox input "true"
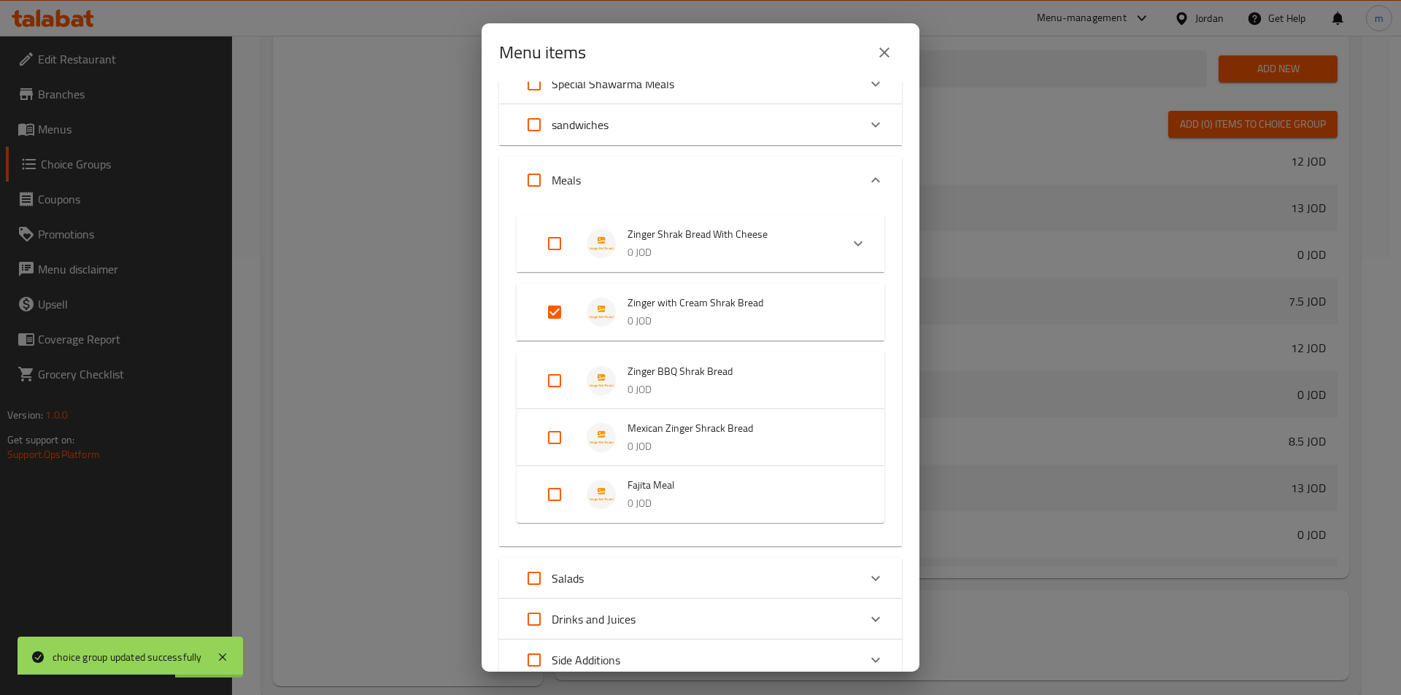
click at [554, 362] on li "Zinger BBQ Shrak Bread 0 JOD" at bounding box center [700, 380] width 333 height 51
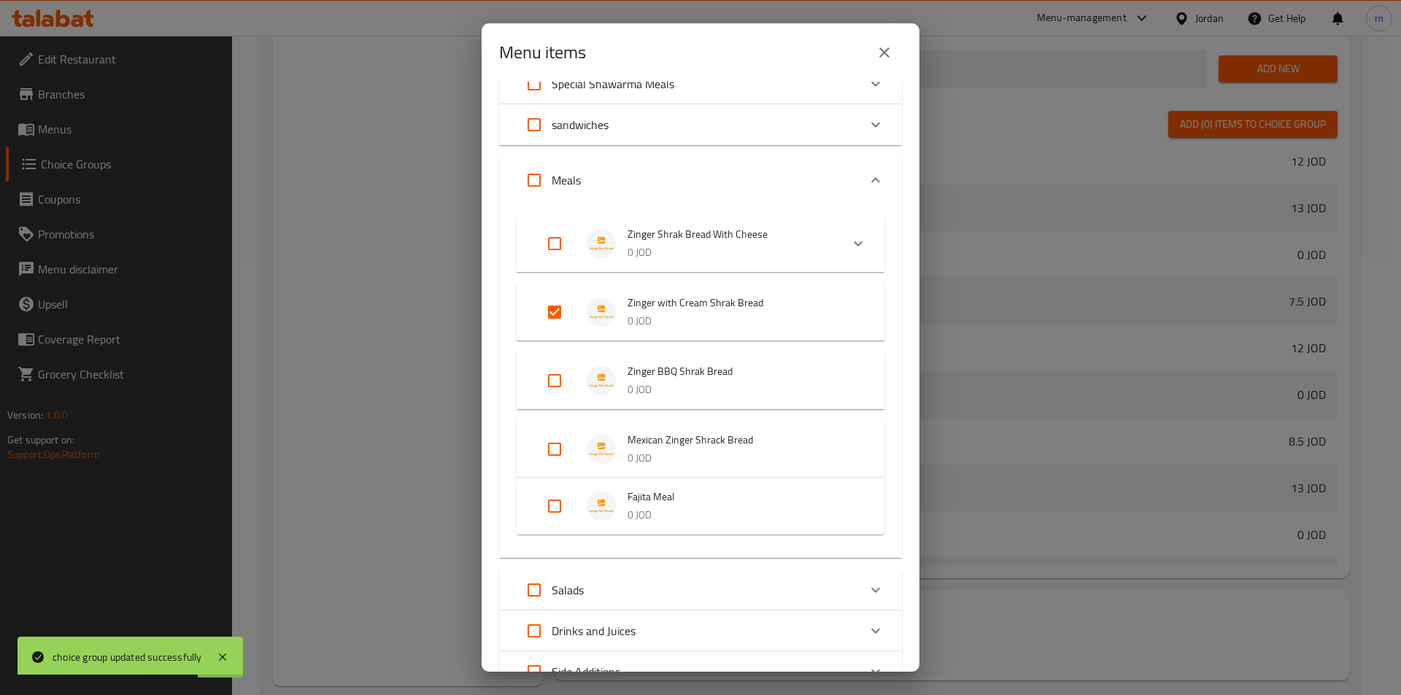
click at [554, 384] on input "Expand" at bounding box center [554, 380] width 35 height 35
checkbox input "true"
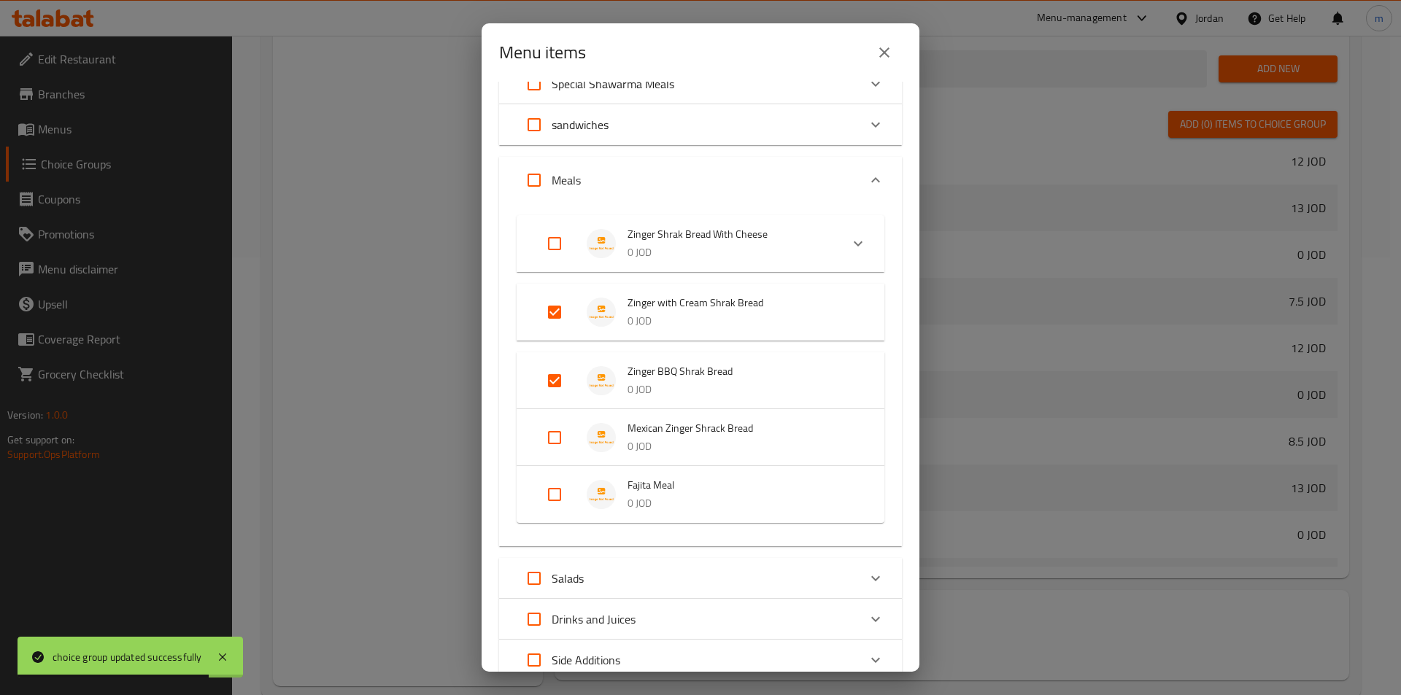
click at [553, 438] on input "Expand" at bounding box center [554, 437] width 35 height 35
checkbox input "true"
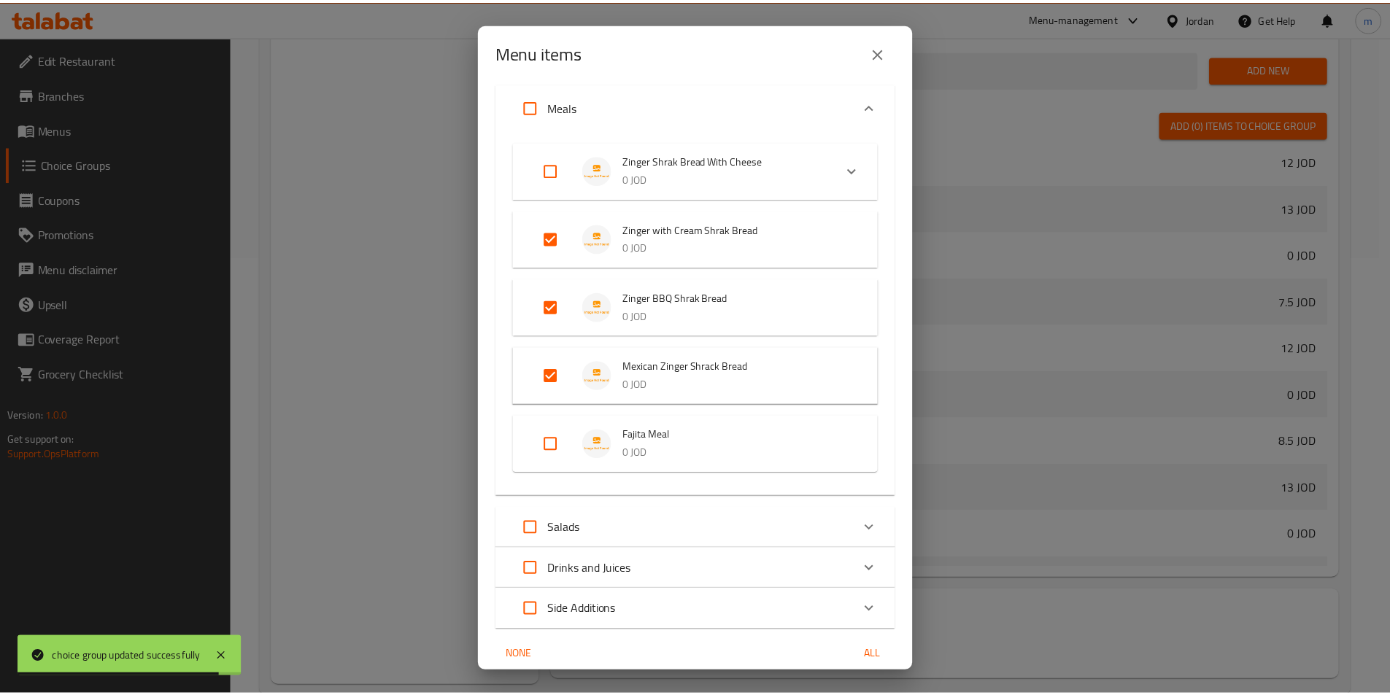
scroll to position [279, 0]
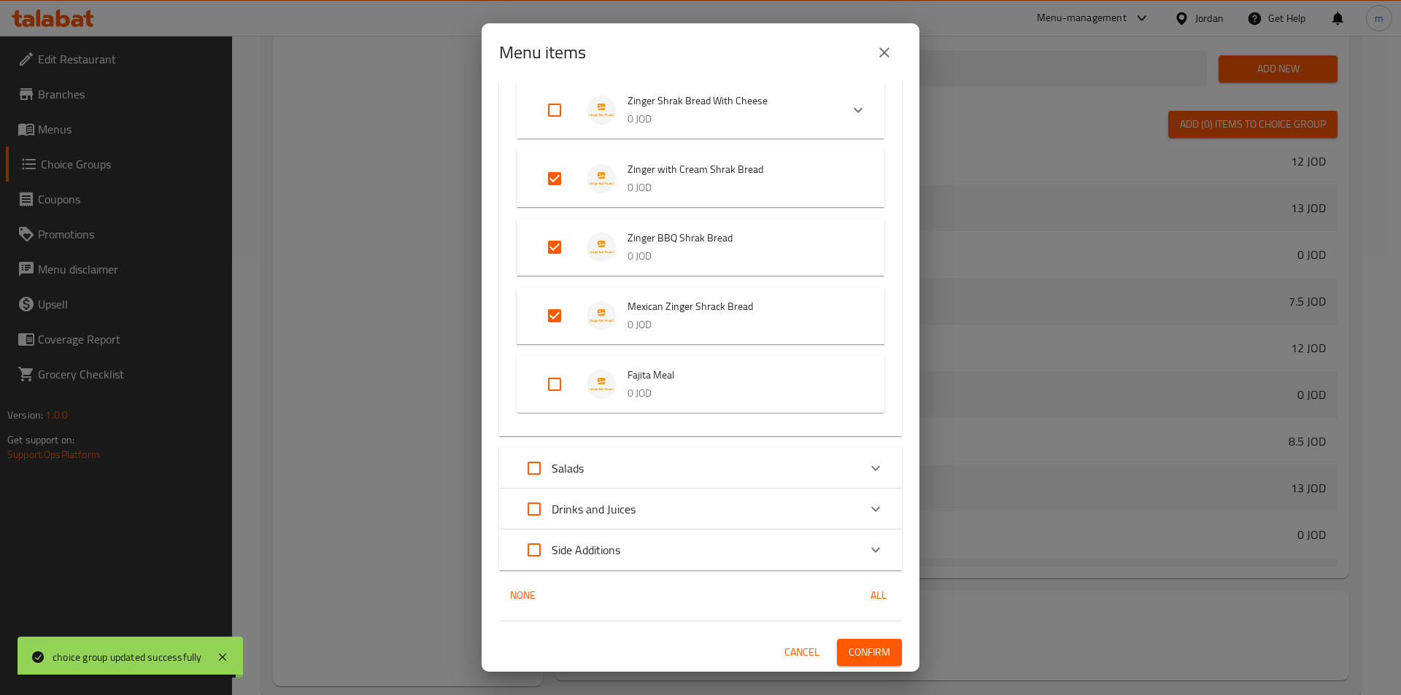
click at [867, 651] on span "Confirm" at bounding box center [869, 652] width 42 height 18
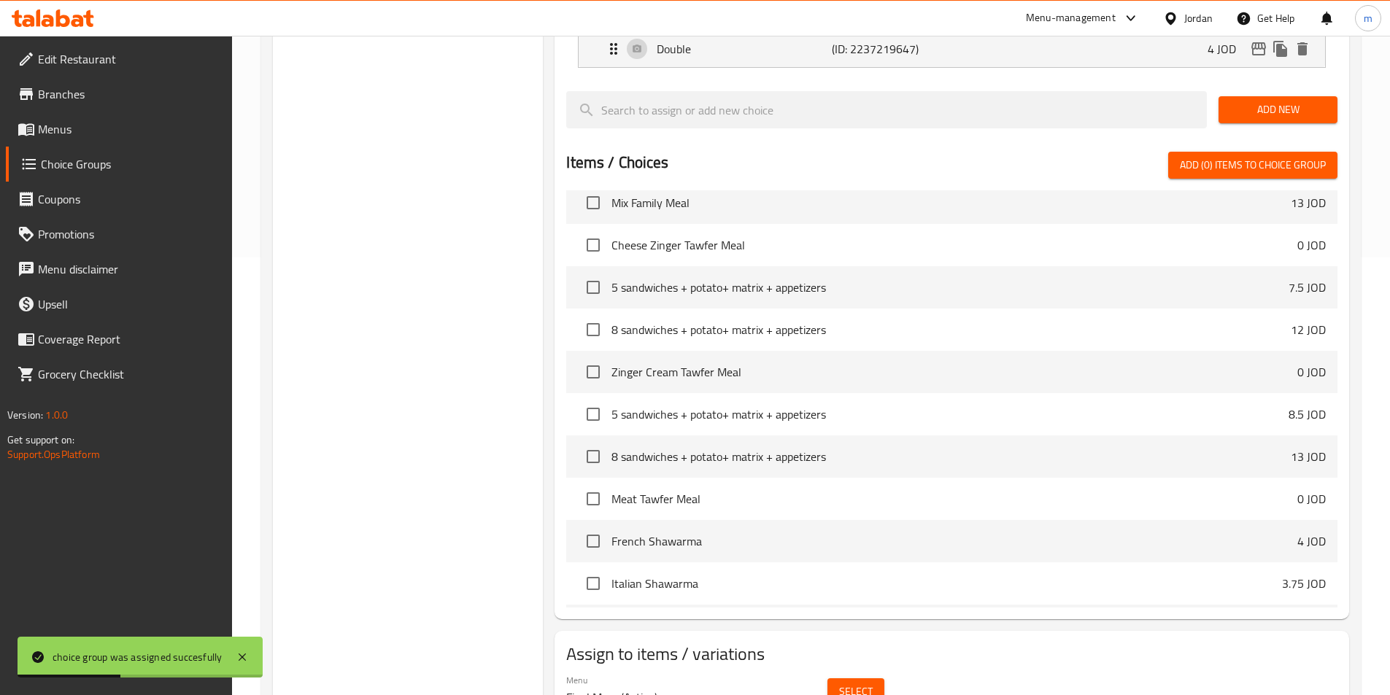
click at [54, 133] on span "Menus" at bounding box center [129, 129] width 182 height 18
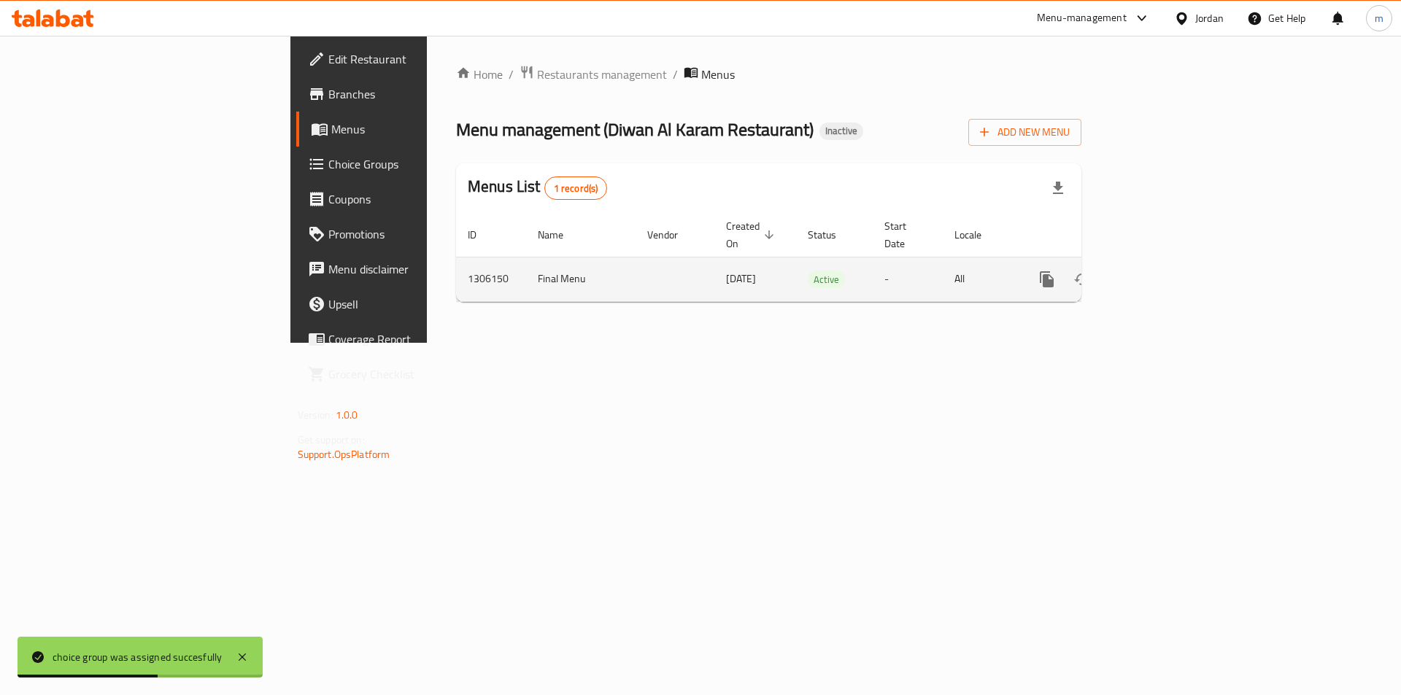
click at [1161, 271] on icon "enhanced table" at bounding box center [1152, 280] width 18 height 18
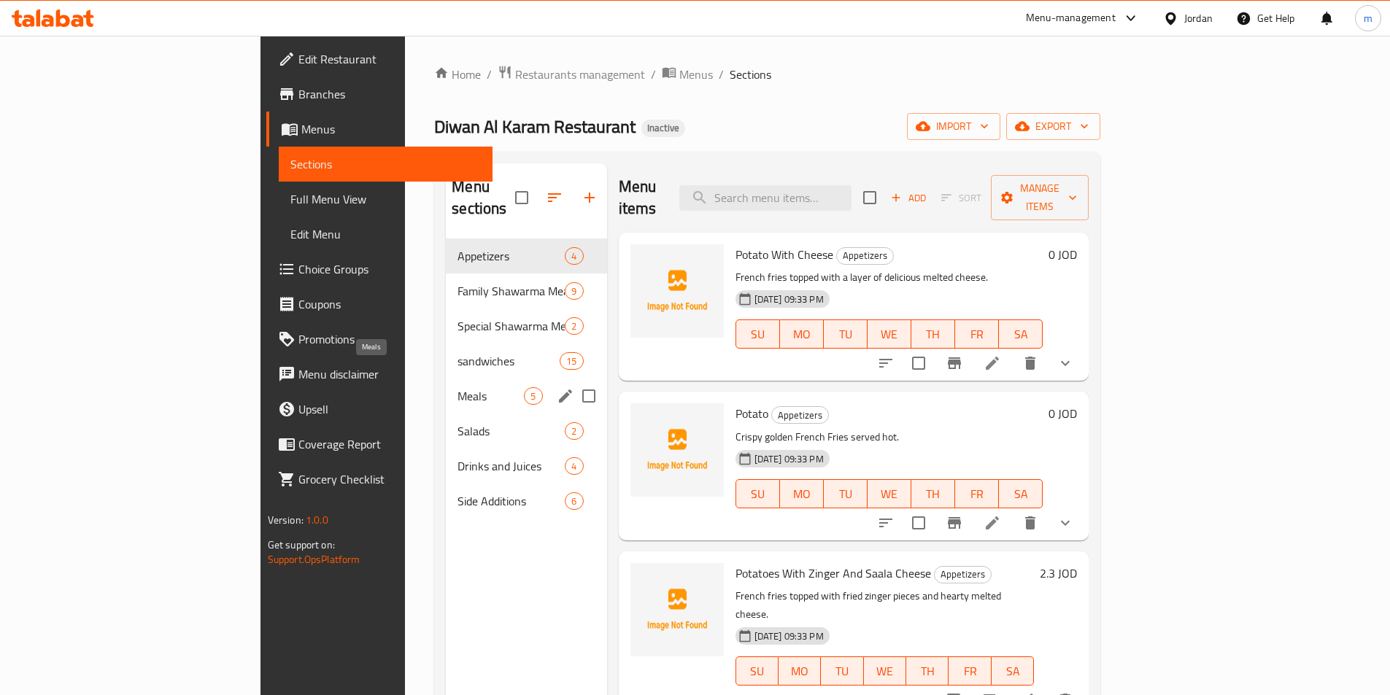
click at [457, 387] on span "Meals" at bounding box center [490, 396] width 66 height 18
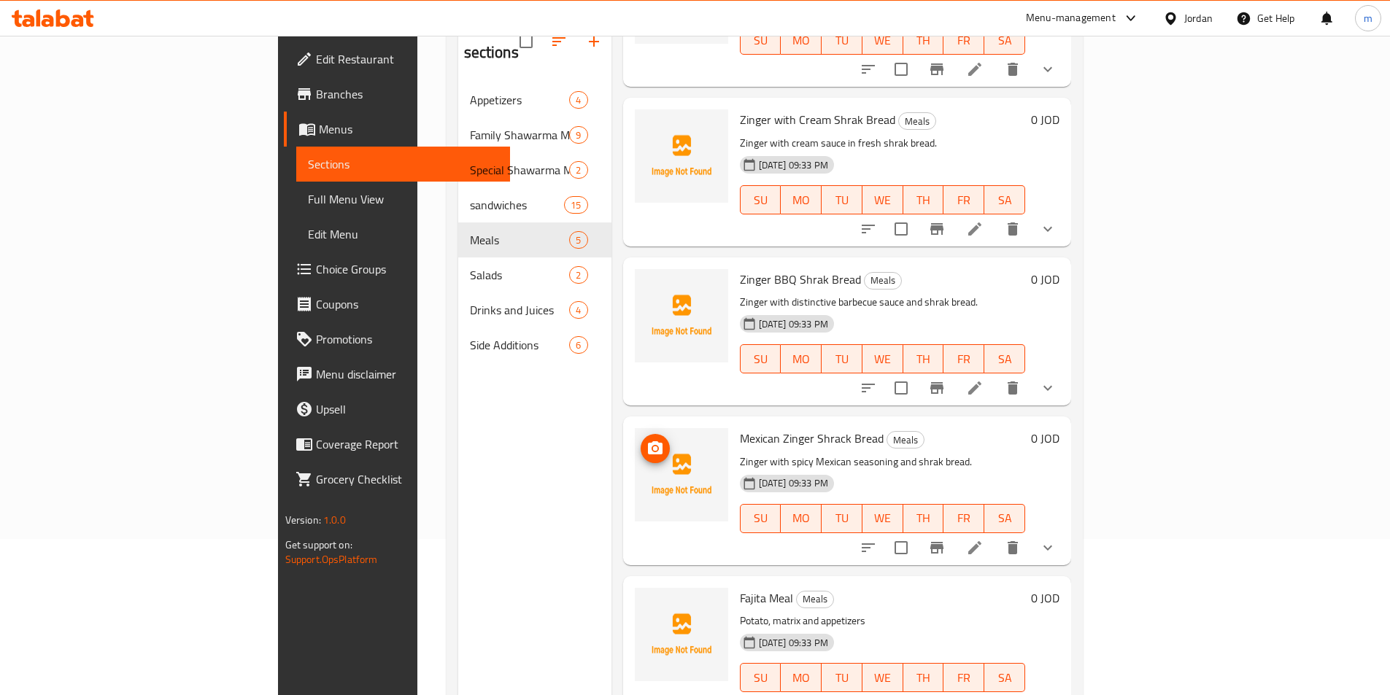
scroll to position [204, 0]
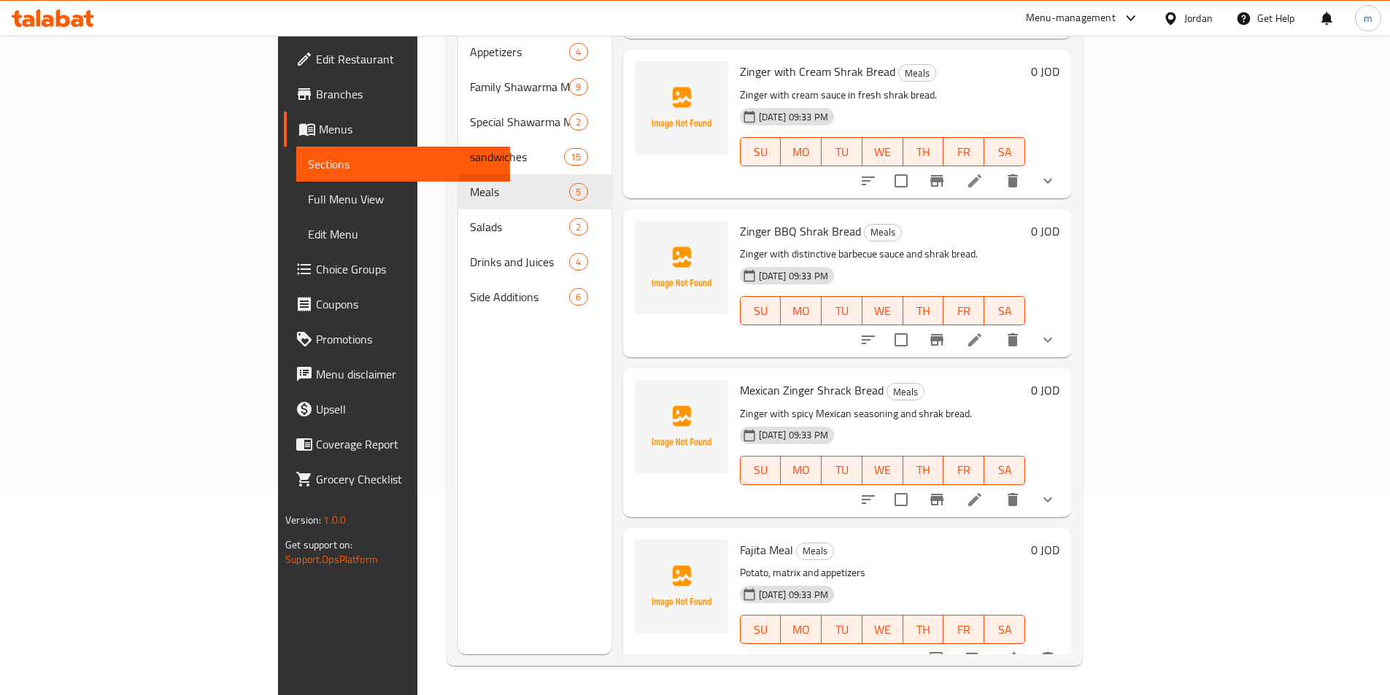
click at [1018, 650] on icon at bounding box center [1010, 659] width 18 height 18
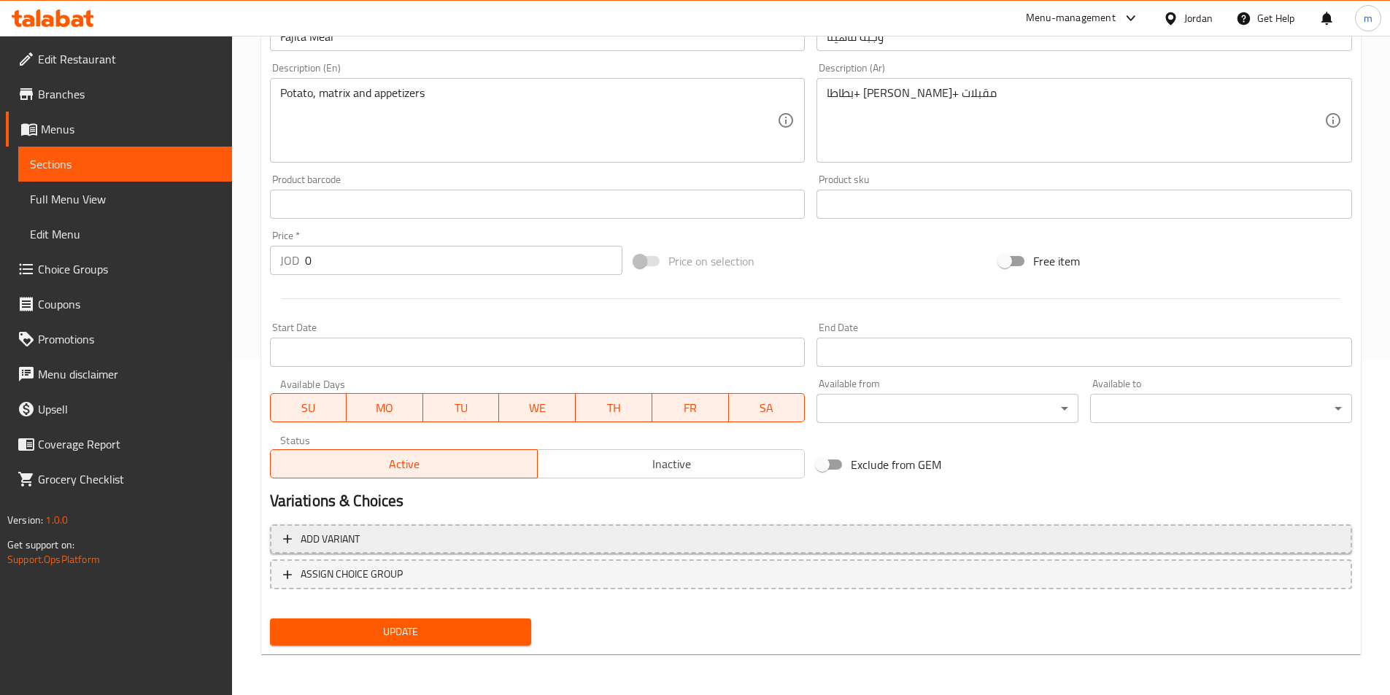
click at [361, 541] on span "Add variant" at bounding box center [811, 539] width 1056 height 18
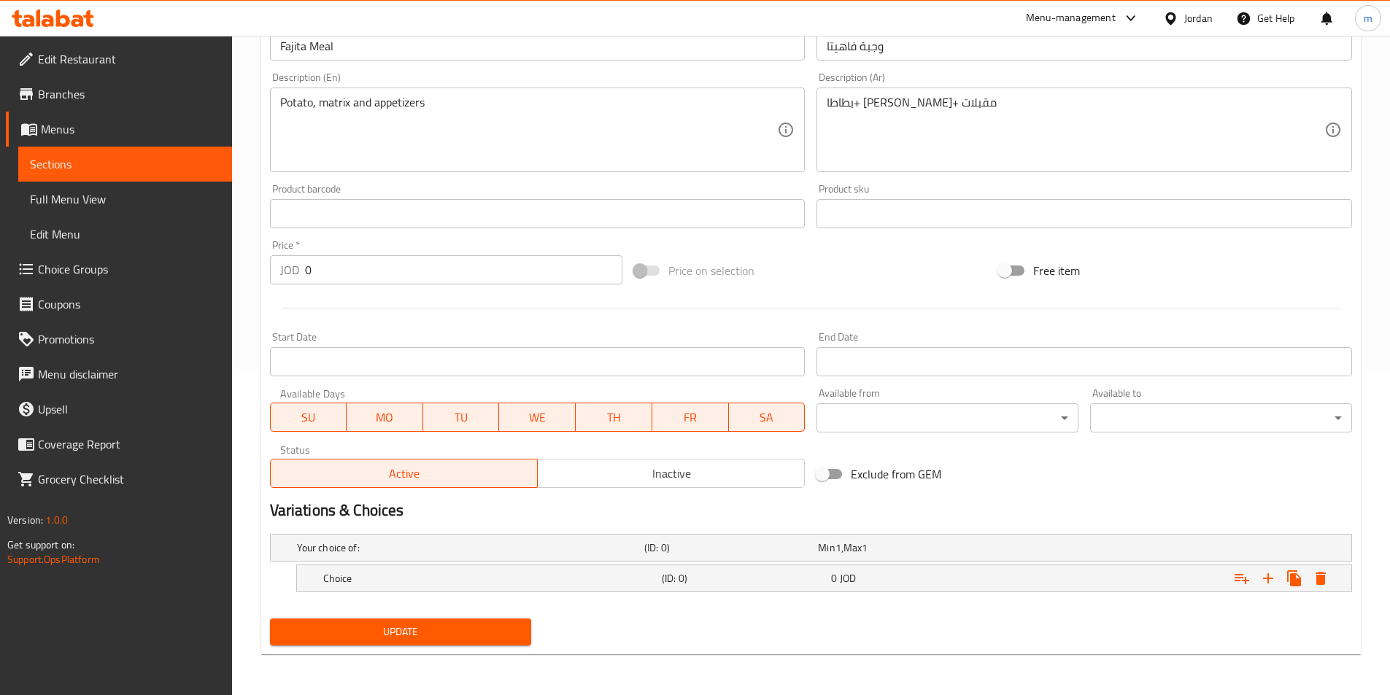
scroll to position [326, 0]
click at [1272, 575] on icon "Expand" at bounding box center [1268, 579] width 18 height 18
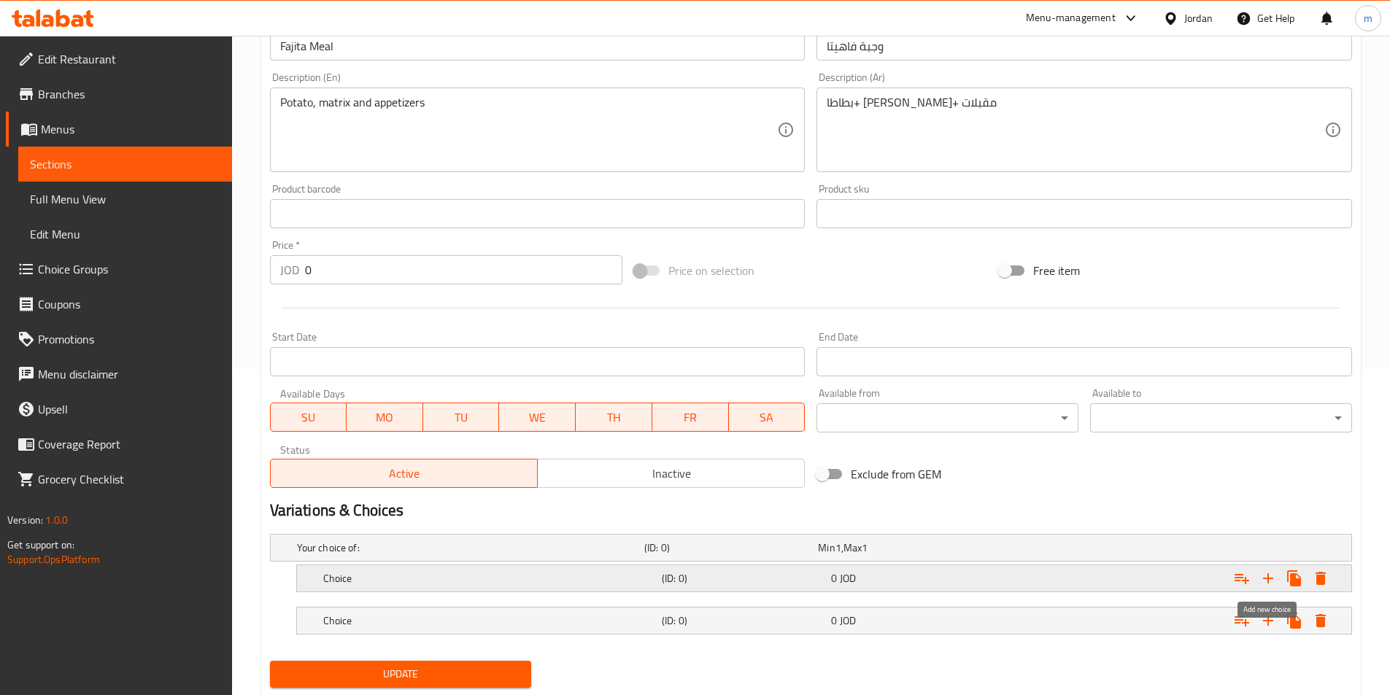
click at [1272, 575] on icon "Expand" at bounding box center [1268, 579] width 18 height 18
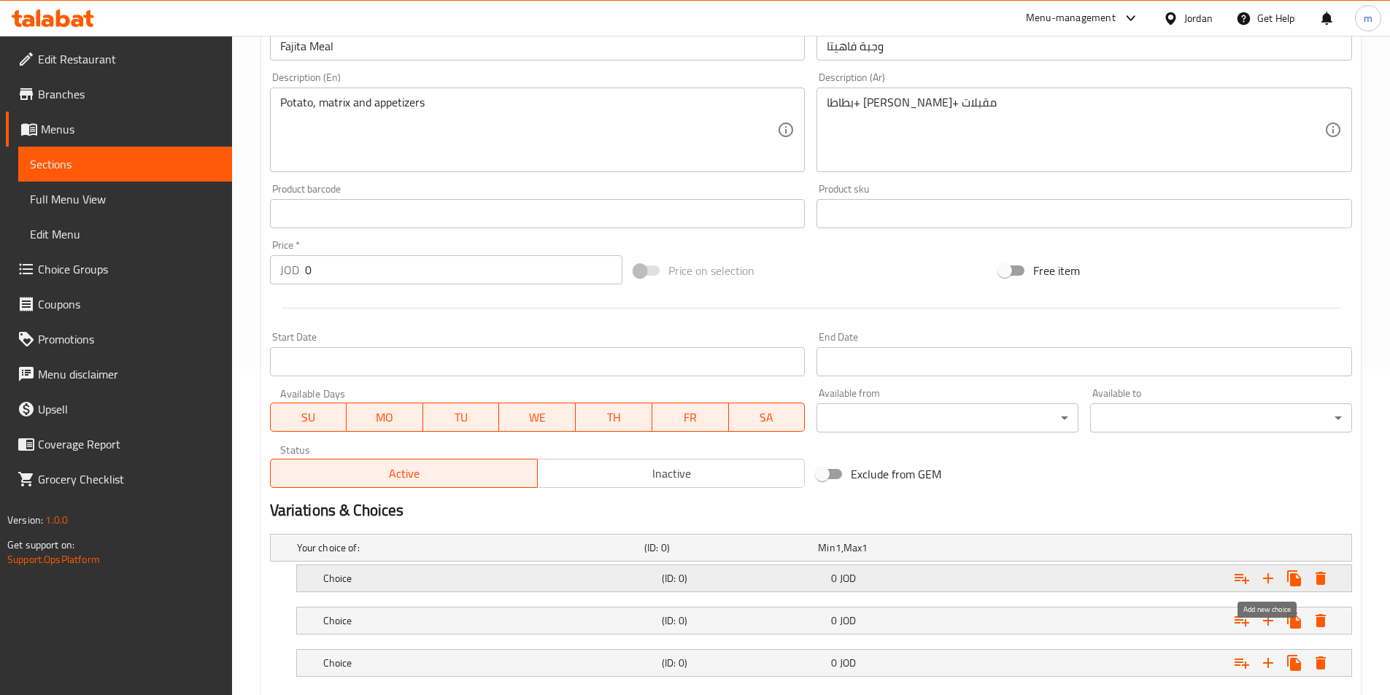
click at [1272, 575] on icon "Expand" at bounding box center [1268, 579] width 18 height 18
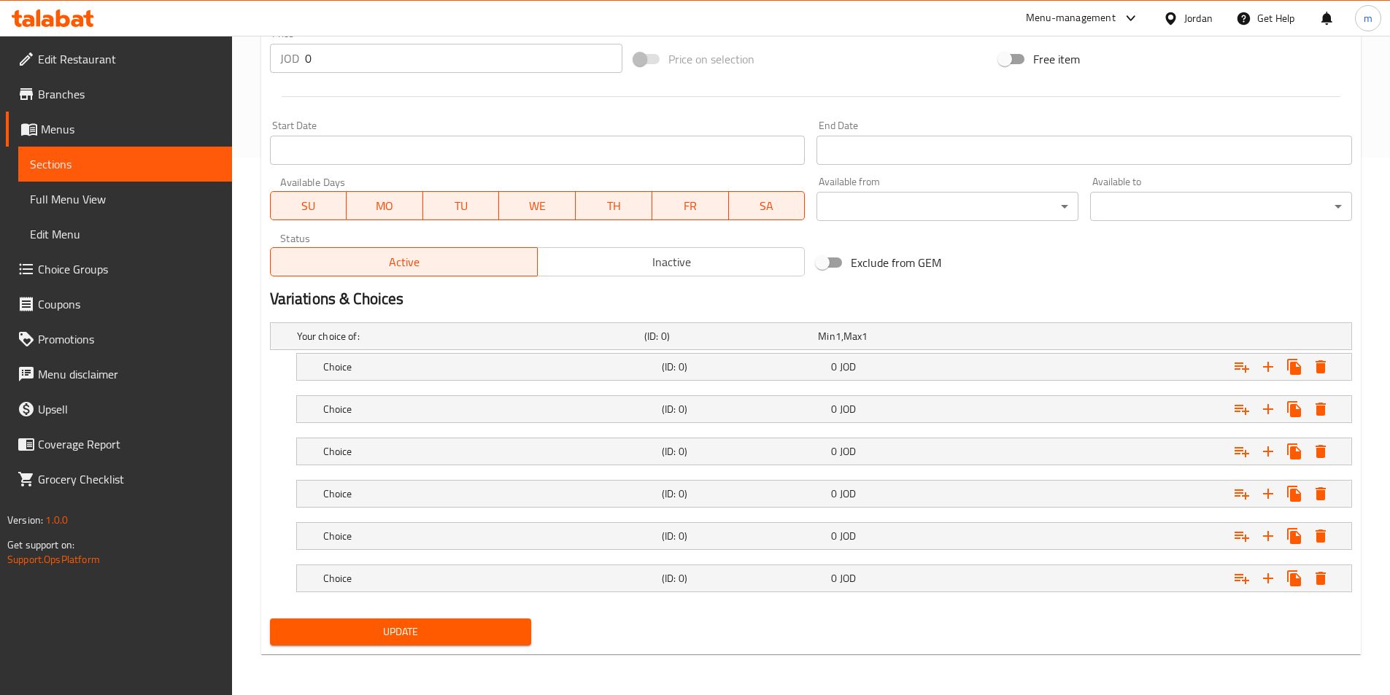
click at [1128, 339] on div "Expand" at bounding box center [1161, 336] width 347 height 6
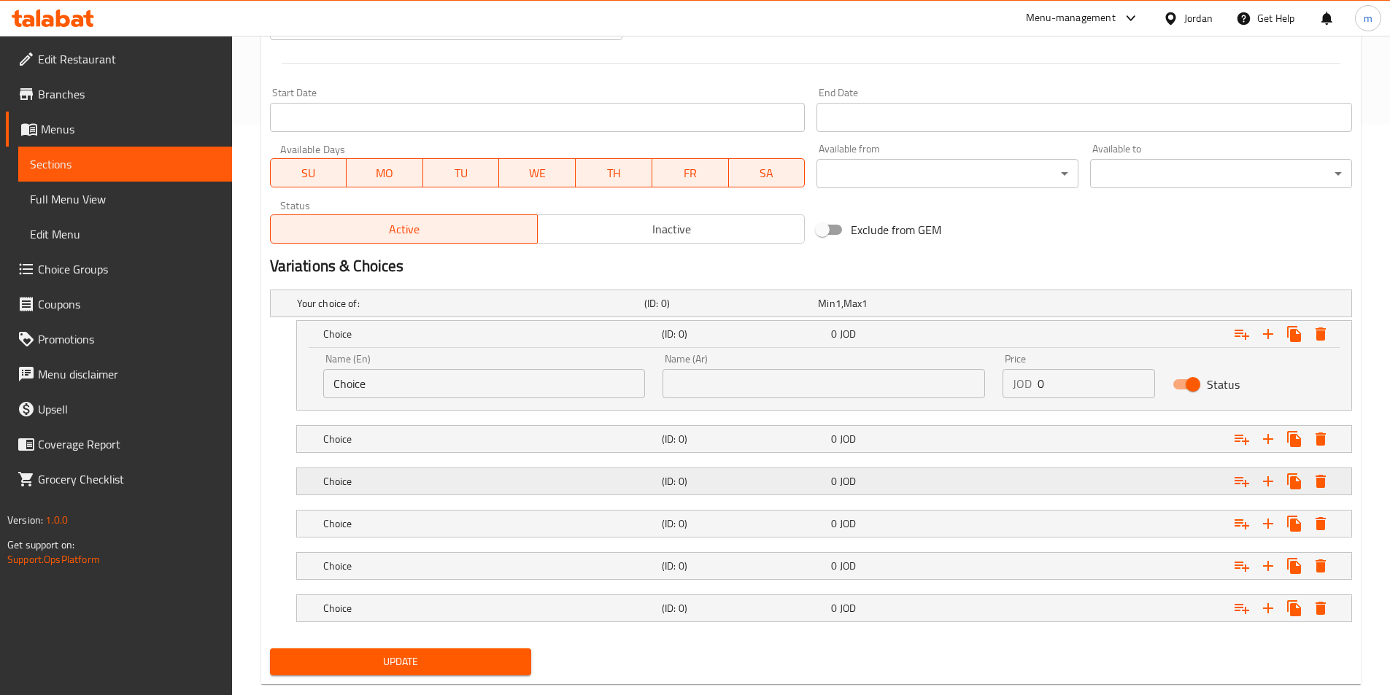
scroll to position [600, 0]
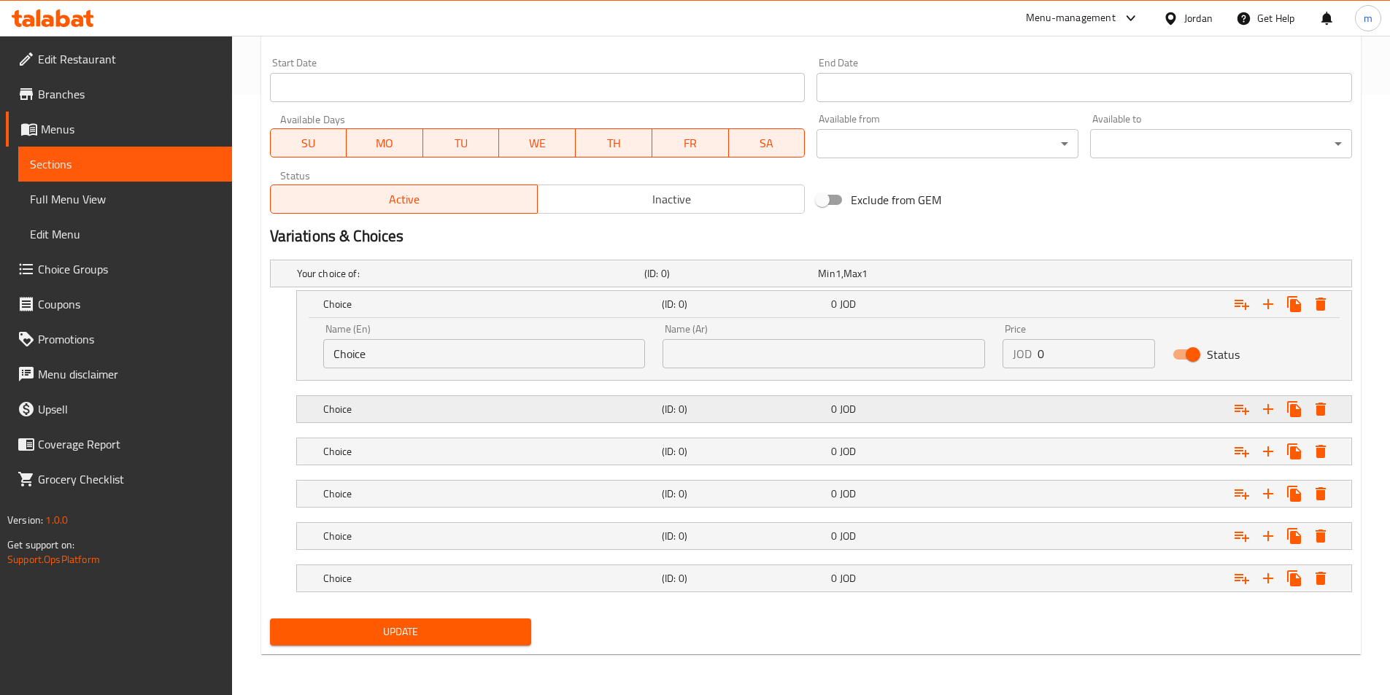
click at [802, 290] on div "Choice (ID: 0) 0 JOD" at bounding box center [815, 274] width 1042 height 32
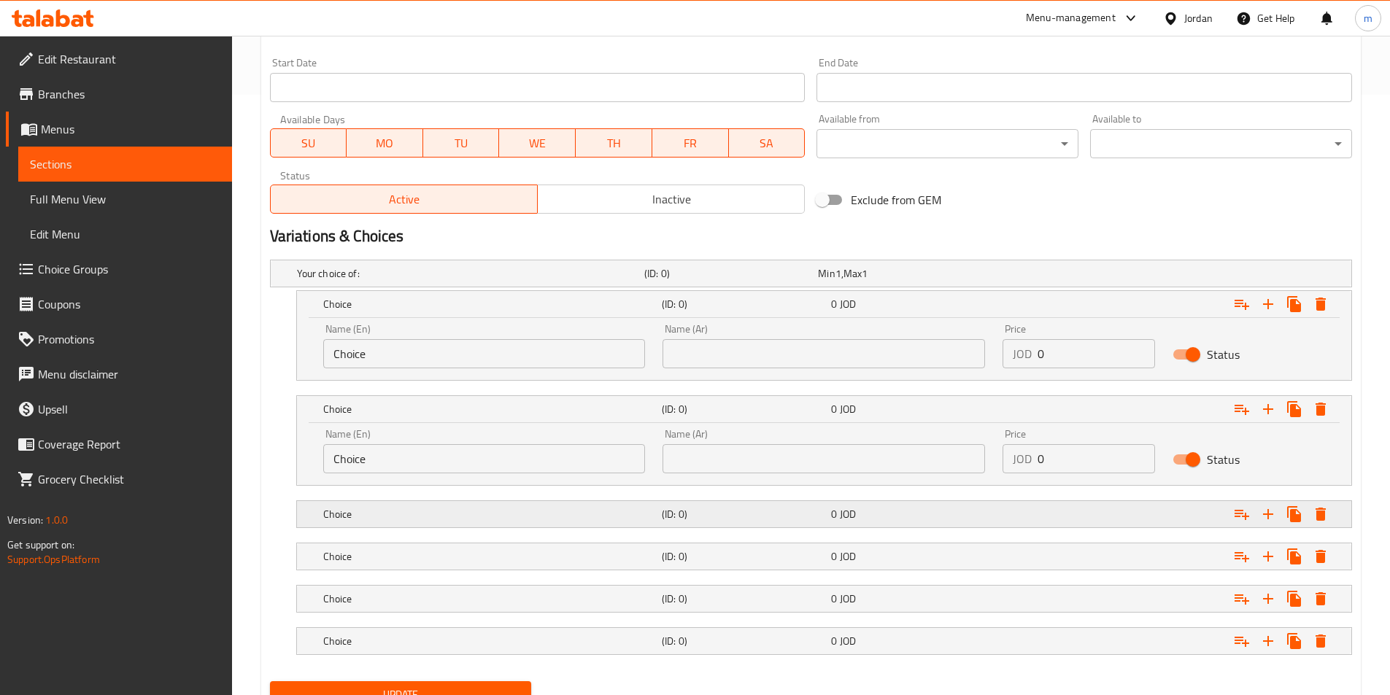
click at [638, 281] on h5 "Choice" at bounding box center [467, 273] width 341 height 15
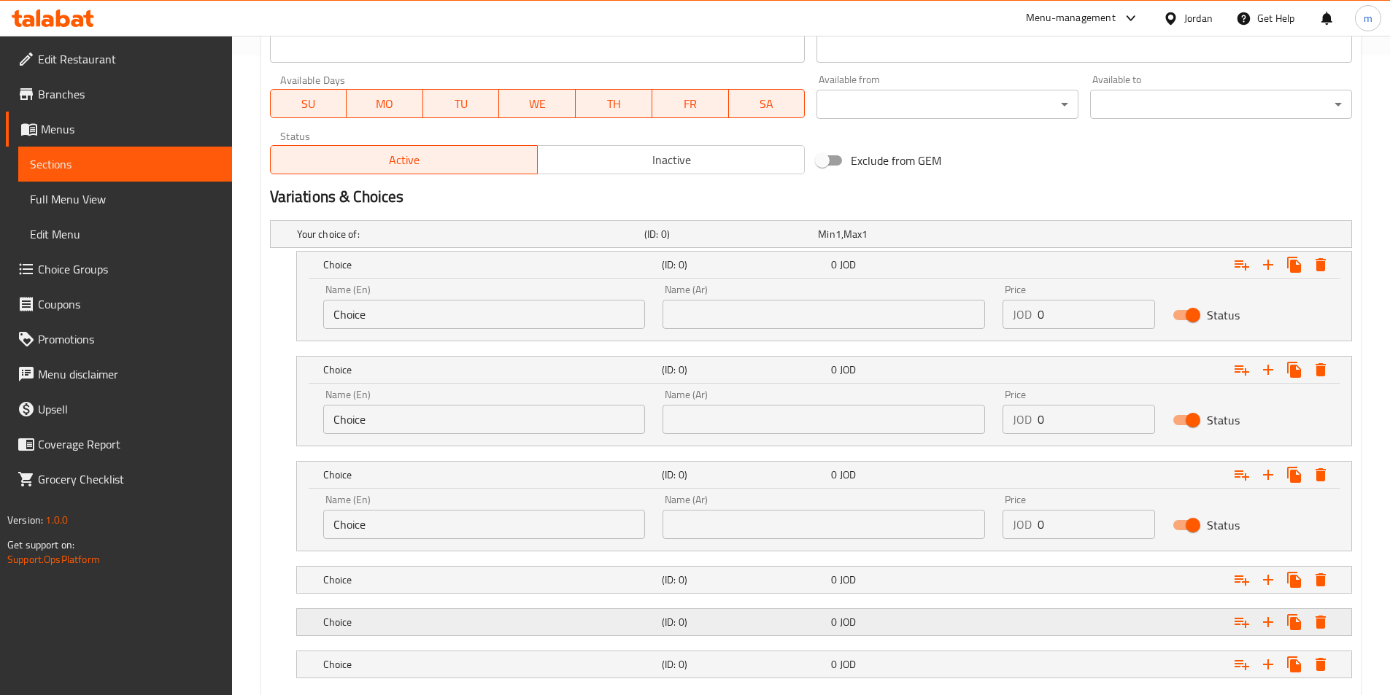
scroll to position [673, 0]
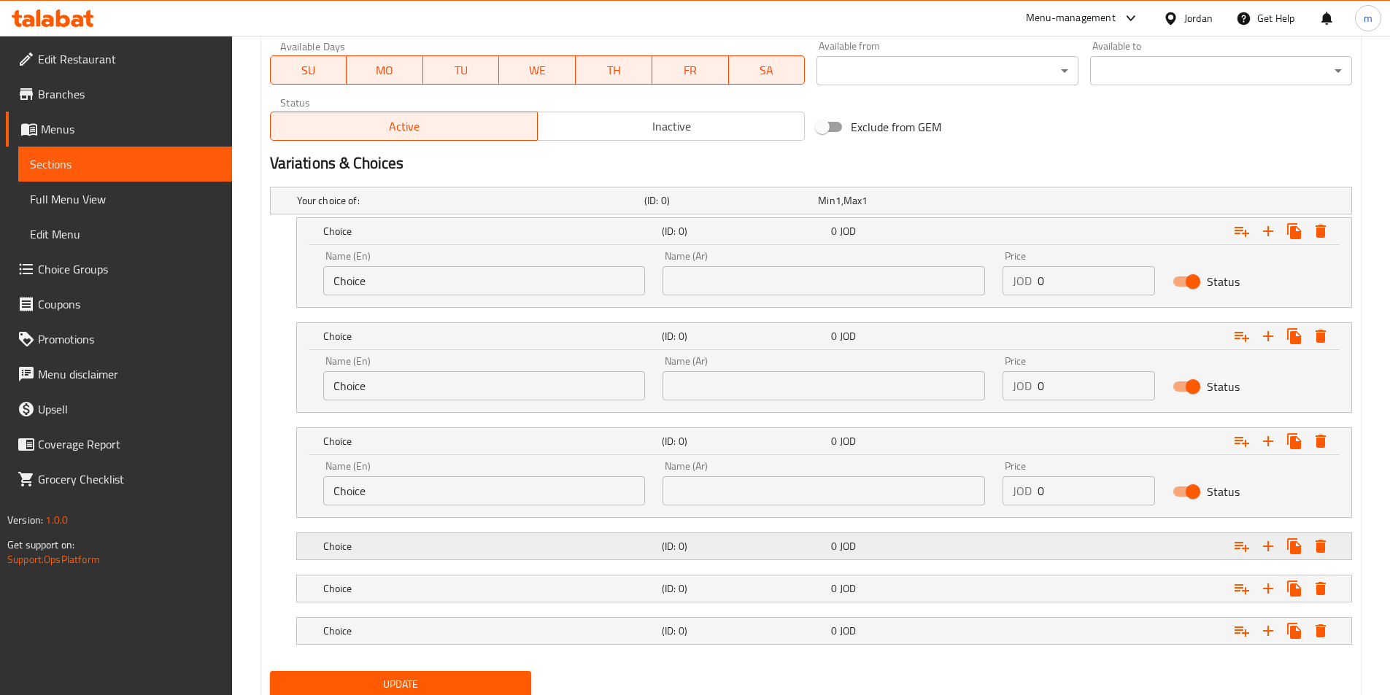
click at [602, 208] on h5 "Choice" at bounding box center [467, 200] width 341 height 15
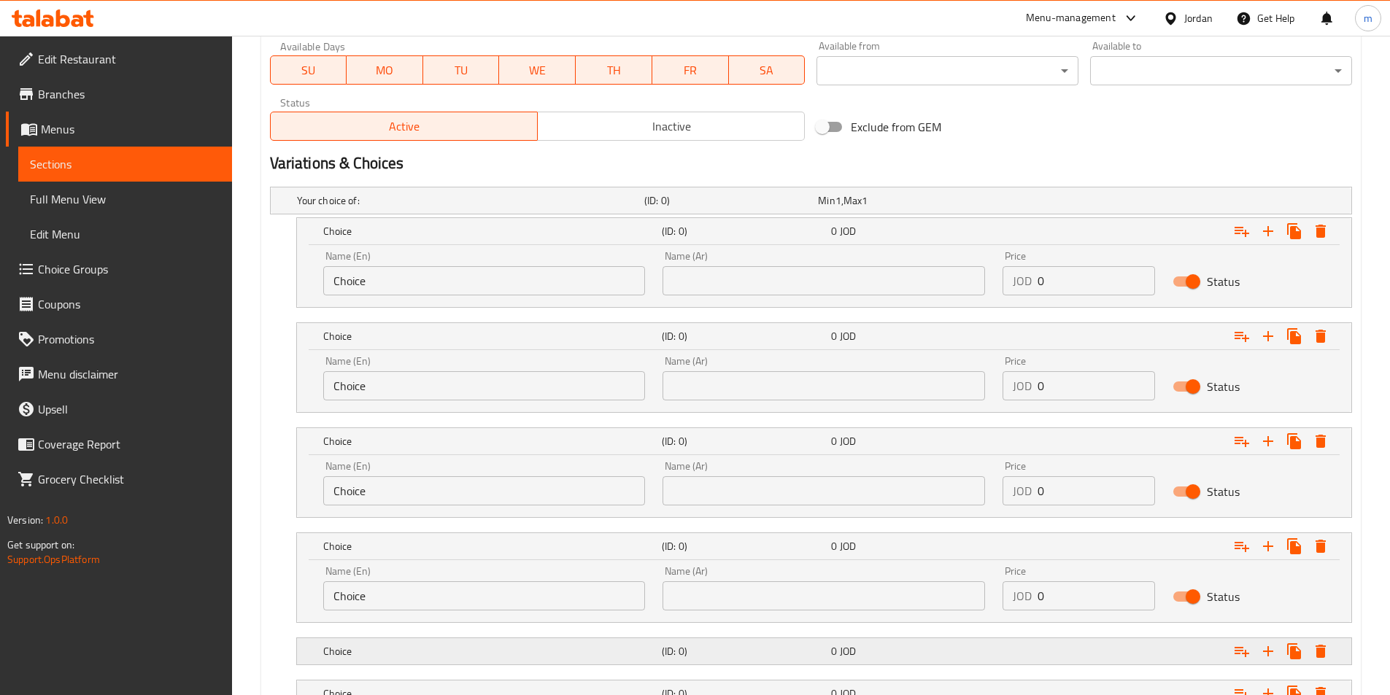
click at [462, 208] on h5 "Choice" at bounding box center [467, 200] width 341 height 15
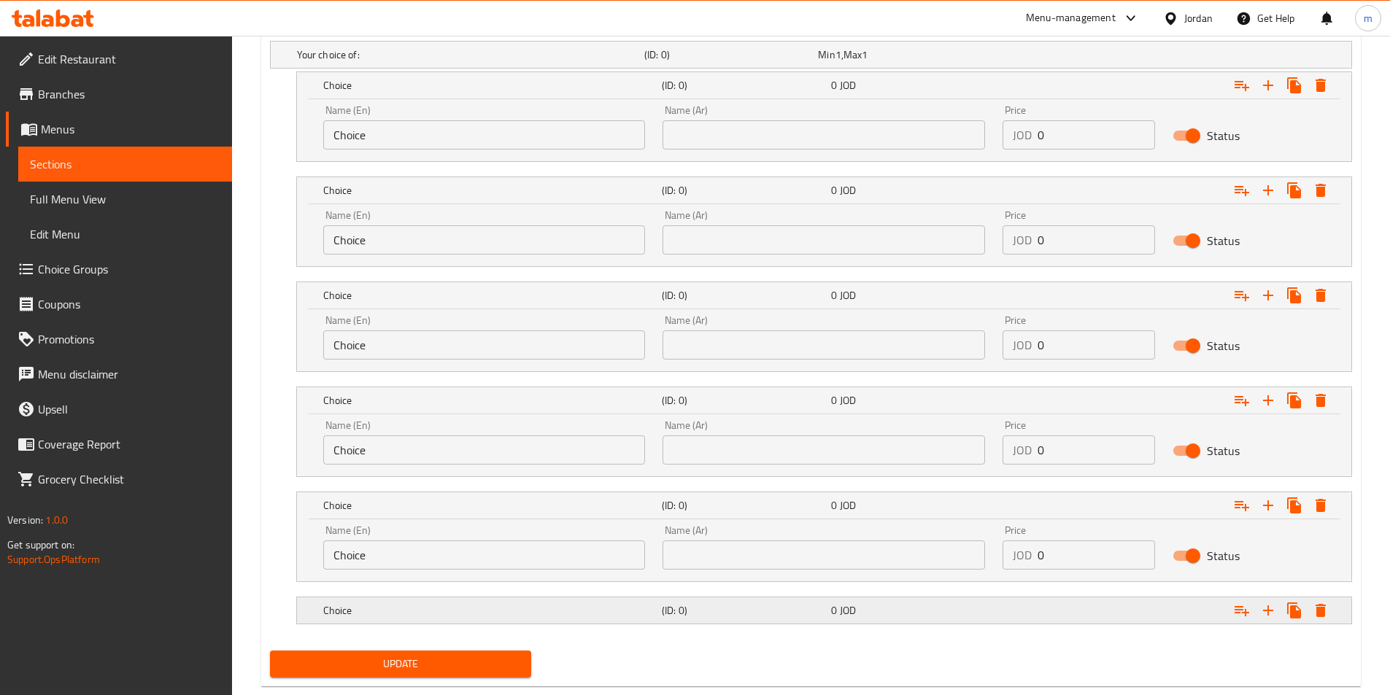
click at [408, 65] on div "Choice" at bounding box center [467, 54] width 347 height 20
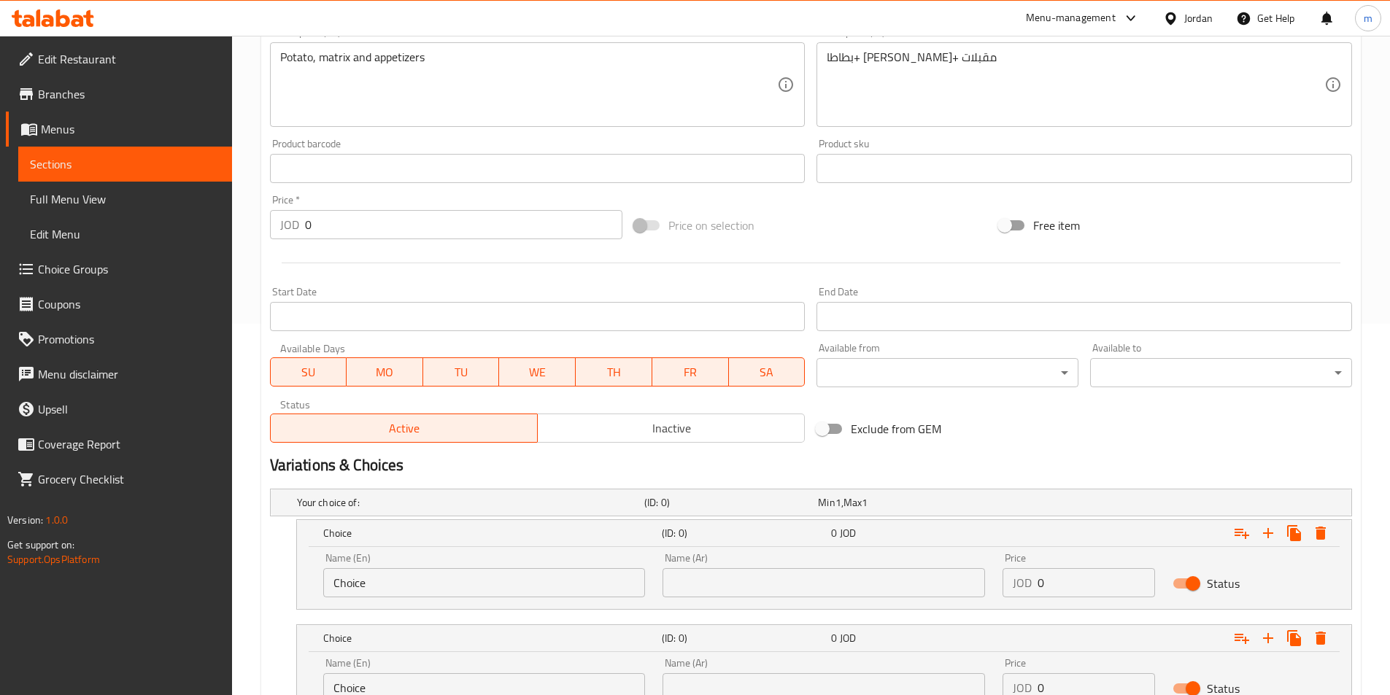
scroll to position [527, 0]
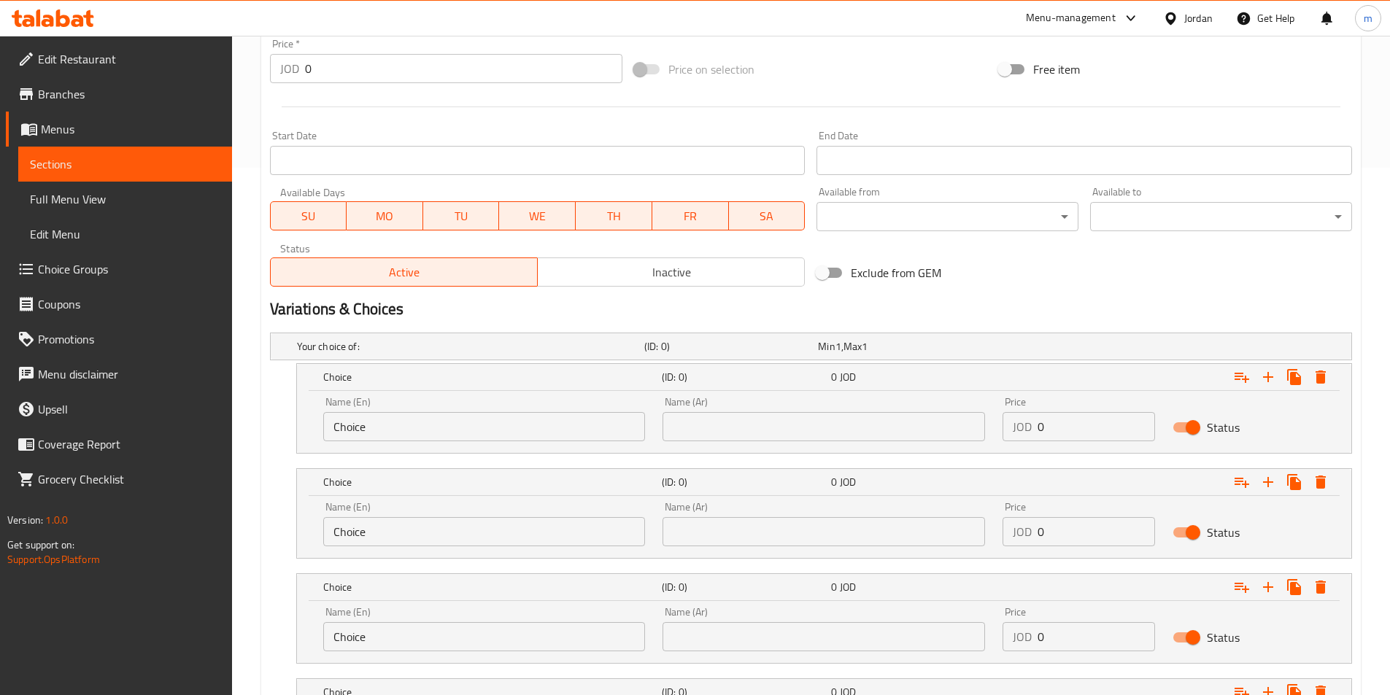
click at [1061, 425] on input "0" at bounding box center [1095, 426] width 117 height 29
paste input "2.75"
type input "2.75"
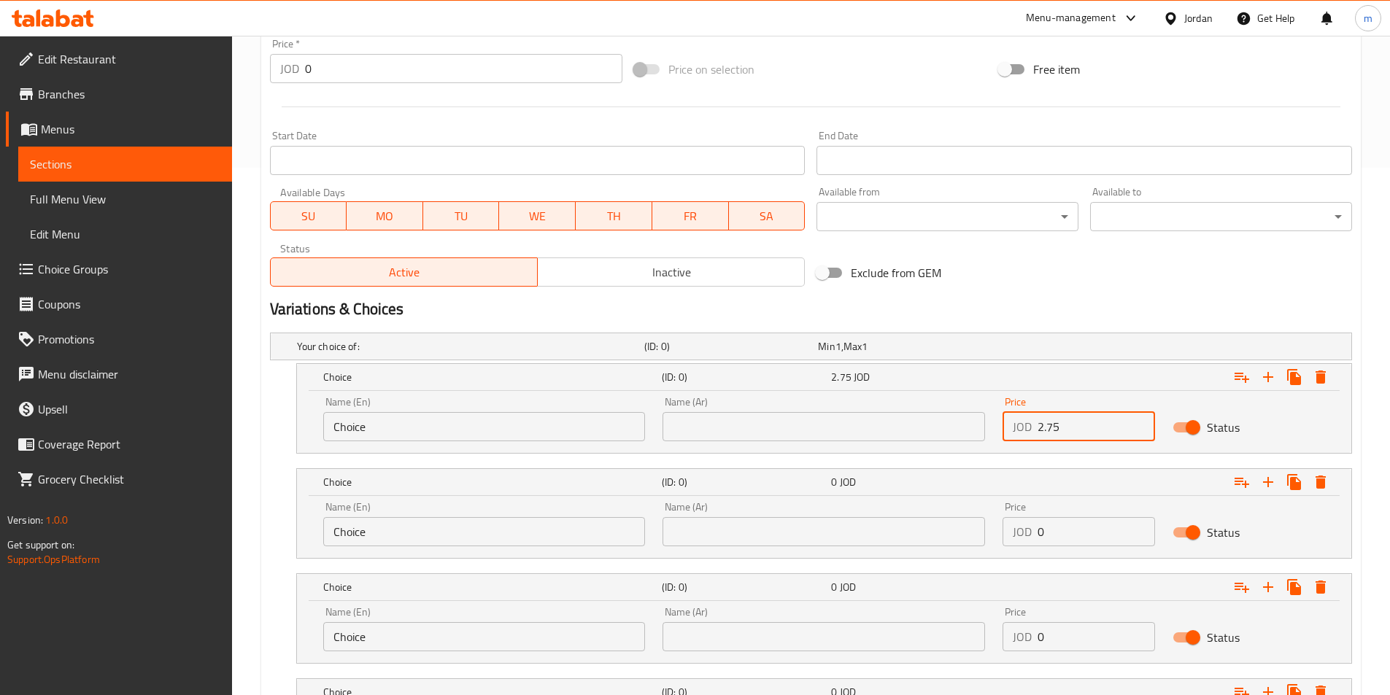
click at [1052, 529] on input "0" at bounding box center [1095, 531] width 117 height 29
click at [1050, 531] on input "0" at bounding box center [1095, 531] width 117 height 29
paste input "2.75"
click at [1078, 546] on input "02.75" at bounding box center [1095, 531] width 117 height 29
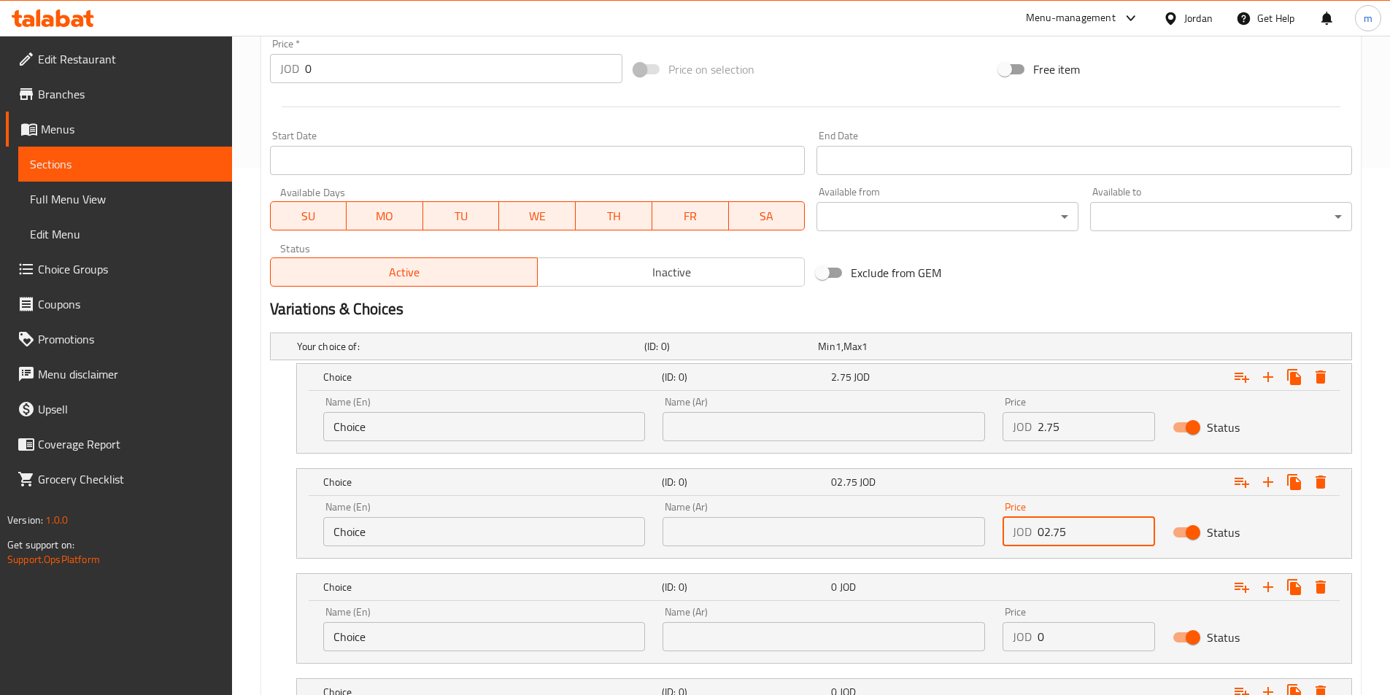
click at [1078, 546] on input "02.75" at bounding box center [1095, 531] width 117 height 29
click at [1061, 541] on input "02.75" at bounding box center [1095, 531] width 117 height 29
paste input "number"
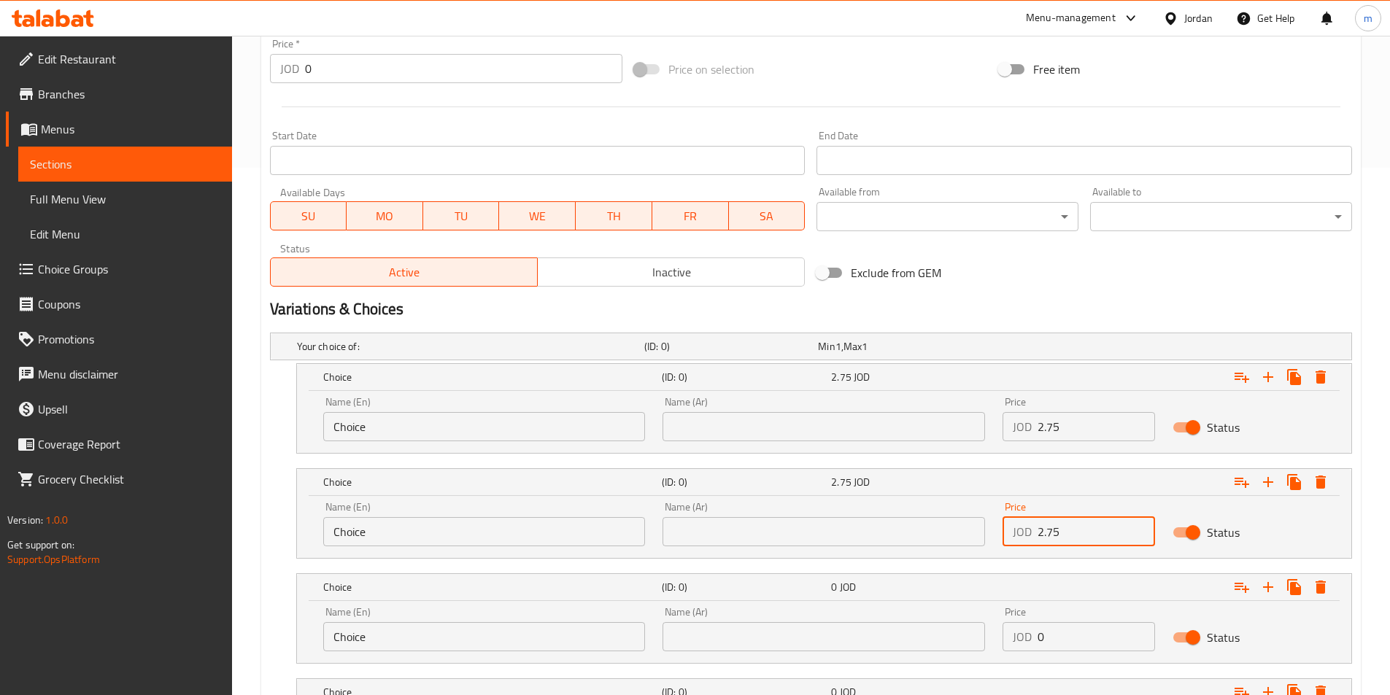
type input "2.75"
click at [1087, 624] on input "0" at bounding box center [1095, 636] width 117 height 29
click at [1087, 627] on input "0" at bounding box center [1095, 636] width 117 height 29
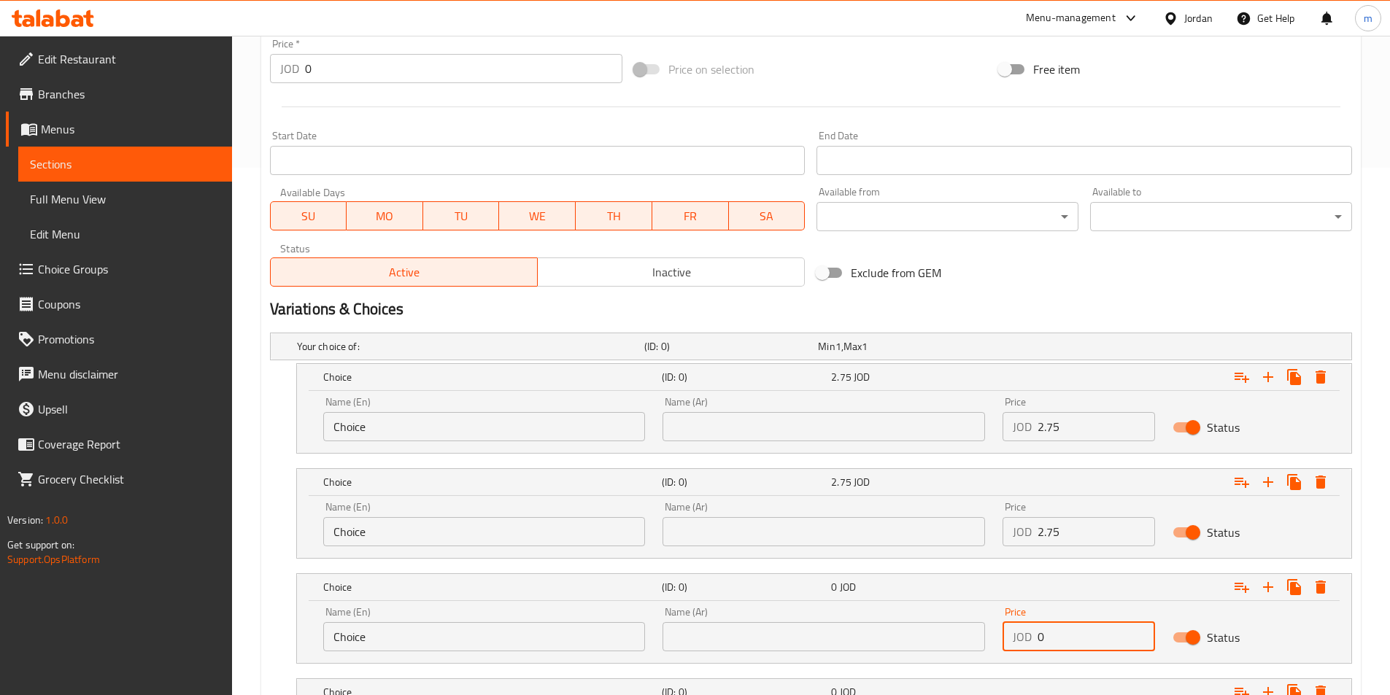
paste input "3.5"
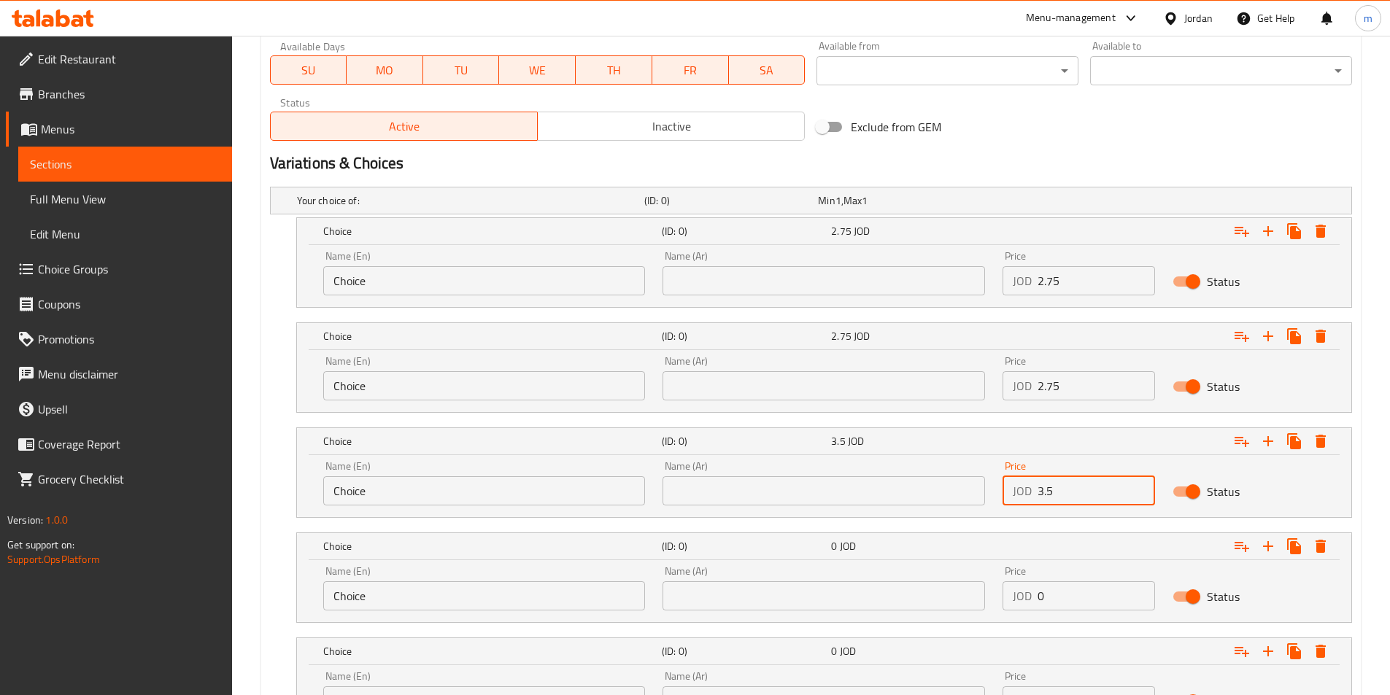
type input "3.5"
click at [1054, 596] on input "0" at bounding box center [1095, 595] width 117 height 29
paste input "3.5"
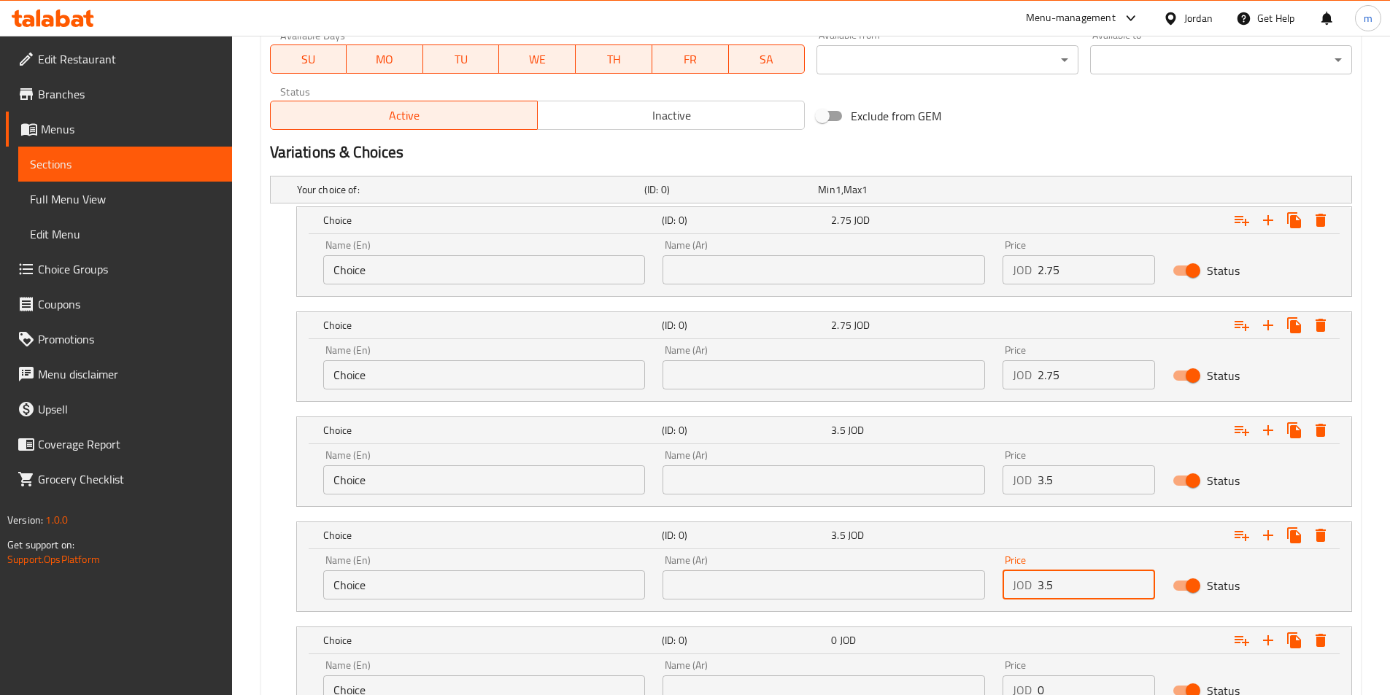
scroll to position [892, 0]
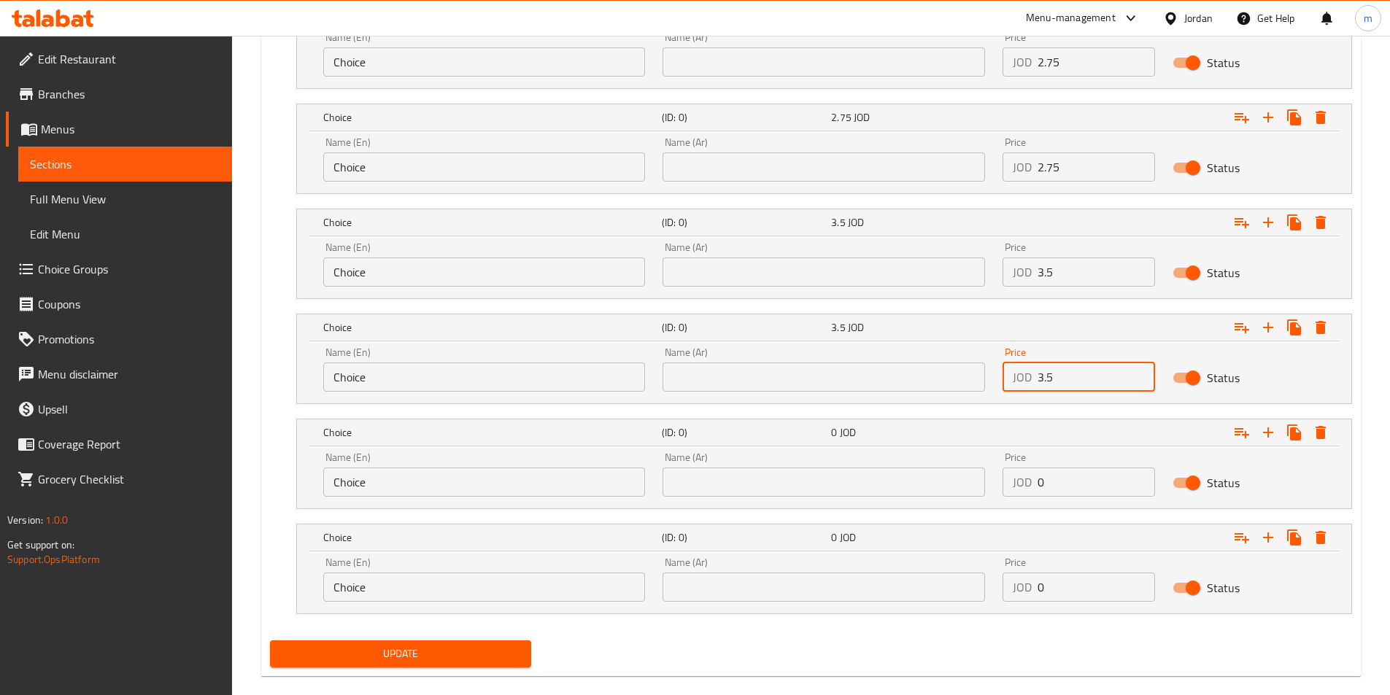
type input "3.5"
click at [1079, 473] on input "0" at bounding box center [1095, 482] width 117 height 29
paste input "4"
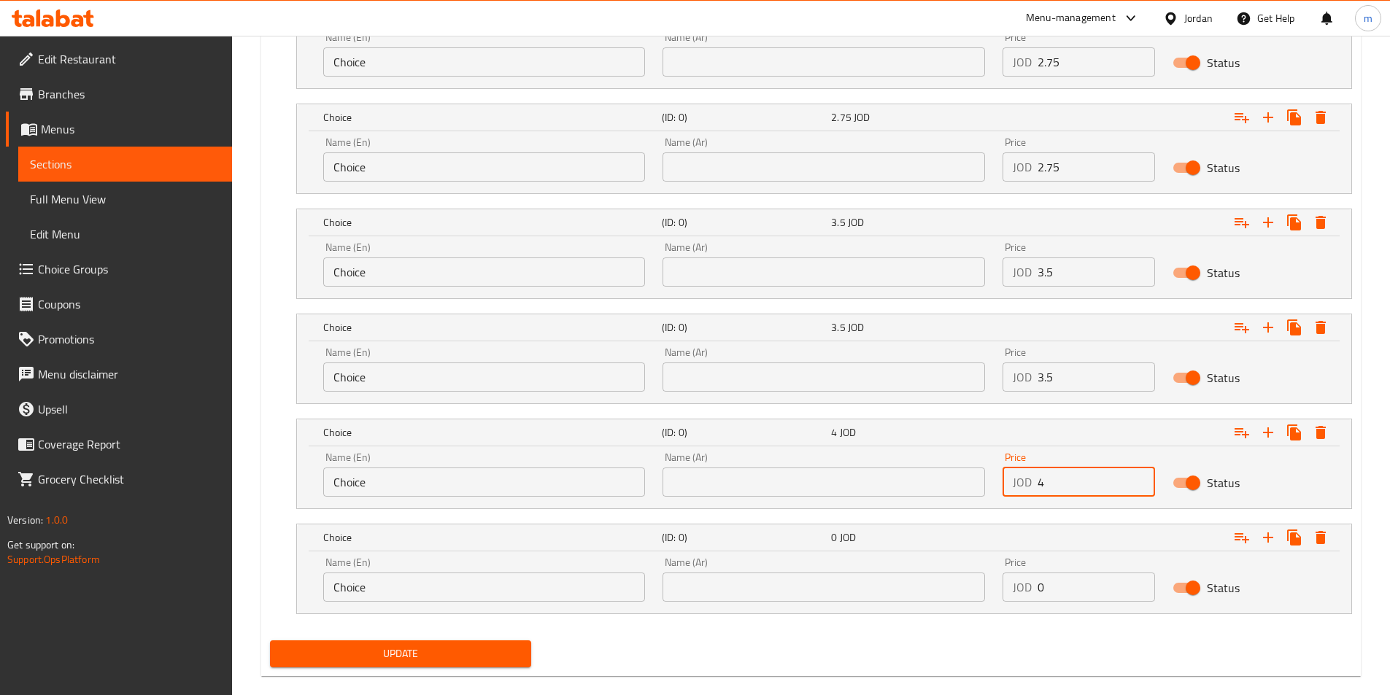
type input "4"
click at [1068, 589] on input "0" at bounding box center [1095, 587] width 117 height 29
click at [1067, 589] on input "0" at bounding box center [1095, 587] width 117 height 29
paste input "4"
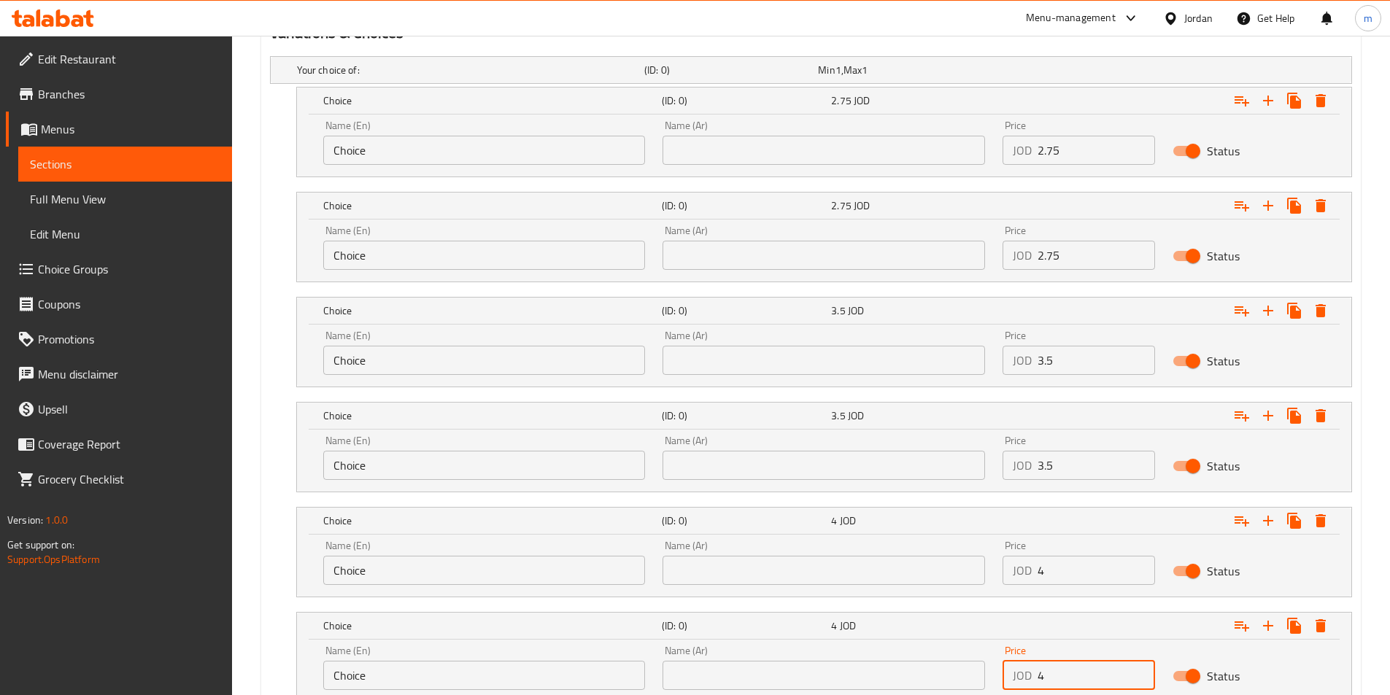
scroll to position [673, 0]
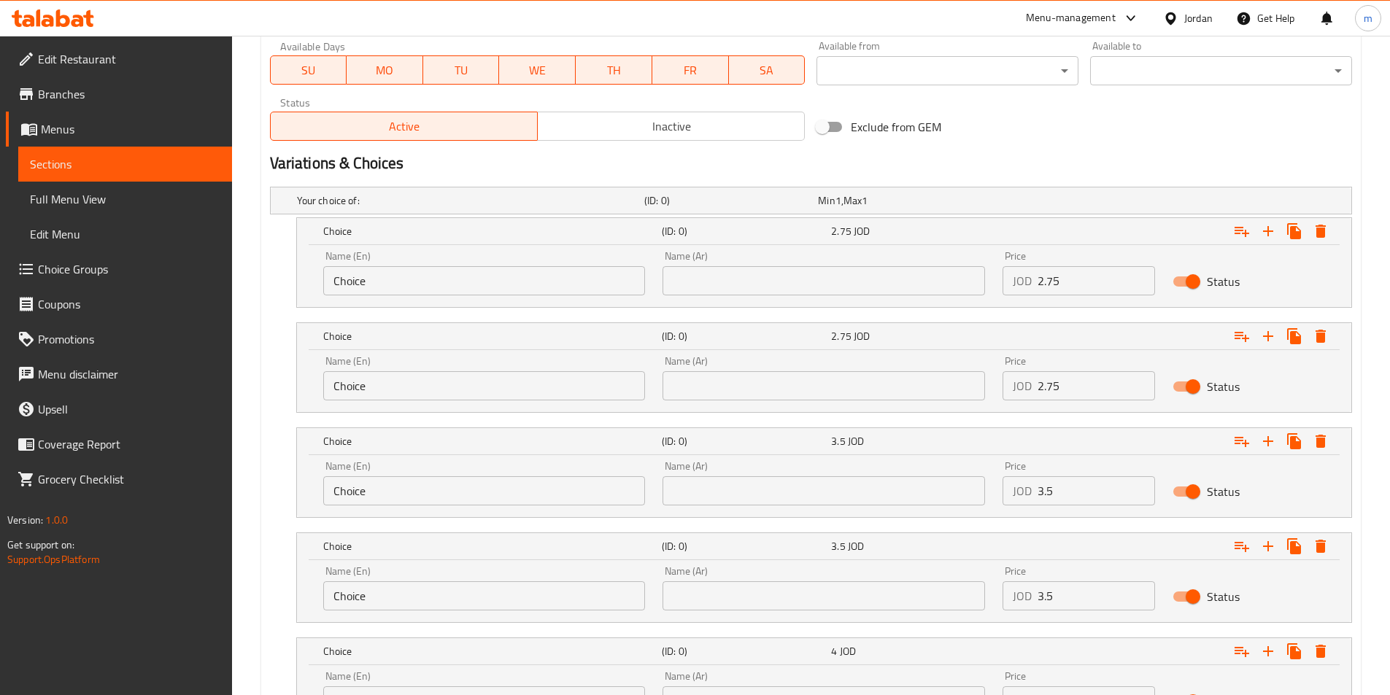
type input "4"
drag, startPoint x: 717, startPoint y: 282, endPoint x: 479, endPoint y: 311, distance: 240.3
click at [717, 282] on input "text" at bounding box center [823, 280] width 322 height 29
paste input "خبز فرنسي عادي"
type input "خبز فرنسي عادي"
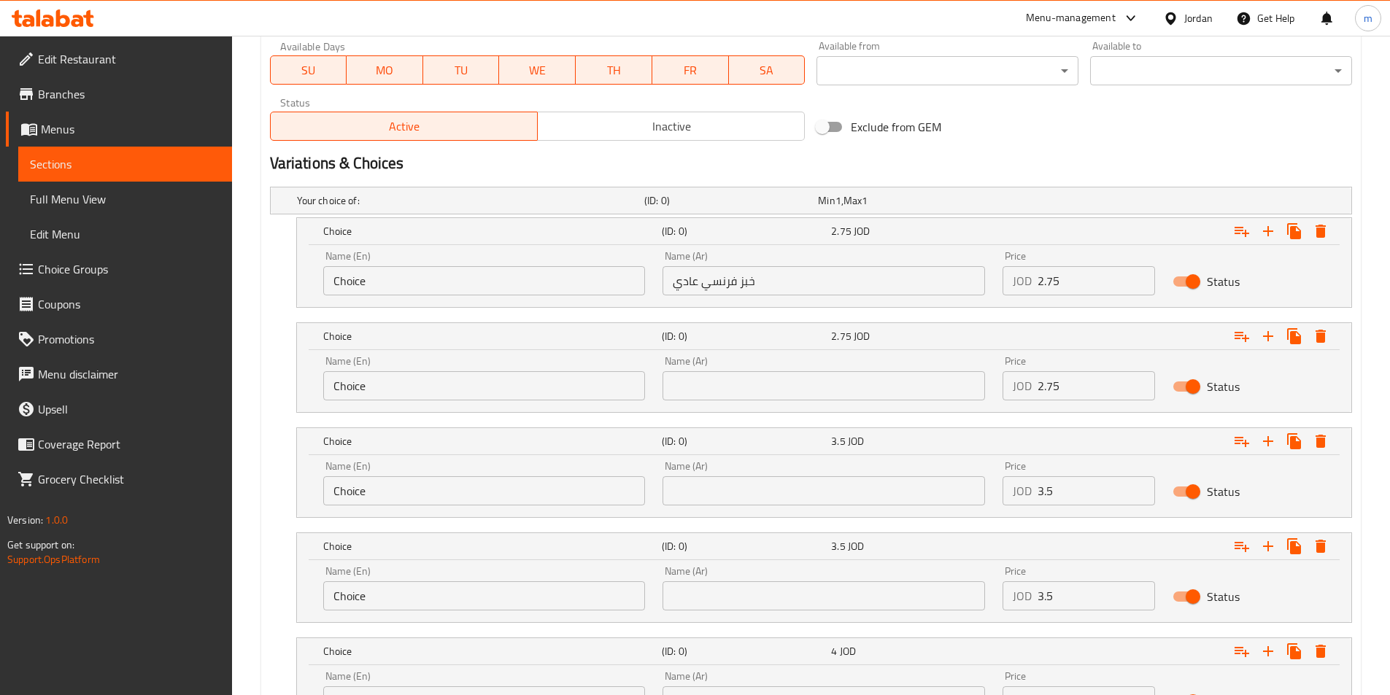
click at [703, 369] on div "Name (Ar) Name (Ar)" at bounding box center [823, 378] width 322 height 44
click at [697, 373] on input "text" at bounding box center [823, 385] width 322 height 29
paste input "خبز شراك عادي"
type input "خبز شراك عادي"
click at [751, 471] on div "Name (Ar) Name (Ar)" at bounding box center [823, 483] width 322 height 44
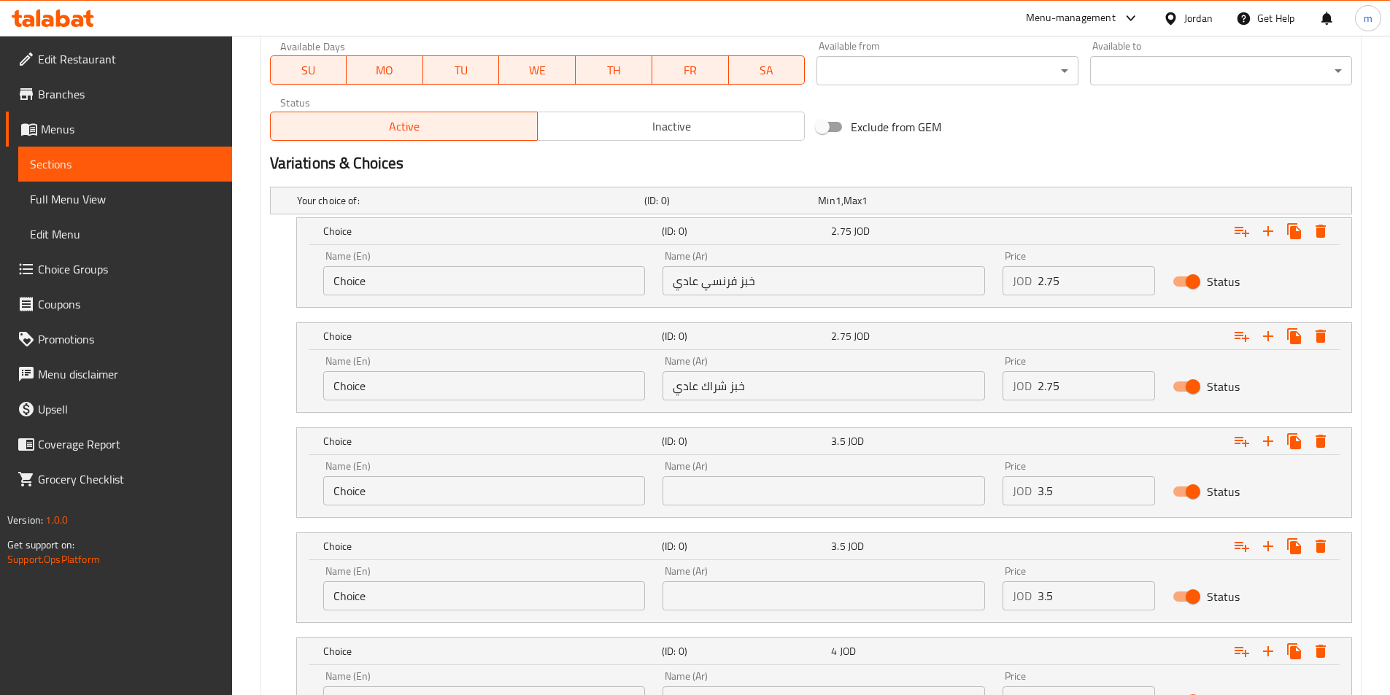
click at [731, 514] on div "Name (Ar) Name (Ar)" at bounding box center [824, 483] width 340 height 62
click at [694, 501] on input "text" at bounding box center [823, 490] width 322 height 29
paste input "خبز فرنسي سوبر"
type input "خبز فرنسي سوبر"
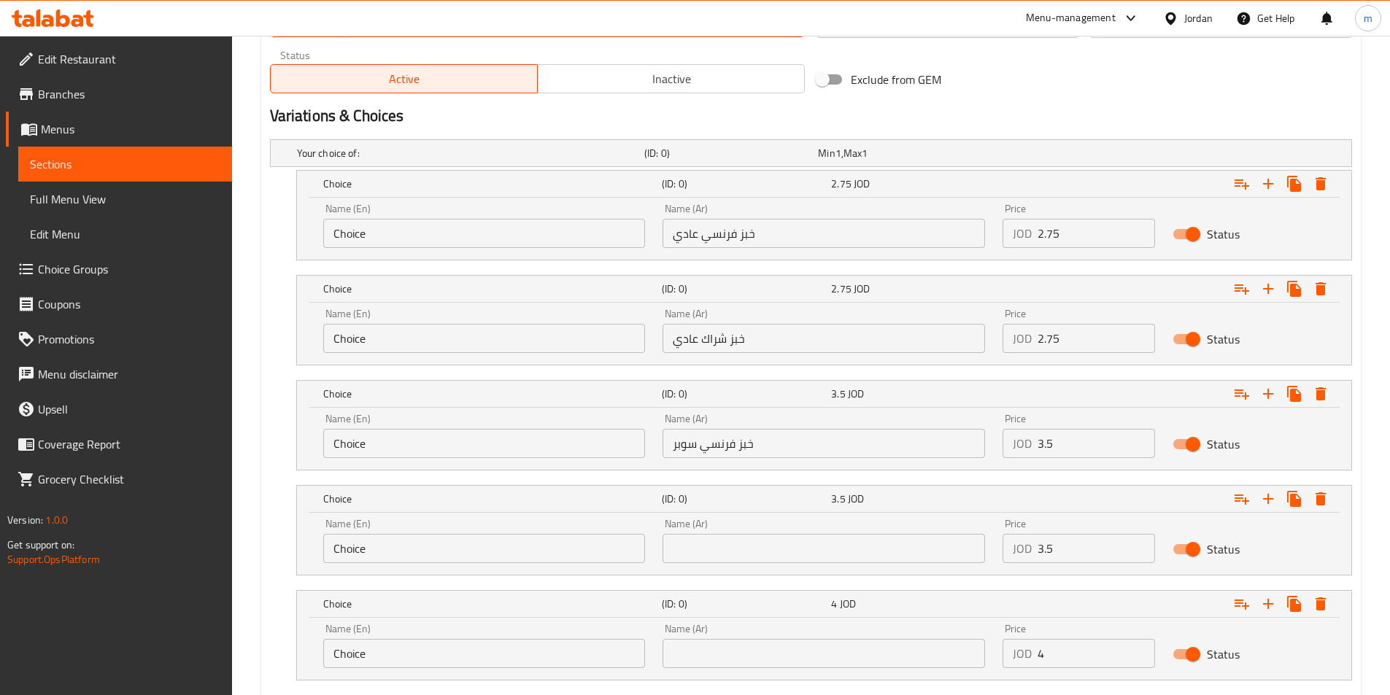
scroll to position [746, 0]
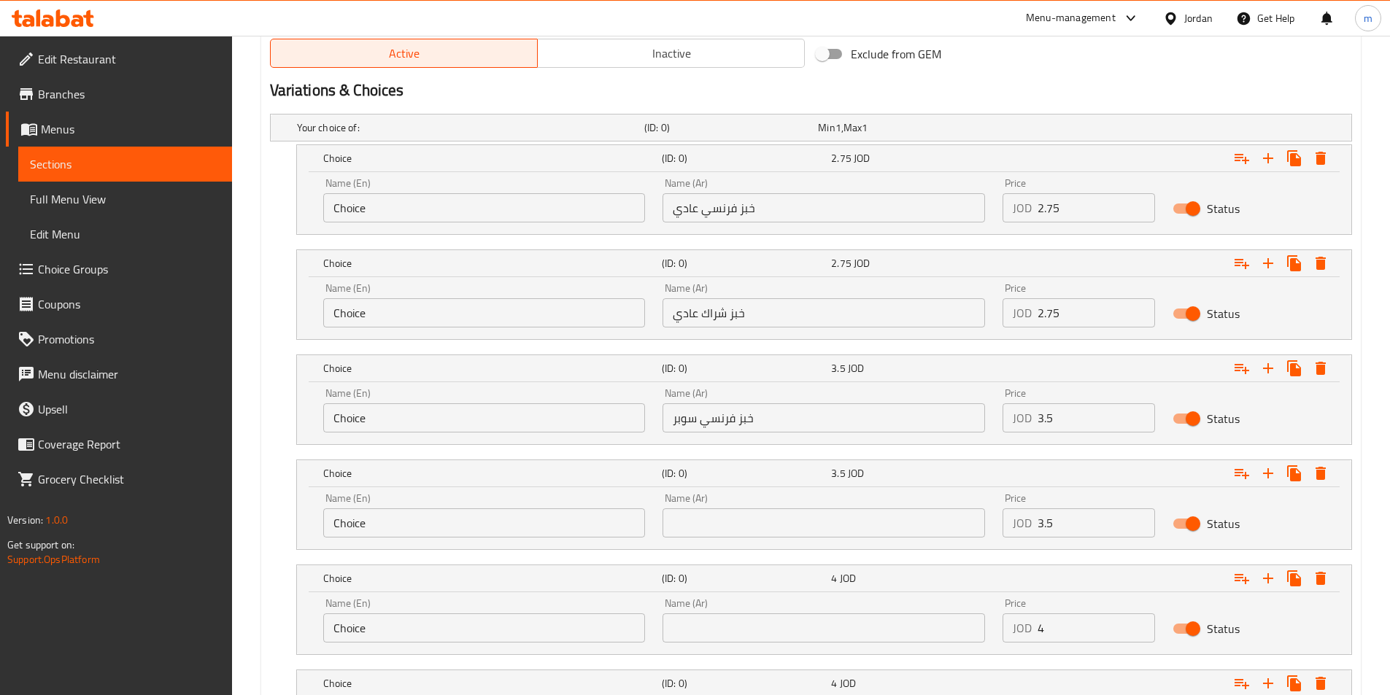
click at [735, 502] on div "Name (Ar) Name (Ar)" at bounding box center [823, 515] width 322 height 44
click at [729, 521] on input "text" at bounding box center [823, 522] width 322 height 29
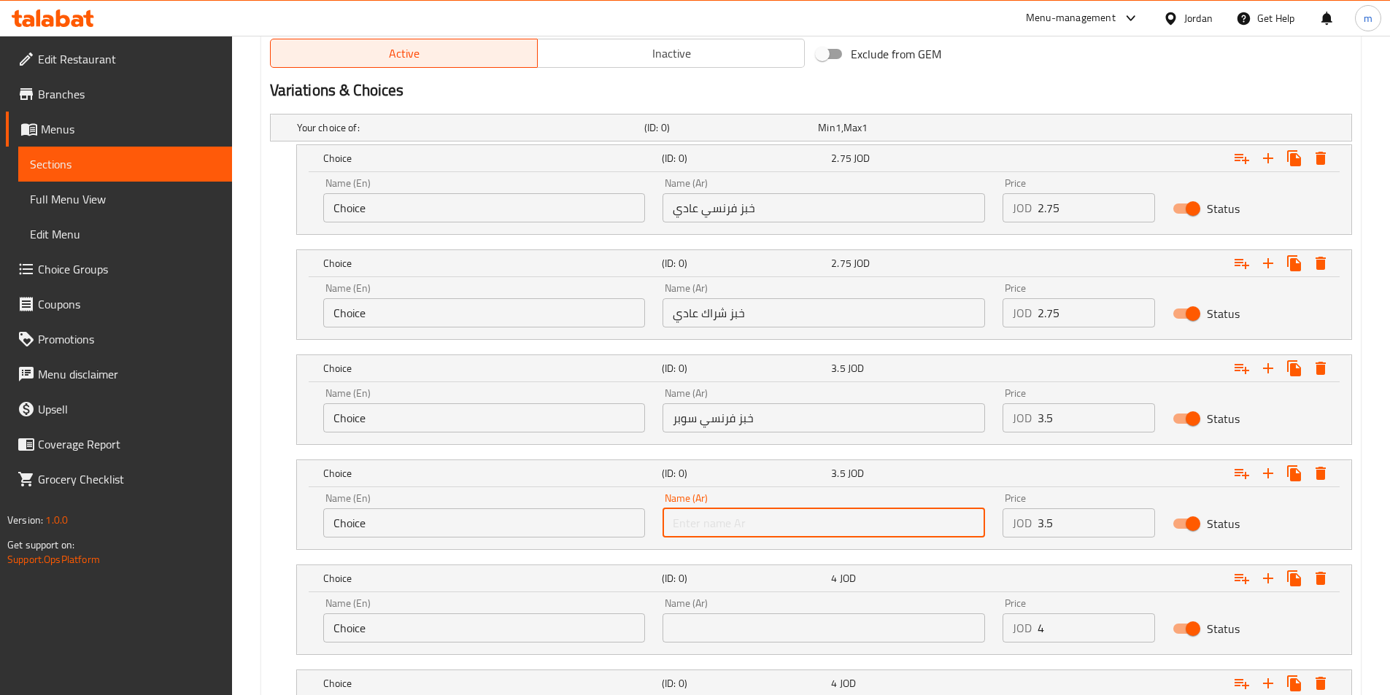
paste input "خبز شراك سوبر"
type input "خبز شراك سوبر"
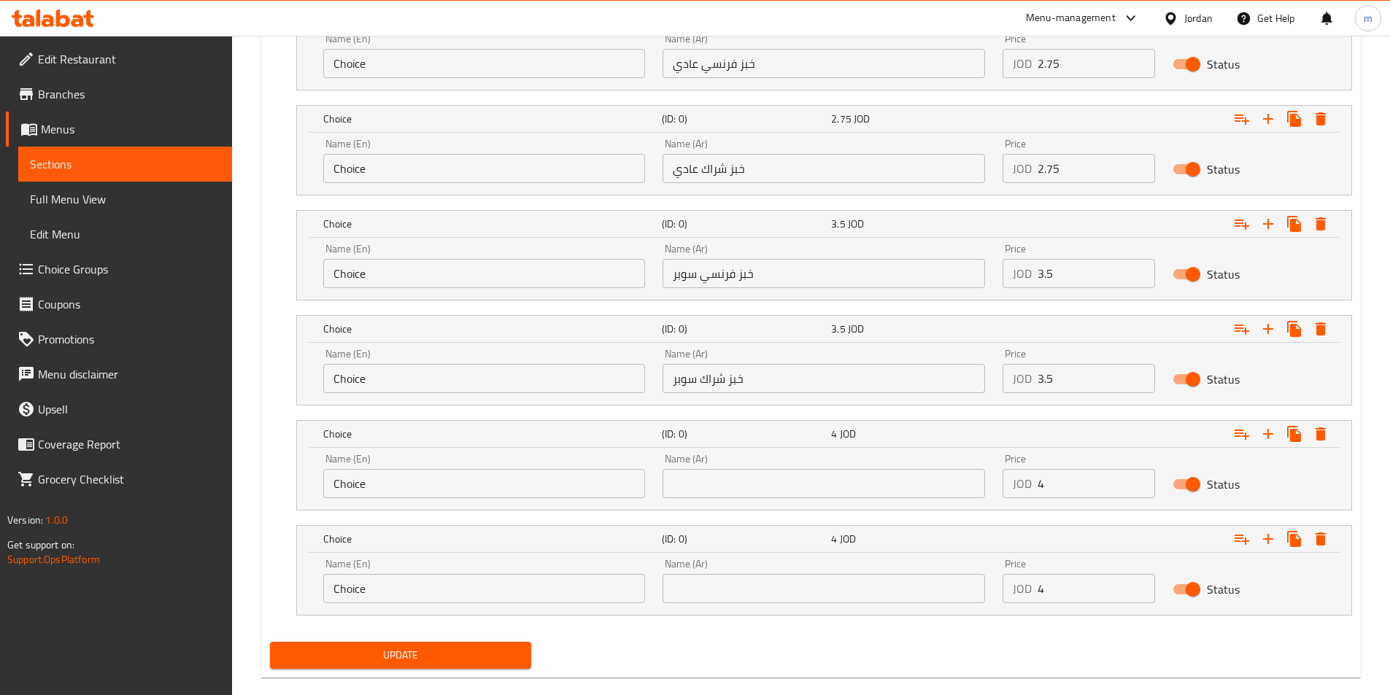
scroll to position [892, 0]
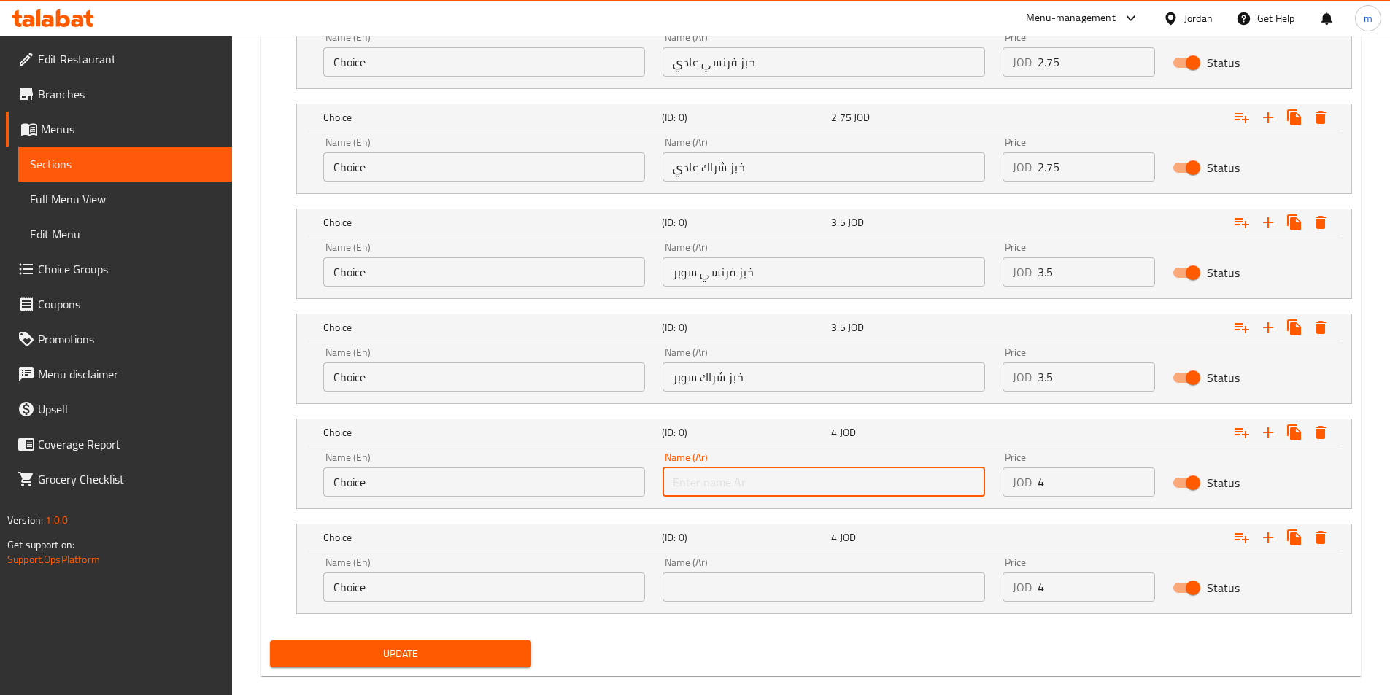
click at [697, 493] on input "text" at bounding box center [823, 482] width 322 height 29
paste input "خبز فرنسي دبل"
type input "خبز فرنسي دبل"
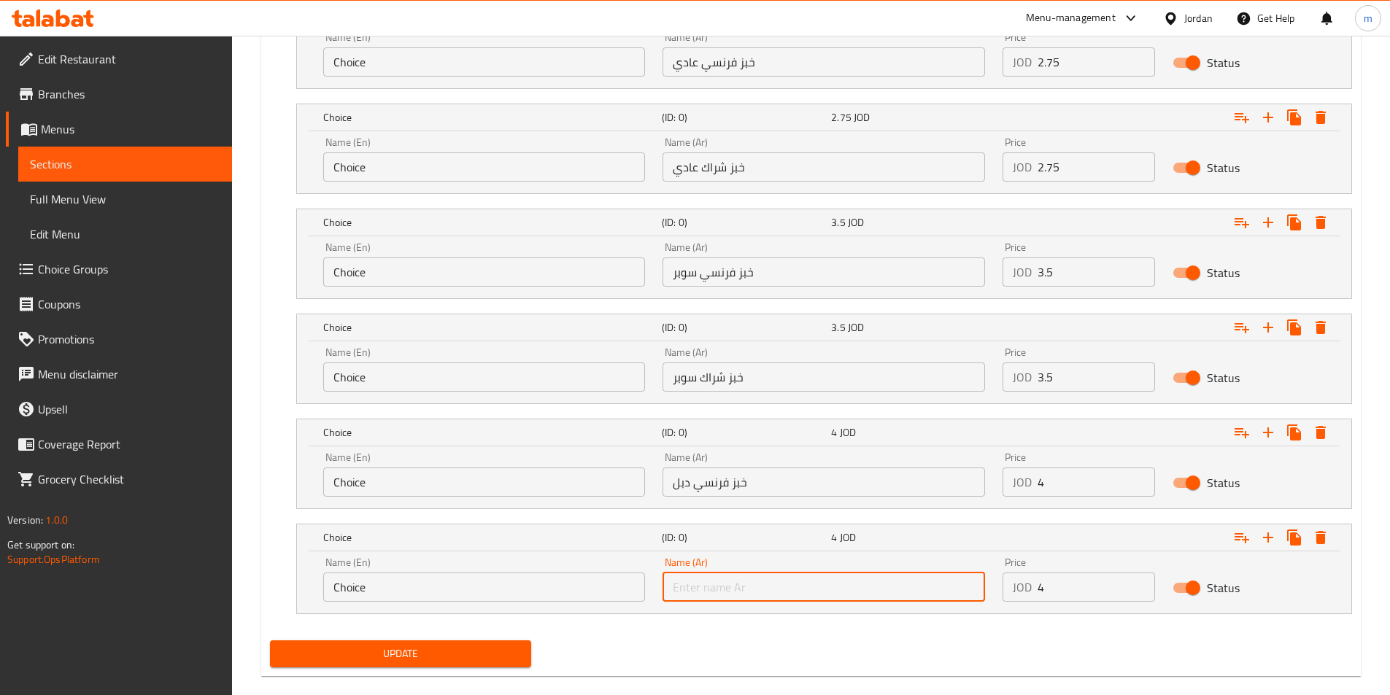
click at [733, 584] on input "text" at bounding box center [823, 587] width 322 height 29
paste input "خبز شراك دبل"
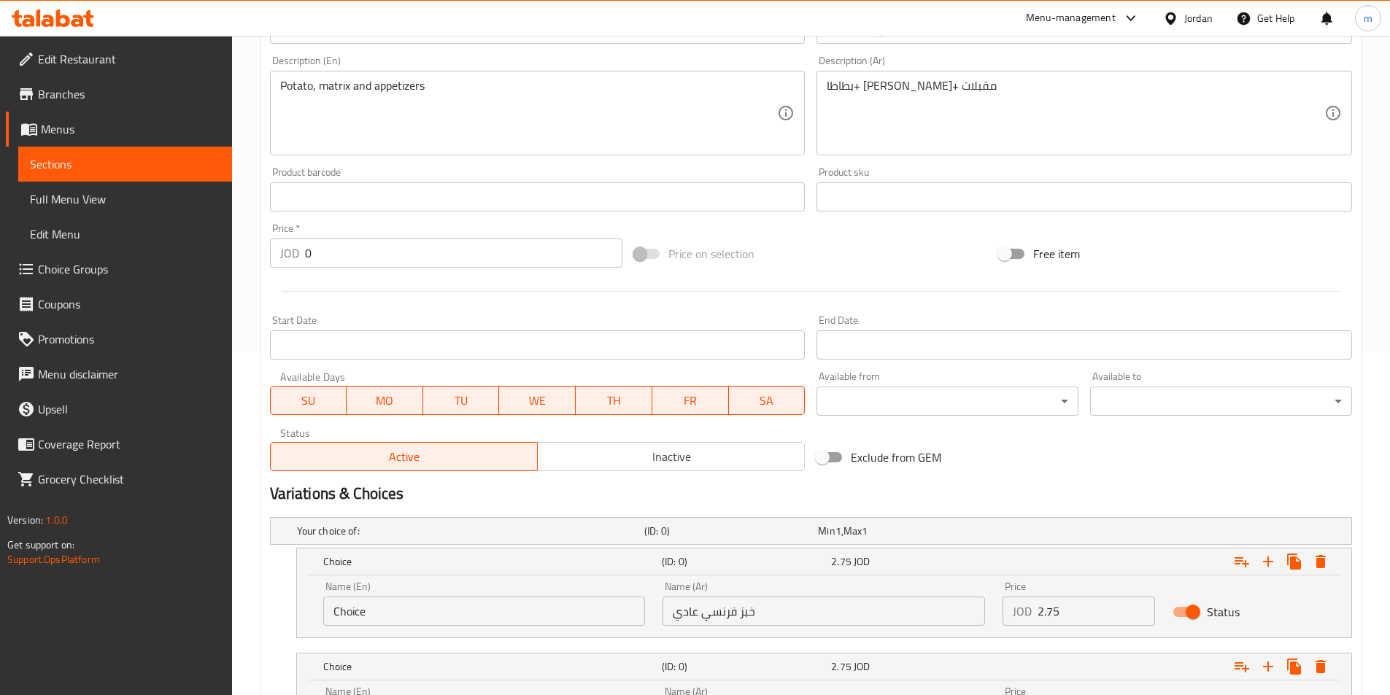
scroll to position [236, 0]
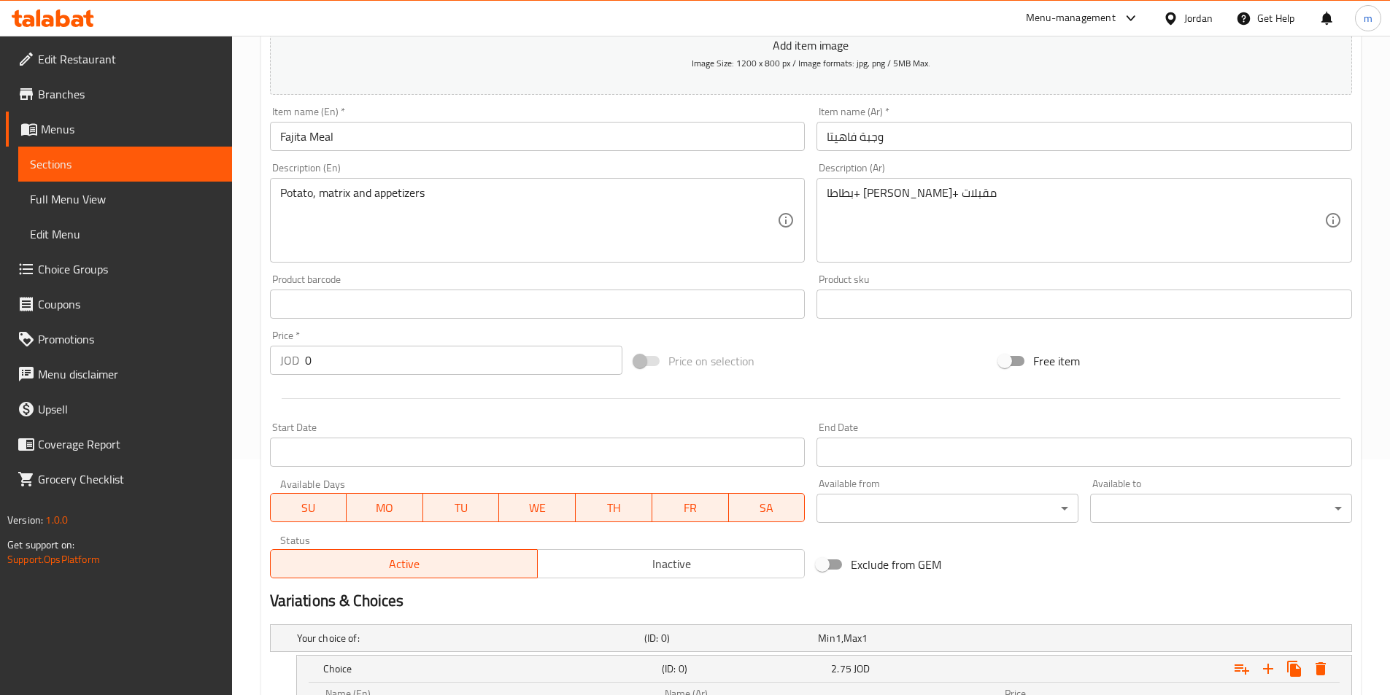
type input "خبز شراك دبل"
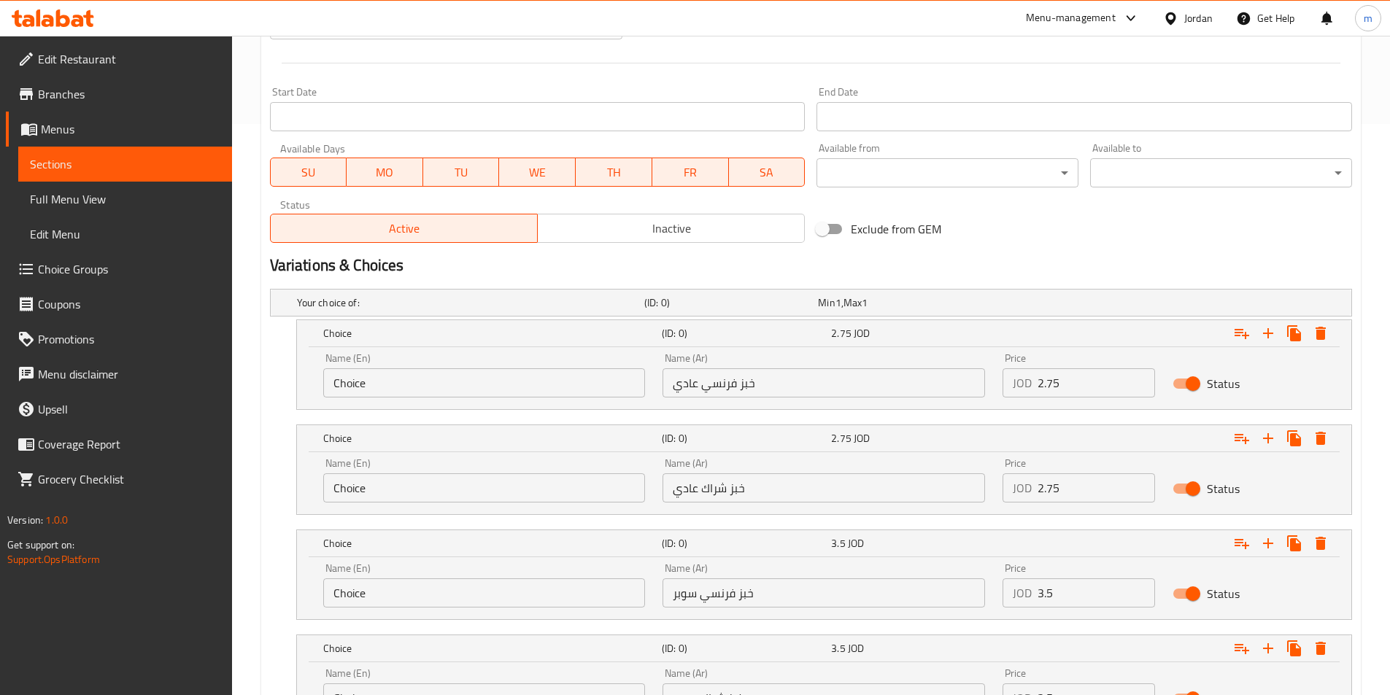
scroll to position [730, 0]
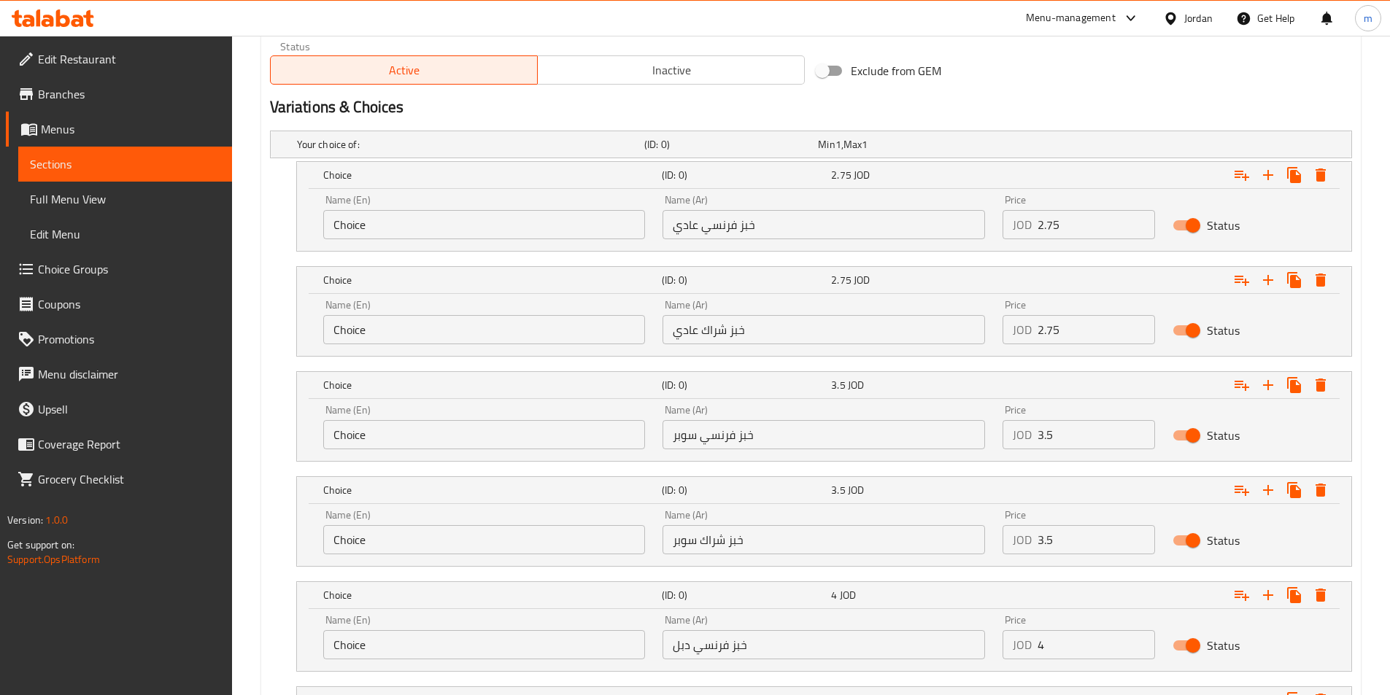
click at [723, 222] on input "خبز فرنسي عادي" at bounding box center [823, 224] width 322 height 29
click at [407, 227] on input "Choice" at bounding box center [484, 224] width 322 height 29
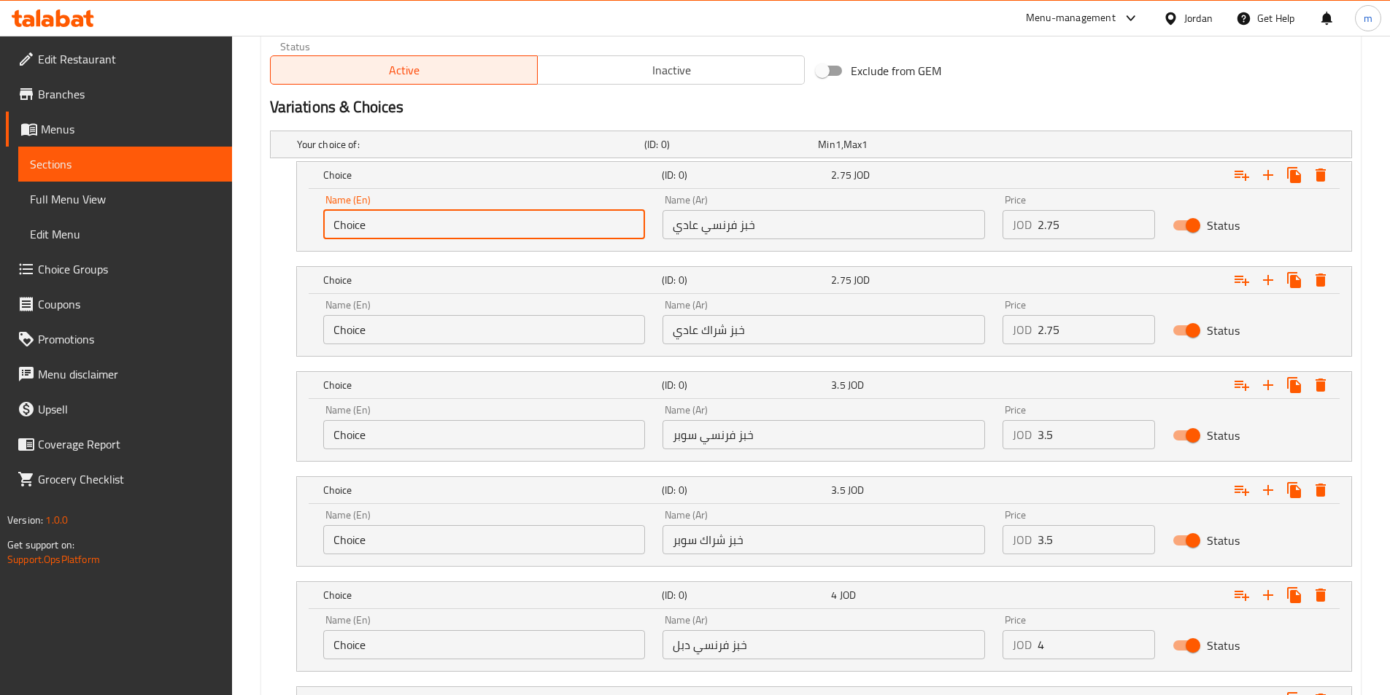
click at [407, 227] on input "Choice" at bounding box center [484, 224] width 322 height 29
paste input "Plain French bread"
click at [345, 224] on input "Plain French bread" at bounding box center [484, 224] width 322 height 29
click at [452, 227] on input "Regular French Bread" at bounding box center [484, 224] width 322 height 29
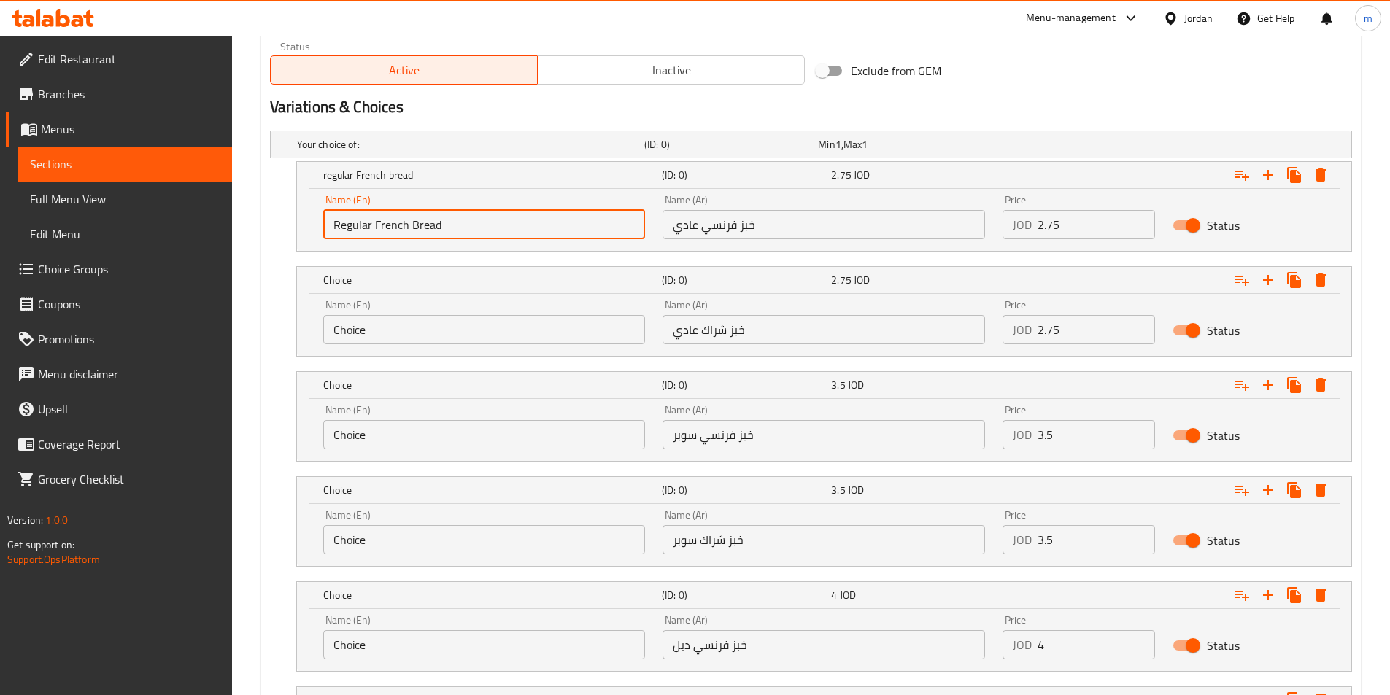
click at [451, 227] on input "Regular French Bread" at bounding box center [484, 224] width 322 height 29
type input "Regular French Bread"
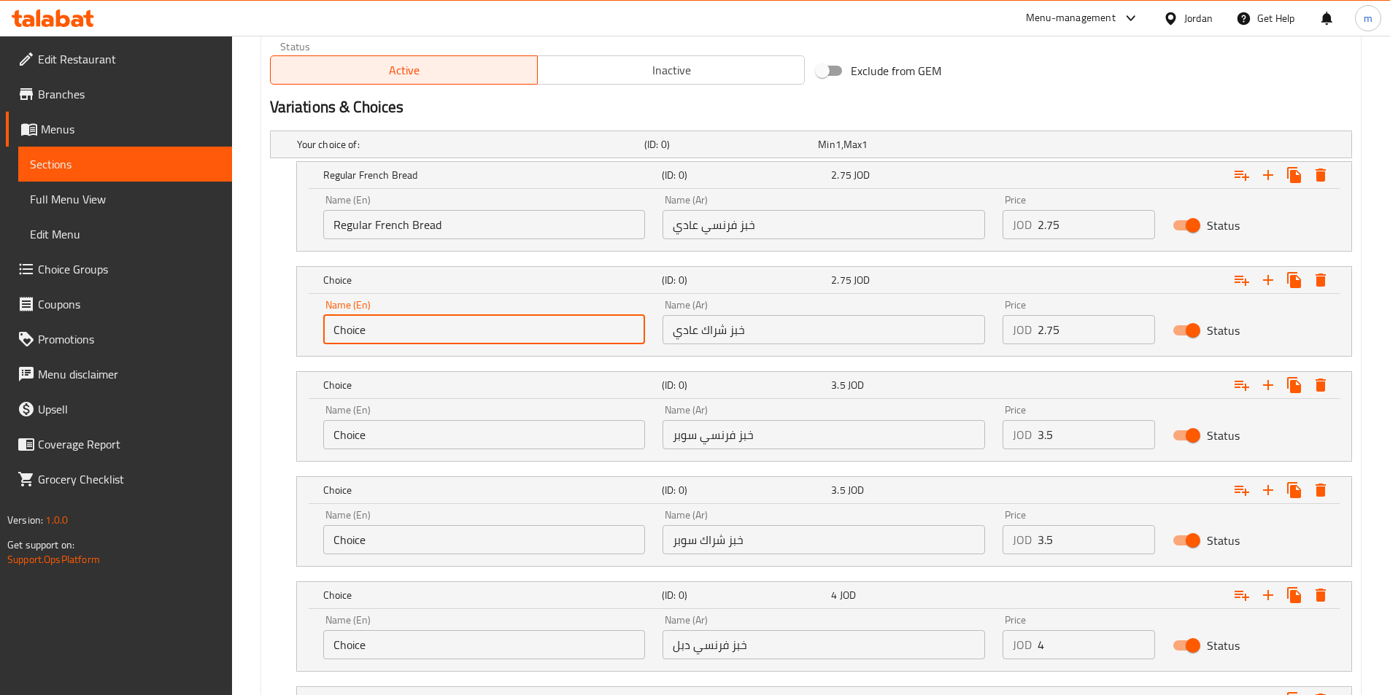
click at [403, 332] on input "Choice" at bounding box center [484, 329] width 322 height 29
paste input "Regular French Bread"
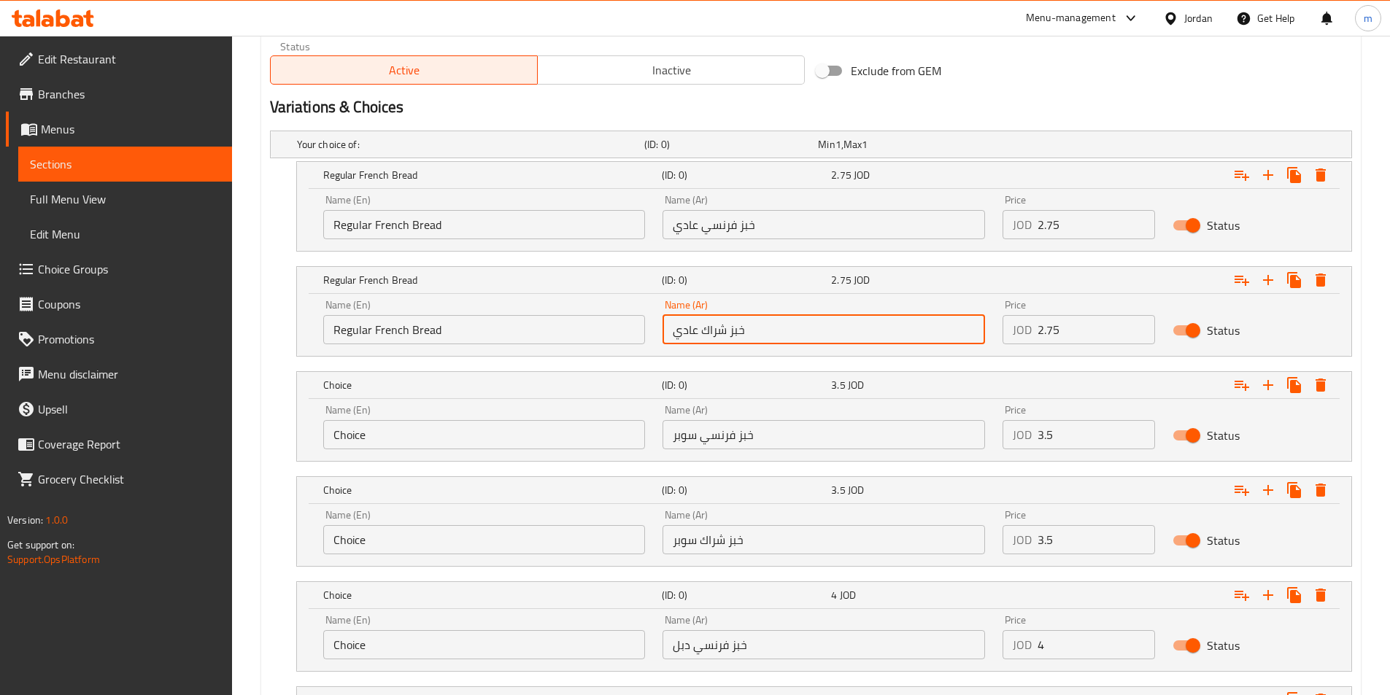
click at [710, 330] on input "خبز شراك عادي" at bounding box center [823, 329] width 322 height 29
click at [391, 336] on input "Regular French Bread" at bounding box center [484, 329] width 322 height 29
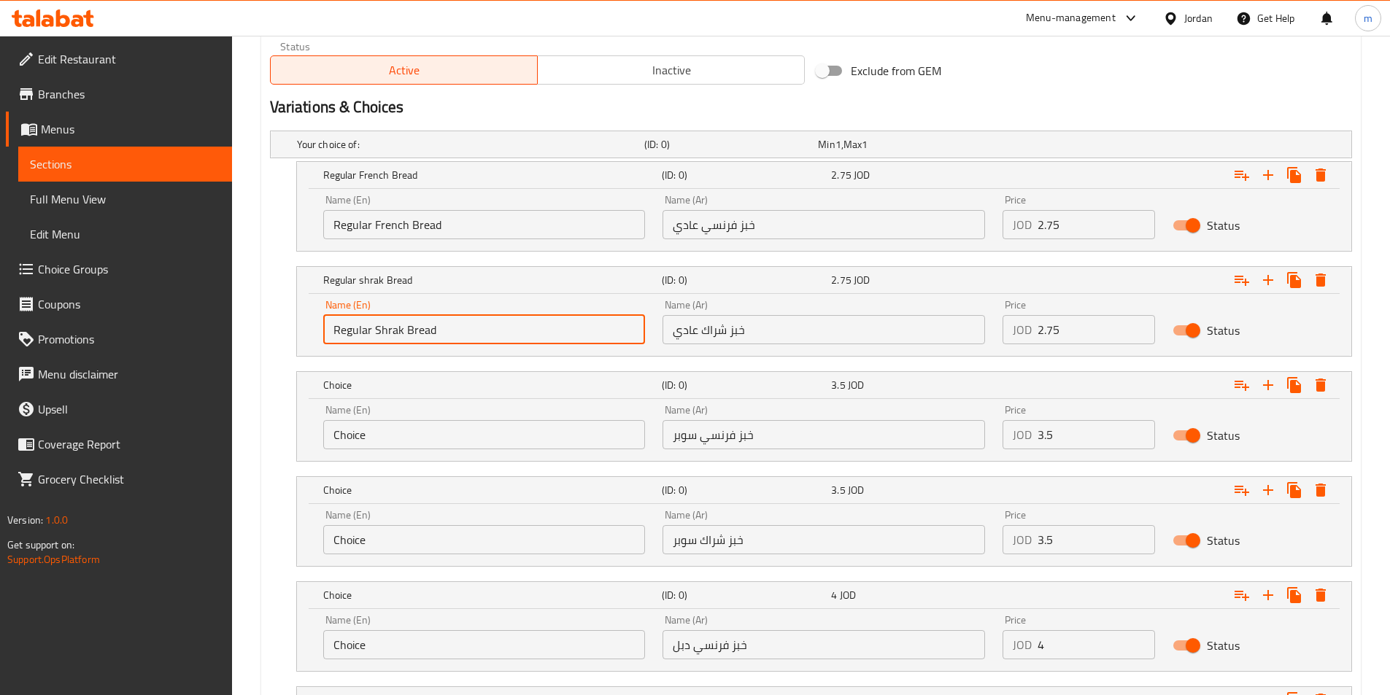
type input "Regular Shrak Bread"
click at [745, 442] on input "خبز فرنسي سوبر" at bounding box center [823, 434] width 322 height 29
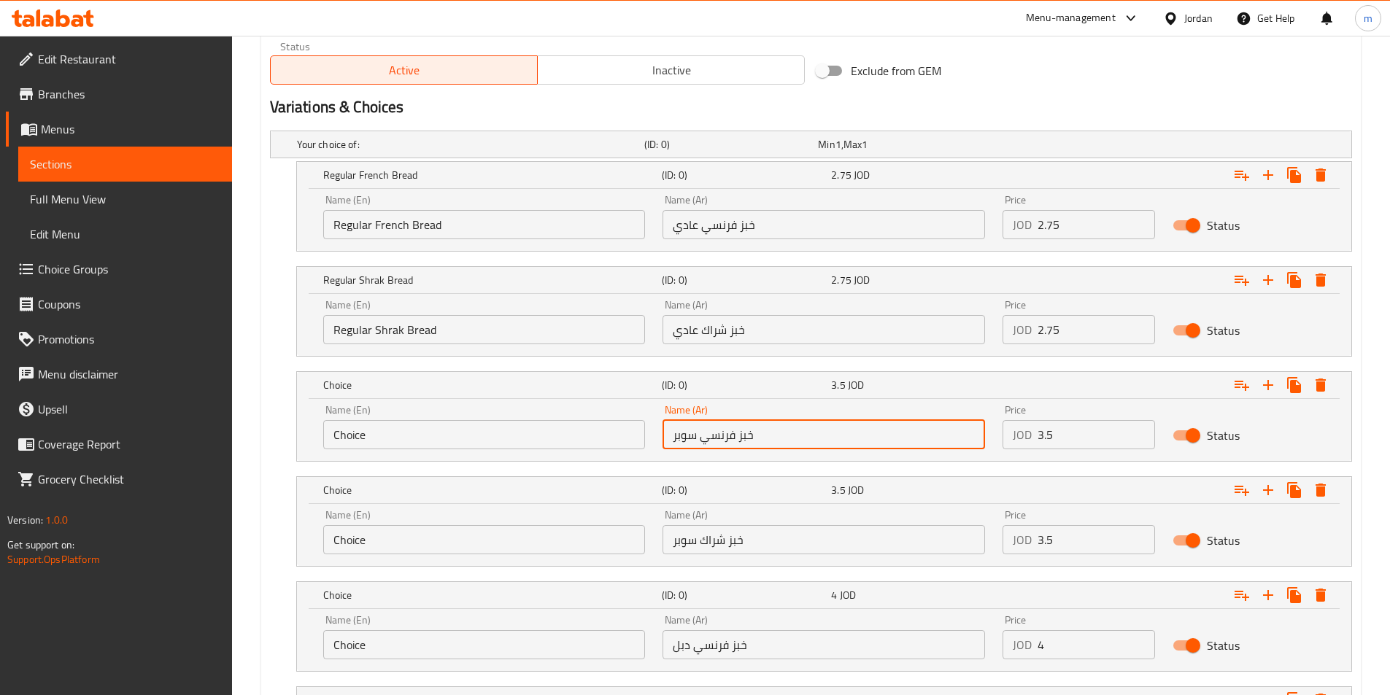
click at [745, 442] on input "خبز فرنسي سوبر" at bounding box center [823, 434] width 322 height 29
click at [387, 225] on input "Regular French Bread" at bounding box center [484, 224] width 322 height 29
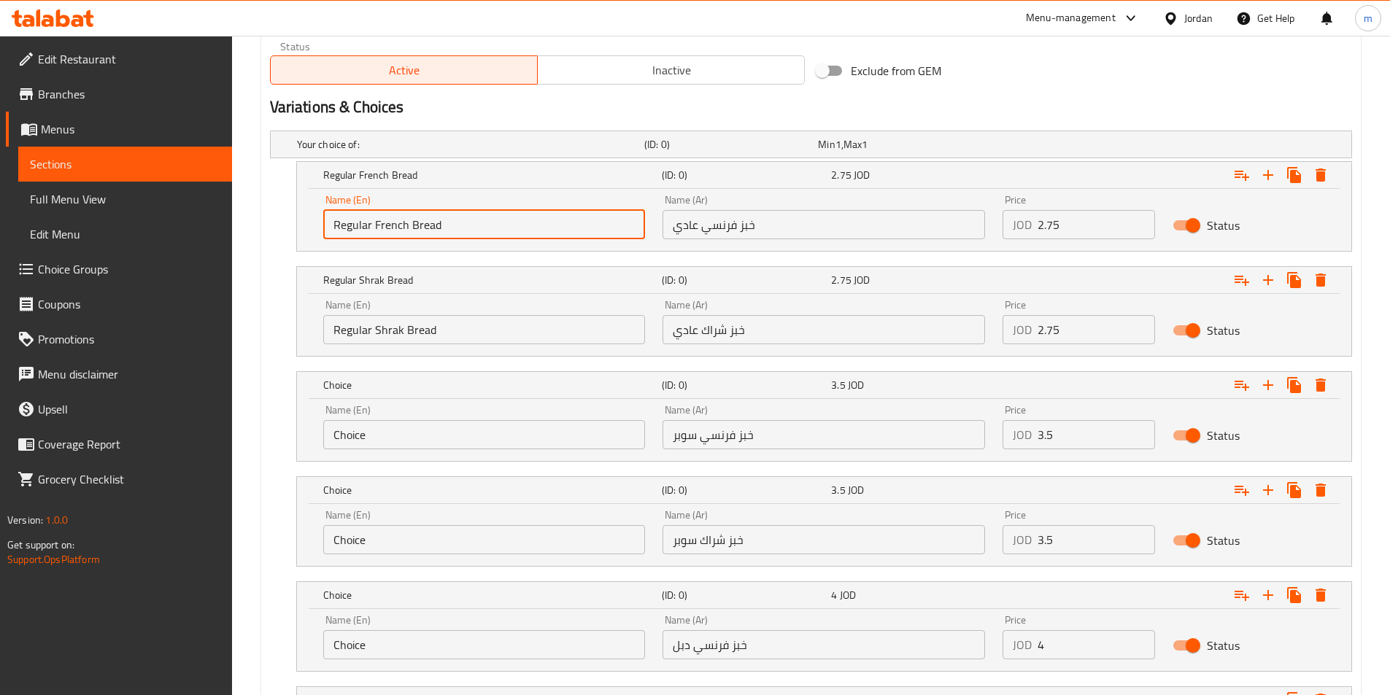
drag, startPoint x: 387, startPoint y: 225, endPoint x: 427, endPoint y: 218, distance: 40.8
click at [427, 218] on input "Regular French Bread" at bounding box center [484, 224] width 322 height 29
click at [390, 431] on input "Choice" at bounding box center [484, 434] width 322 height 29
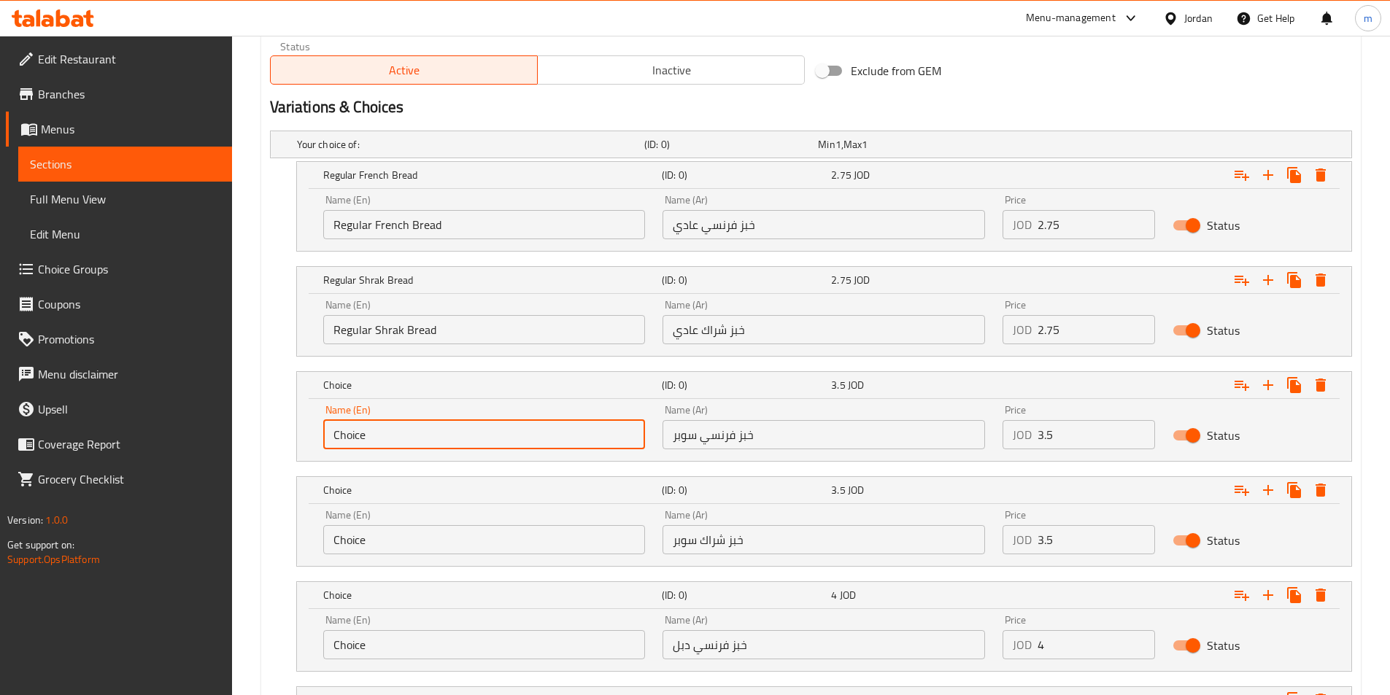
click at [390, 431] on input "Choice" at bounding box center [484, 434] width 322 height 29
paste input "French Bread"
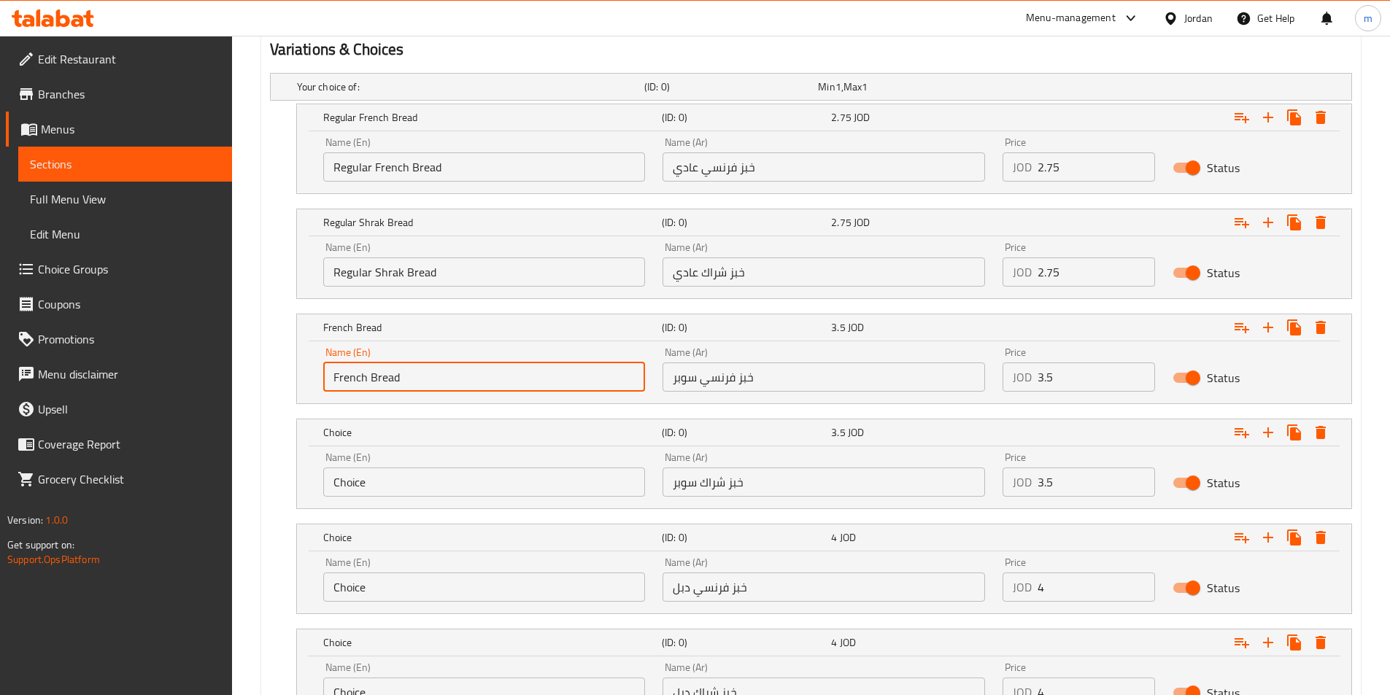
scroll to position [875, 0]
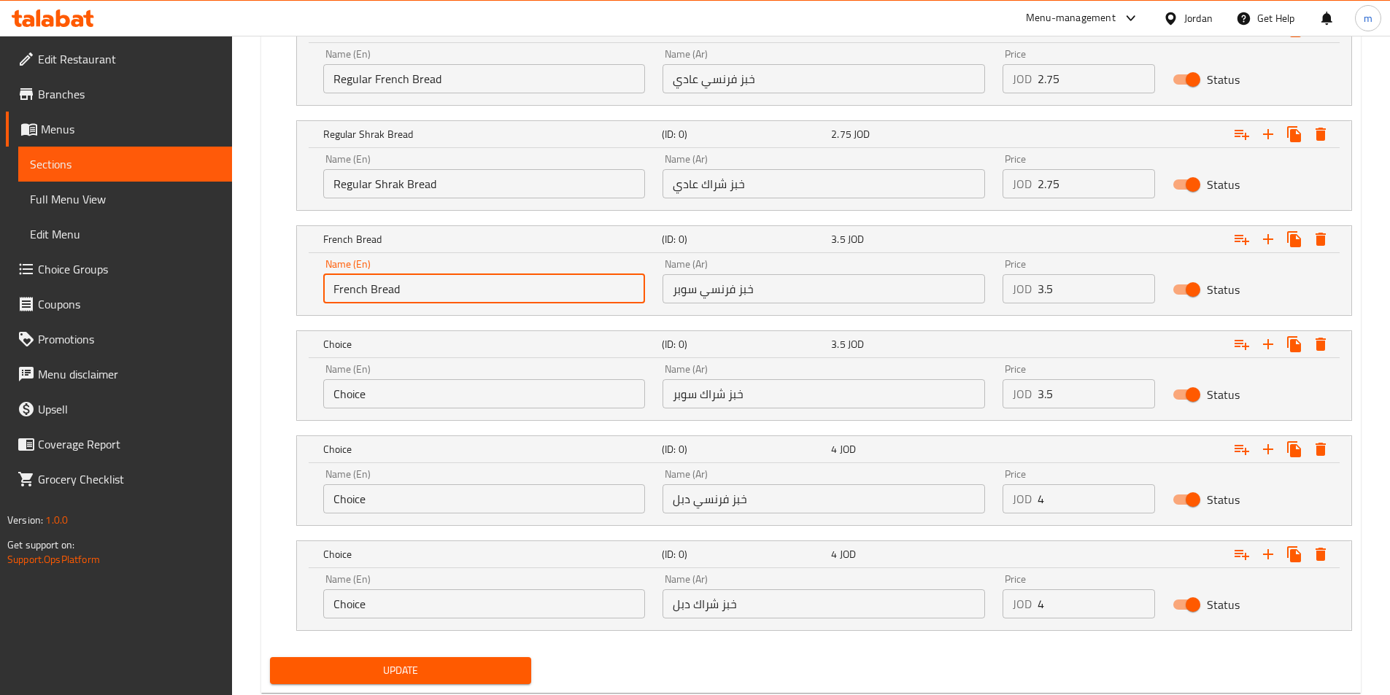
type input "French Bread"
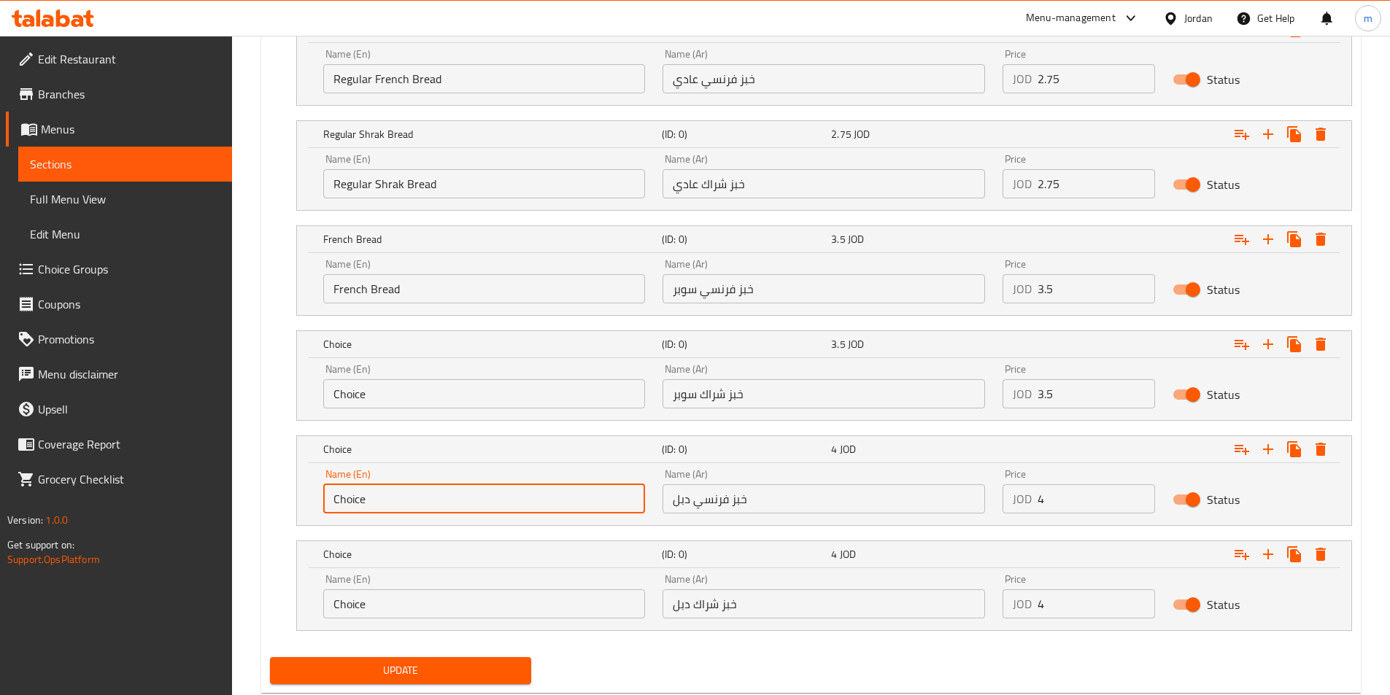
click at [398, 506] on input "Choice" at bounding box center [484, 498] width 322 height 29
paste input "French Bread"
click at [398, 506] on input "Choice" at bounding box center [484, 498] width 322 height 29
type input "French Bread"
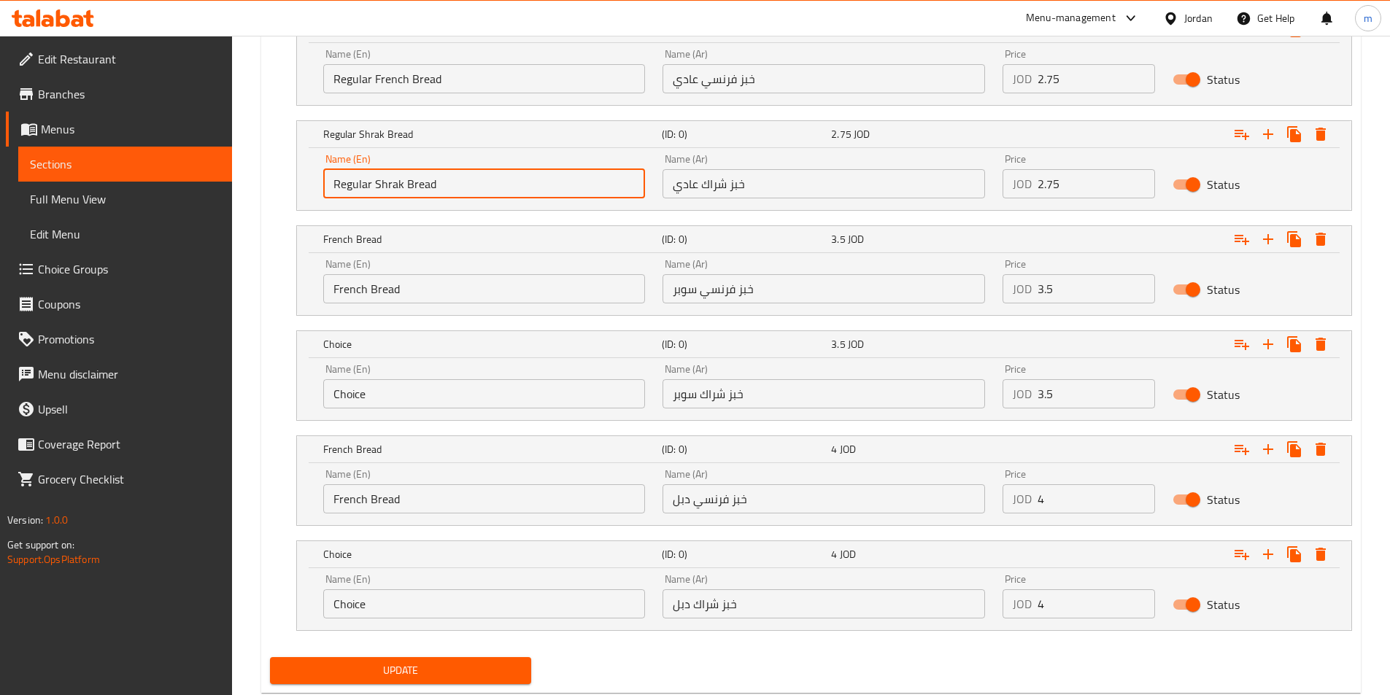
click at [385, 187] on input "Regular Shrak Bread" at bounding box center [484, 183] width 322 height 29
drag, startPoint x: 385, startPoint y: 187, endPoint x: 417, endPoint y: 182, distance: 32.4
click at [417, 182] on input "Regular Shrak Bread" at bounding box center [484, 183] width 322 height 29
click at [389, 392] on input "Choice" at bounding box center [484, 393] width 322 height 29
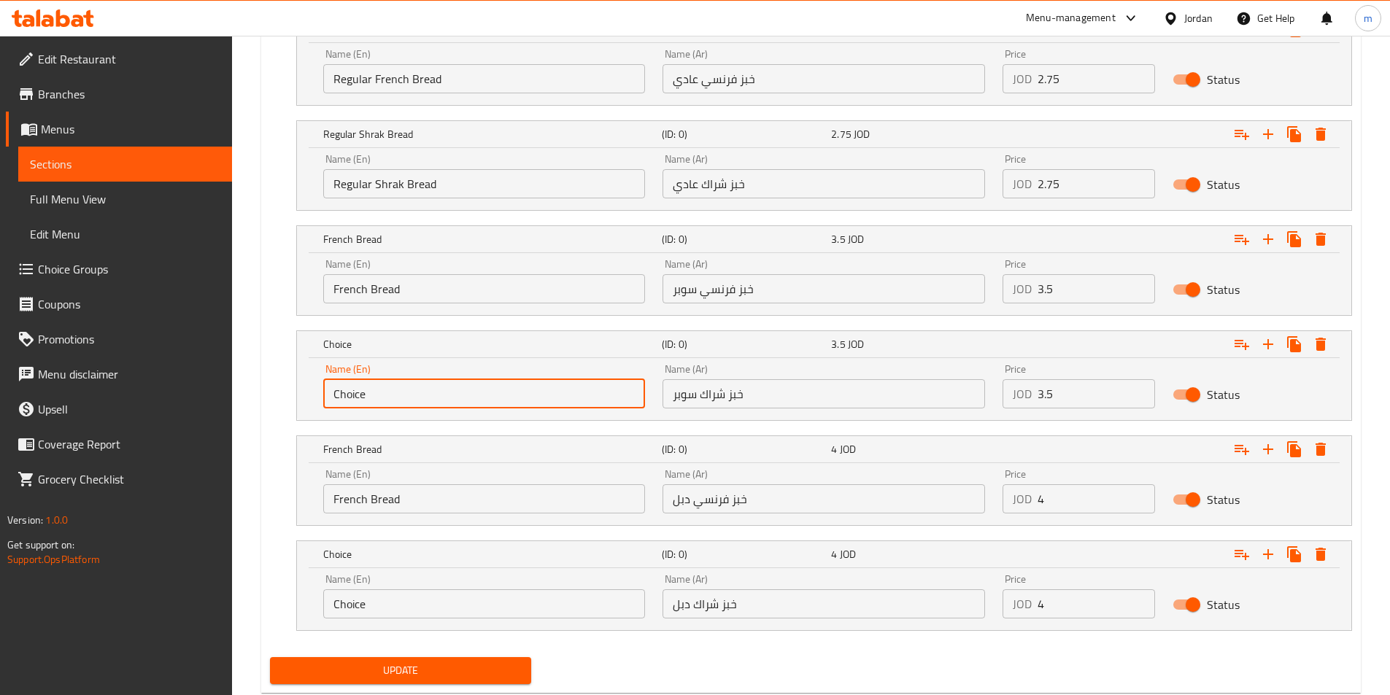
click at [389, 392] on input "Choice" at bounding box center [484, 393] width 322 height 29
paste input "Shrak Bread"
type input "Shrak Bread"
click at [390, 606] on input "Choice" at bounding box center [484, 603] width 322 height 29
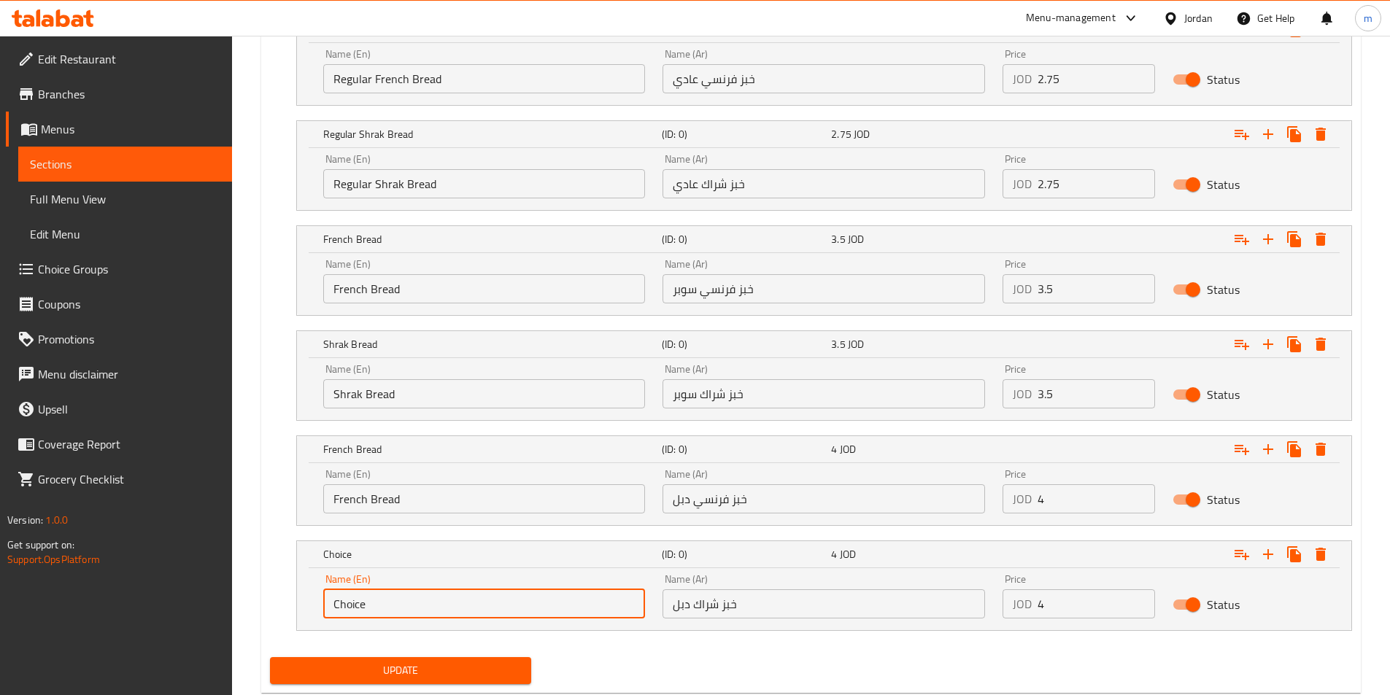
click at [390, 607] on input "Choice" at bounding box center [484, 603] width 322 height 29
paste input "Shrak Bread"
type input "Shrak Bread"
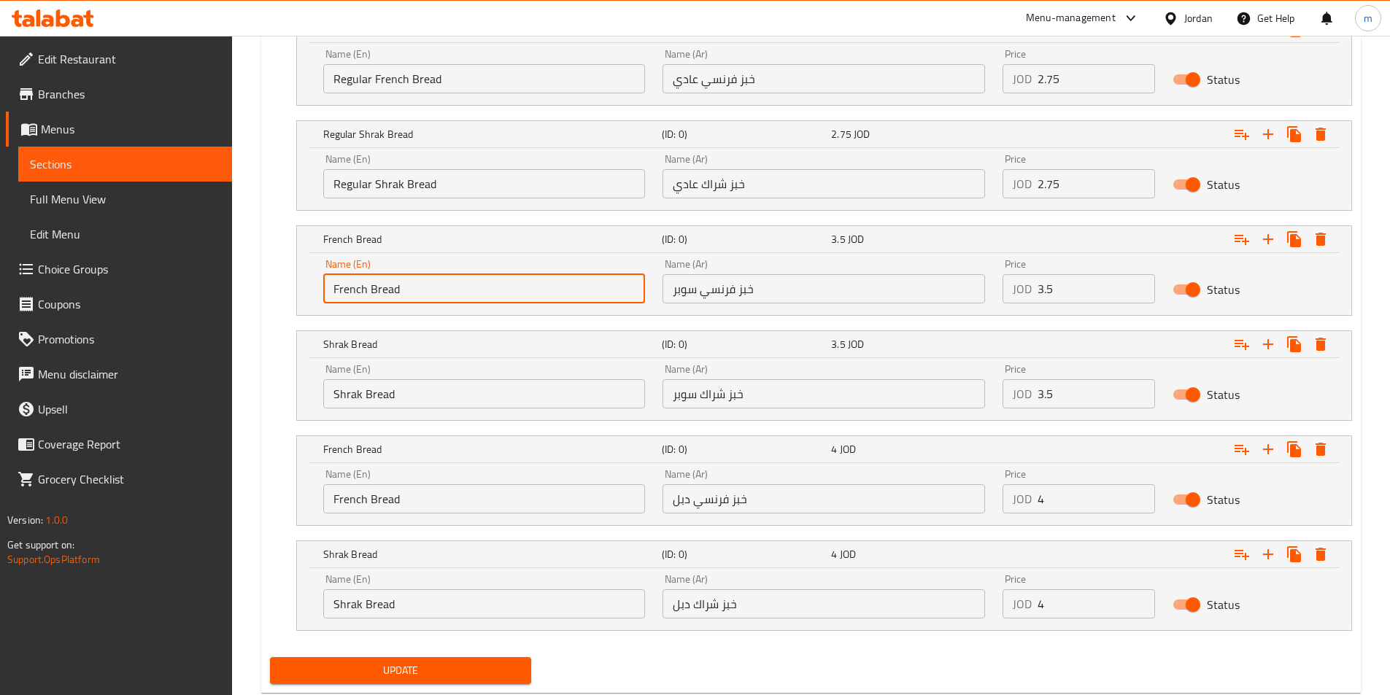
click at [337, 291] on input "French Bread" at bounding box center [484, 288] width 322 height 29
type input "Super French Bread"
click at [335, 392] on input "Shrak Bread" at bounding box center [484, 393] width 322 height 29
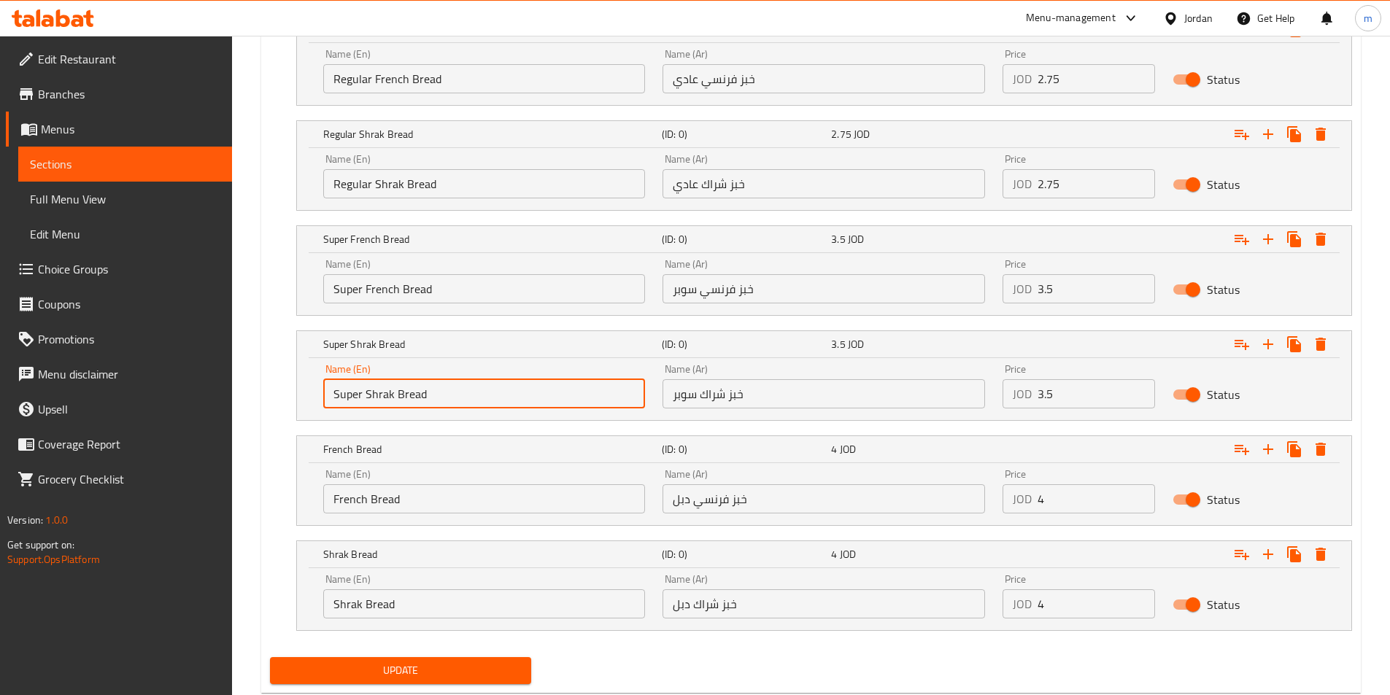
type input "Super Shrak Bread"
click at [329, 503] on input "French Bread" at bounding box center [484, 498] width 322 height 29
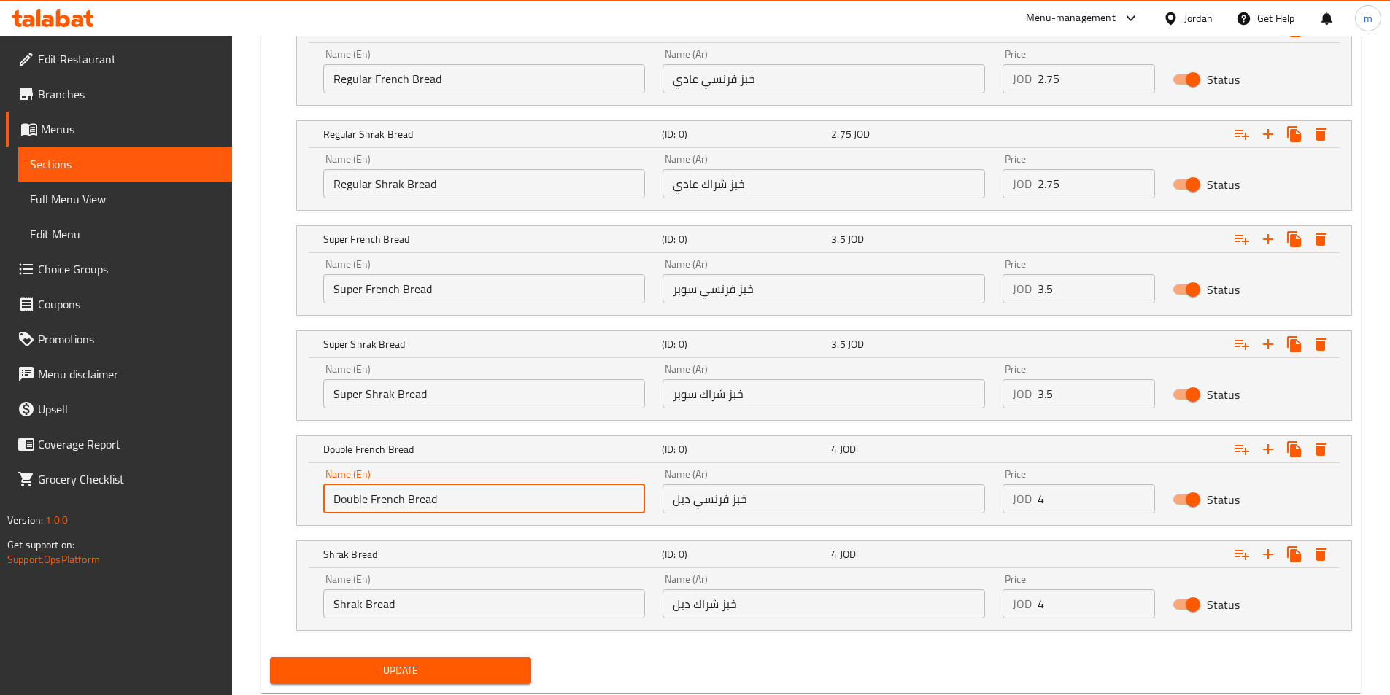
click at [354, 501] on input "Double French Bread" at bounding box center [484, 498] width 322 height 29
type input "Double French Bread"
click at [327, 603] on input "Shrak Bread" at bounding box center [484, 603] width 322 height 29
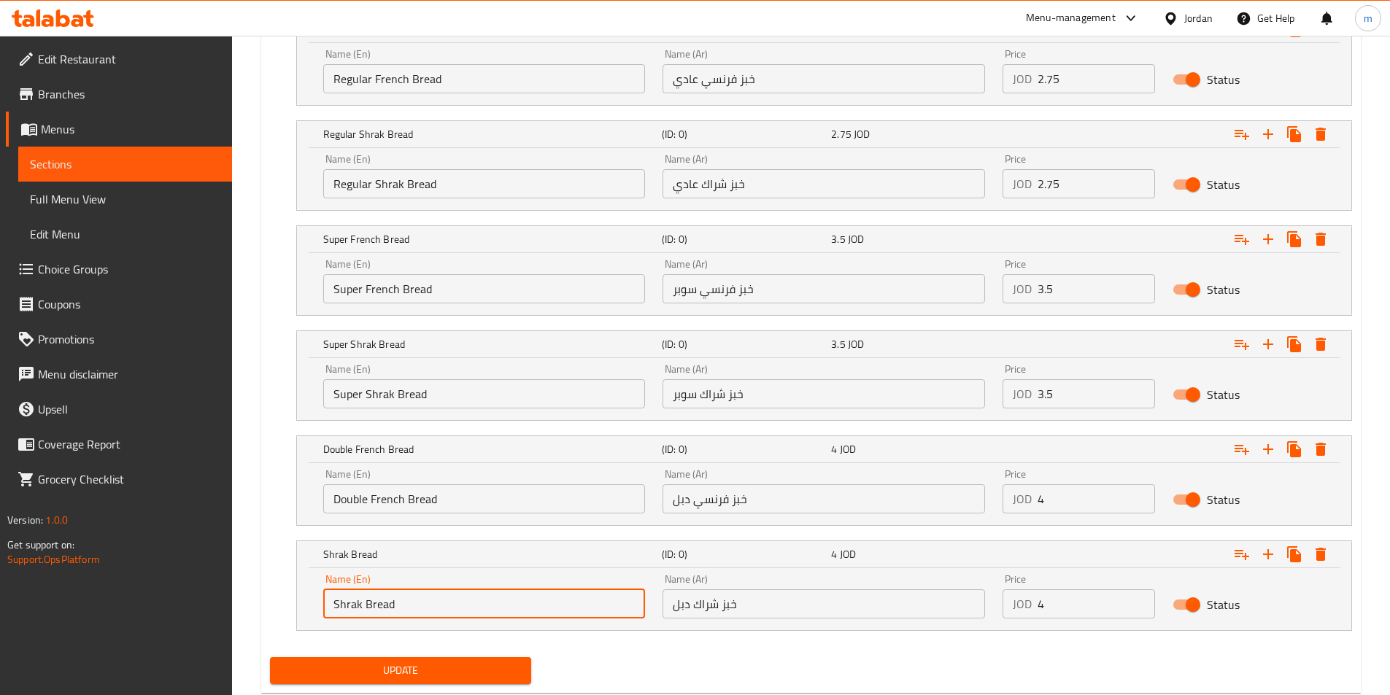
paste input "Double"
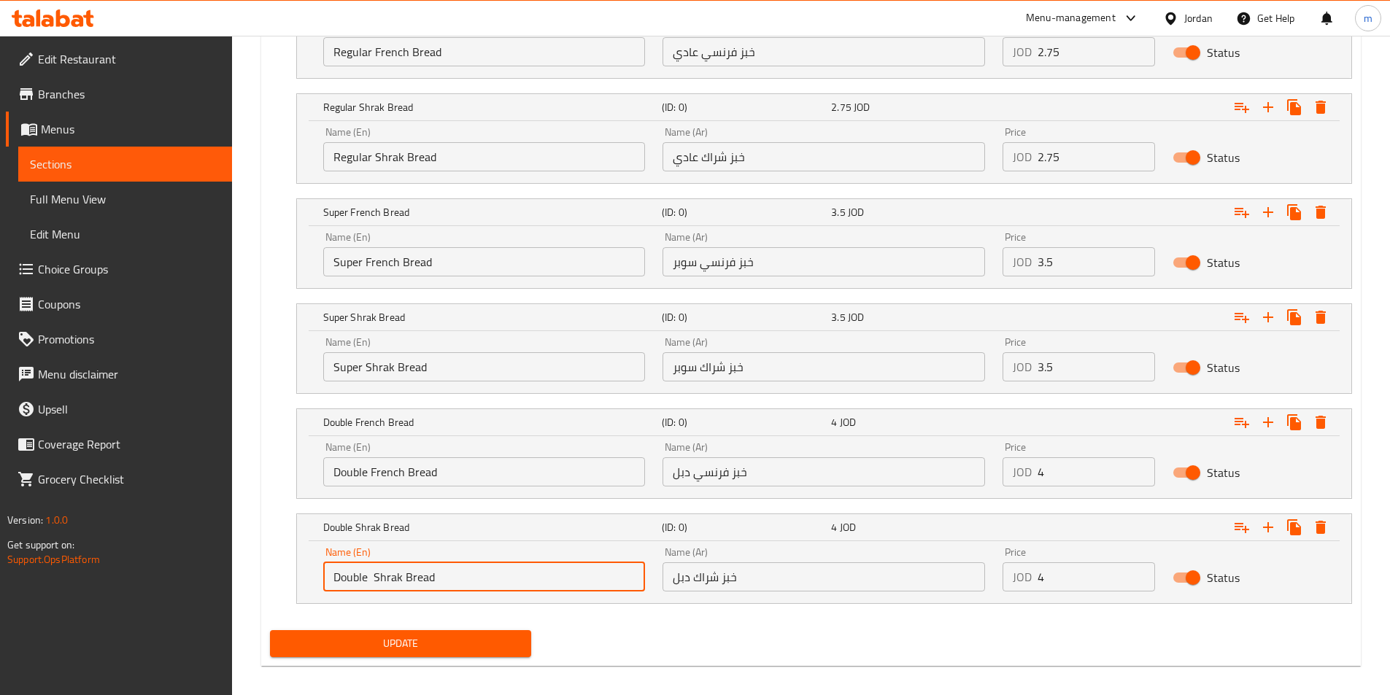
scroll to position [914, 0]
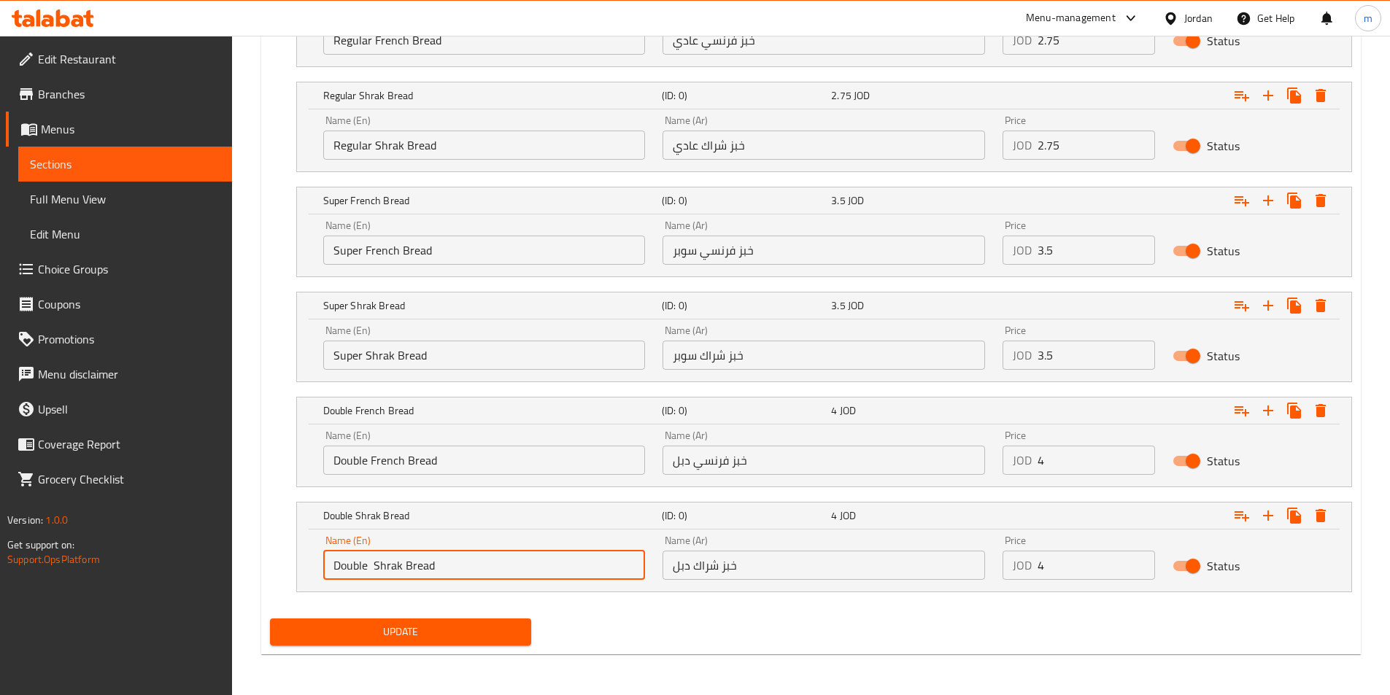
type input "Double Shrak Bread"
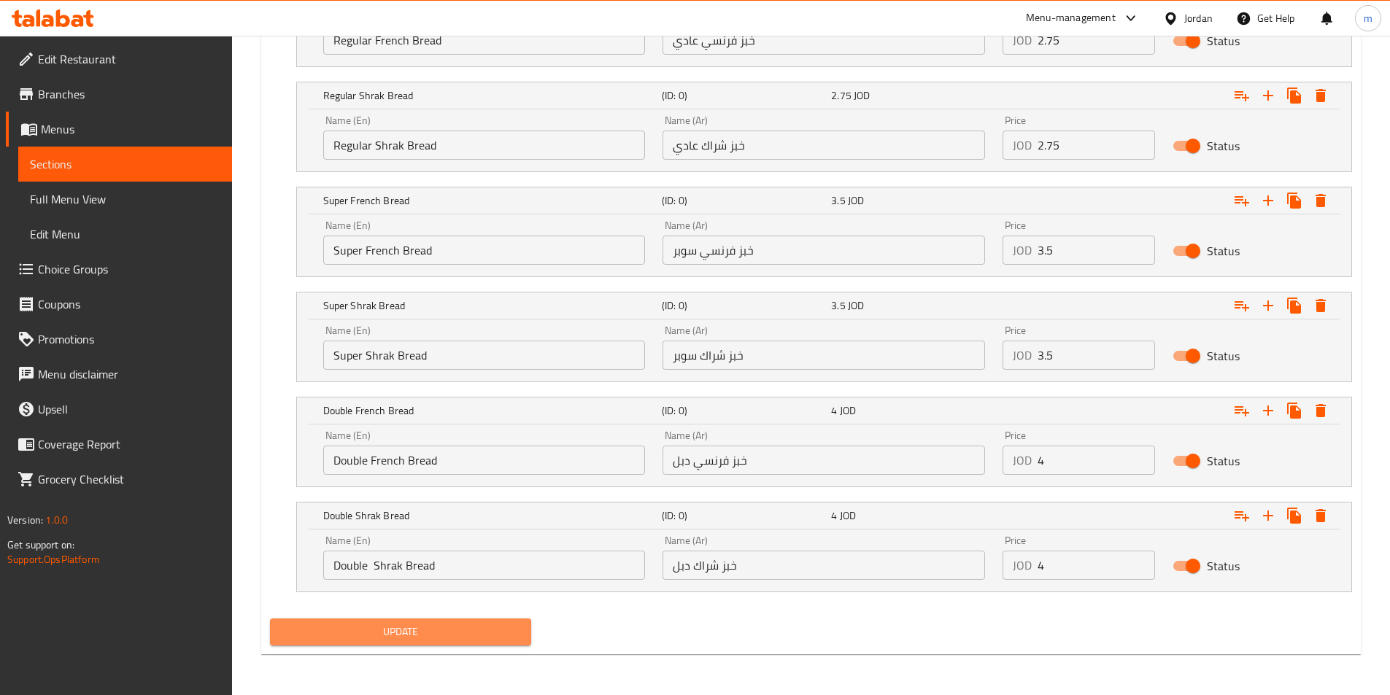
click at [425, 619] on button "Update" at bounding box center [401, 632] width 262 height 27
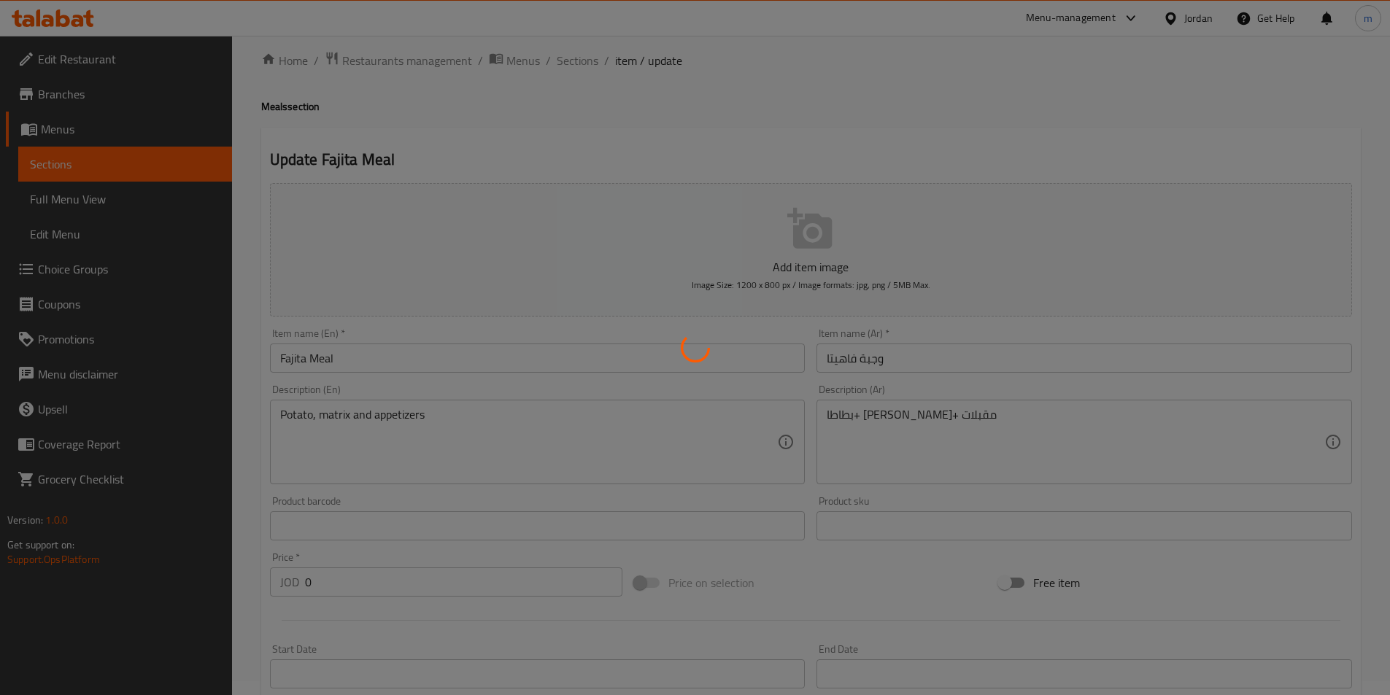
scroll to position [0, 0]
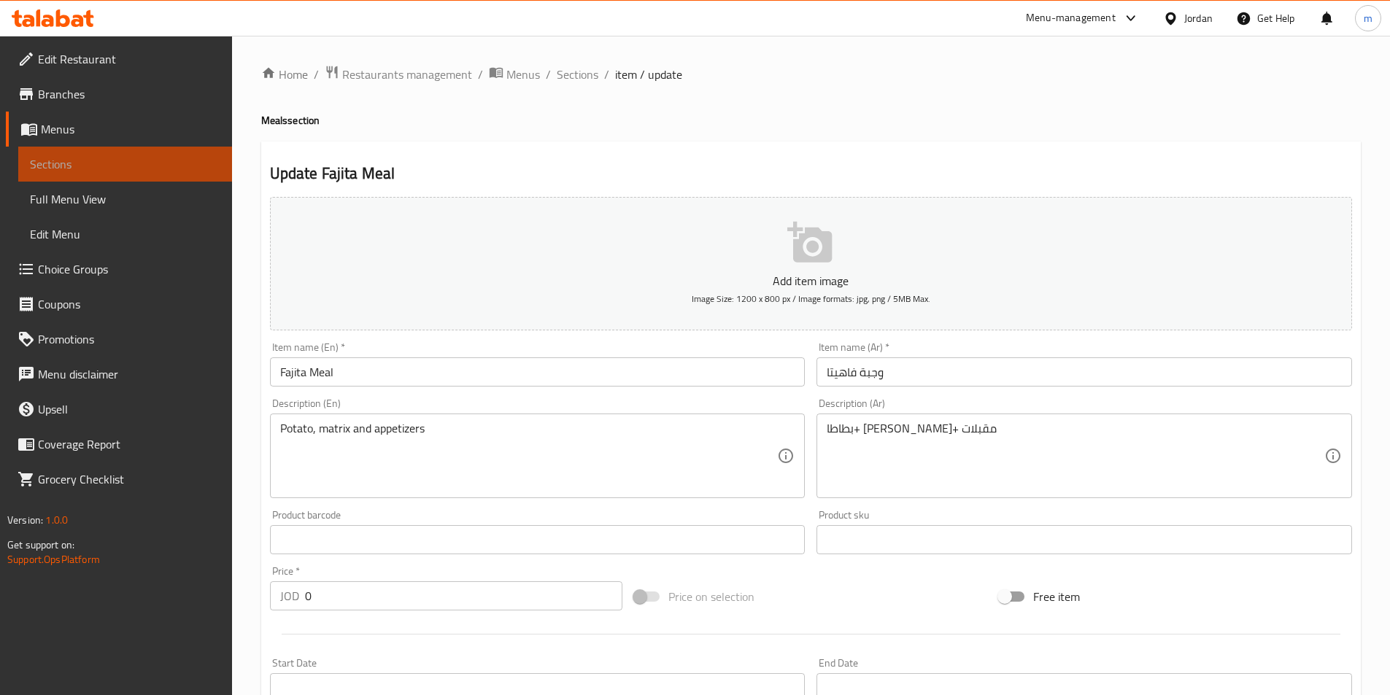
click at [82, 166] on span "Sections" at bounding box center [125, 164] width 190 height 18
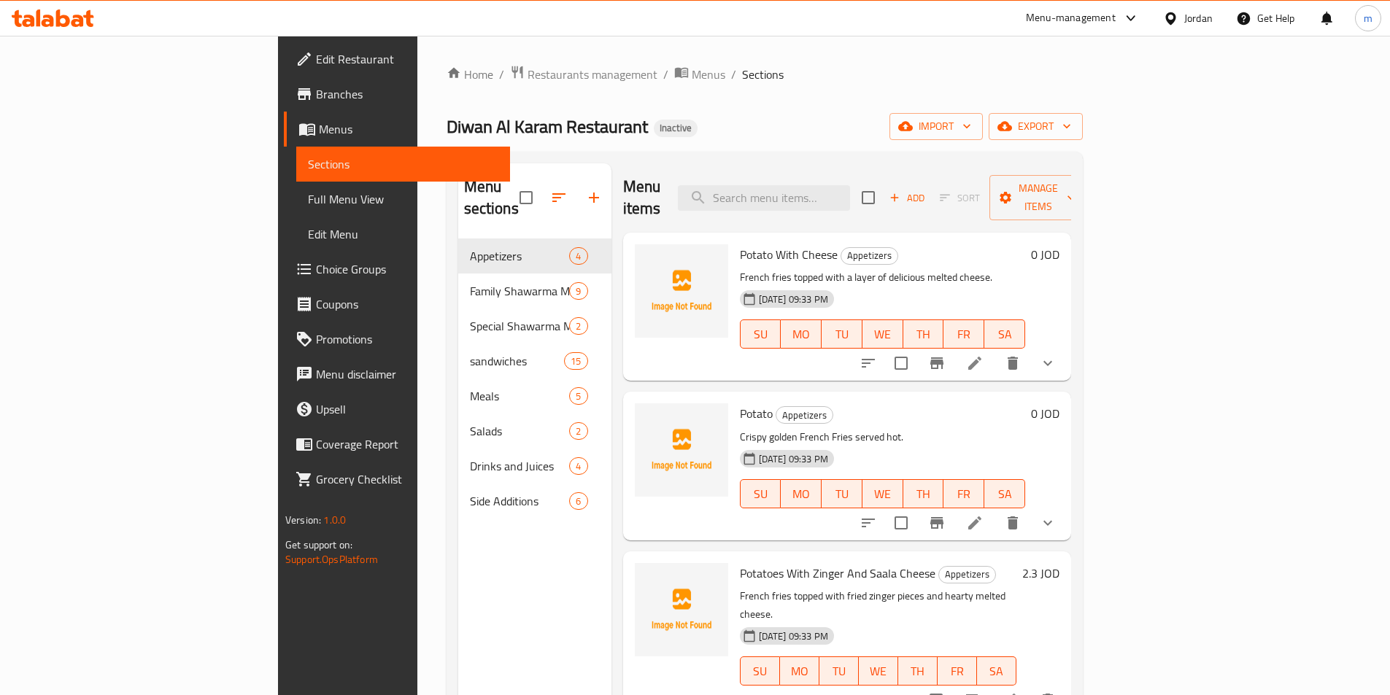
click at [296, 214] on link "Full Menu View" at bounding box center [403, 199] width 214 height 35
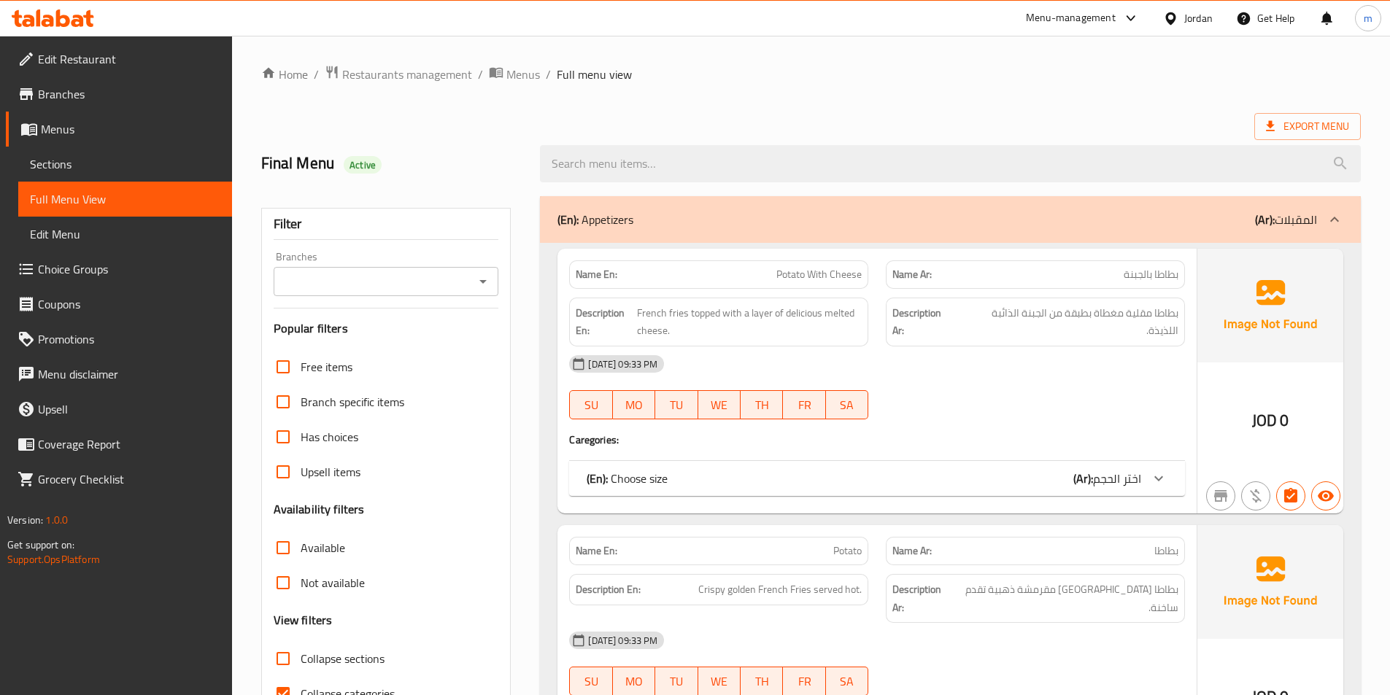
scroll to position [365, 0]
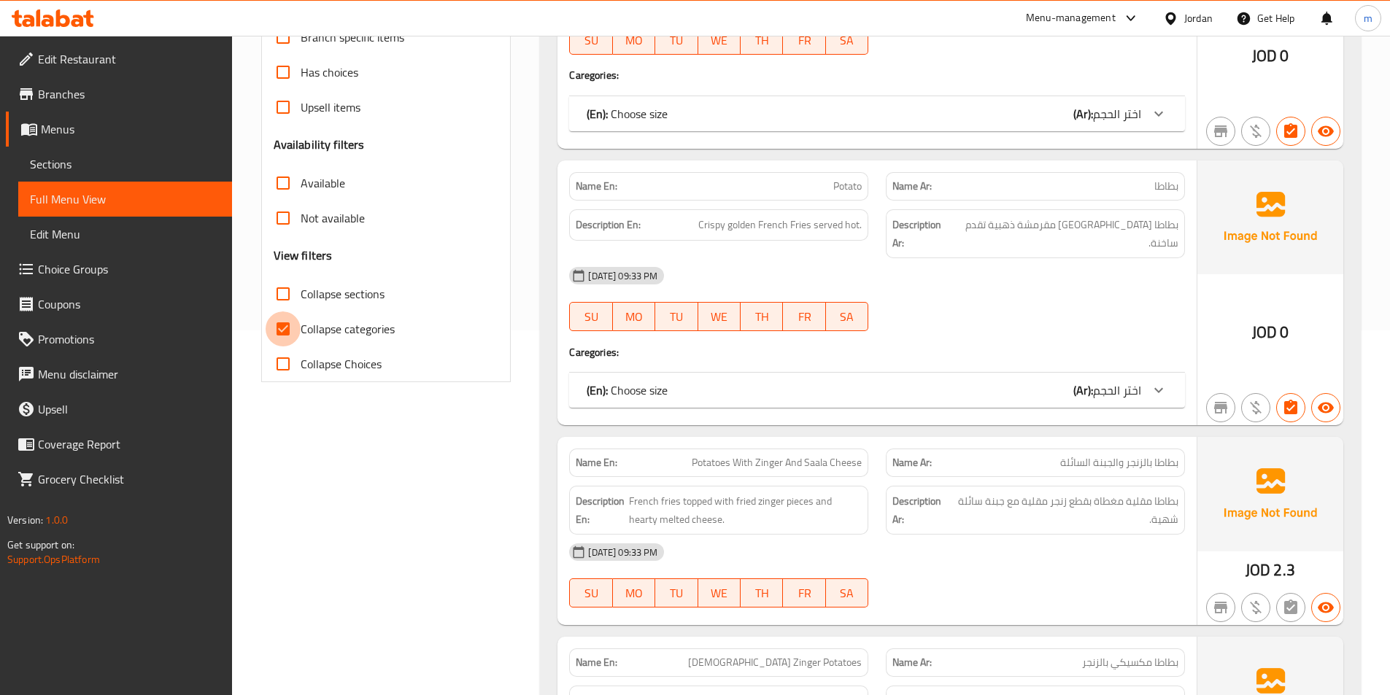
click at [293, 323] on input "Collapse categories" at bounding box center [283, 328] width 35 height 35
checkbox input "false"
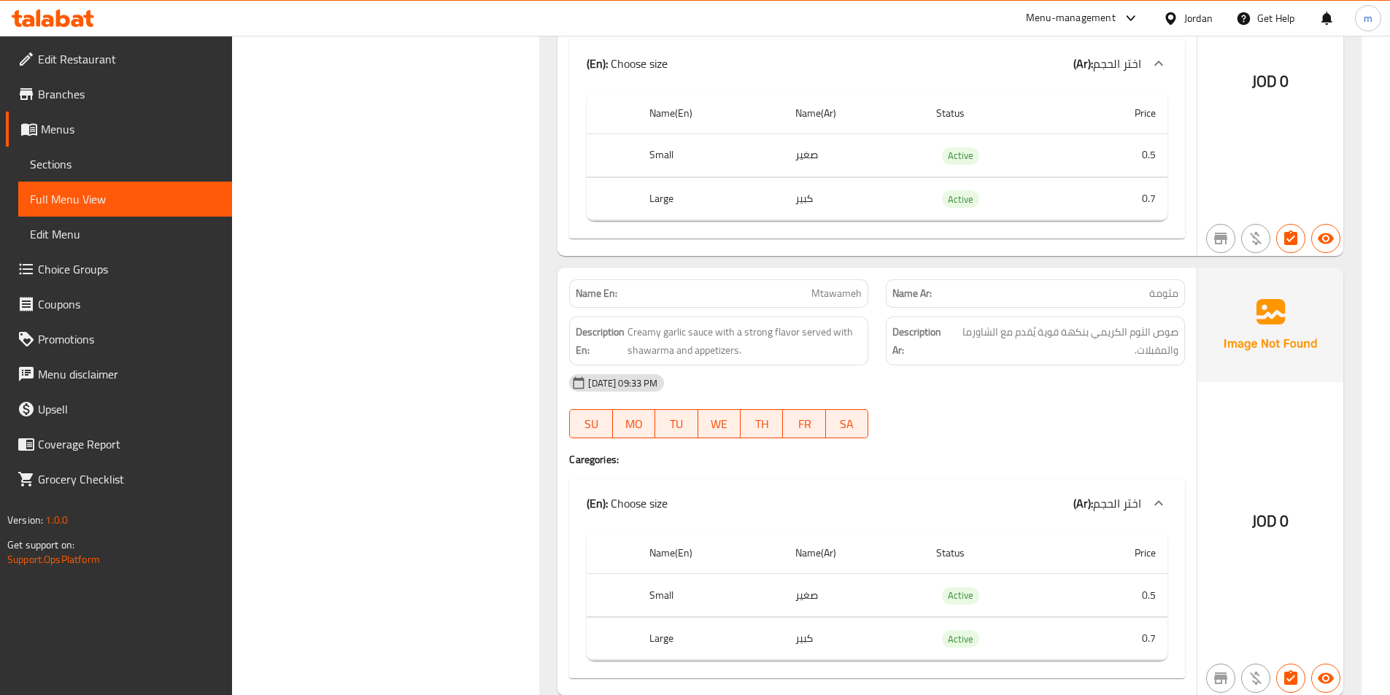
scroll to position [15542, 0]
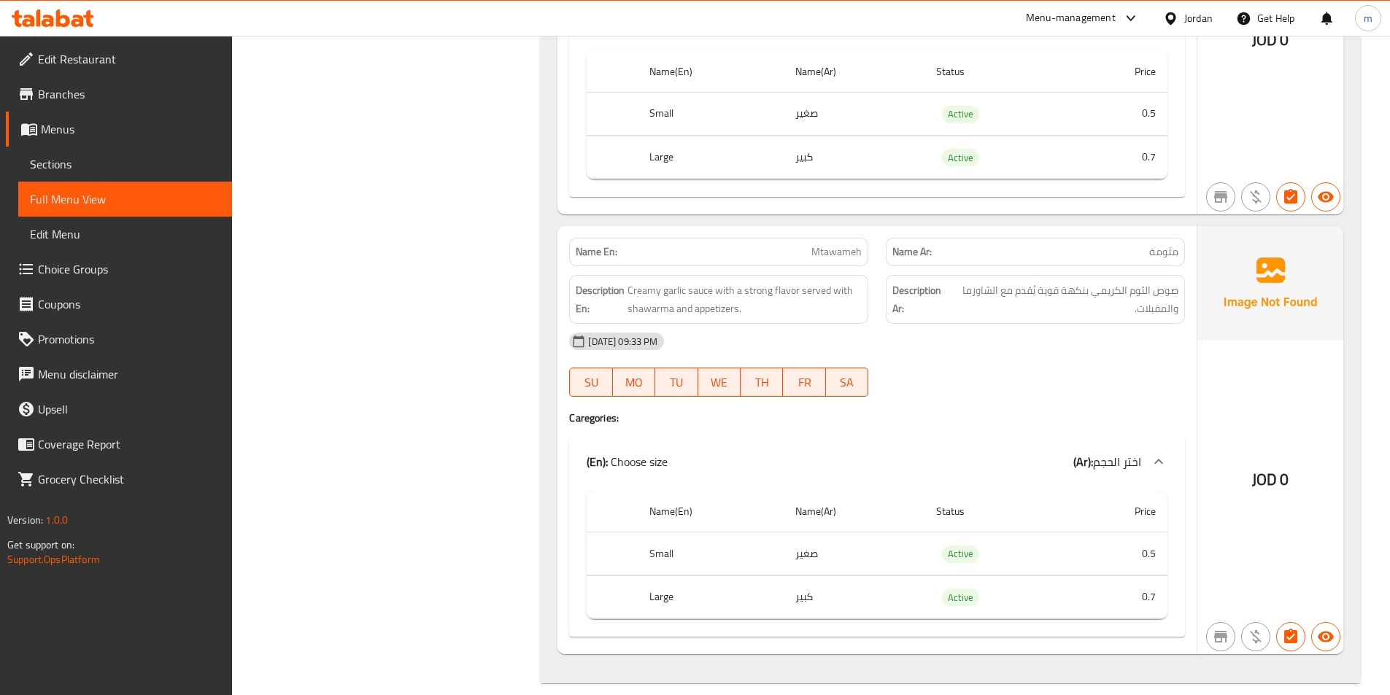
drag, startPoint x: 137, startPoint y: 177, endPoint x: 166, endPoint y: 197, distance: 34.6
click at [137, 177] on link "Sections" at bounding box center [125, 164] width 214 height 35
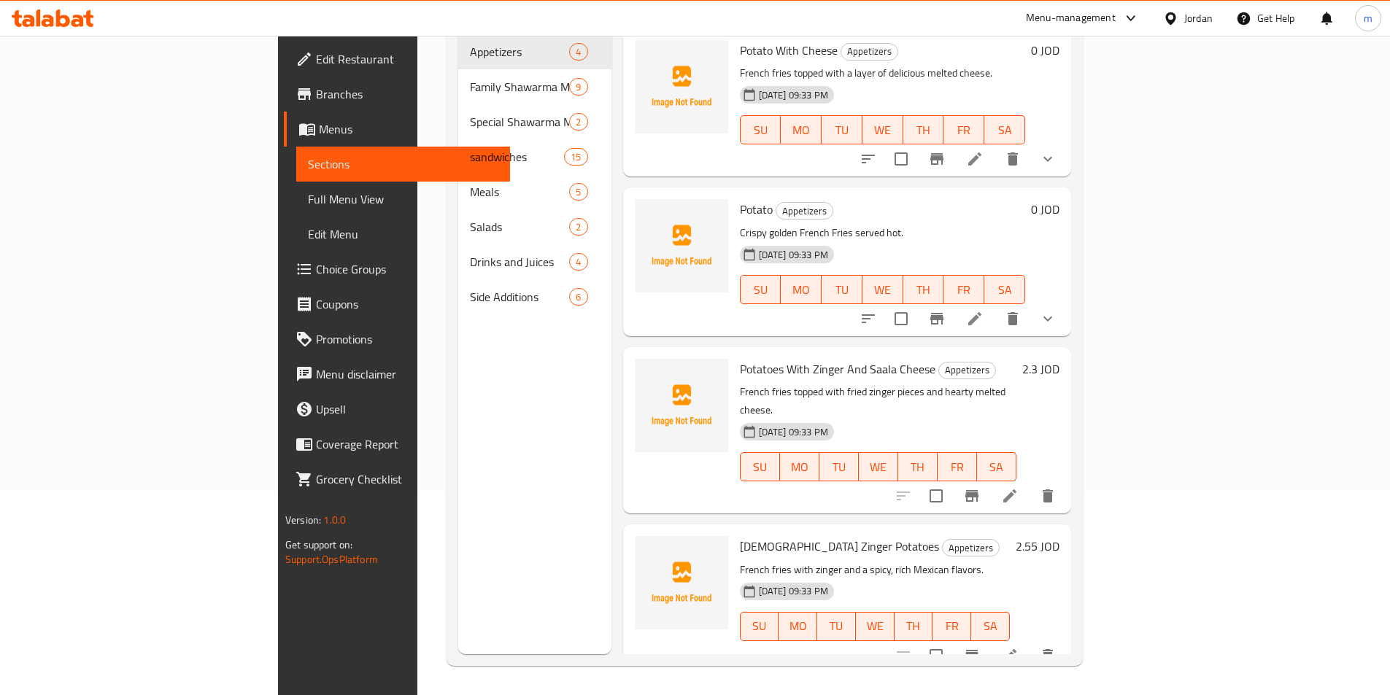
scroll to position [204, 0]
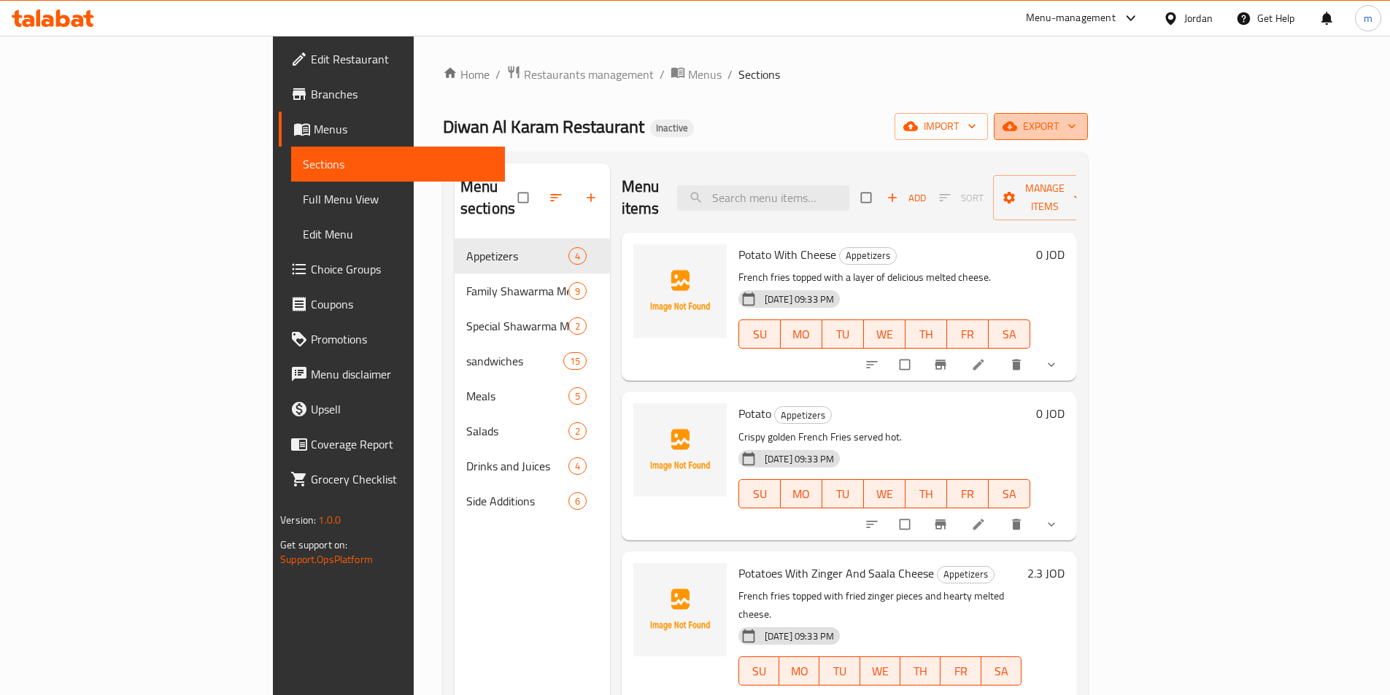
click at [1076, 127] on span "export" at bounding box center [1040, 126] width 71 height 18
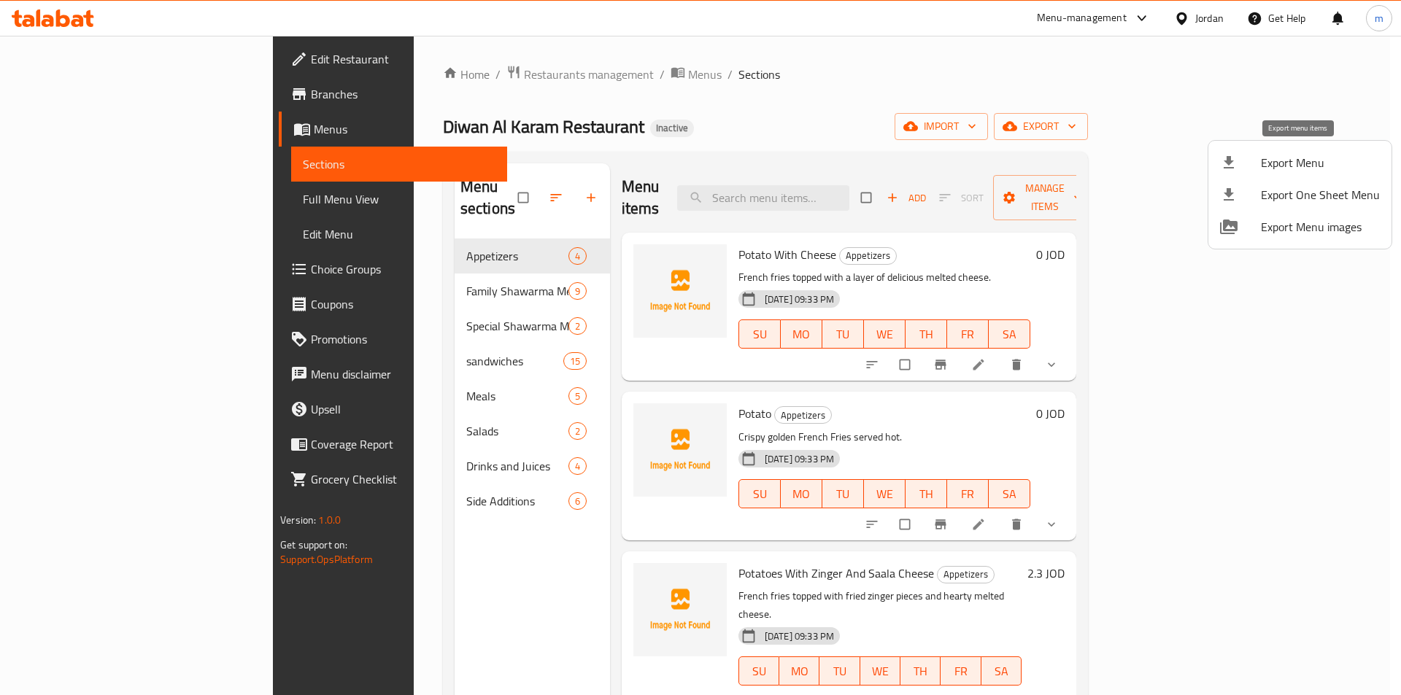
click at [1250, 168] on div at bounding box center [1240, 163] width 41 height 18
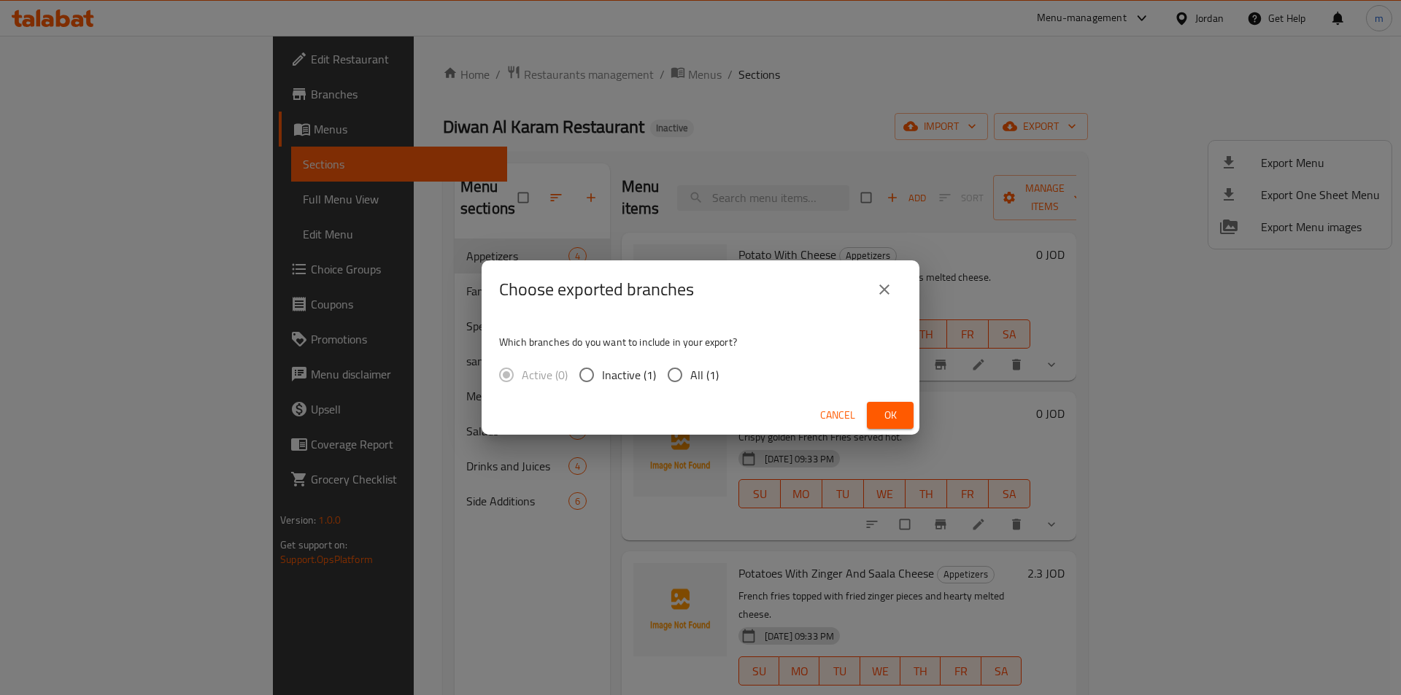
click at [708, 372] on span "All (1)" at bounding box center [704, 375] width 28 height 18
click at [690, 372] on input "All (1)" at bounding box center [674, 375] width 31 height 31
radio input "true"
click at [878, 416] on button "Ok" at bounding box center [890, 415] width 47 height 27
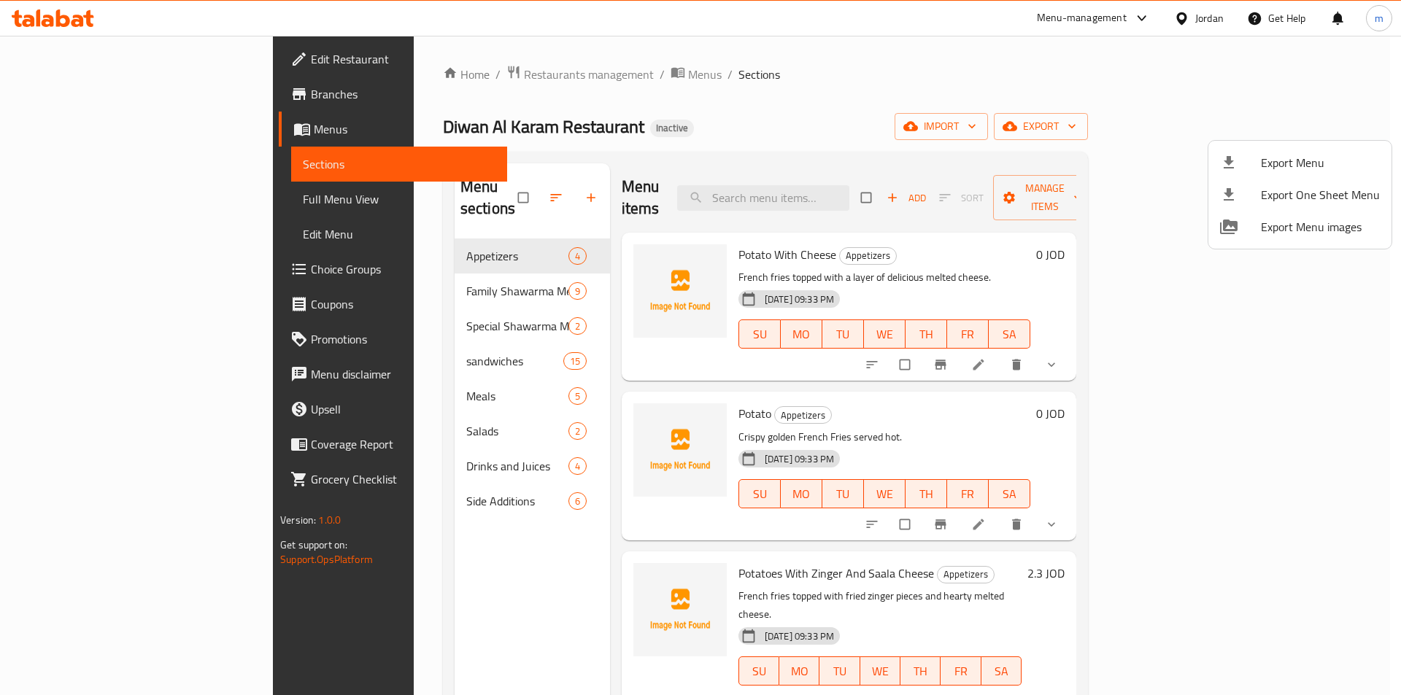
click at [76, 204] on div at bounding box center [700, 347] width 1401 height 695
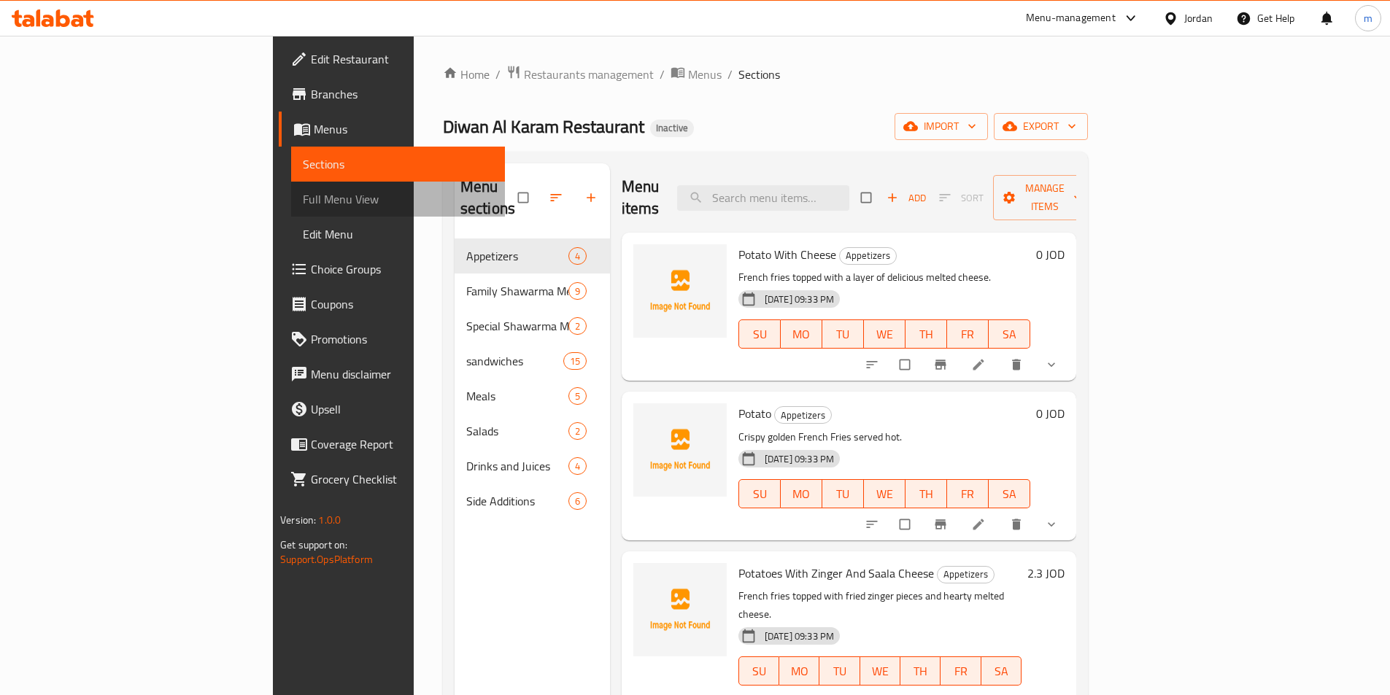
click at [303, 204] on span "Full Menu View" at bounding box center [398, 199] width 190 height 18
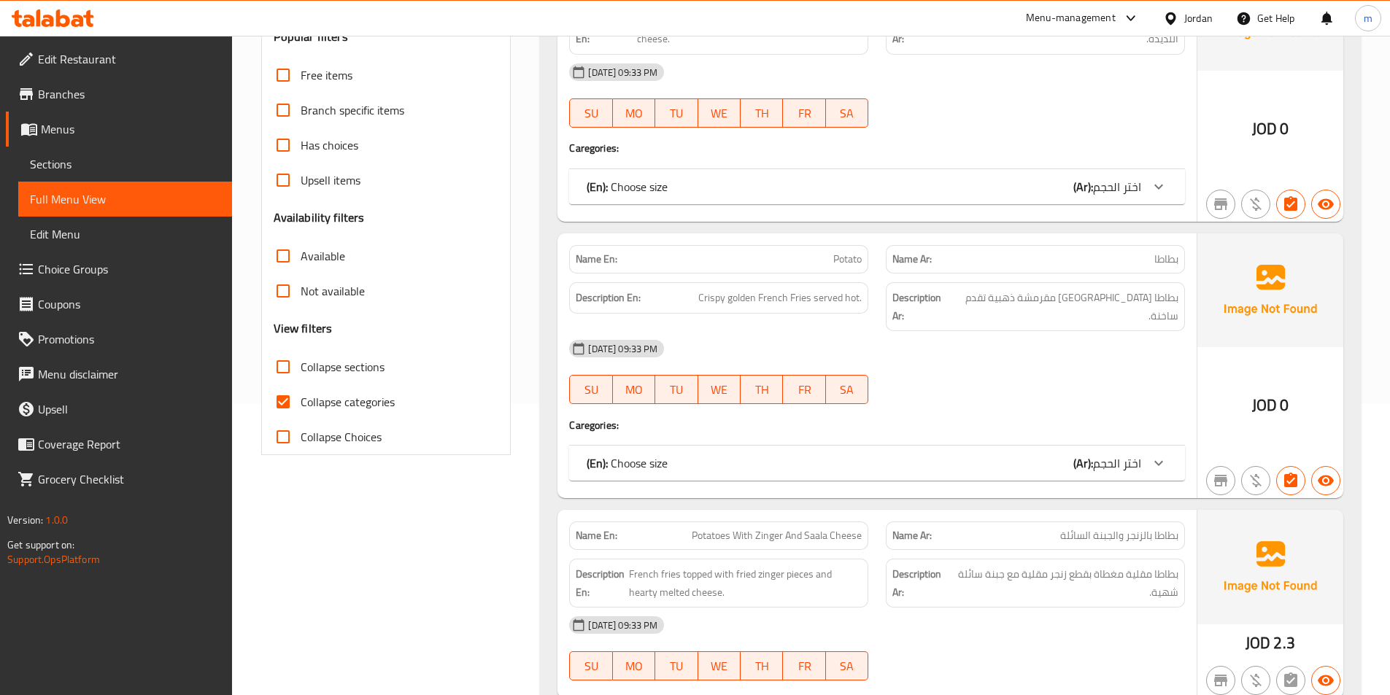
scroll to position [365, 0]
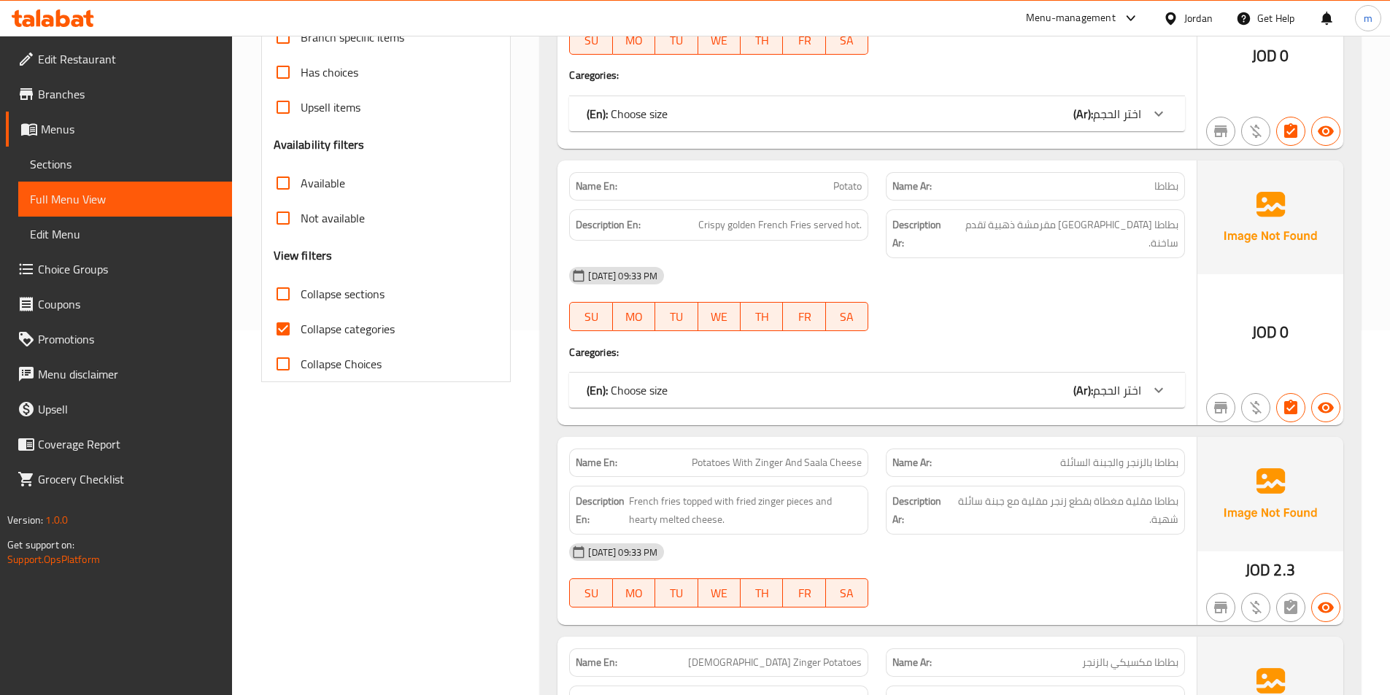
click at [285, 331] on input "Collapse categories" at bounding box center [283, 328] width 35 height 35
checkbox input "false"
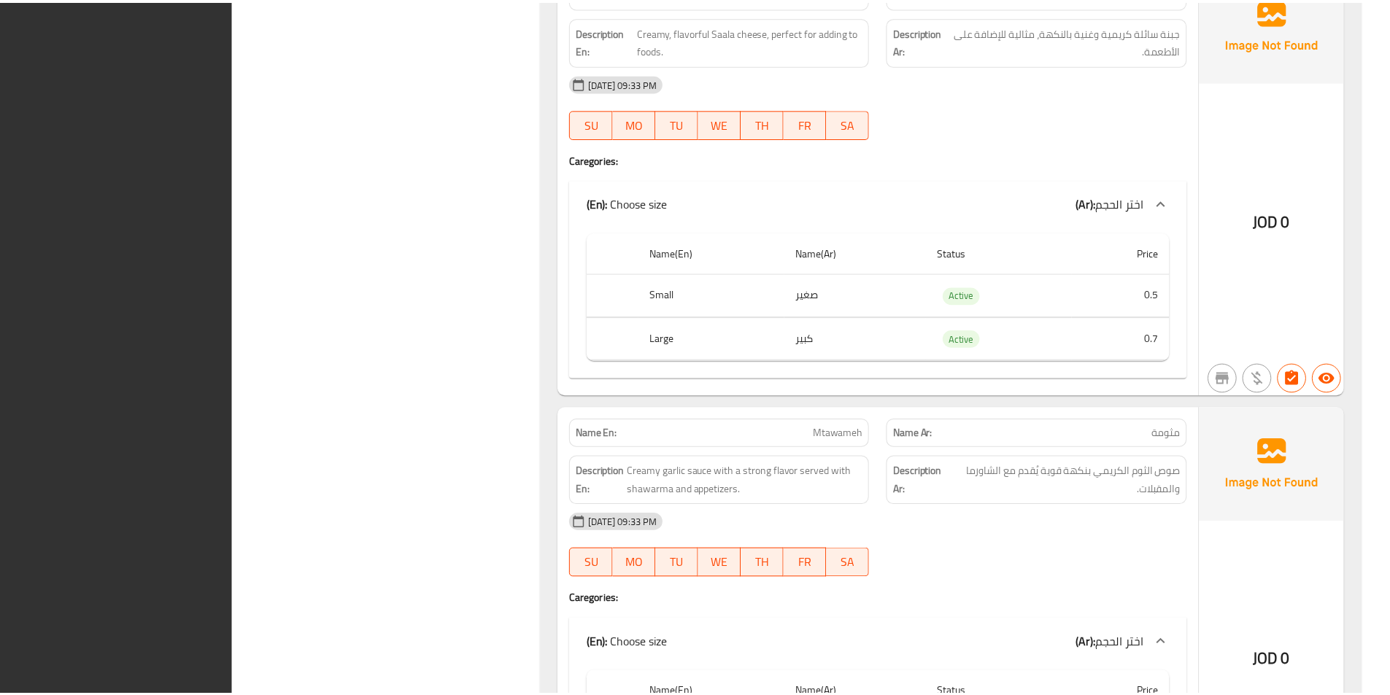
scroll to position [15506, 0]
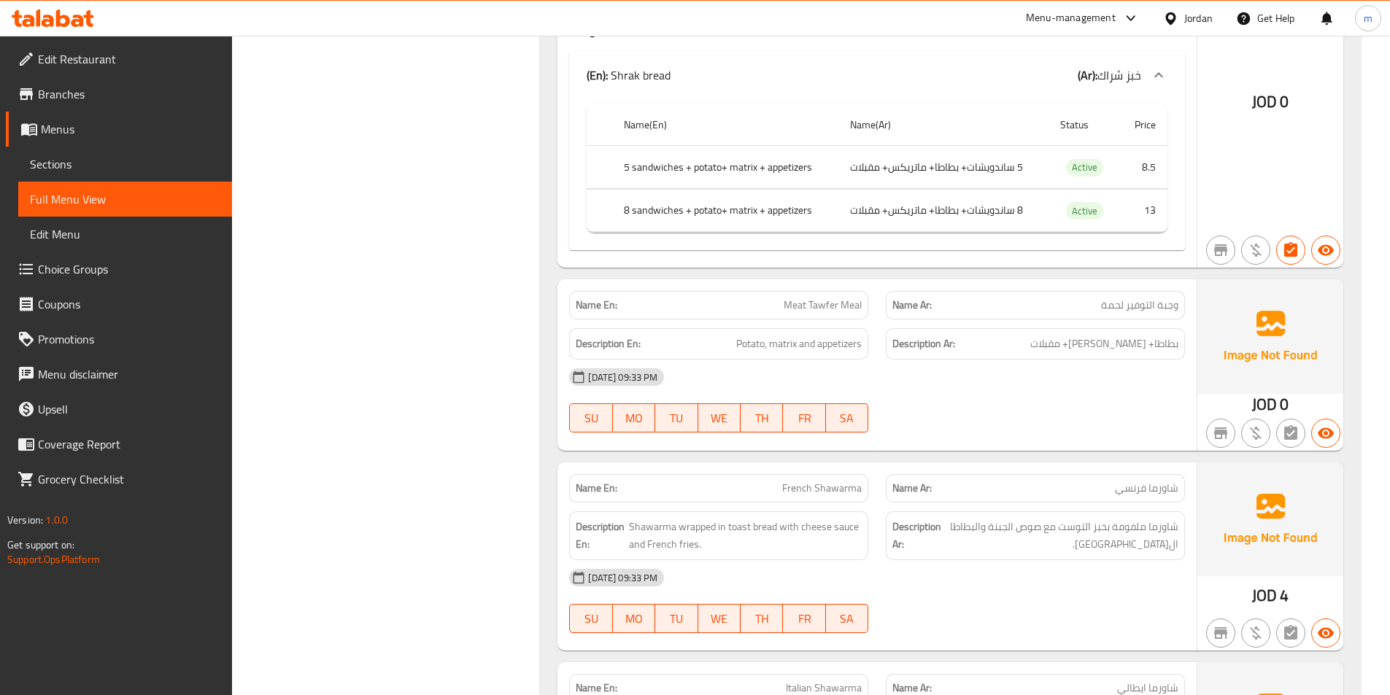
scroll to position [2667, 0]
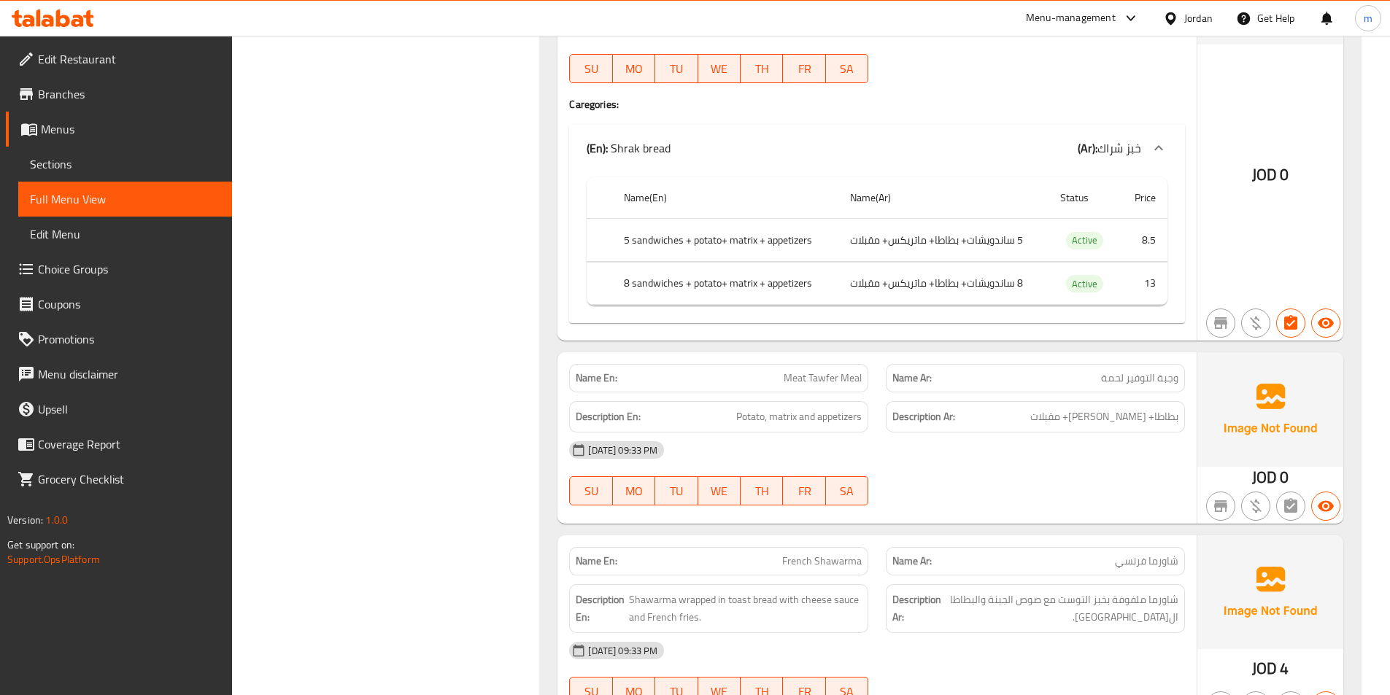
click at [840, 371] on span "Meat Tawfer Meal" at bounding box center [822, 378] width 78 height 15
copy span "Meat Tawfer Meal"
click at [854, 364] on div "Name En: Meat Tawfer Meal" at bounding box center [718, 378] width 299 height 28
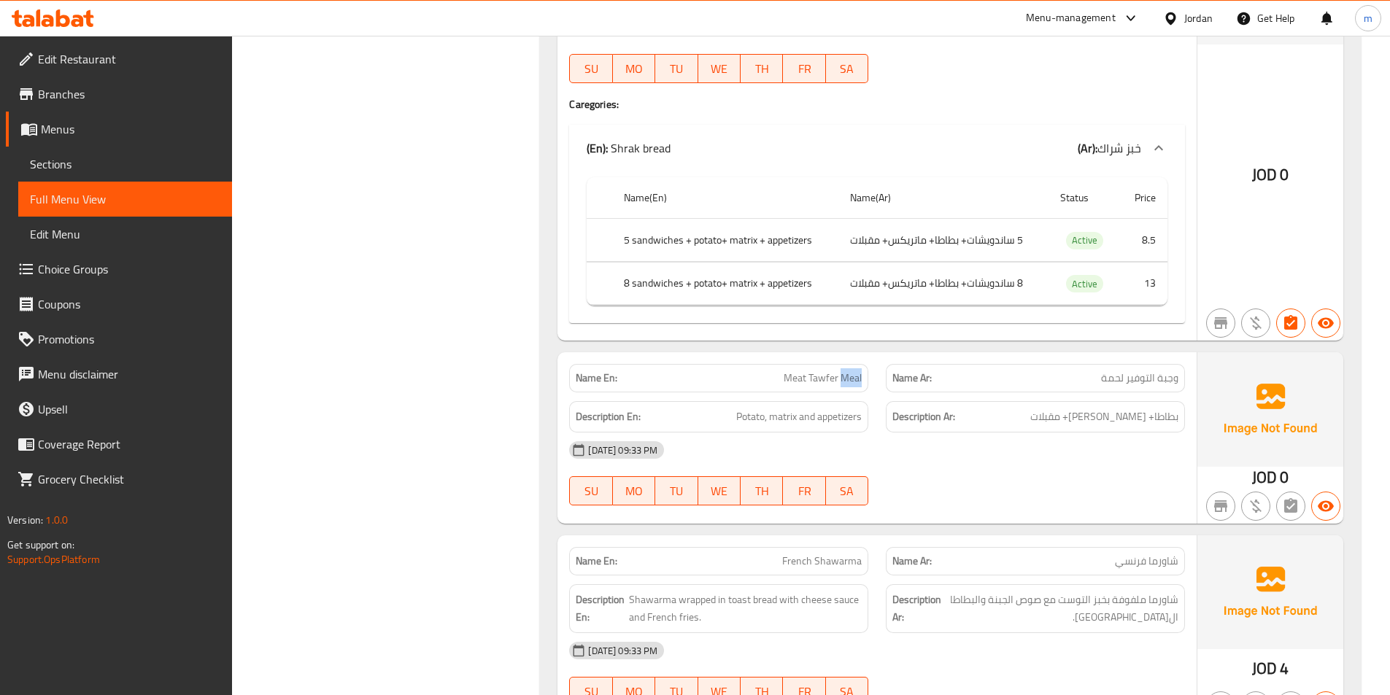
click at [854, 364] on div "Name En: Meat Tawfer Meal" at bounding box center [718, 378] width 299 height 28
click at [844, 371] on span "Meat Tawfer Meal" at bounding box center [822, 378] width 78 height 15
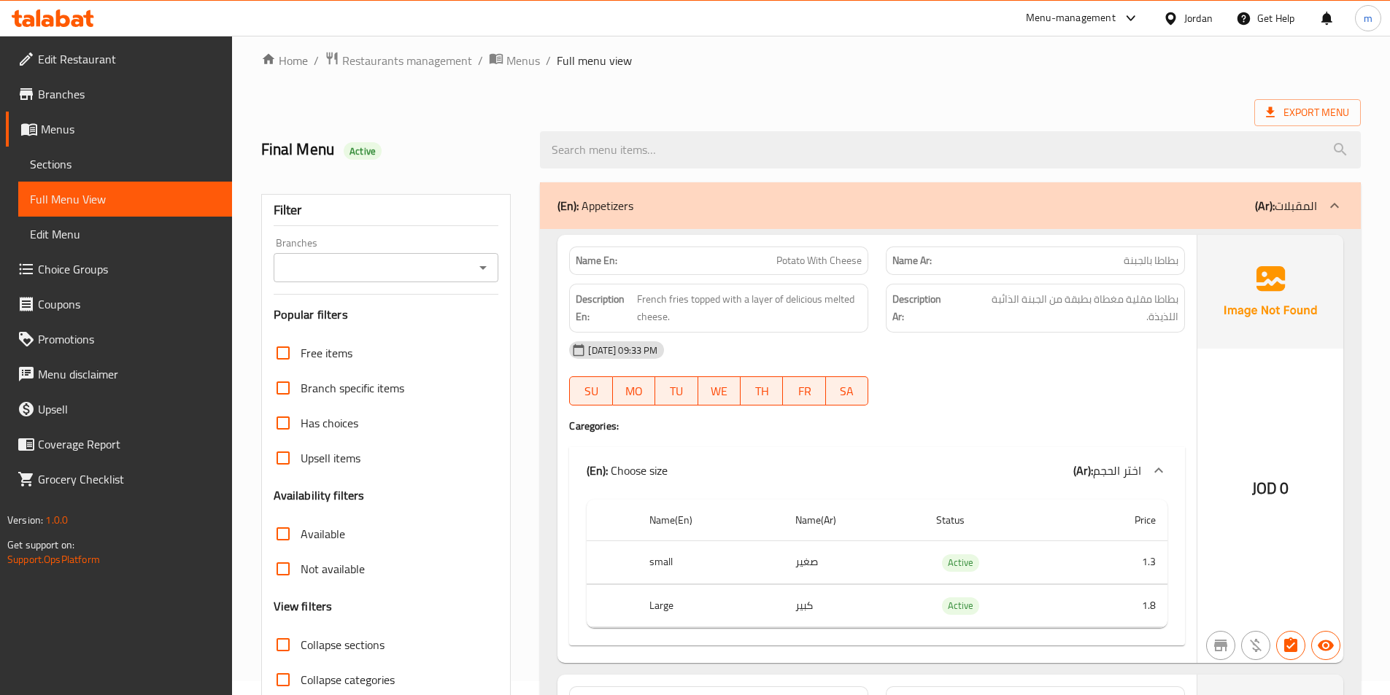
scroll to position [0, 0]
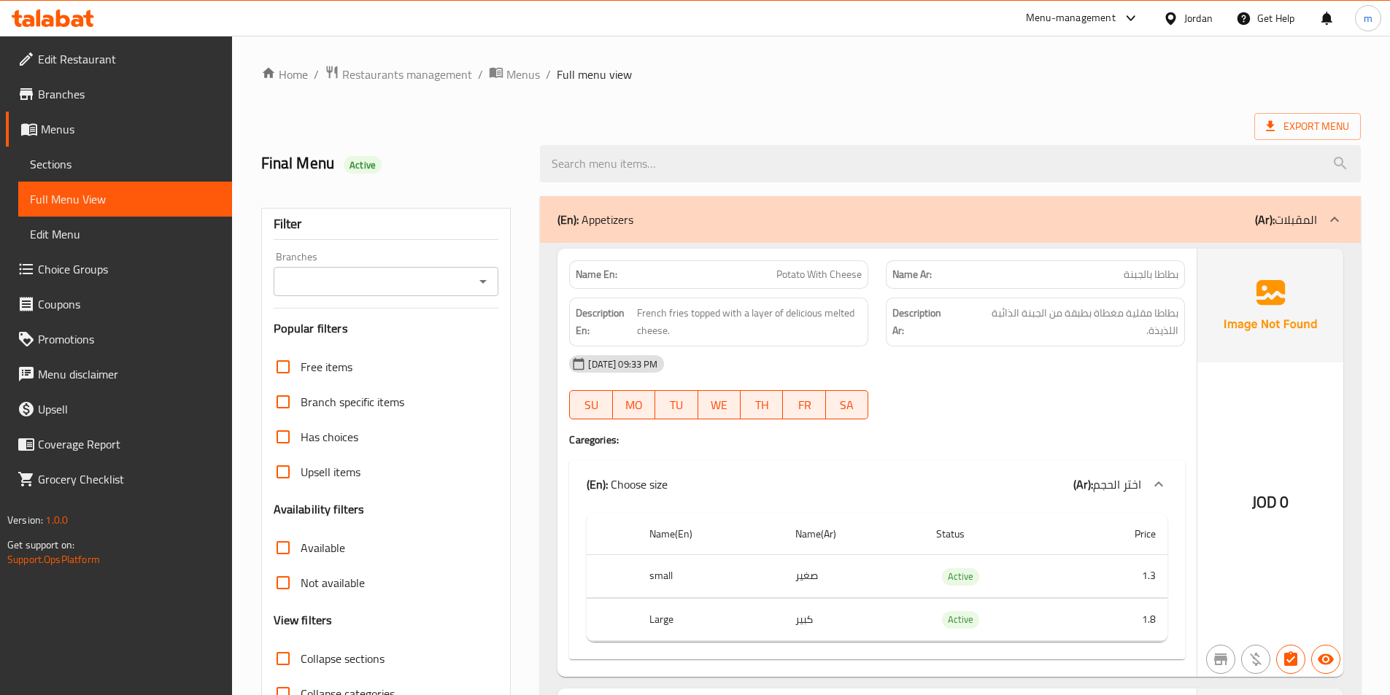
click at [106, 205] on span "Full Menu View" at bounding box center [125, 199] width 190 height 18
click at [70, 172] on span "Sections" at bounding box center [125, 164] width 190 height 18
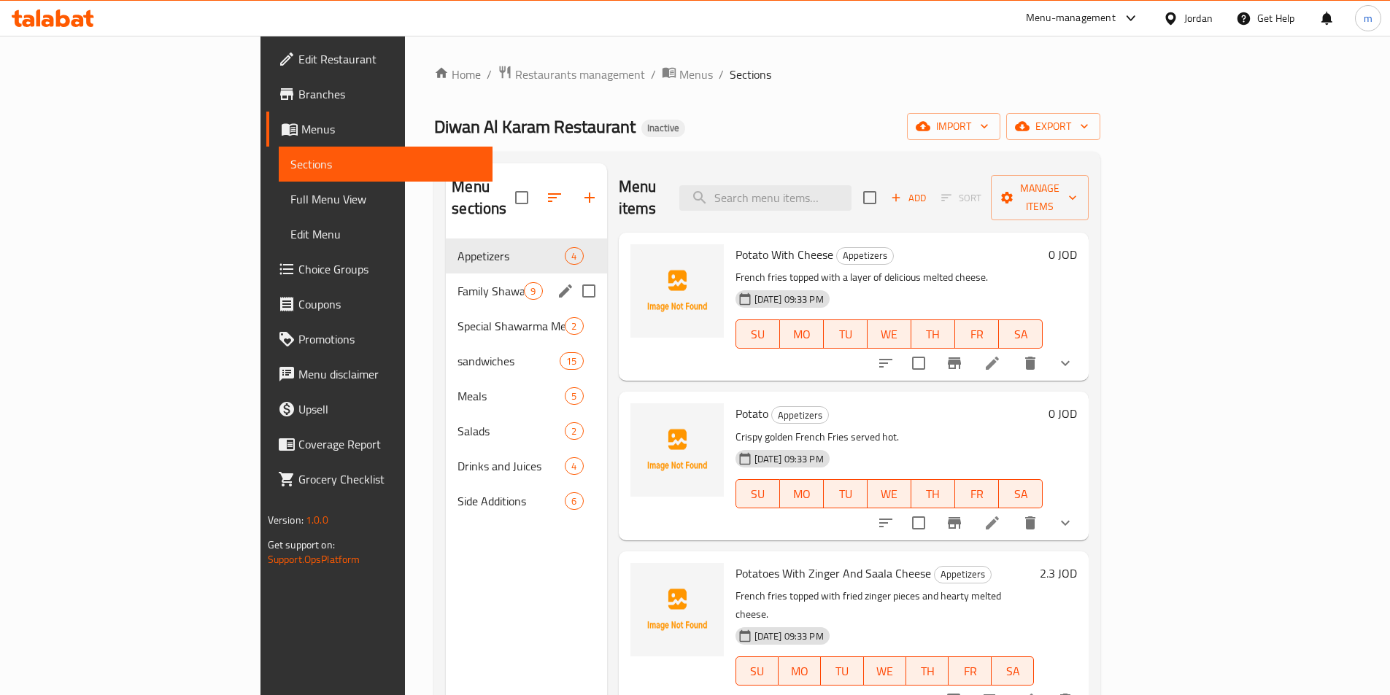
click at [446, 282] on div "Family Shawarma Meals 9" at bounding box center [526, 291] width 160 height 35
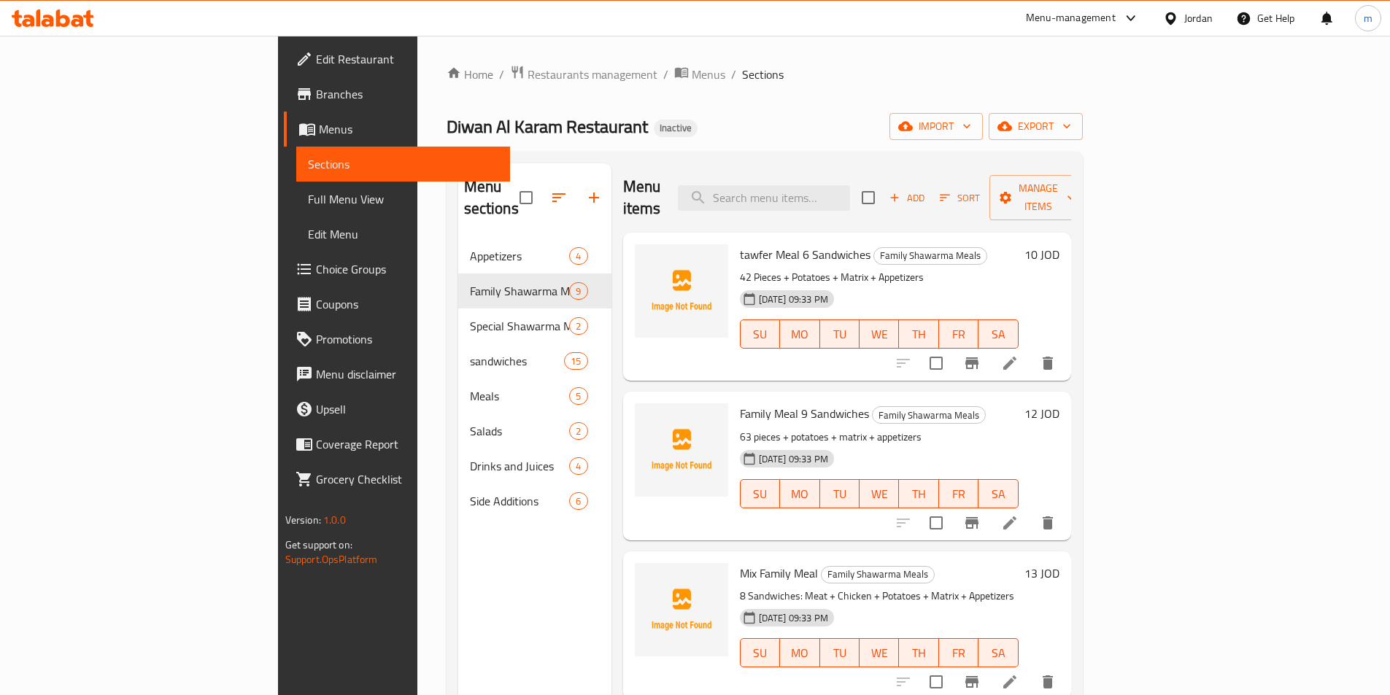
click at [867, 121] on div "Diwan Al Karam Restaurant Inactive import export" at bounding box center [764, 126] width 636 height 27
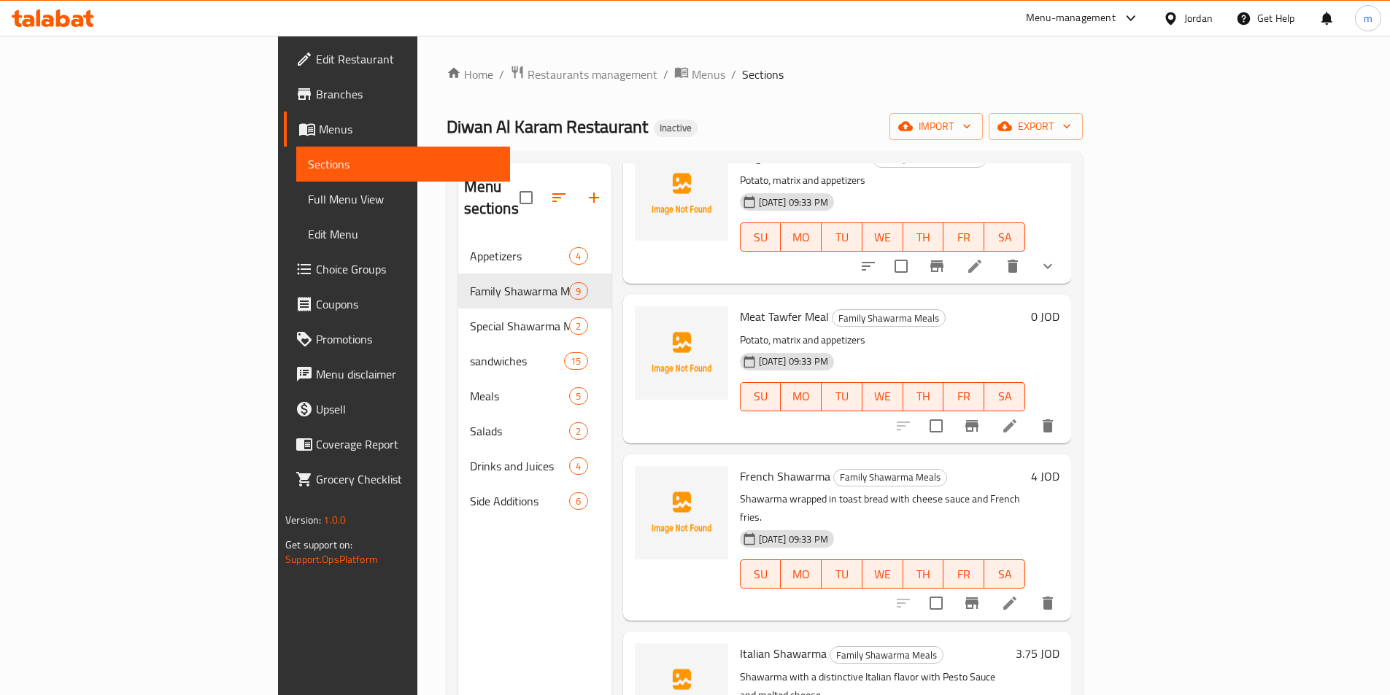
scroll to position [738, 0]
click at [1030, 410] on li at bounding box center [1009, 423] width 41 height 26
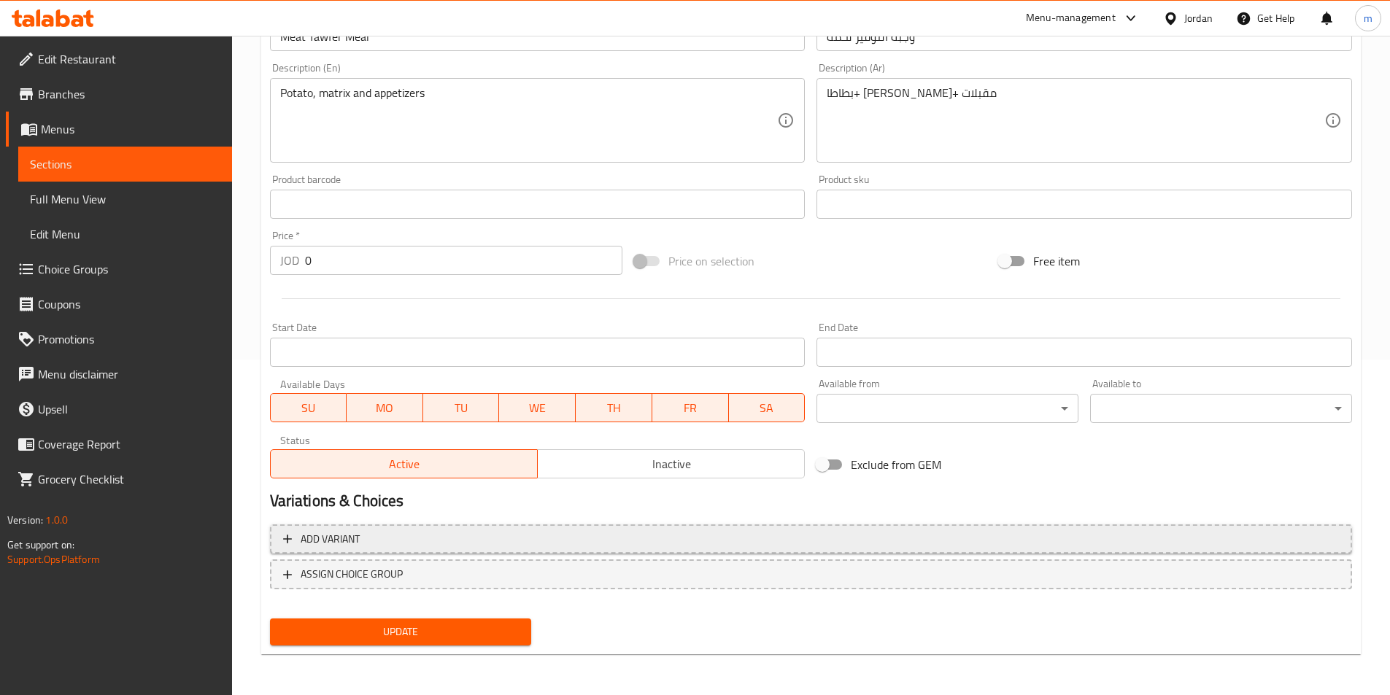
click at [377, 533] on span "Add variant" at bounding box center [811, 539] width 1056 height 18
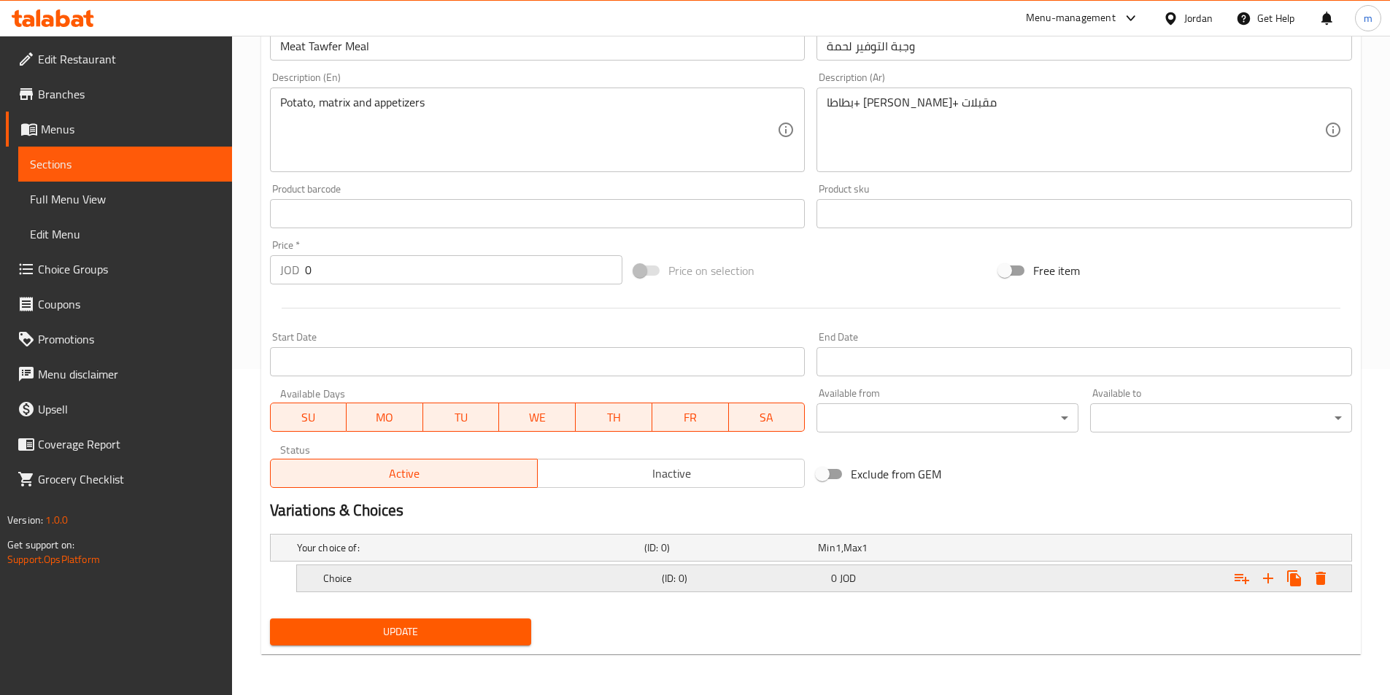
click at [395, 564] on div "Choice (ID: 0) 0 JOD" at bounding box center [815, 548] width 1042 height 32
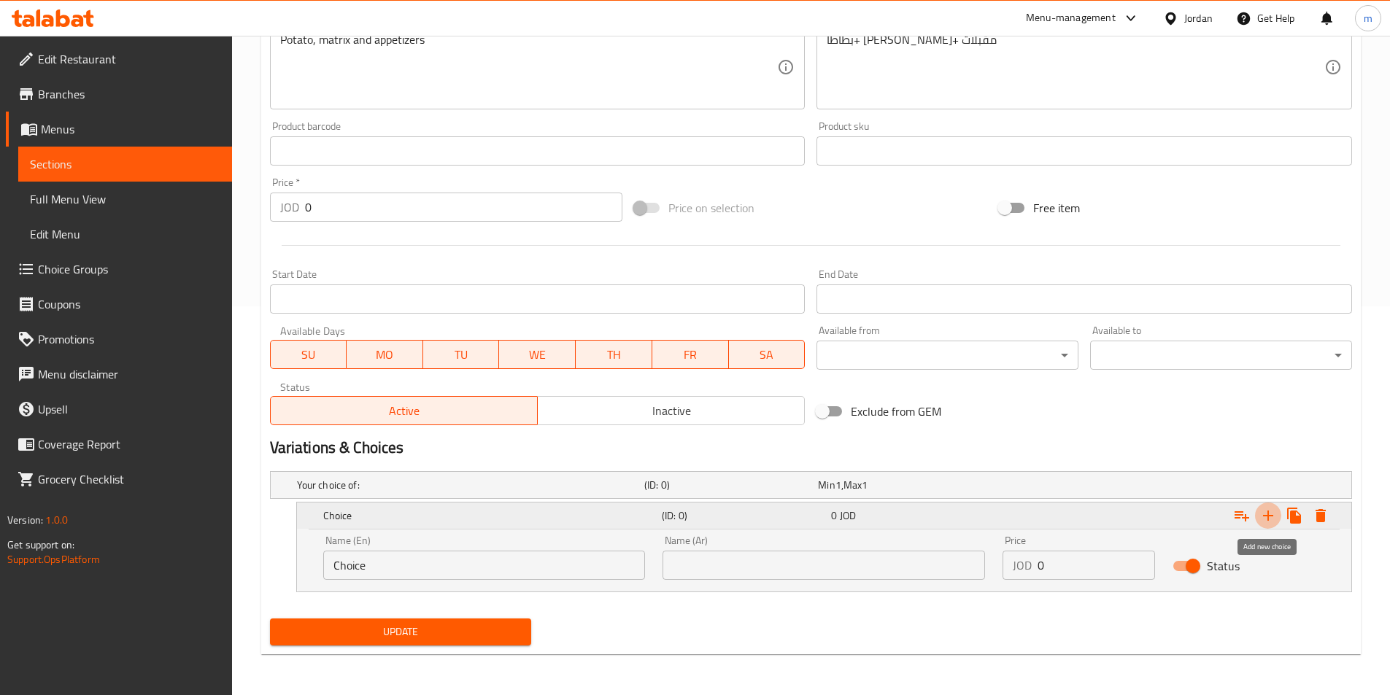
click at [1264, 519] on icon "Expand" at bounding box center [1268, 516] width 18 height 18
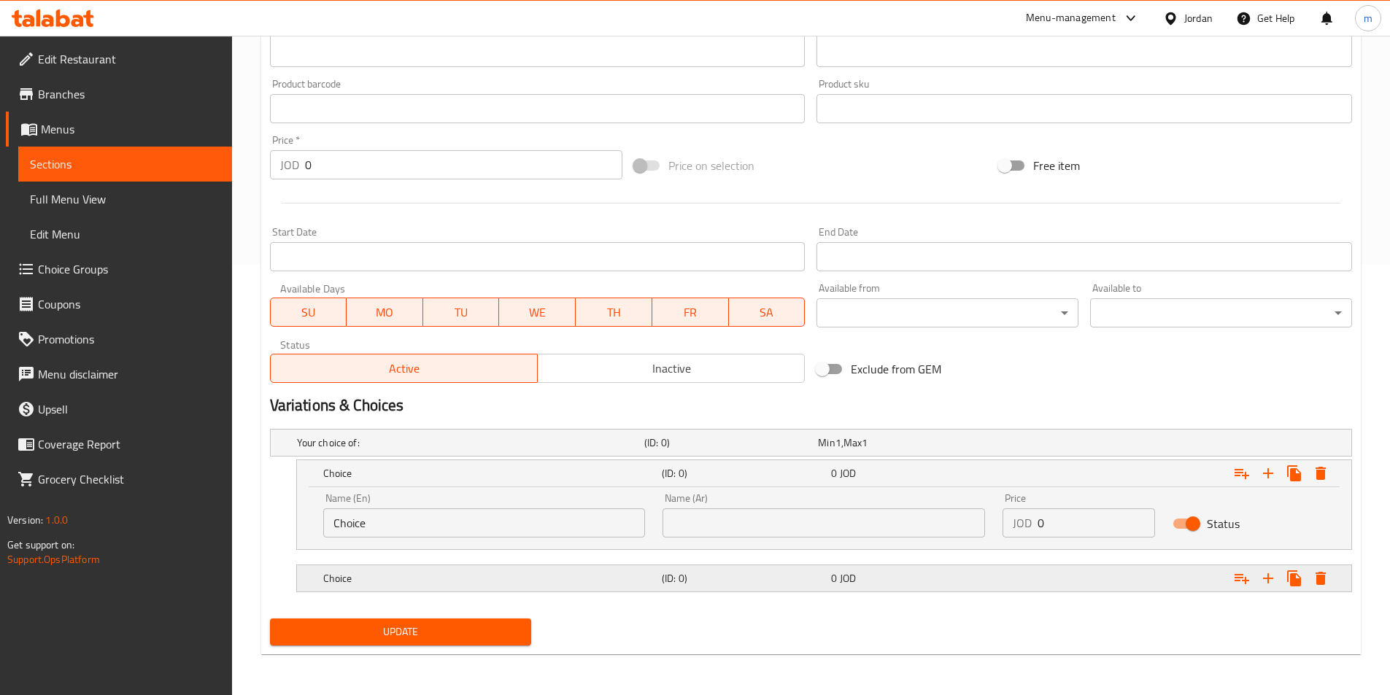
click at [710, 459] on div "Choice (ID: 0) 0 JOD" at bounding box center [815, 443] width 1042 height 32
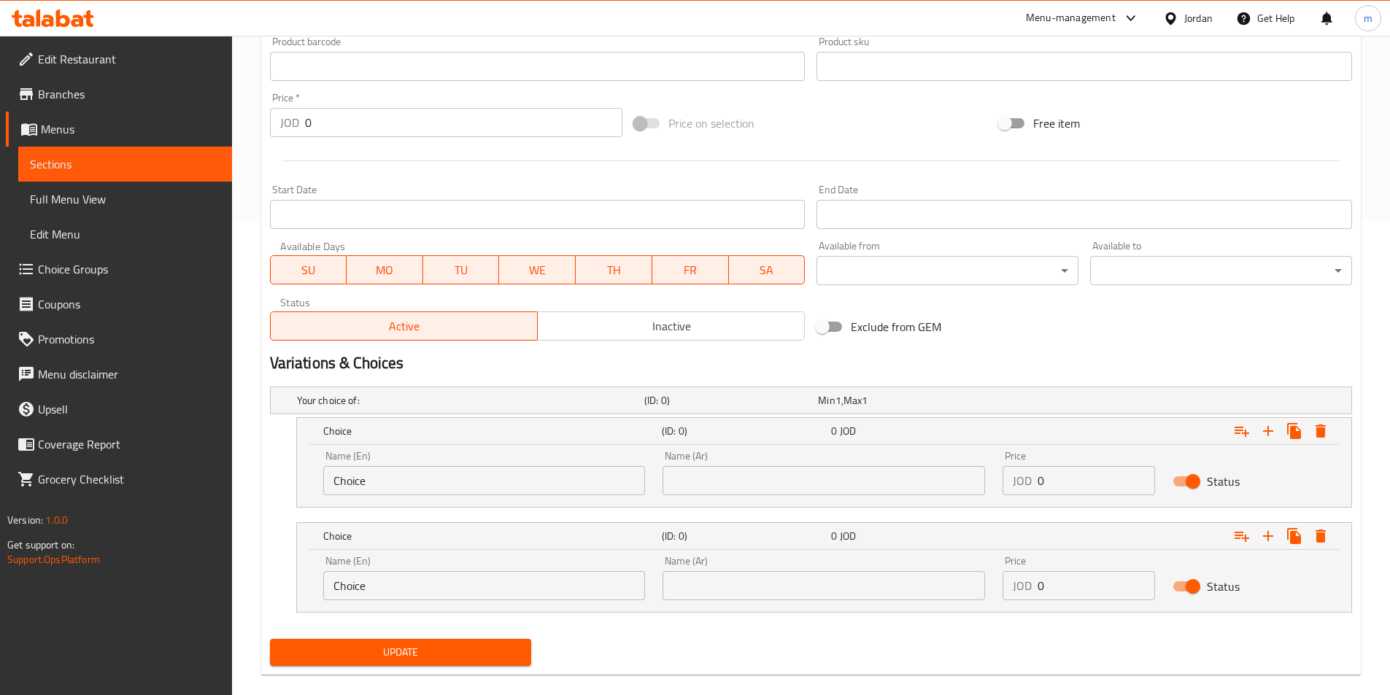
scroll to position [494, 0]
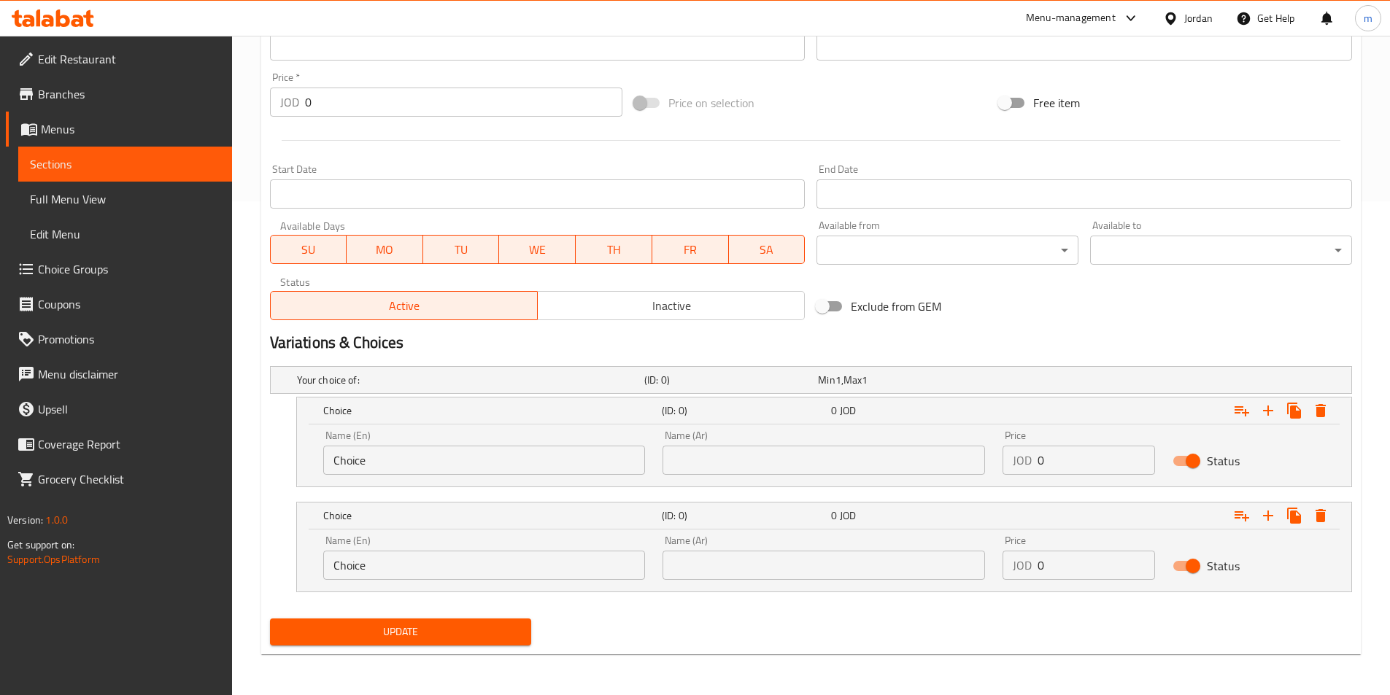
click at [737, 472] on input "text" at bounding box center [823, 460] width 322 height 29
paste input "خبز شراك، 8 ساندويشات+ بطاطا+ ماتريكس+ مقبلات"
type input "خبز شراك، 8 ساندويشات+ بطاطا+ ماتريكس+ مقبلات"
click at [816, 578] on input "text" at bounding box center [823, 565] width 322 height 29
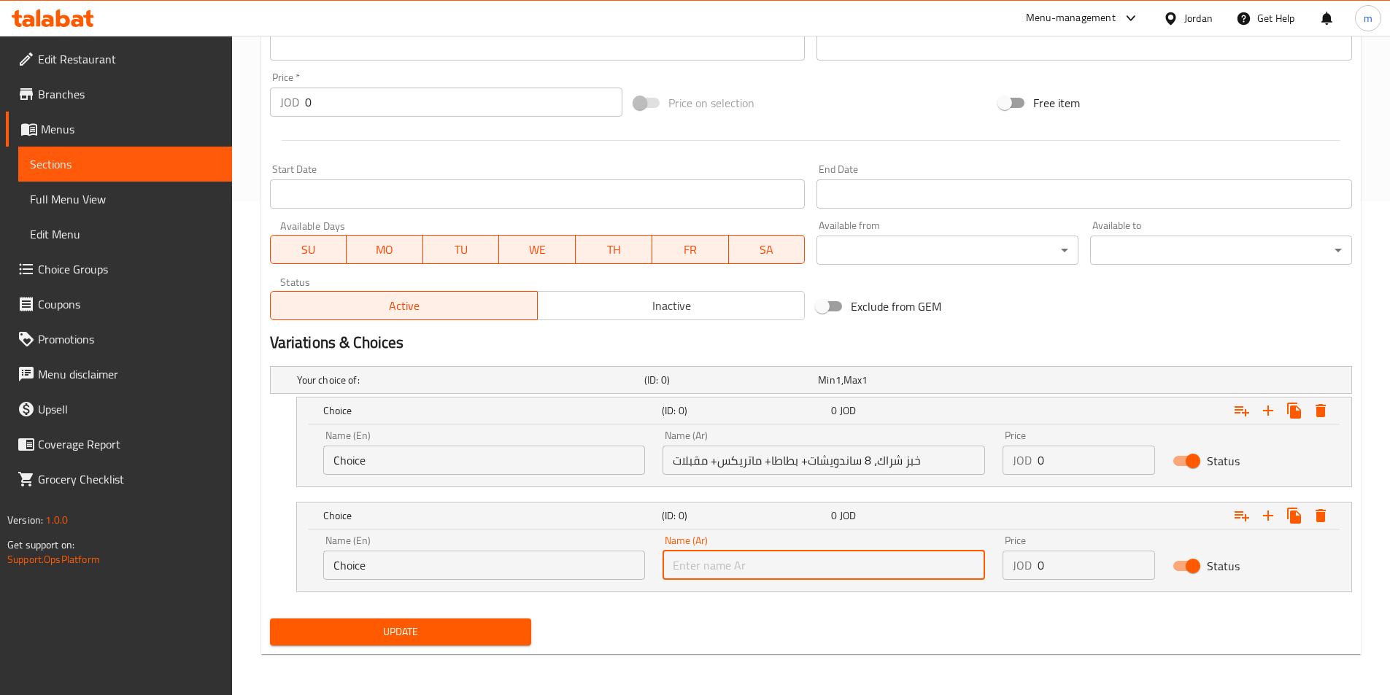
paste input "خبز شراك، 5 ساندويشات+ بطاطا+ ماتريكس+ مقبلات"
type input "خبز شراك، 5 ساندويشات+ بطاطا+ ماتريكس+ مقبلات"
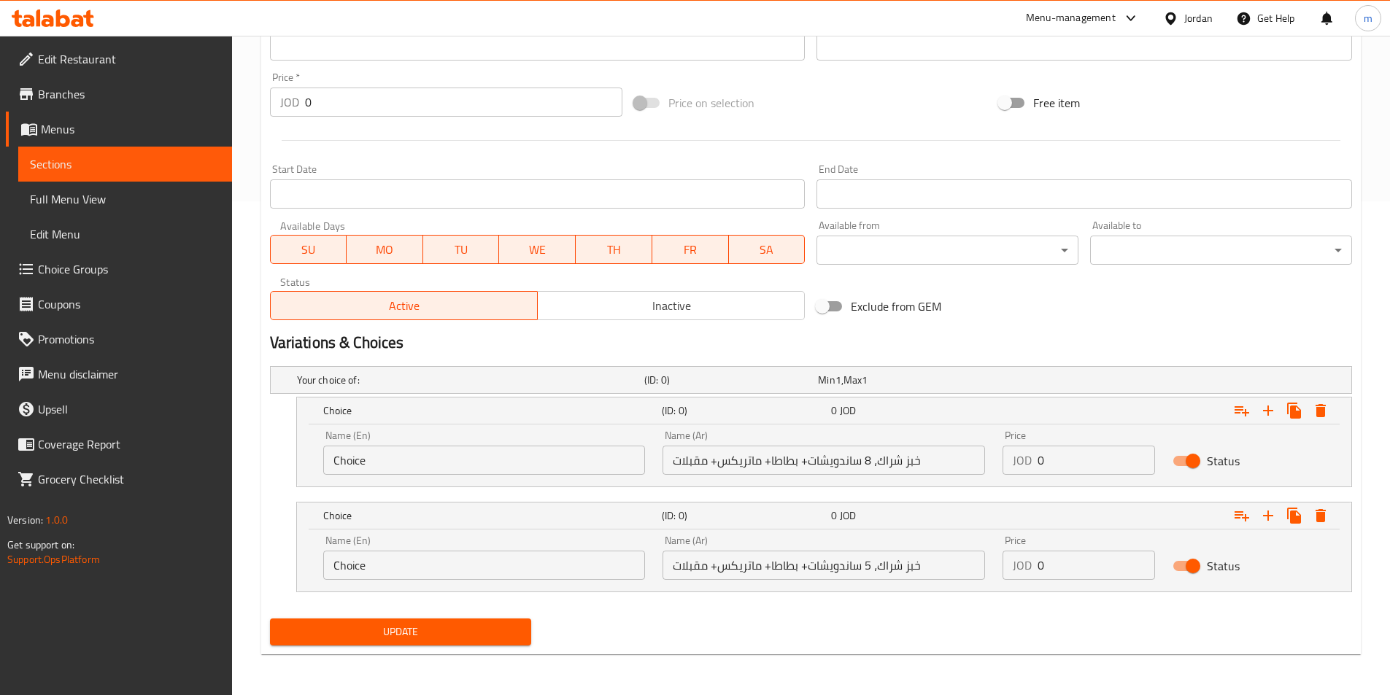
click at [824, 476] on div "Name (Ar) خبز شراك، 8 ساندويشات+ بطاطا+ ماتريكس+ مقبلات Name (Ar)" at bounding box center [824, 453] width 340 height 62
click at [802, 465] on input "خبز شراك، 8 ساندويشات+ بطاطا+ ماتريكس+ مقبلات" at bounding box center [823, 460] width 322 height 29
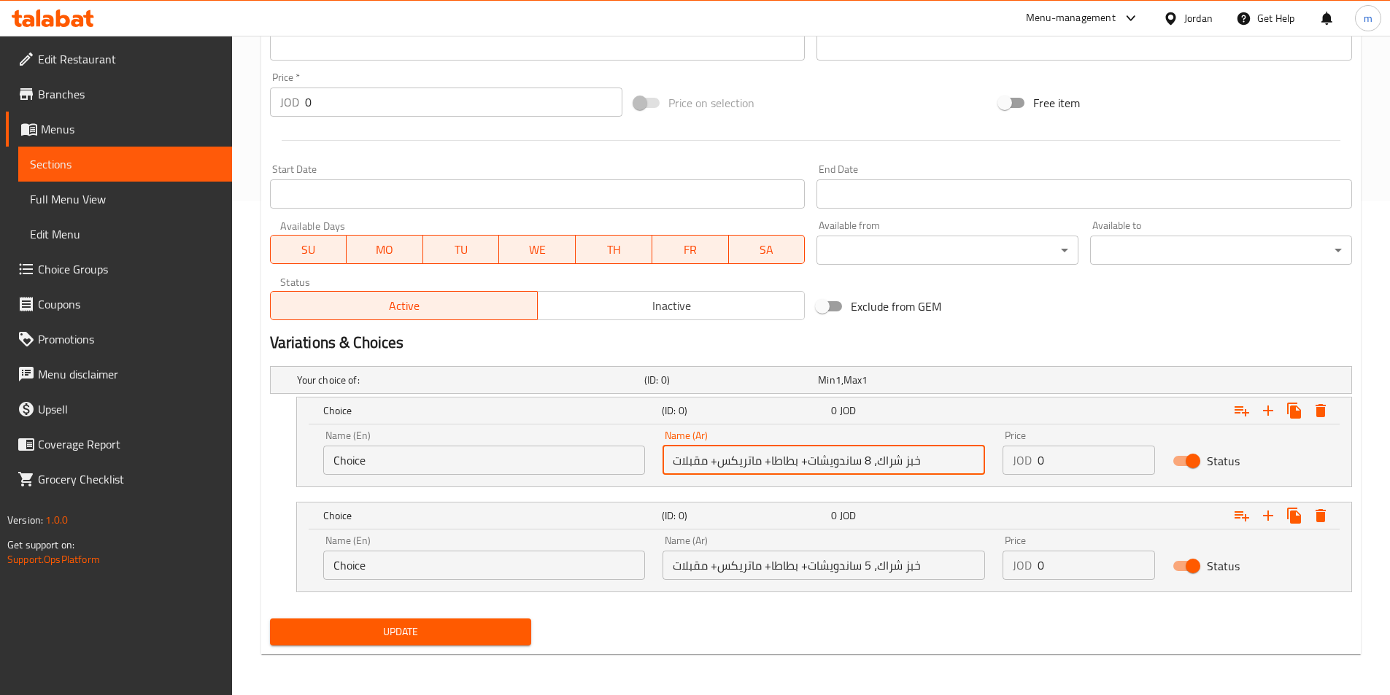
paste input "text"
type input "8 ساندويشات+ بطاطا+ ماتريكس+ مقبلات"
click at [858, 576] on input "خبز شراك، 5 ساندويشات+ بطاطا+ ماتريكس+ مقبلات" at bounding box center [823, 565] width 322 height 29
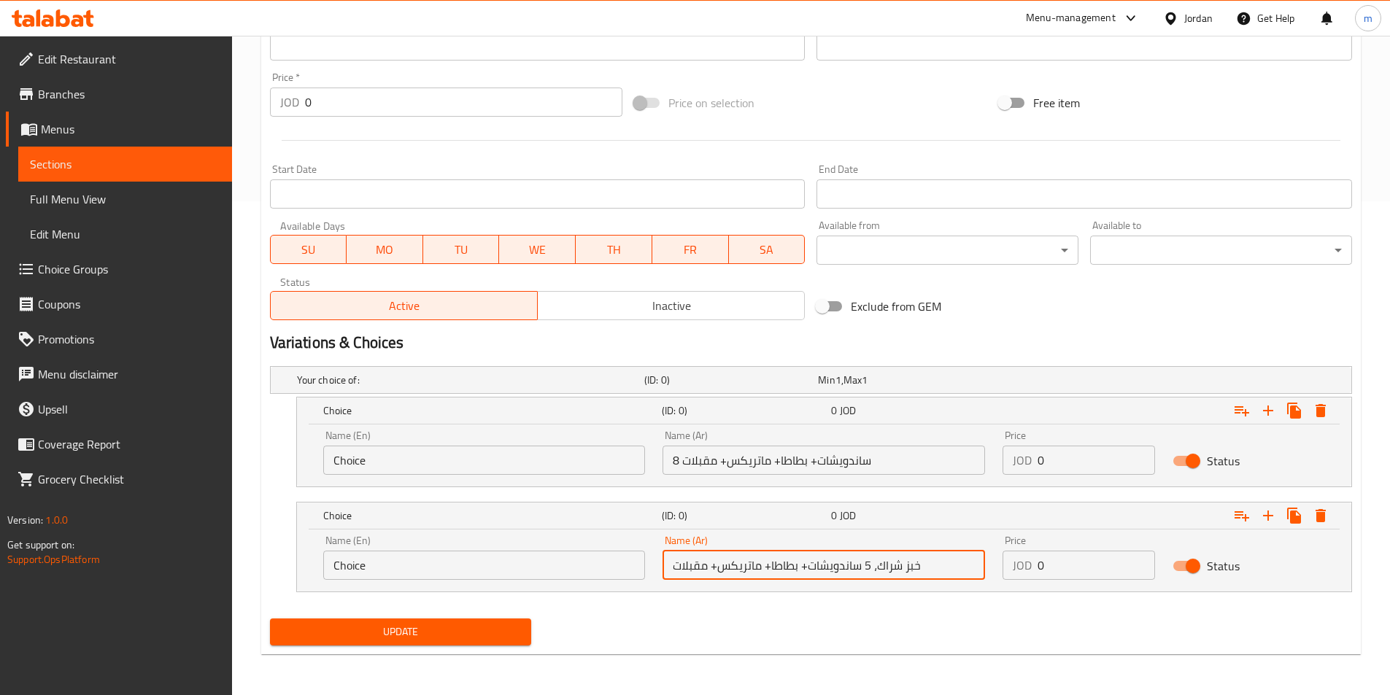
click at [858, 576] on input "خبز شراك، 5 ساندويشات+ بطاطا+ ماتريكس+ مقبلات" at bounding box center [823, 565] width 322 height 29
paste input "text"
type input "5 ساندويشات+ بطاطا+ ماتريكس+ مقبلات"
click at [1085, 472] on input "0" at bounding box center [1095, 460] width 117 height 29
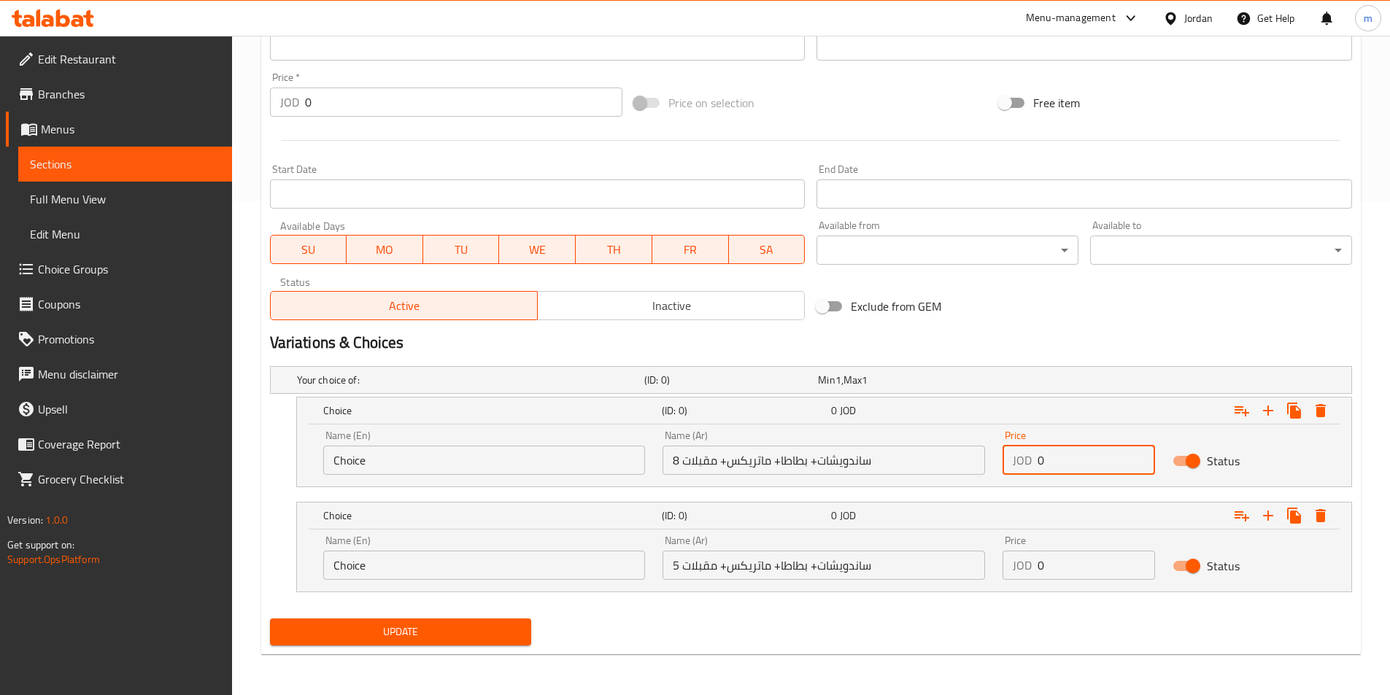
click at [1085, 472] on input "0" at bounding box center [1095, 460] width 117 height 29
type input "14"
click at [1072, 559] on input "0" at bounding box center [1095, 565] width 117 height 29
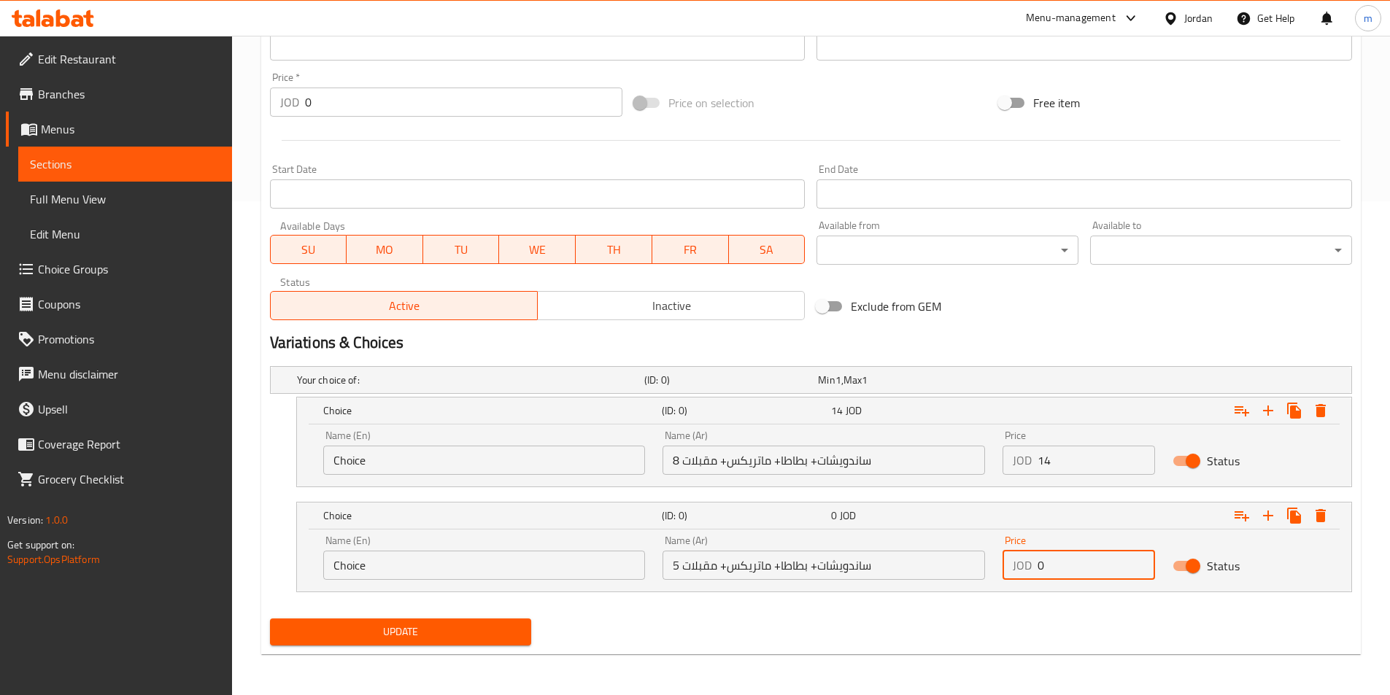
click at [1072, 559] on input "0" at bounding box center [1095, 565] width 117 height 29
type input "8.5"
click at [851, 463] on input "8 ساندويشات+ بطاطا+ ماتريكس+ مقبلات" at bounding box center [823, 460] width 322 height 29
click at [850, 463] on input "8 ساندويشات+ بطاطا+ ماتريكس+ مقبلات" at bounding box center [823, 460] width 322 height 29
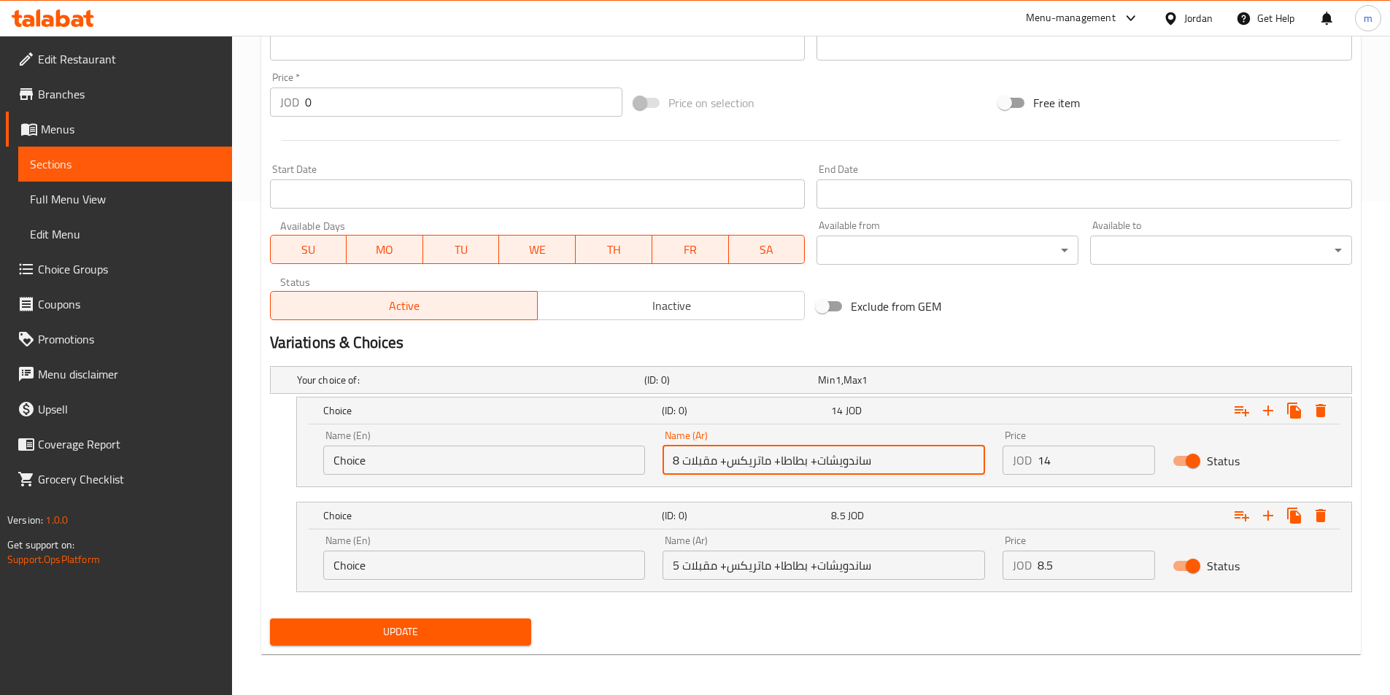
click at [850, 463] on input "8 ساندويشات+ بطاطا+ ماتريكس+ مقبلات" at bounding box center [823, 460] width 322 height 29
click at [549, 461] on input "Choice" at bounding box center [484, 460] width 322 height 29
paste input "8 sandwiches + potatoes + Matrix + appetizers"
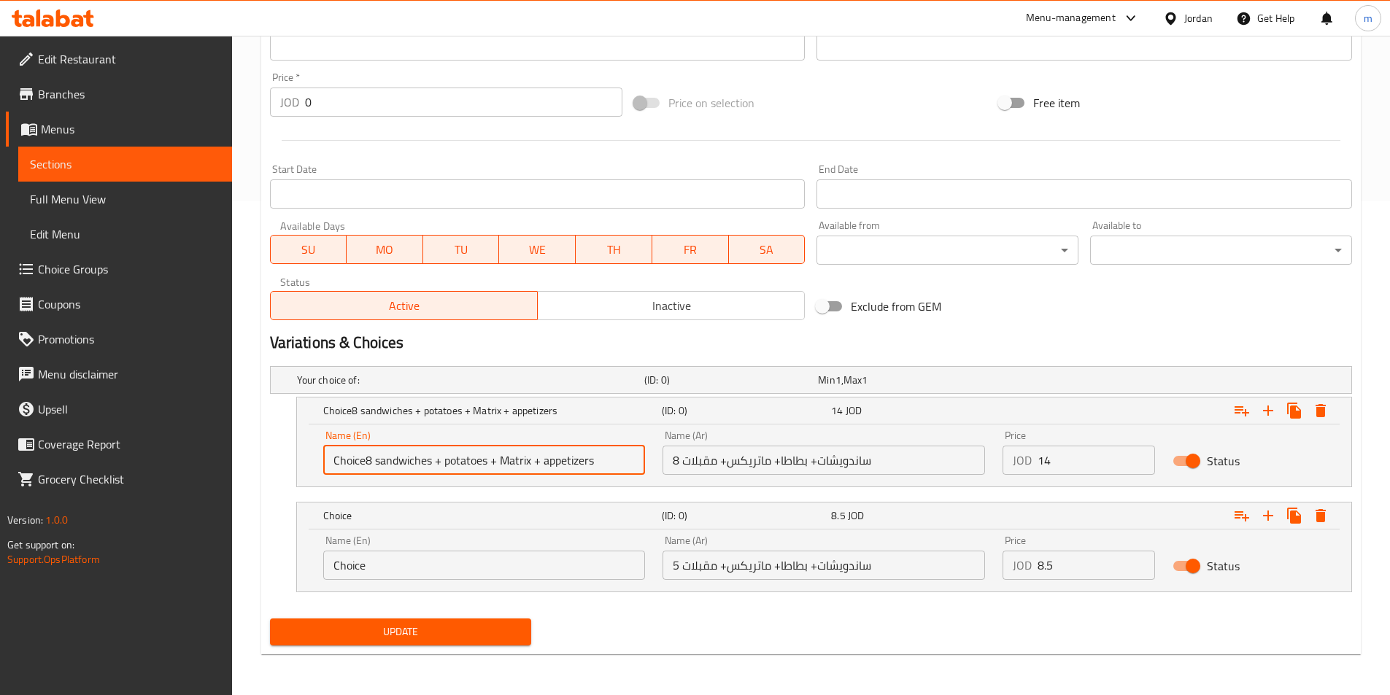
click at [549, 461] on input "Choice8 sandwiches + potatoes + Matrix + appetizers" at bounding box center [484, 460] width 322 height 29
paste input "text"
type input "8 sandwiches + potatoes + Matrix + appetizers"
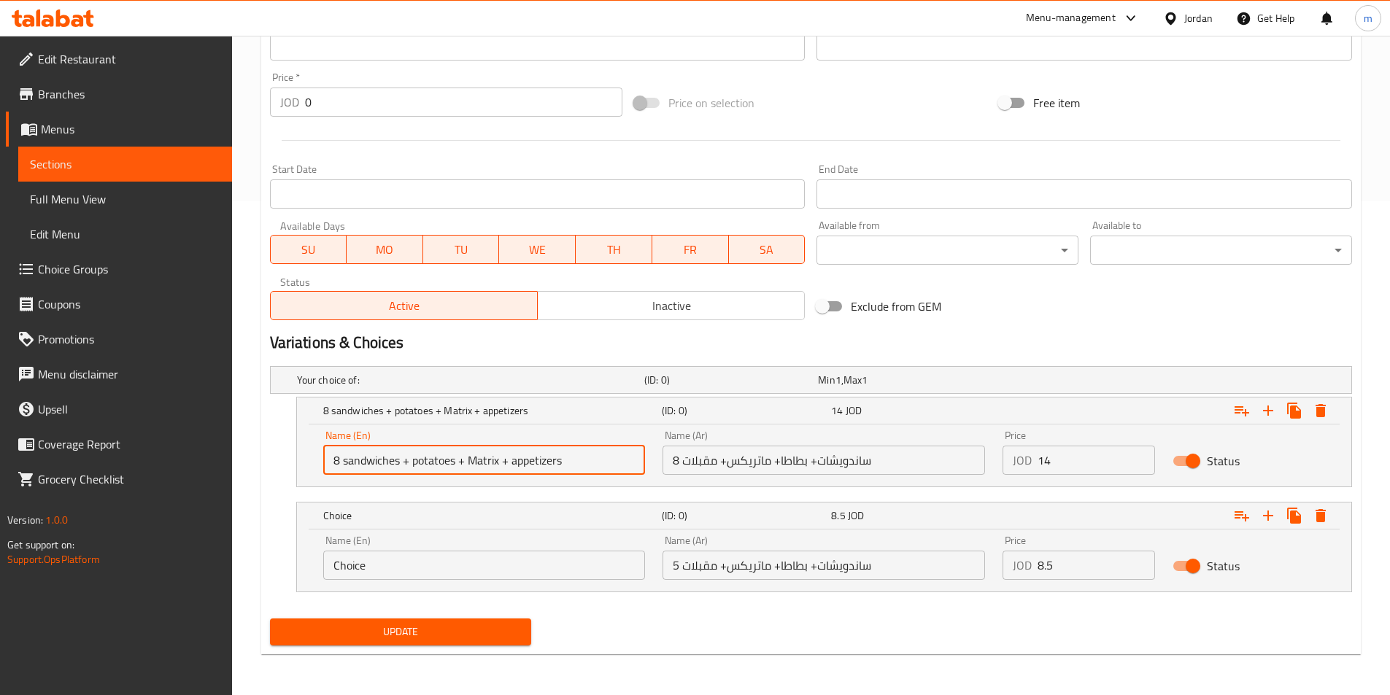
click at [765, 553] on input "5 ساندويشات+ بطاطا+ ماتريكس+ مقبلات" at bounding box center [823, 565] width 322 height 29
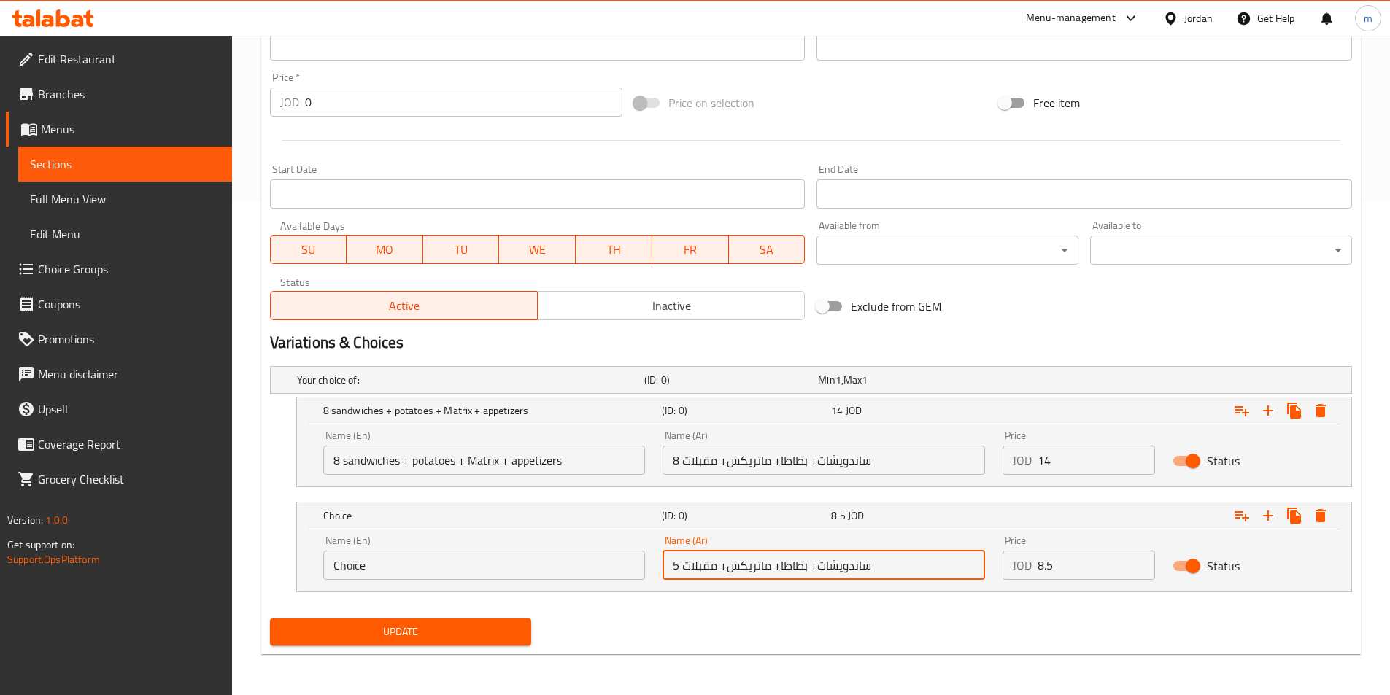
click at [765, 553] on input "5 ساندويشات+ بطاطا+ ماتريكس+ مقبلات" at bounding box center [823, 565] width 322 height 29
click at [446, 562] on input "Choice" at bounding box center [484, 565] width 322 height 29
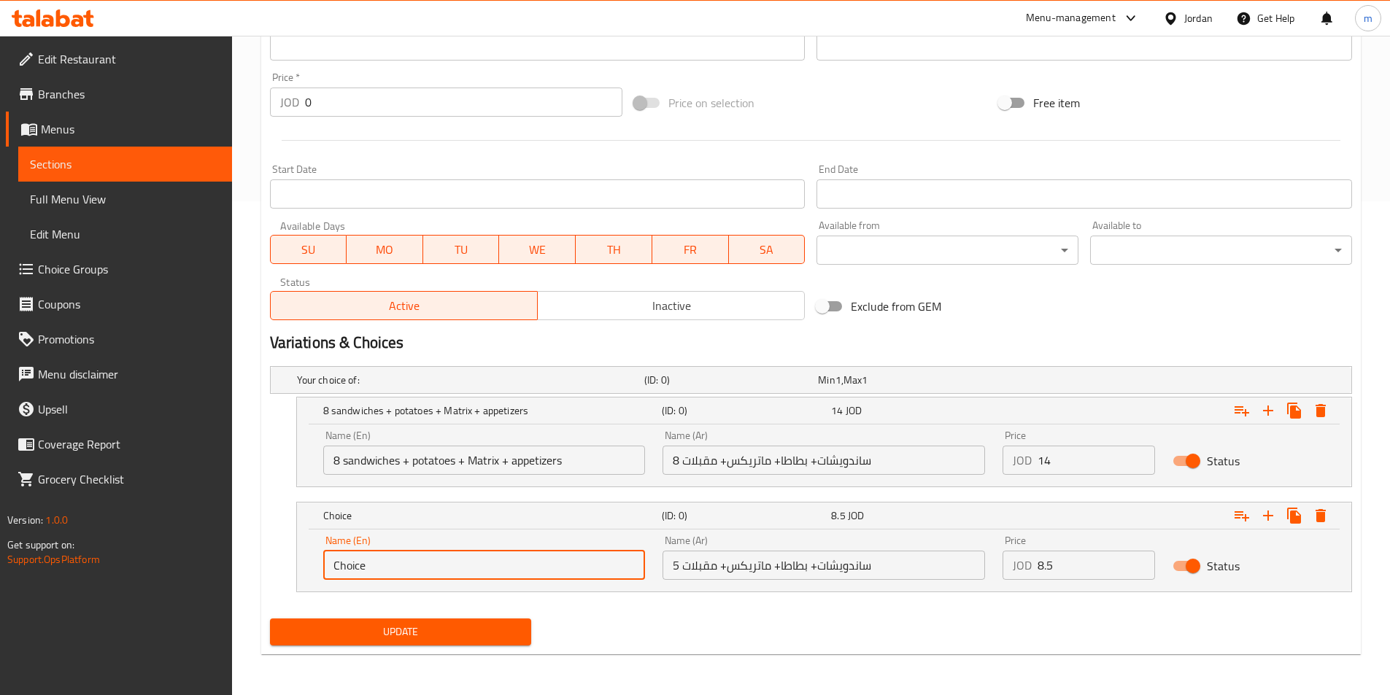
click at [446, 562] on input "Choice" at bounding box center [484, 565] width 322 height 29
paste input "8 sandwiches + potatoes + Matrix + appetizers"
drag, startPoint x: 341, startPoint y: 566, endPoint x: 488, endPoint y: 654, distance: 171.2
click at [339, 566] on input "8 sandwiches + potatoes + Matrix + appetizers" at bounding box center [484, 565] width 322 height 29
type input "5 sandwiches + potatoes + Matrix + appetizers"
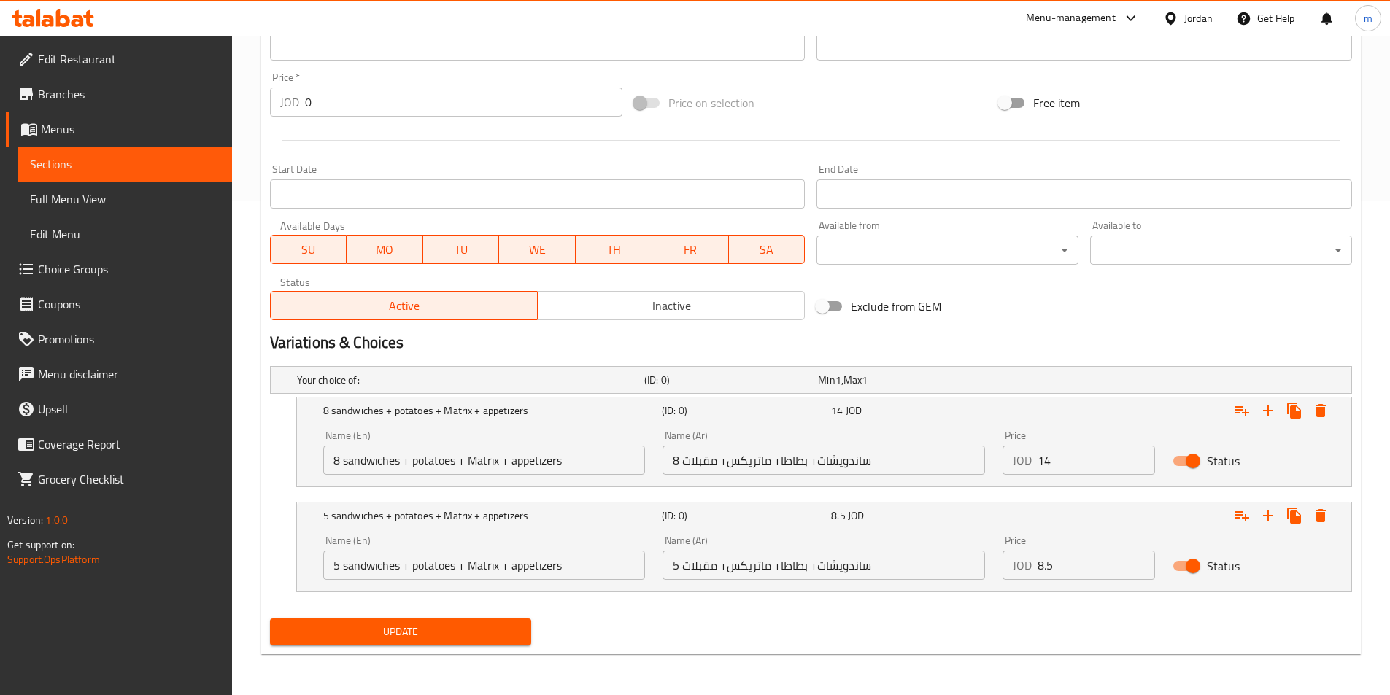
click at [365, 617] on div "Update" at bounding box center [401, 632] width 274 height 39
click at [365, 623] on span "Update" at bounding box center [401, 632] width 239 height 18
click at [67, 176] on link "Sections" at bounding box center [125, 164] width 214 height 35
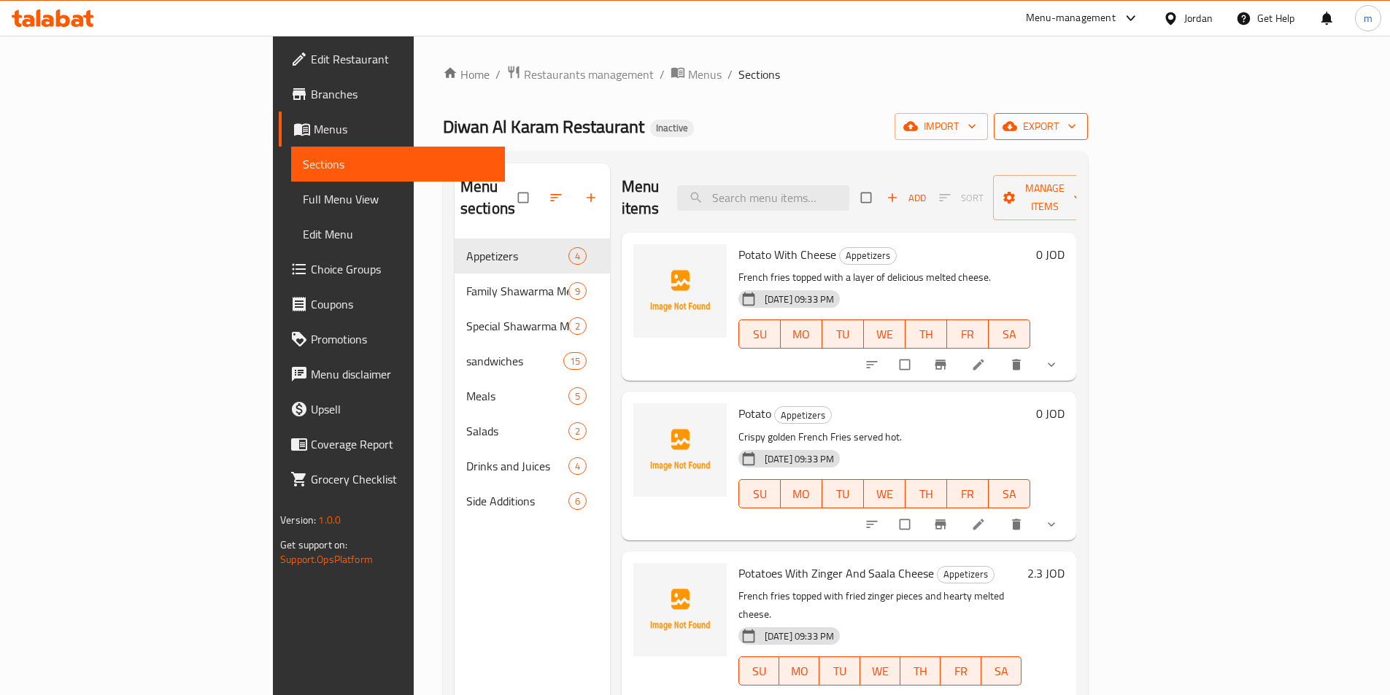
click at [1088, 139] on button "export" at bounding box center [1041, 126] width 94 height 27
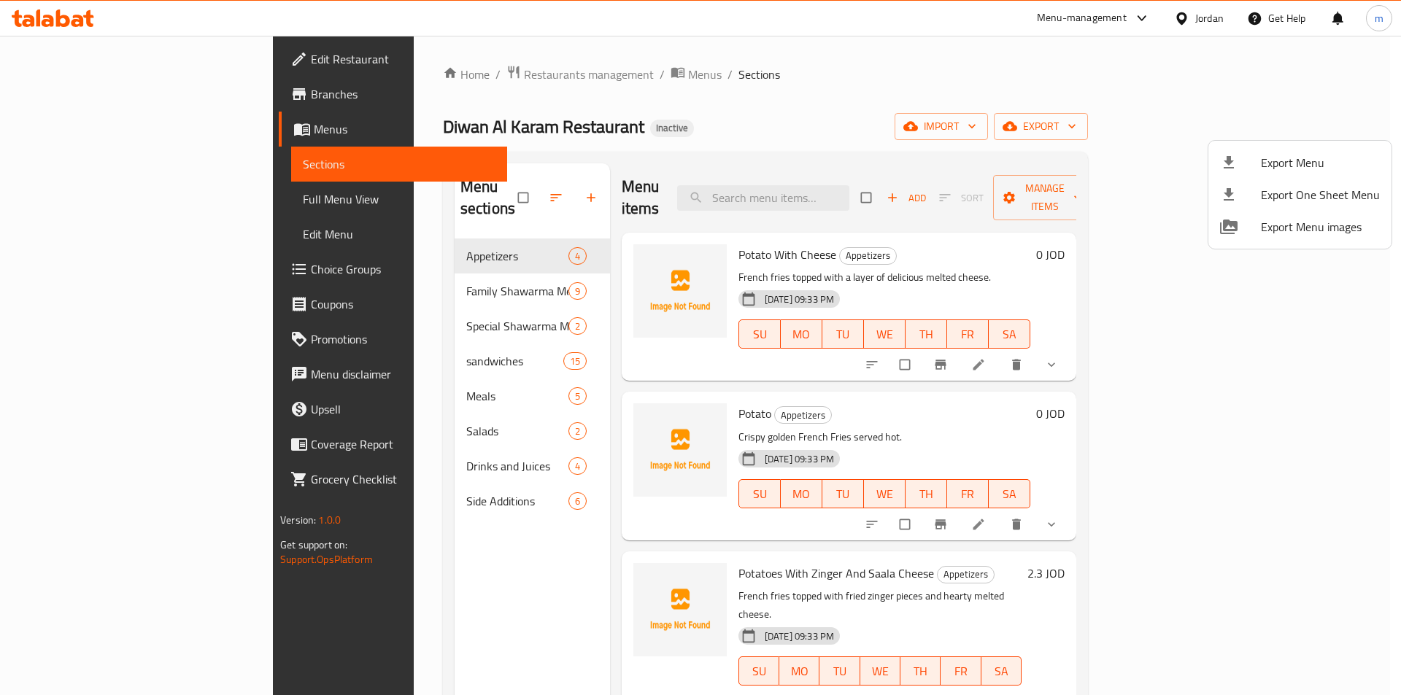
click at [1231, 159] on icon at bounding box center [1229, 163] width 18 height 18
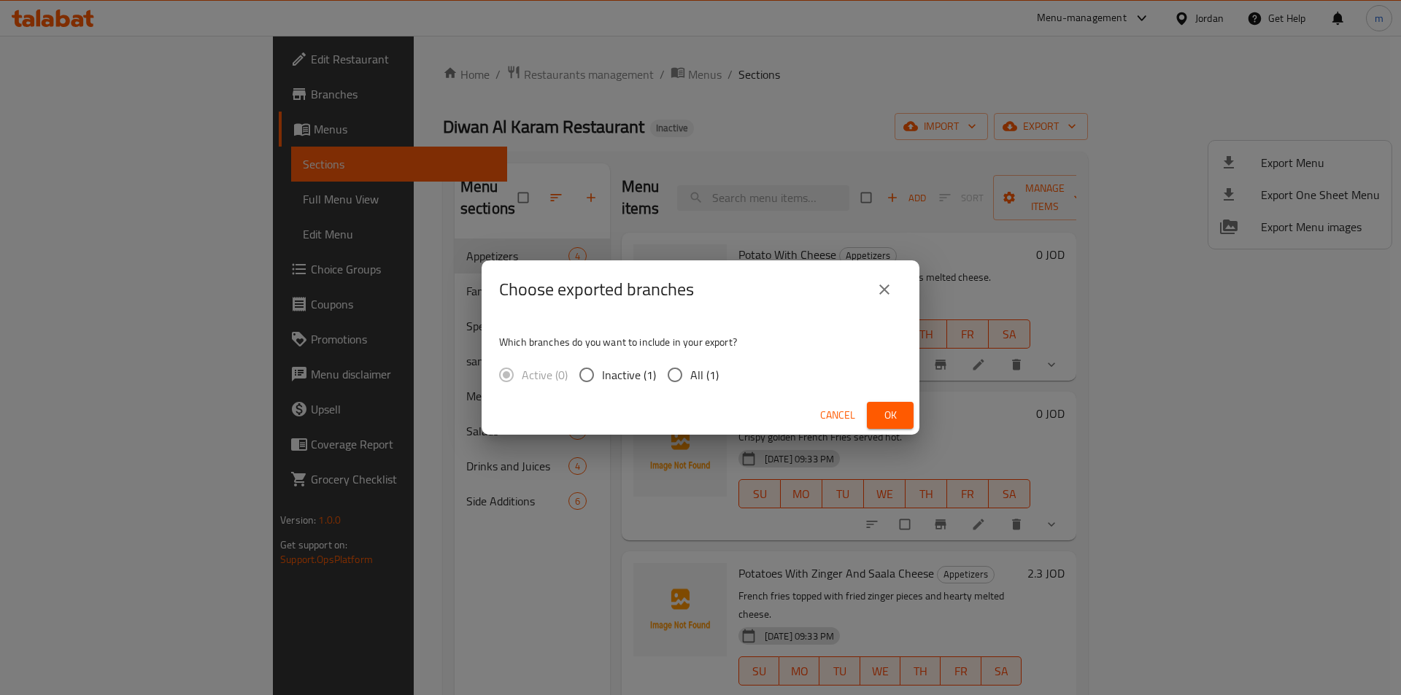
click at [675, 377] on input "All (1)" at bounding box center [674, 375] width 31 height 31
radio input "true"
click at [870, 422] on button "Ok" at bounding box center [890, 415] width 47 height 27
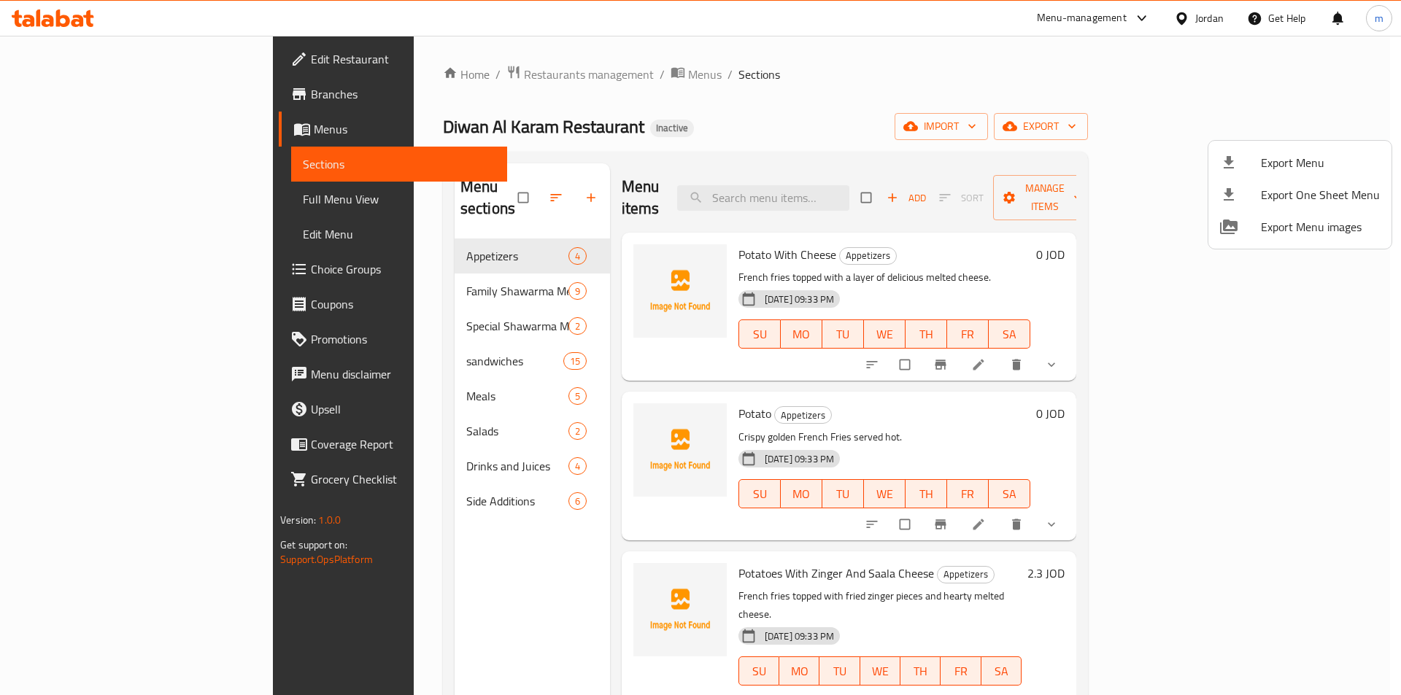
click at [58, 206] on div at bounding box center [700, 347] width 1401 height 695
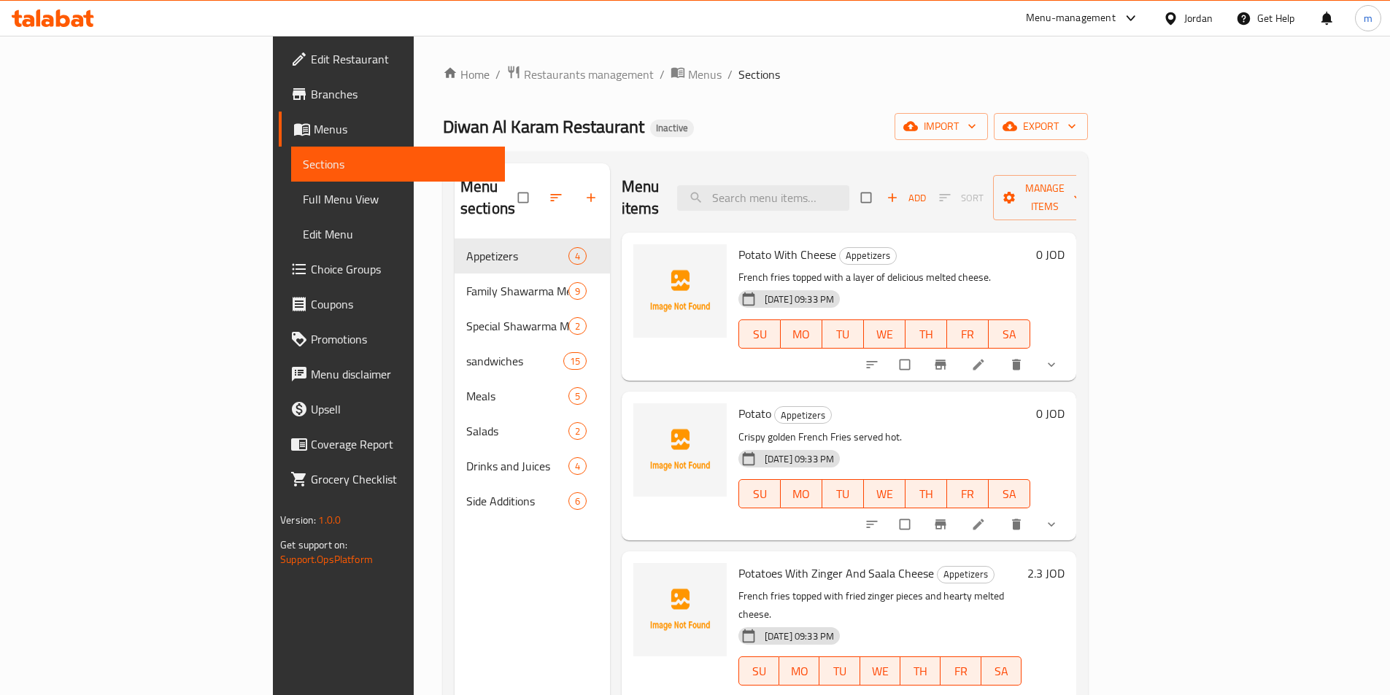
click at [303, 206] on span "Full Menu View" at bounding box center [398, 199] width 190 height 18
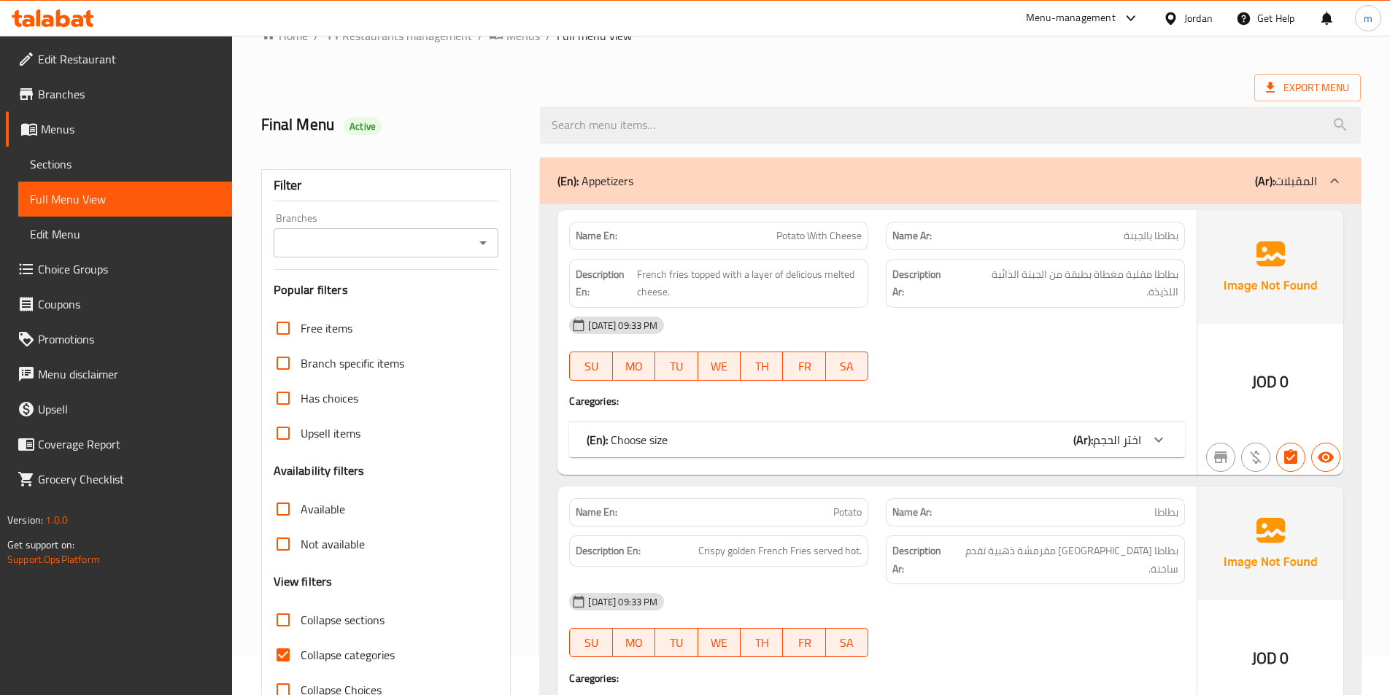
scroll to position [73, 0]
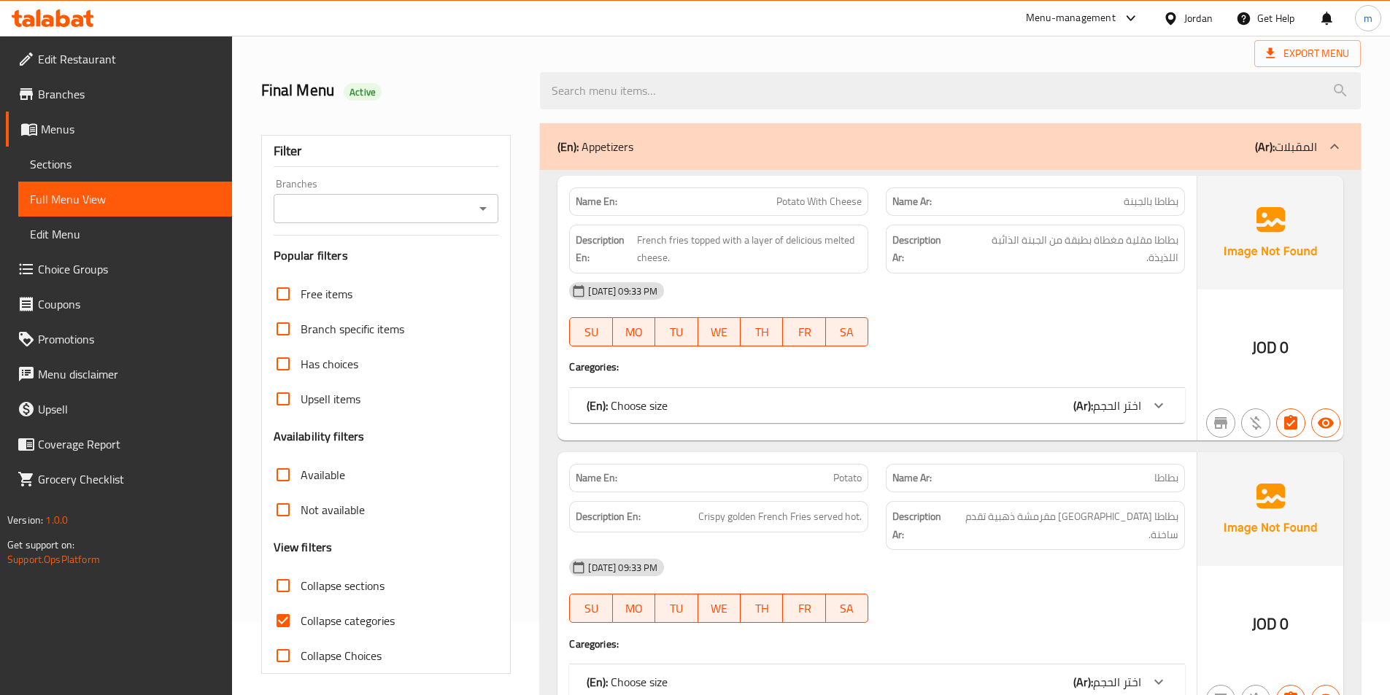
click at [287, 610] on input "Collapse categories" at bounding box center [283, 620] width 35 height 35
checkbox input "false"
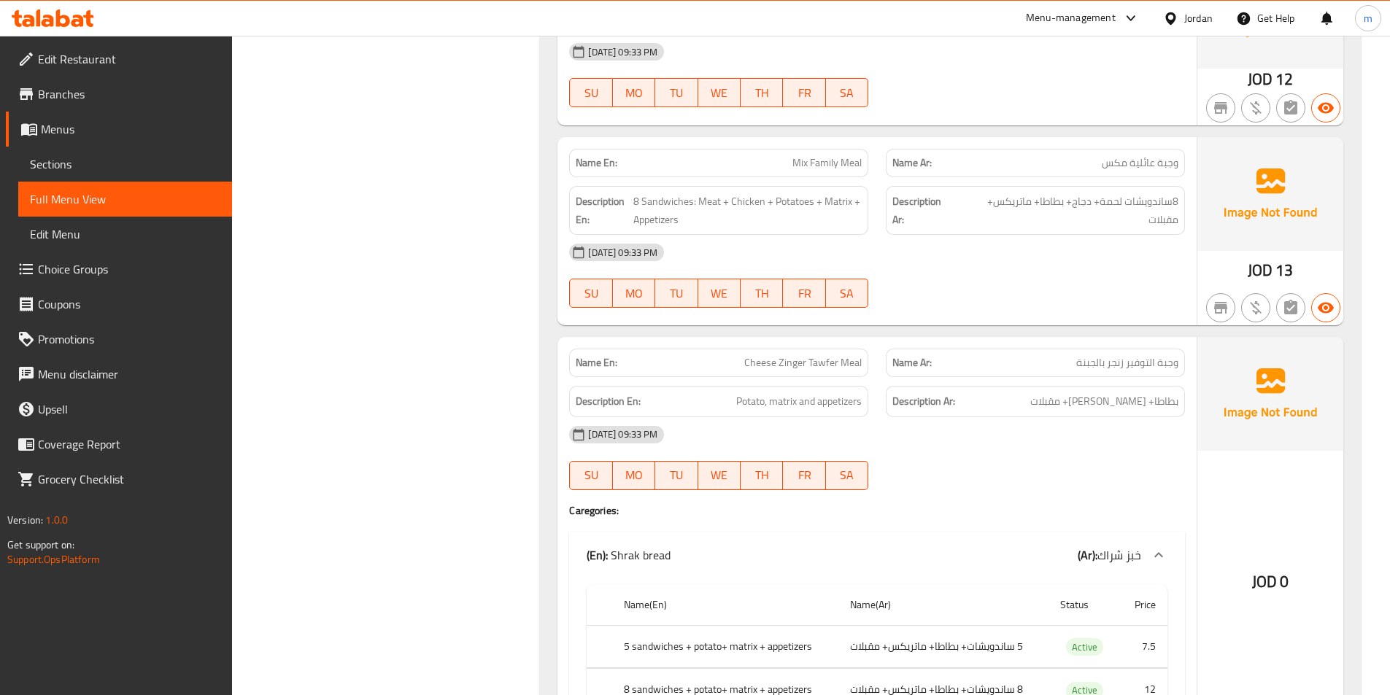
scroll to position [1678, 0]
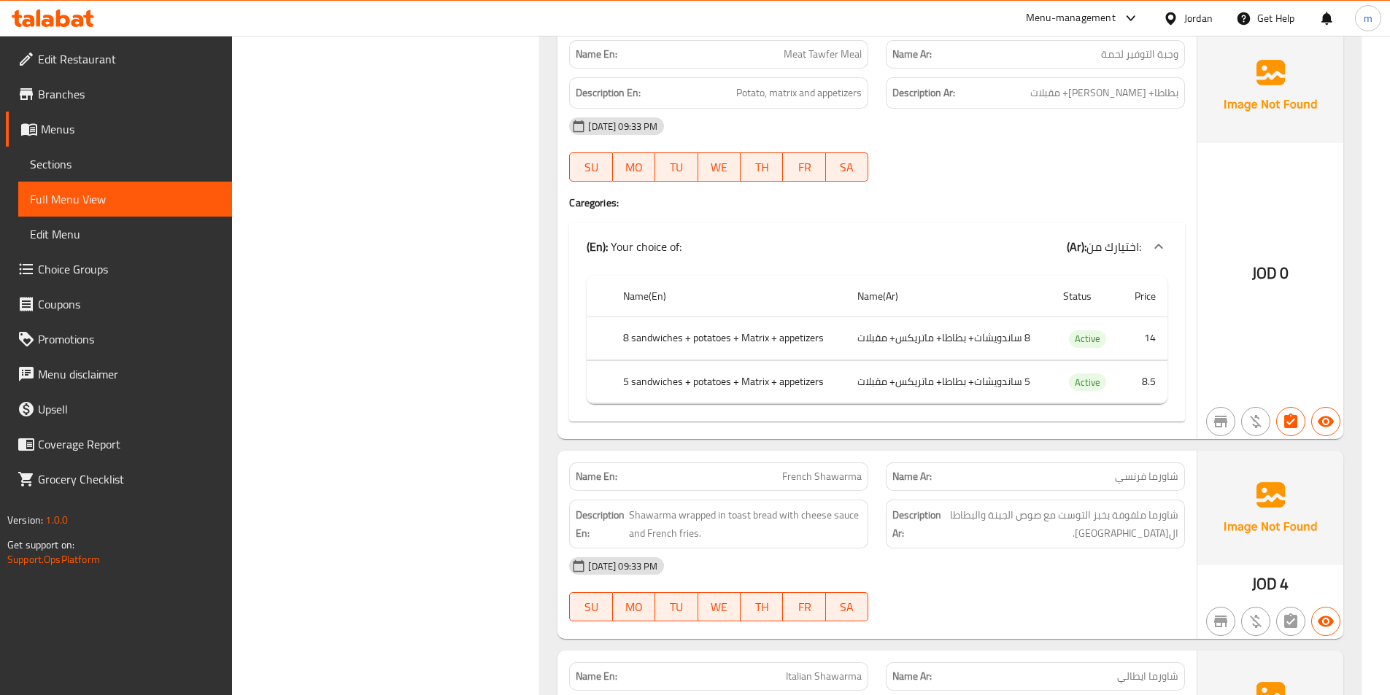
scroll to position [3210, 0]
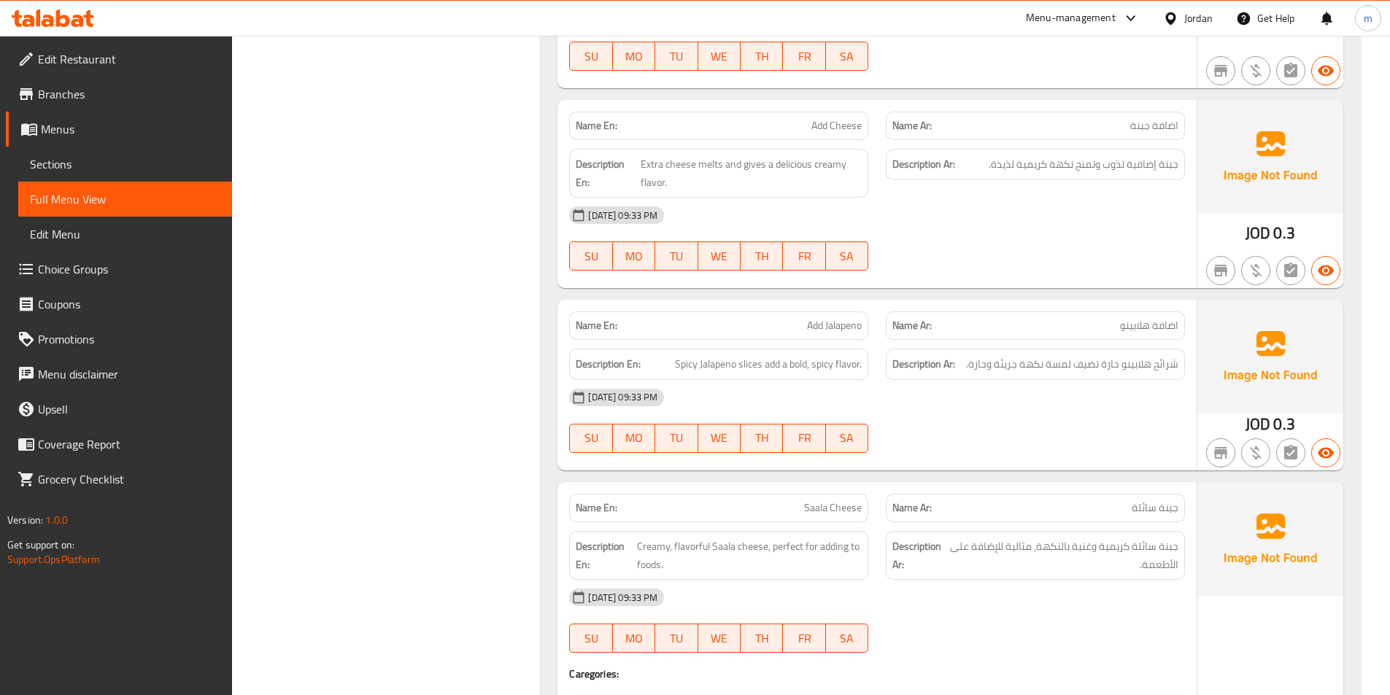
scroll to position [15016, 0]
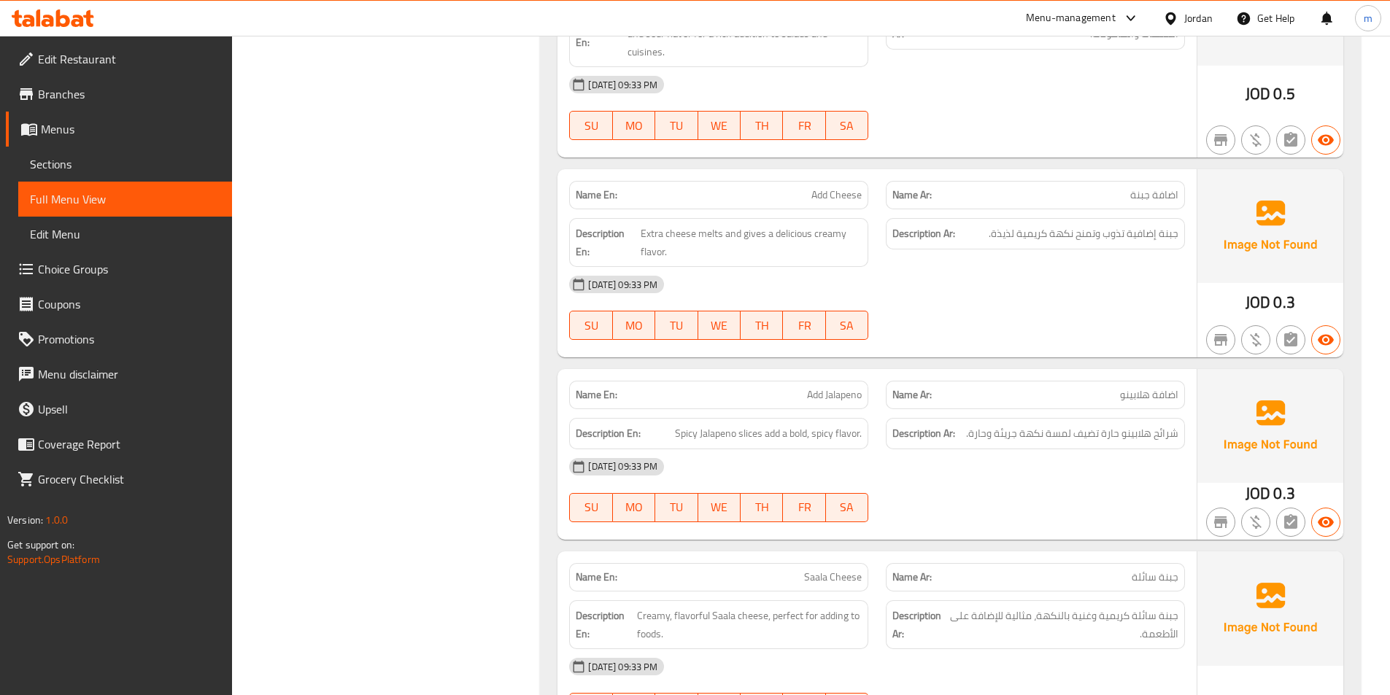
click at [1169, 4] on div "Jordan" at bounding box center [1187, 18] width 73 height 35
click at [1183, 15] on div at bounding box center [1173, 18] width 21 height 16
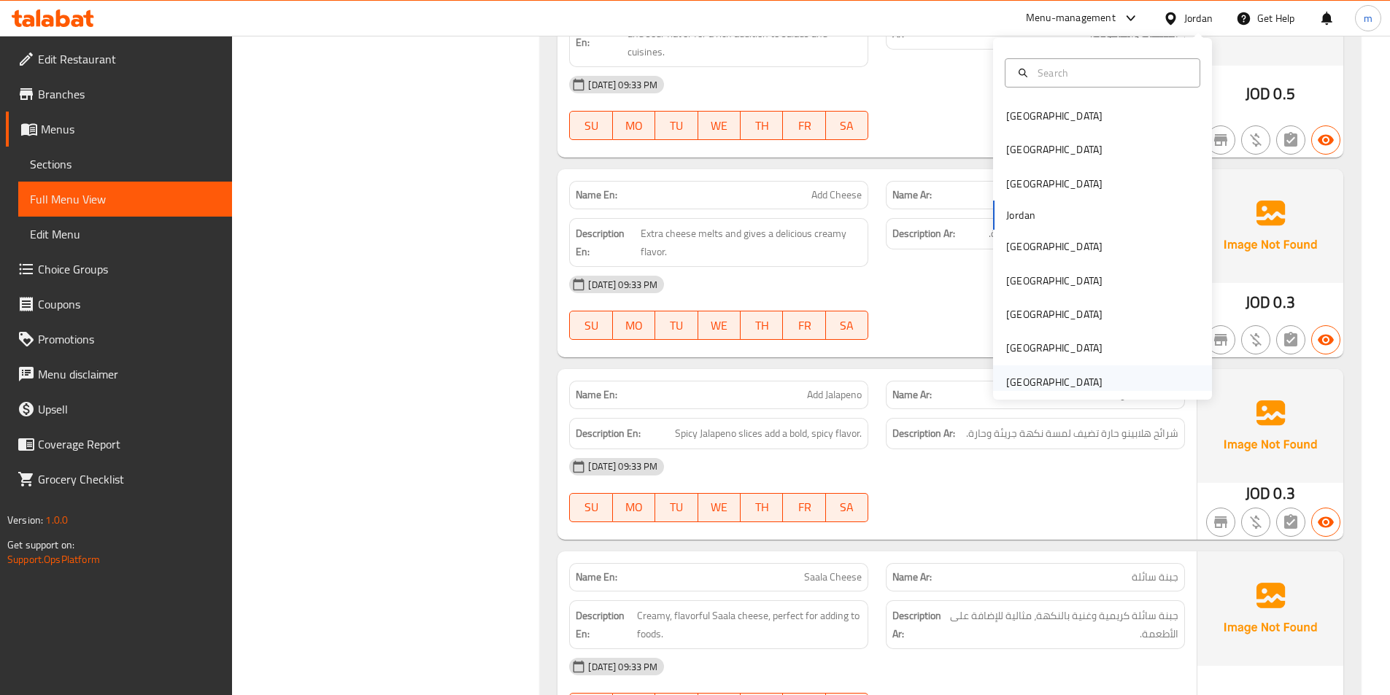
click at [1048, 387] on div "[GEOGRAPHIC_DATA]" at bounding box center [1054, 382] width 96 height 16
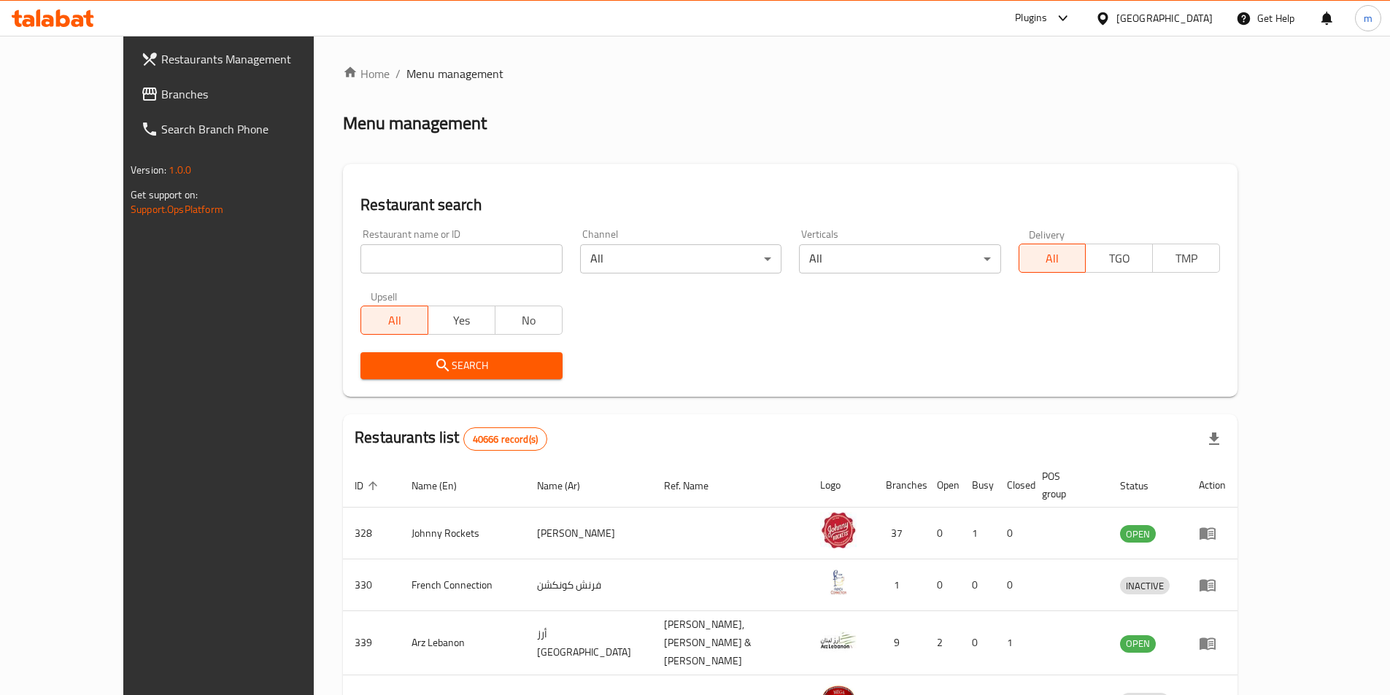
click at [380, 262] on div at bounding box center [695, 347] width 1390 height 695
click at [380, 262] on input "search" at bounding box center [460, 258] width 201 height 29
click at [161, 94] on span "Branches" at bounding box center [252, 94] width 182 height 18
